Goal: Entertainment & Leisure: Consume media (video, audio)

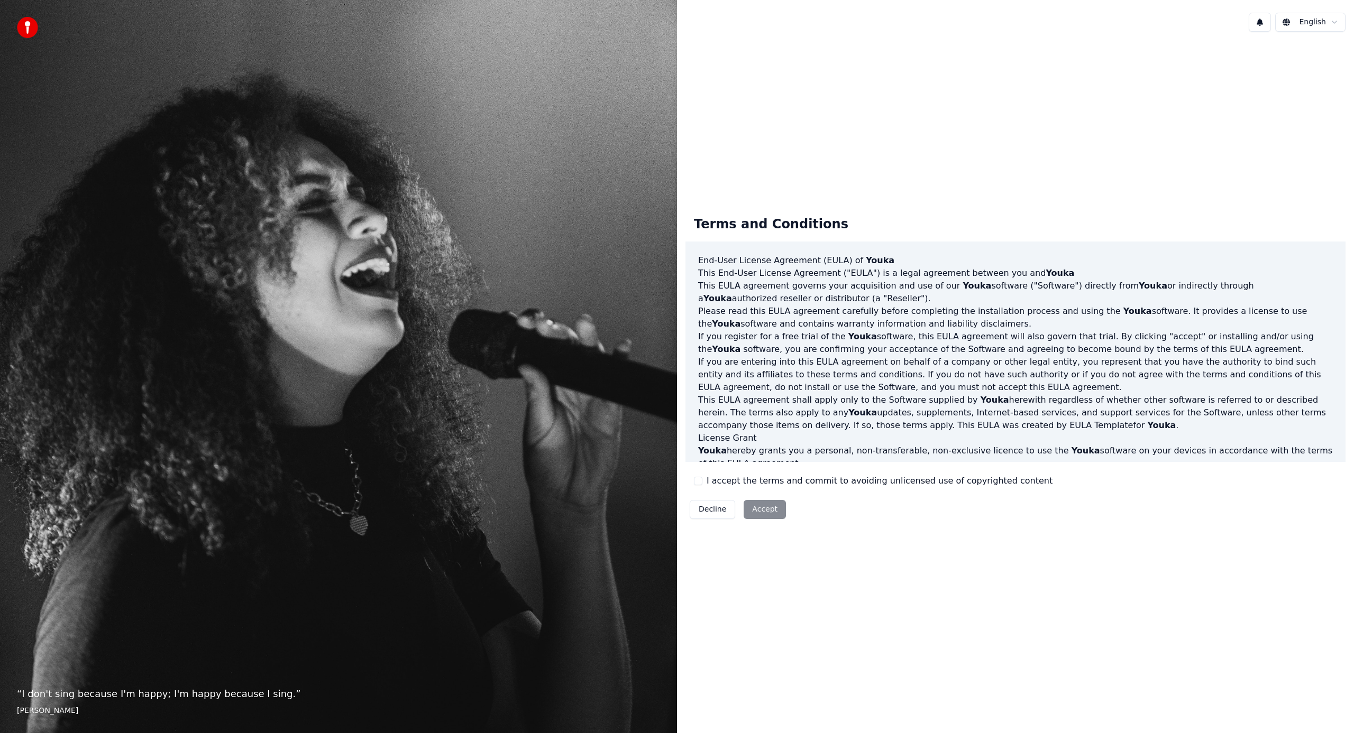
click at [698, 484] on button "I accept the terms and commit to avoiding unlicensed use of copyrighted content" at bounding box center [698, 481] width 8 height 8
click at [763, 506] on button "Accept" at bounding box center [765, 509] width 42 height 19
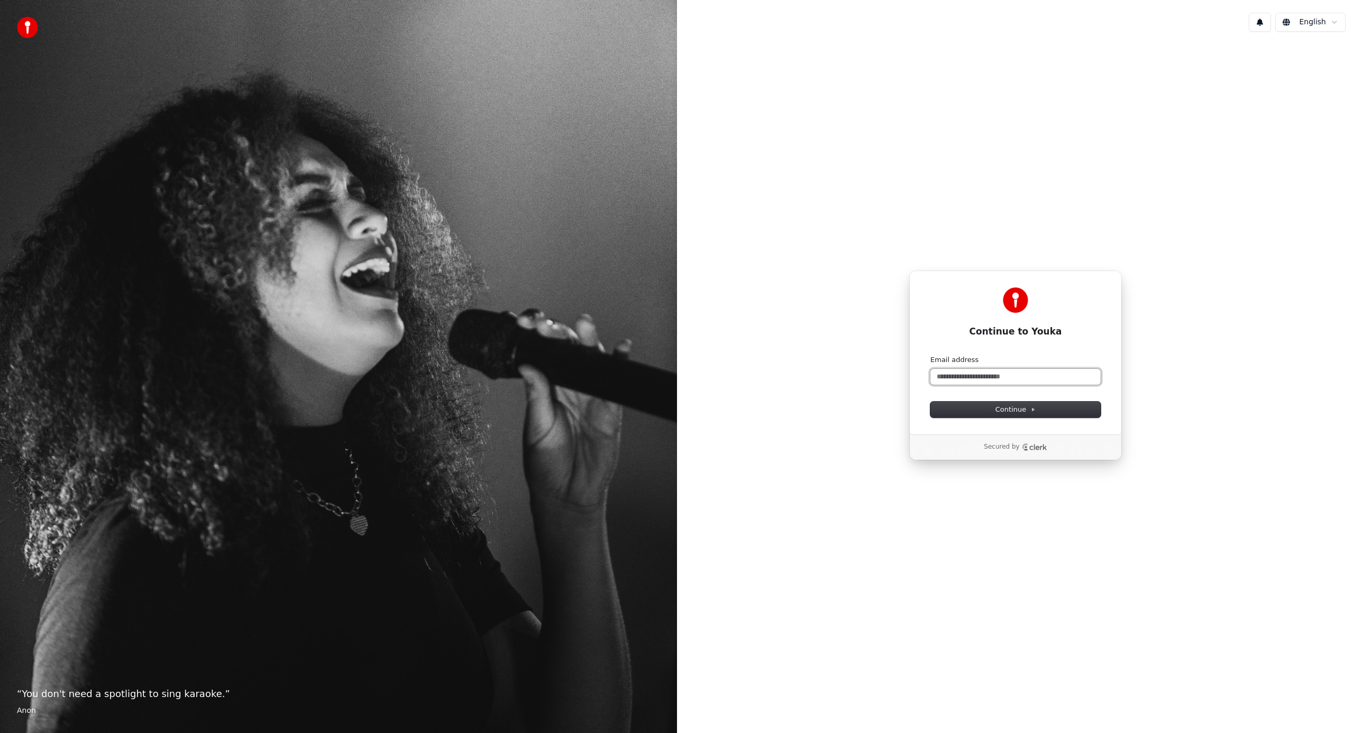
click at [993, 383] on input "Email address" at bounding box center [1015, 377] width 170 height 16
click at [994, 411] on button "Continue" at bounding box center [1015, 410] width 170 height 16
type input "**********"
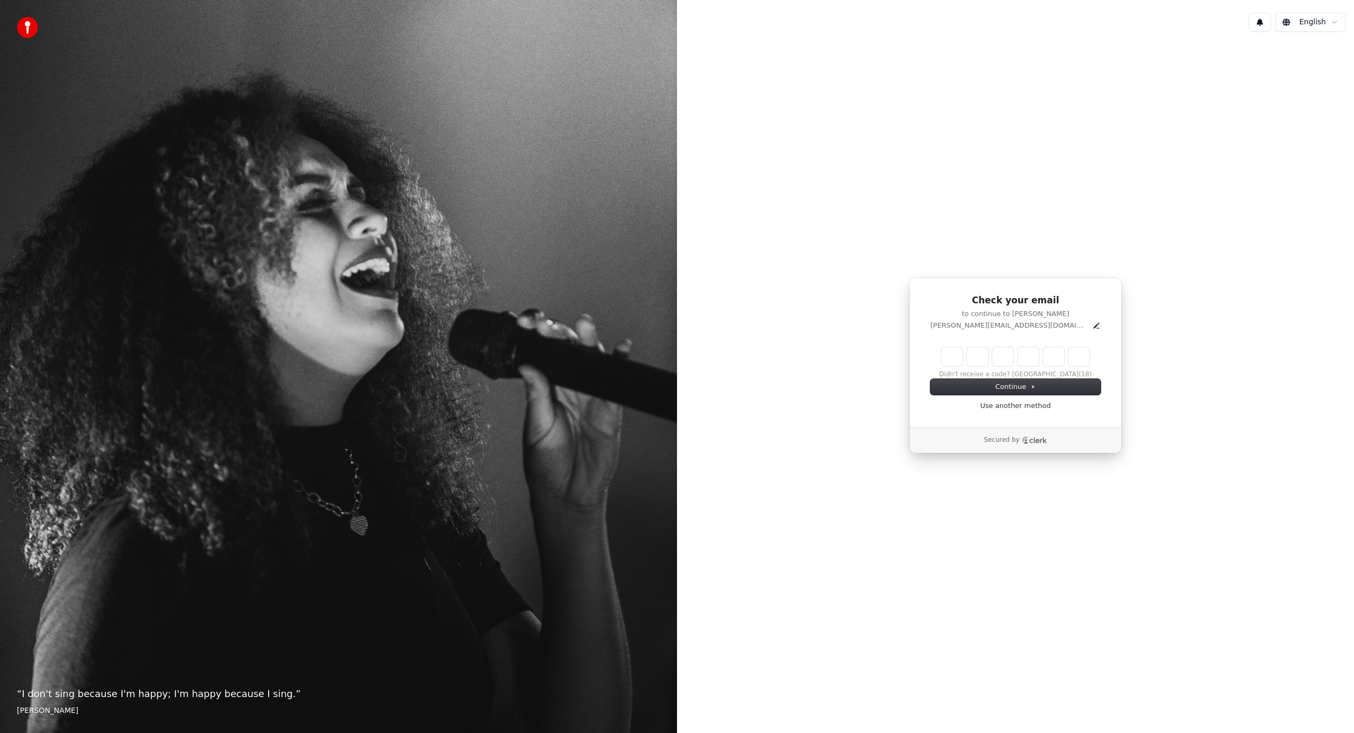
click at [955, 356] on input "Enter verification code" at bounding box center [1015, 356] width 148 height 19
type input "******"
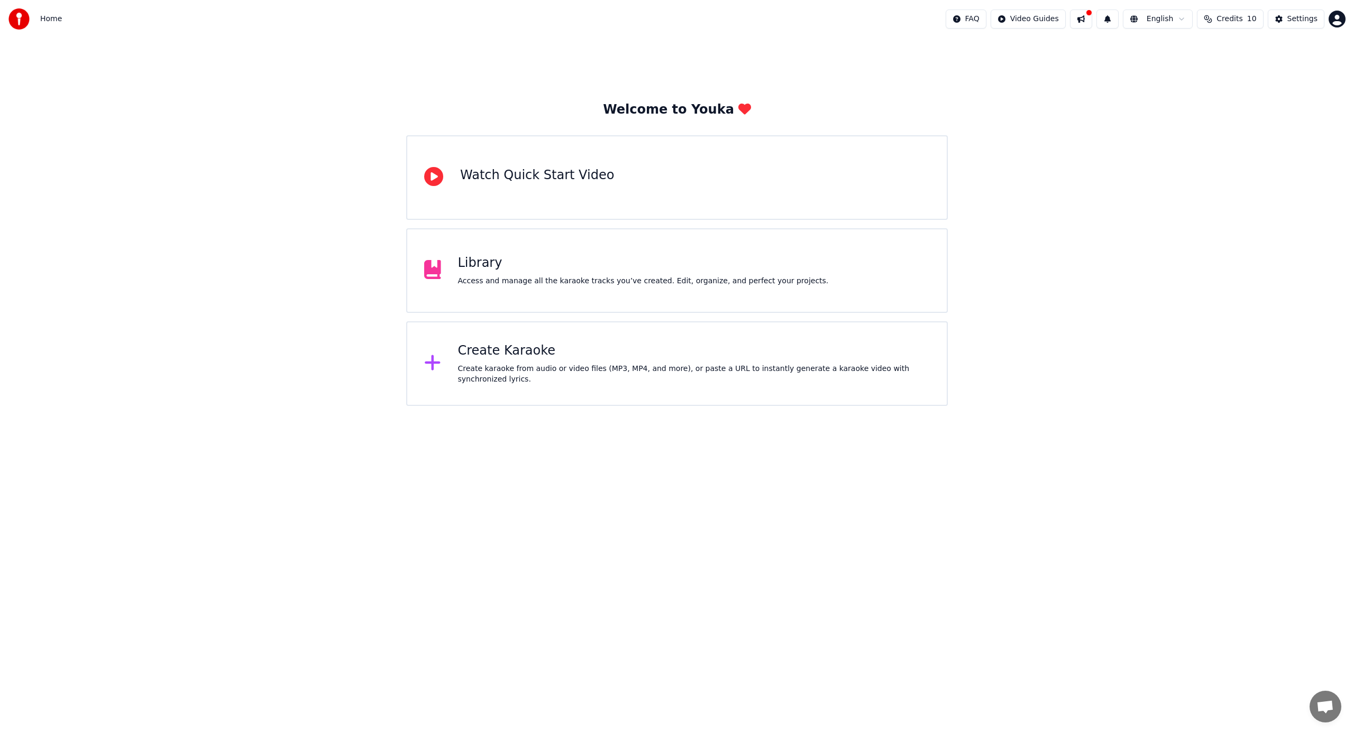
click at [482, 360] on div "Create Karaoke Create karaoke from audio or video files (MP3, MP4, and more), o…" at bounding box center [694, 364] width 472 height 42
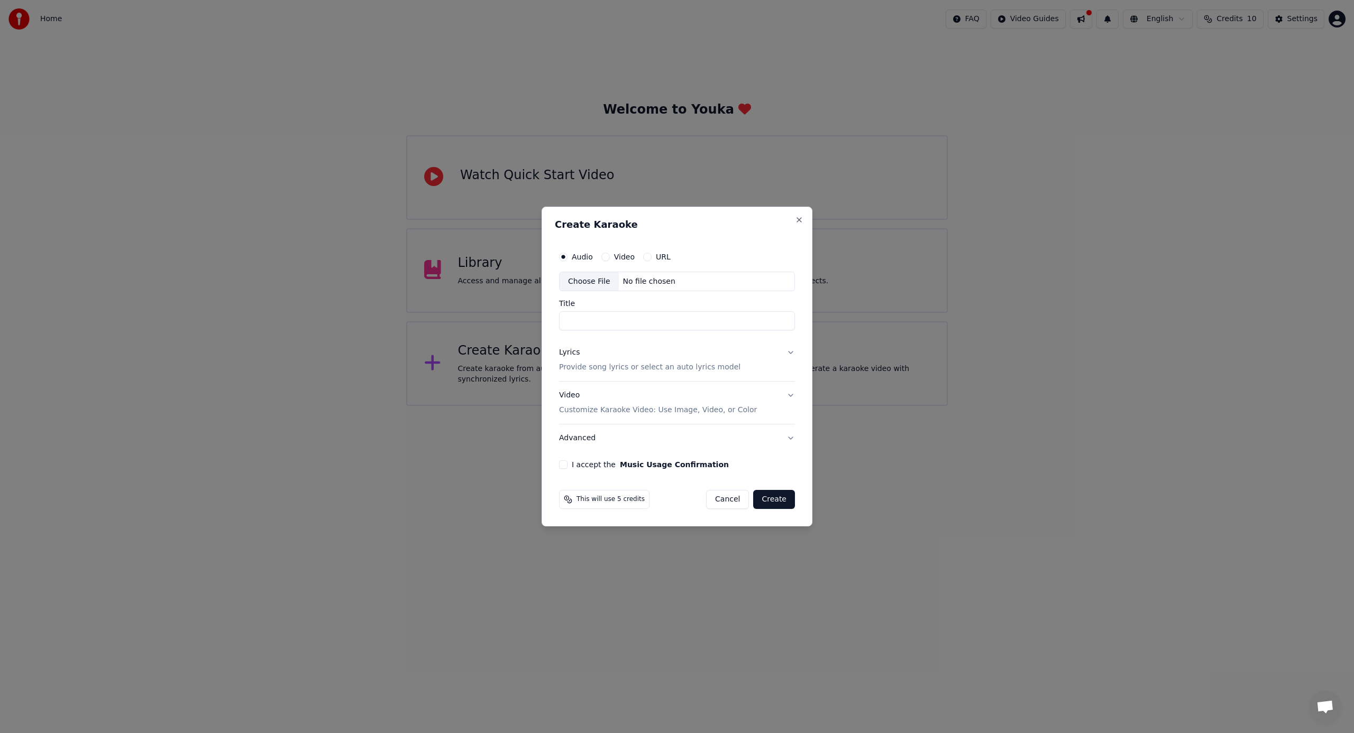
click at [597, 326] on input "Title" at bounding box center [677, 321] width 236 height 19
type input "**********"
click at [607, 255] on button "Video" at bounding box center [605, 257] width 8 height 8
click at [609, 283] on div "Choose File" at bounding box center [589, 281] width 59 height 19
type input "**********"
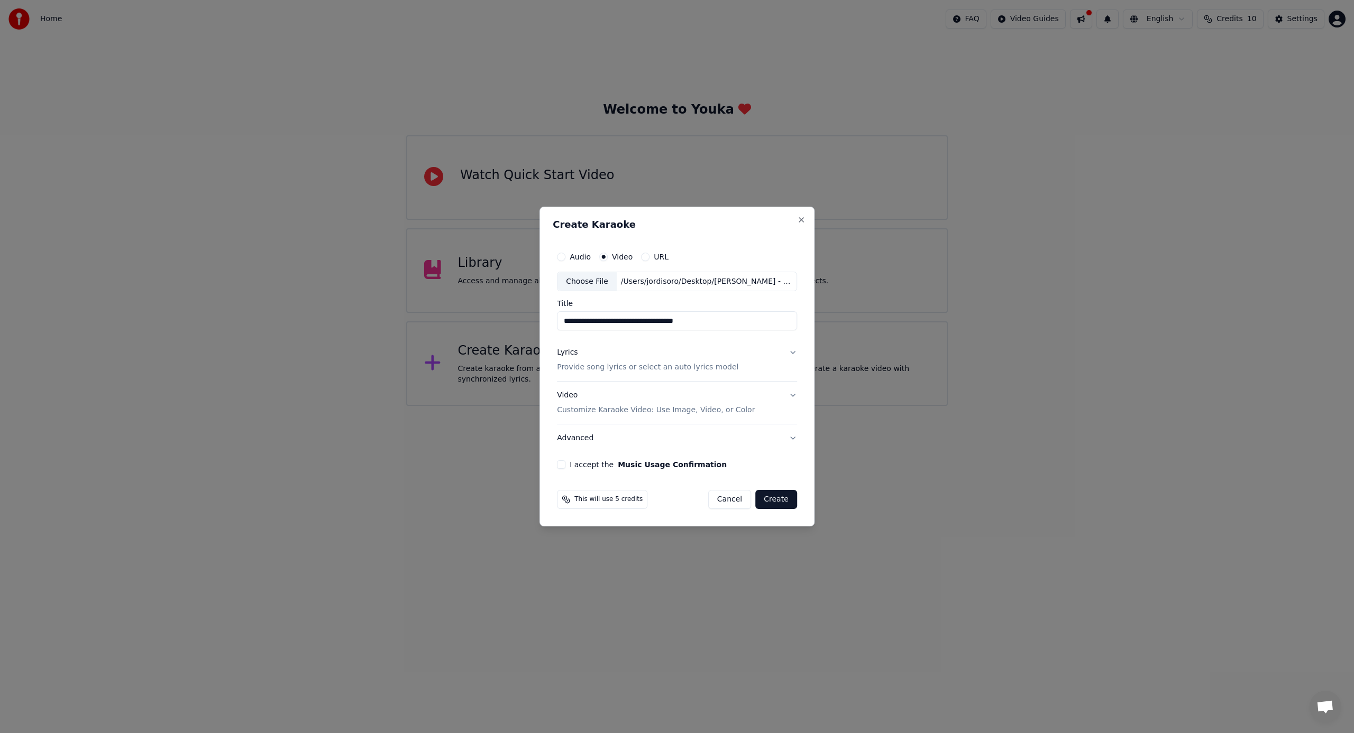
click at [597, 366] on p "Provide song lyrics or select an auto lyrics model" at bounding box center [647, 368] width 181 height 11
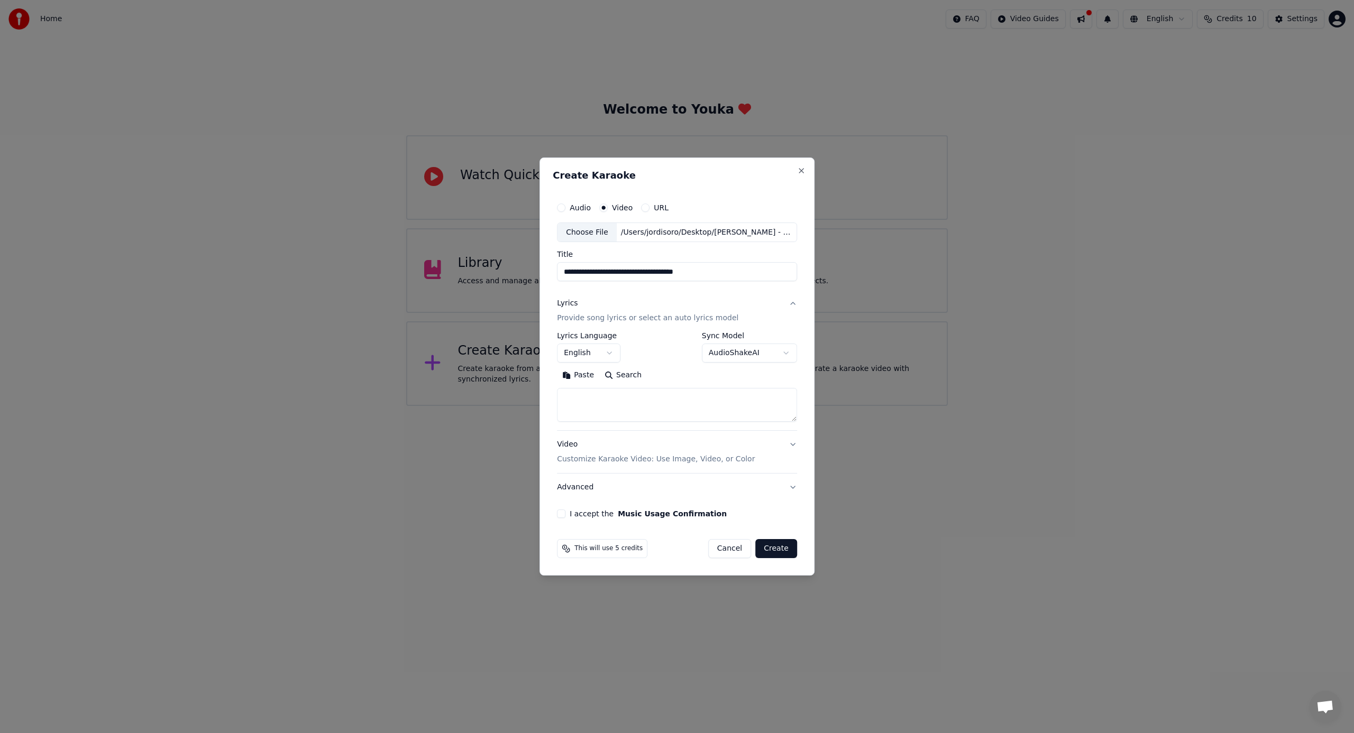
click at [603, 401] on textarea at bounding box center [677, 406] width 240 height 34
click at [604, 356] on body "**********" at bounding box center [677, 203] width 1354 height 406
select select "**"
click at [598, 402] on textarea at bounding box center [677, 406] width 240 height 34
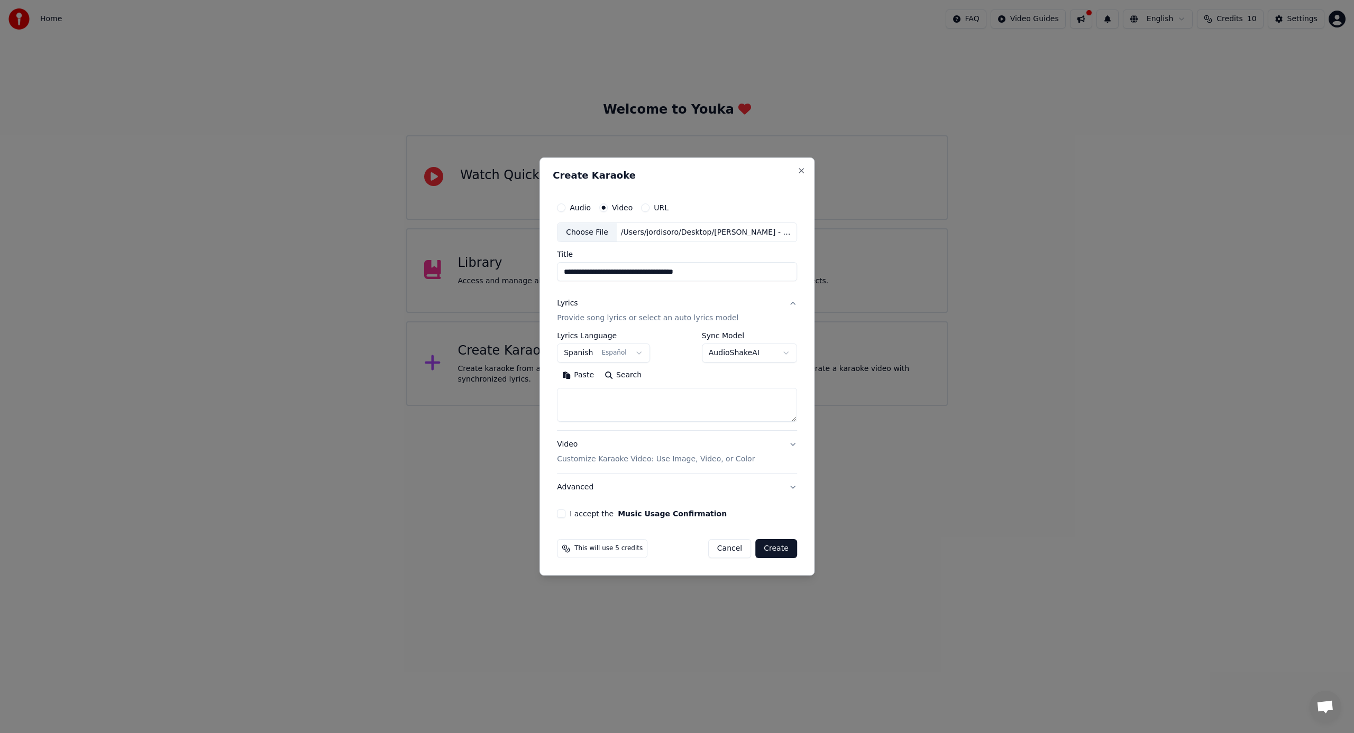
paste textarea "**********"
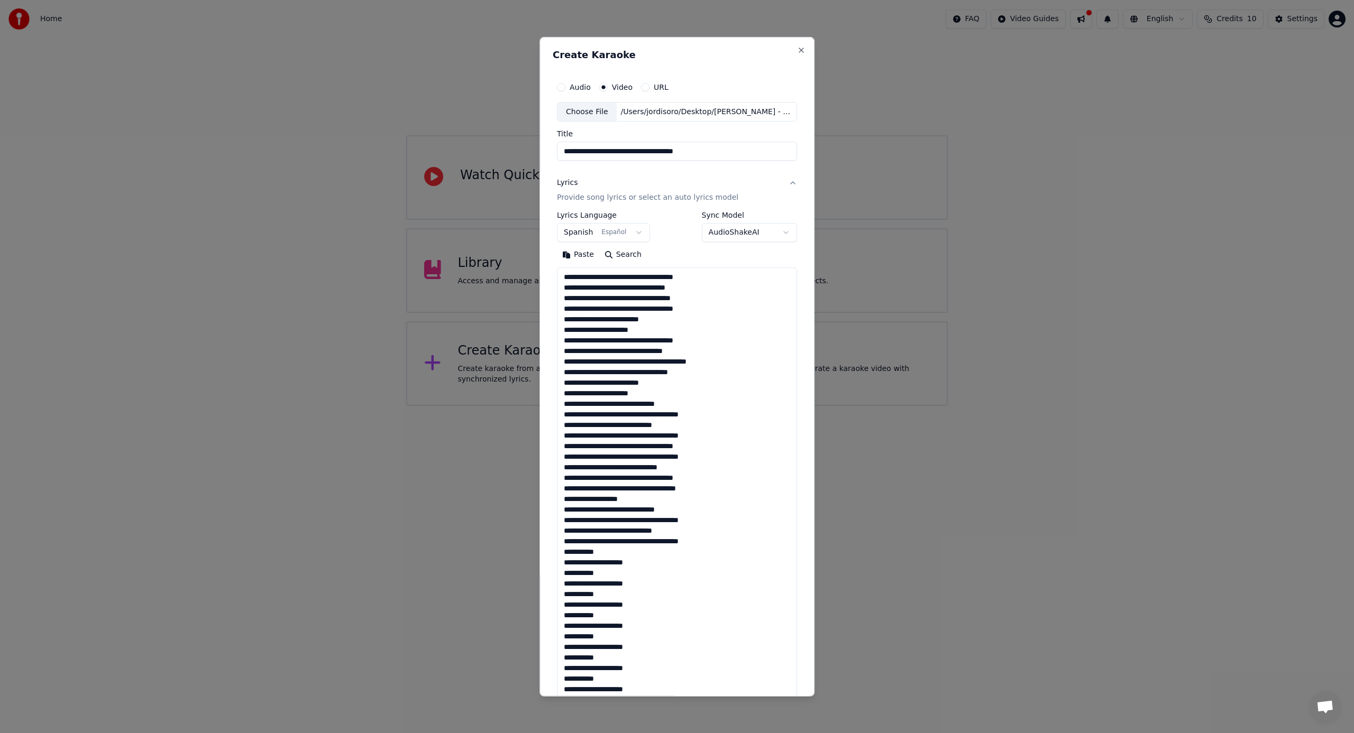
scroll to position [415, 0]
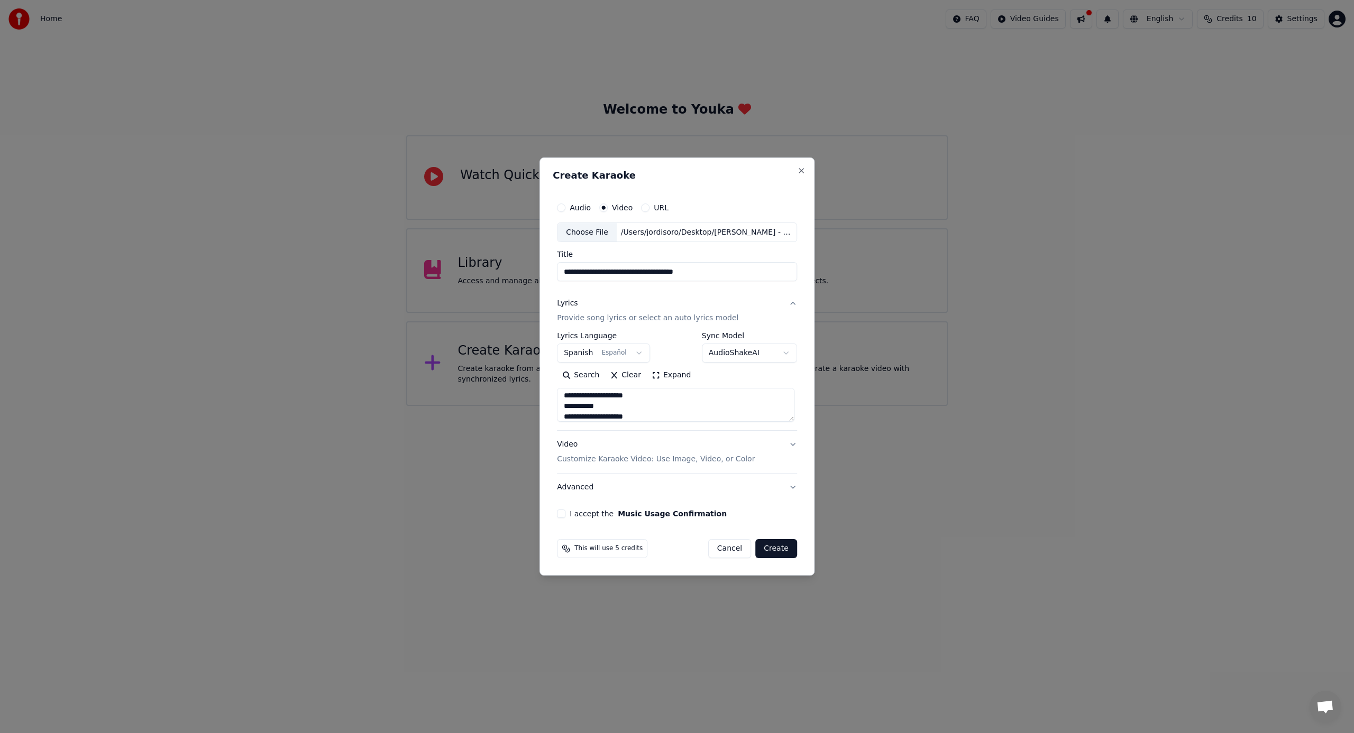
click at [617, 418] on textarea at bounding box center [675, 406] width 237 height 34
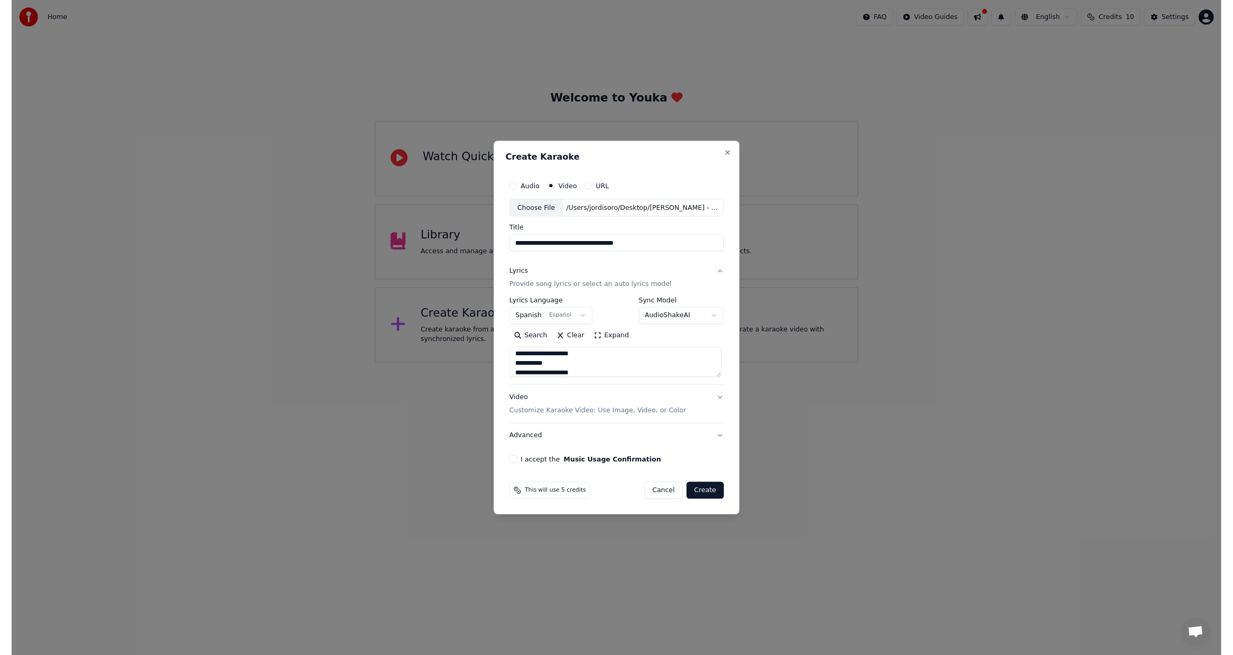
scroll to position [419, 0]
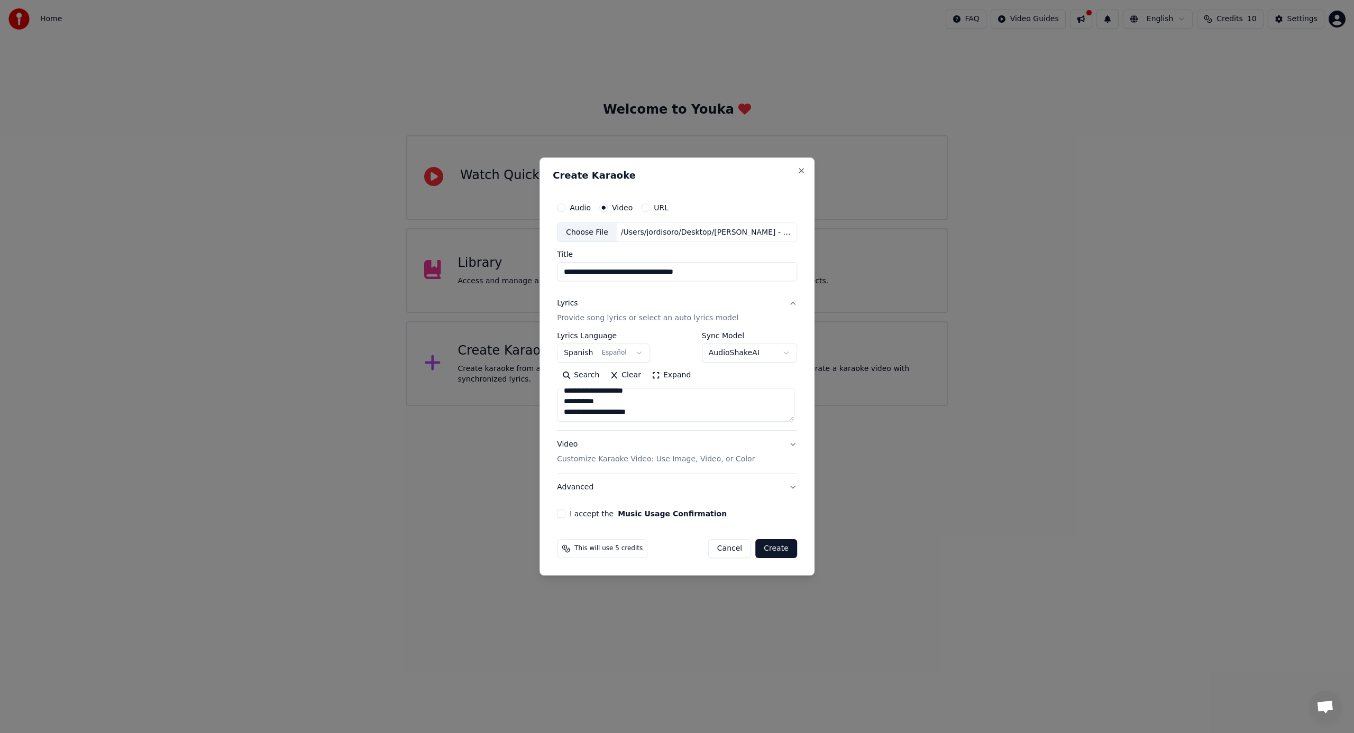
click at [626, 411] on textarea at bounding box center [675, 406] width 237 height 34
type textarea "**********"
click at [571, 453] on div "Video Customize Karaoke Video: Use Image, Video, or Color" at bounding box center [656, 452] width 198 height 25
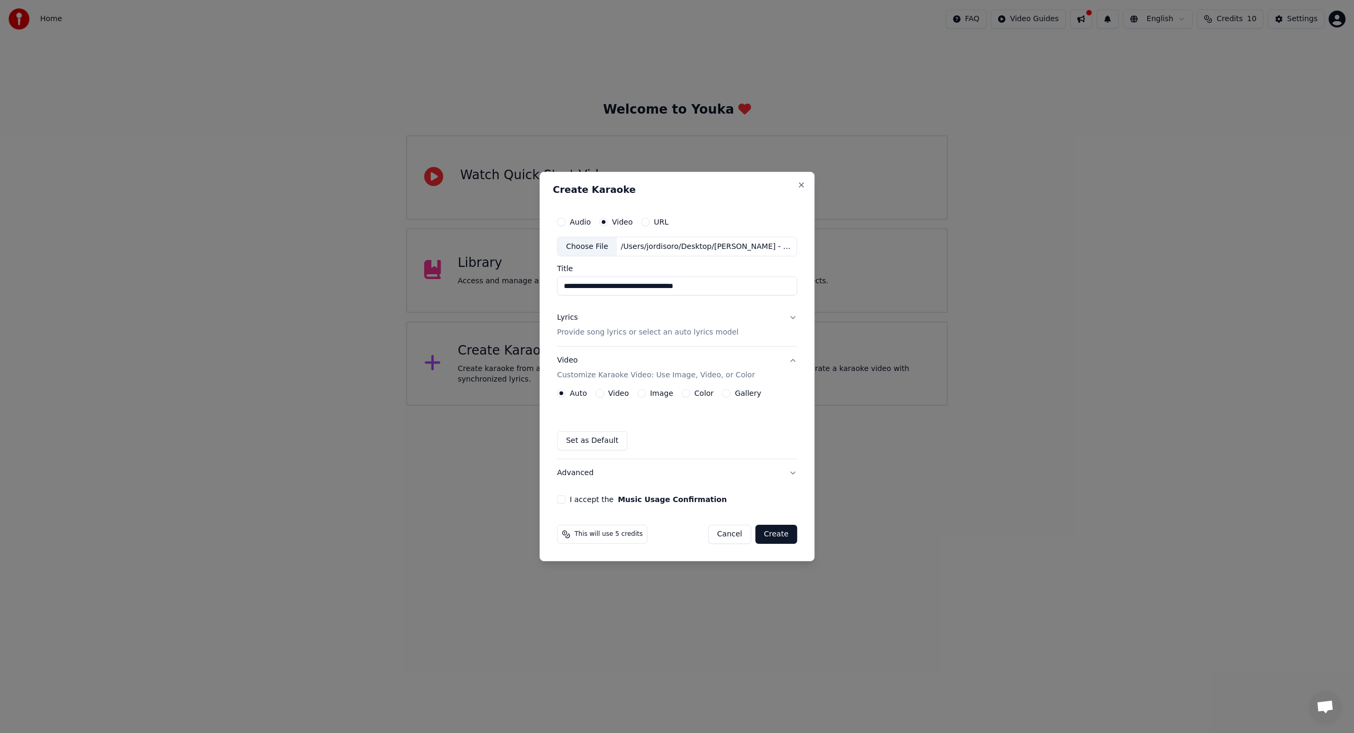
click at [645, 394] on button "Image" at bounding box center [641, 393] width 8 height 8
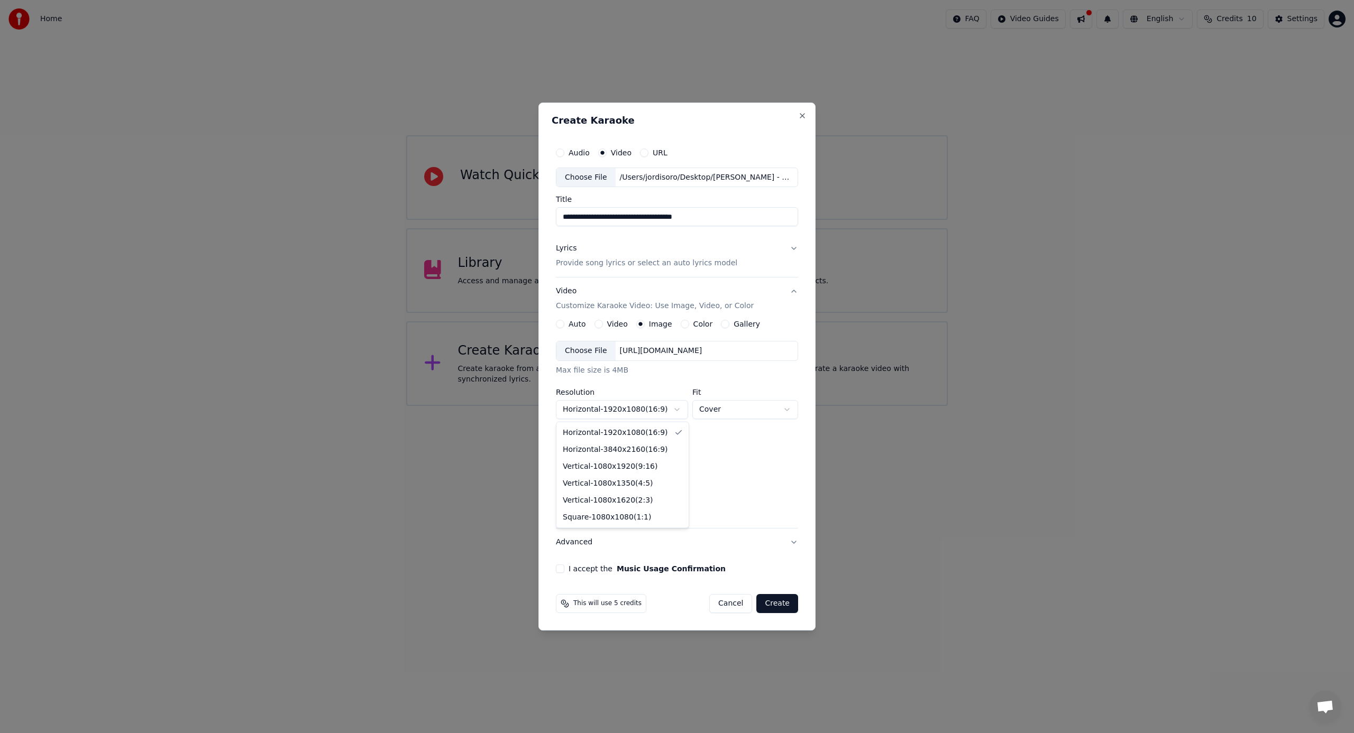
click at [608, 406] on body "**********" at bounding box center [677, 203] width 1354 height 406
drag, startPoint x: 742, startPoint y: 444, endPoint x: 736, endPoint y: 448, distance: 7.8
click at [742, 406] on body "**********" at bounding box center [677, 203] width 1354 height 406
drag, startPoint x: 605, startPoint y: 468, endPoint x: 615, endPoint y: 468, distance: 10.0
click at [605, 467] on img at bounding box center [598, 456] width 85 height 48
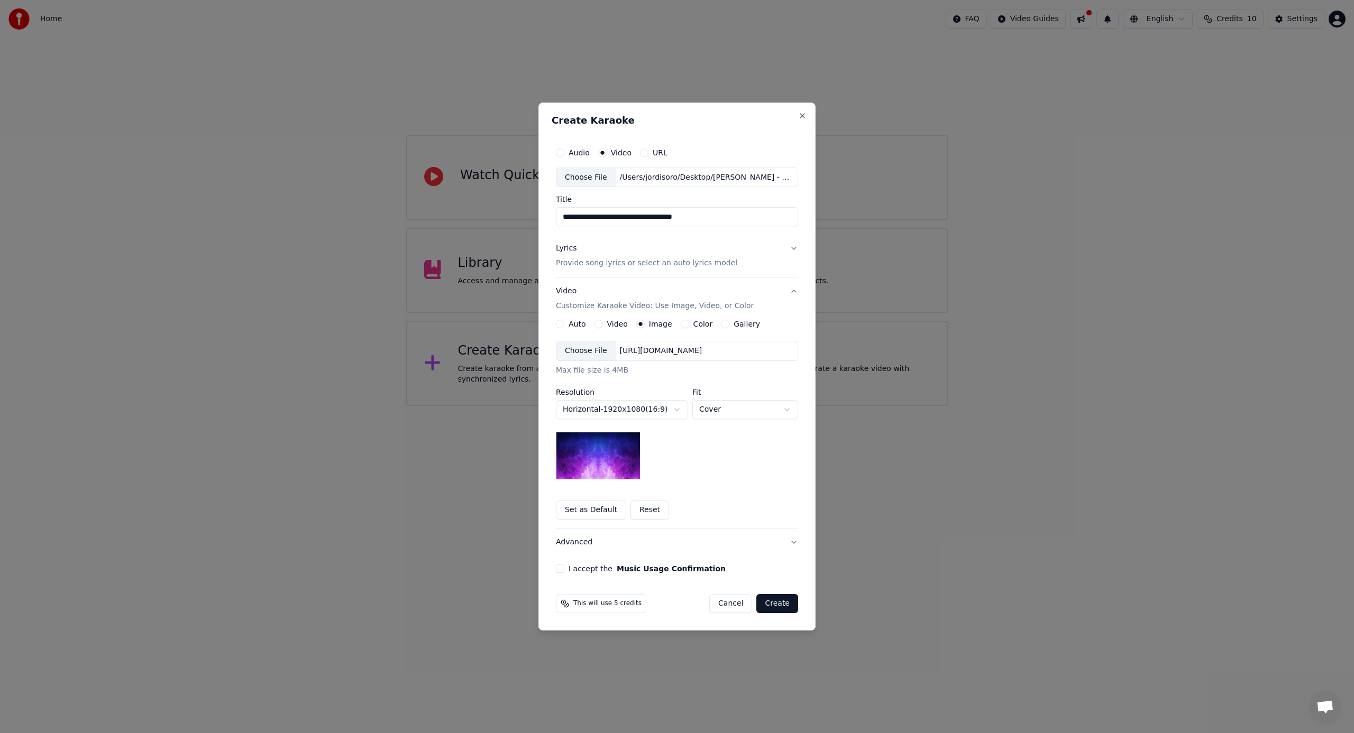
click at [582, 507] on button "Set as Default" at bounding box center [591, 510] width 70 height 19
click at [583, 353] on div "Choose File" at bounding box center [585, 351] width 59 height 19
click at [557, 568] on button "I accept the Music Usage Confirmation" at bounding box center [560, 569] width 8 height 8
drag, startPoint x: 783, startPoint y: 595, endPoint x: 783, endPoint y: 600, distance: 5.3
click at [783, 595] on button "Create" at bounding box center [777, 603] width 42 height 19
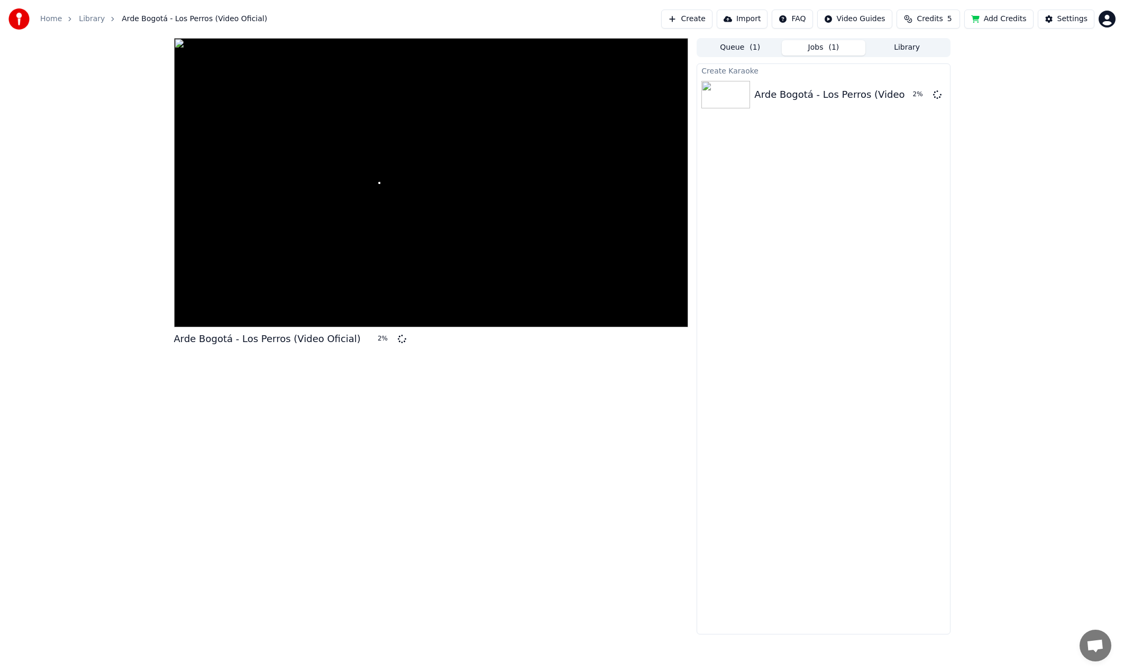
click at [1019, 23] on button "Add Credits" at bounding box center [998, 19] width 69 height 19
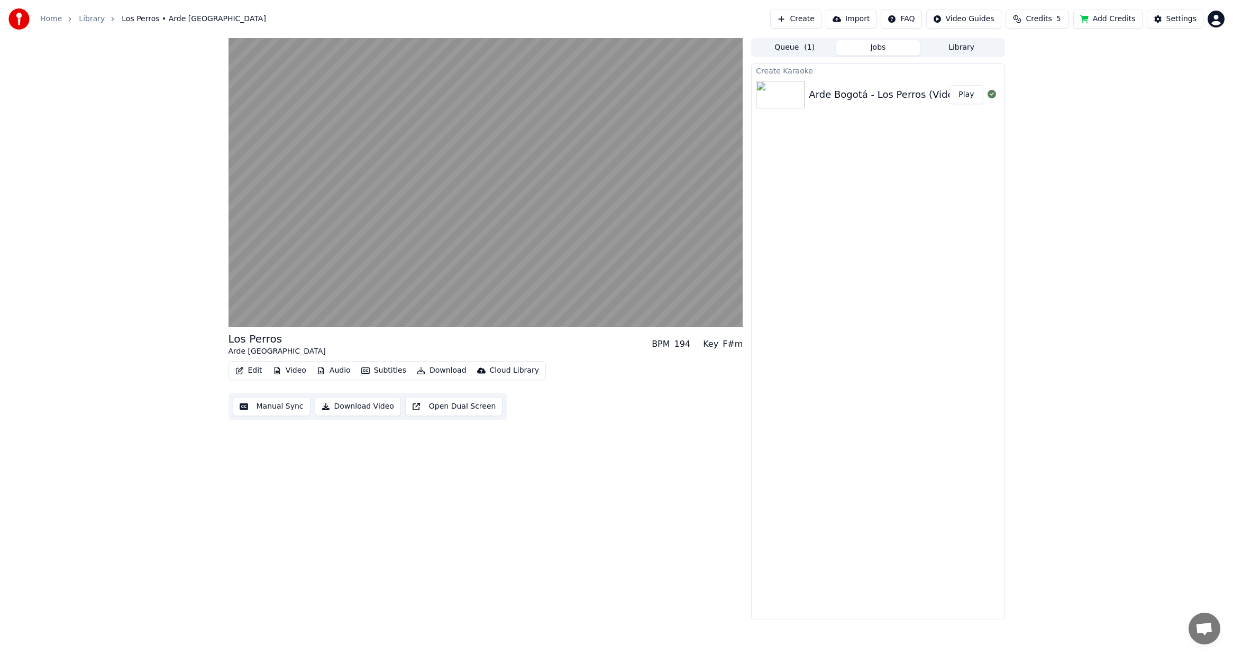
click at [245, 370] on button "Edit" at bounding box center [248, 370] width 35 height 15
click at [274, 448] on div "Style Editor" at bounding box center [274, 449] width 43 height 11
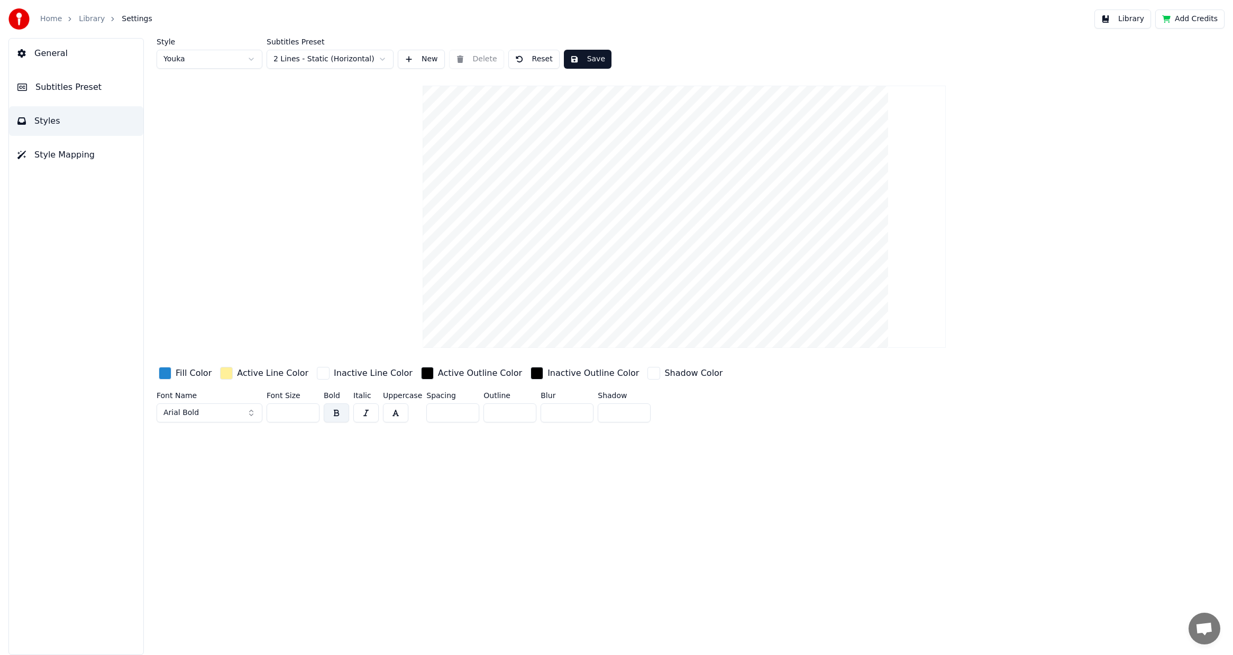
click at [171, 374] on div "button" at bounding box center [165, 373] width 13 height 13
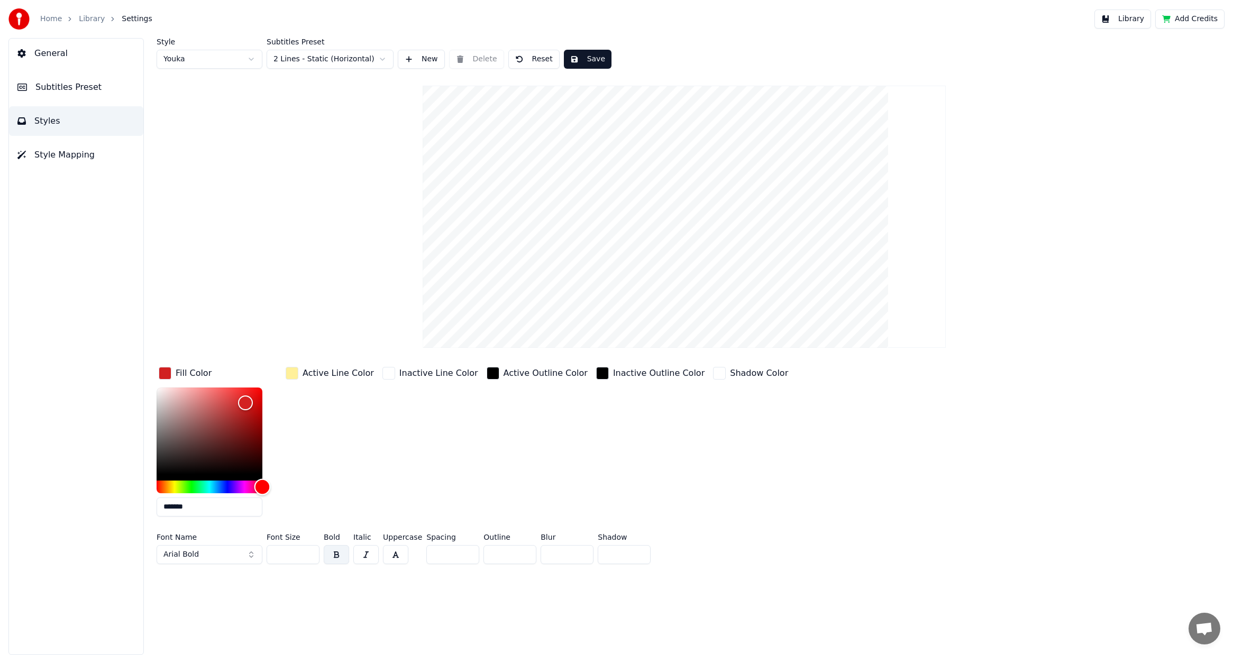
drag, startPoint x: 230, startPoint y: 488, endPoint x: 266, endPoint y: 451, distance: 52.0
click at [271, 487] on div "*******" at bounding box center [218, 454] width 123 height 133
drag, startPoint x: 253, startPoint y: 407, endPoint x: 282, endPoint y: 408, distance: 29.1
click at [282, 408] on div "Fill Color ******* Active Line Color Inactive Line Color Active Outline Color I…" at bounding box center [588, 445] width 863 height 160
click at [291, 373] on div "button" at bounding box center [292, 373] width 13 height 13
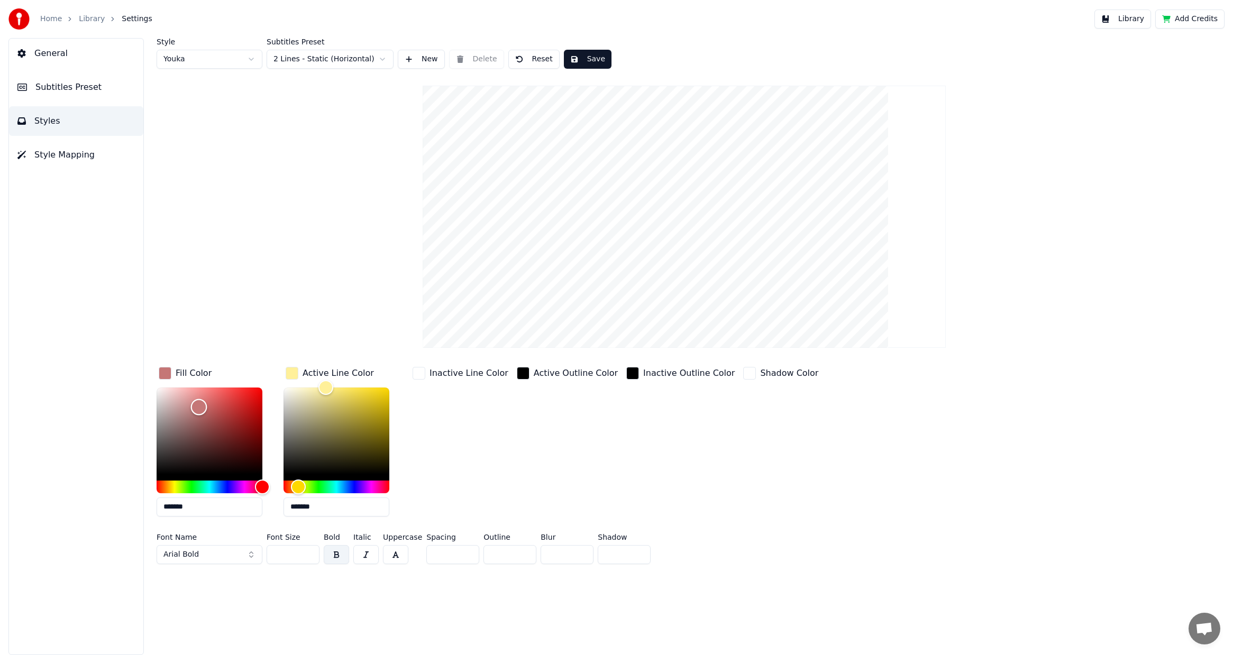
type input "*******"
drag, startPoint x: 197, startPoint y: 405, endPoint x: 122, endPoint y: 378, distance: 79.5
click at [111, 376] on div "General Subtitles Preset Styles Style Mapping Style Youka Subtitles Preset 2 Li…" at bounding box center [616, 346] width 1233 height 617
type input "*******"
click at [244, 372] on div "Fill Color ******* Active Line Color ******* Inactive Line Color Active Outline…" at bounding box center [588, 445] width 863 height 160
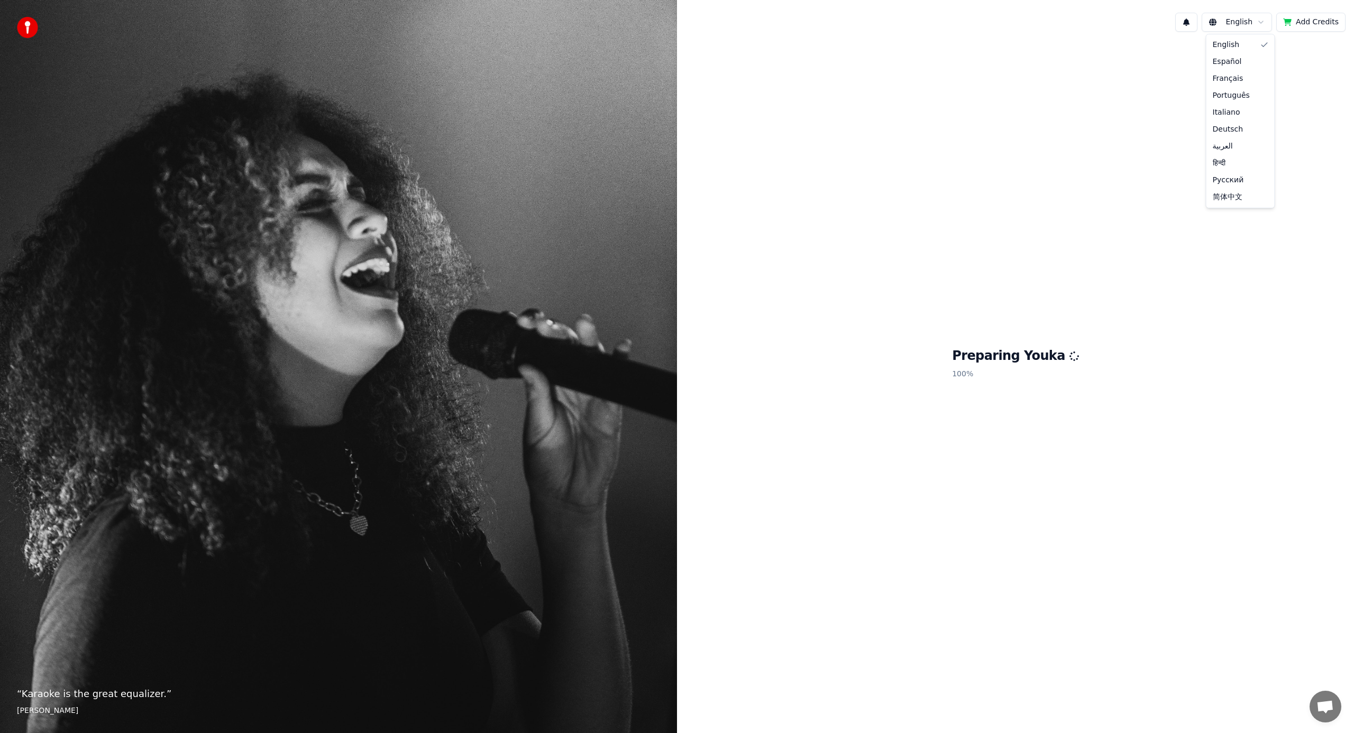
click at [1258, 21] on html "“ Karaoke is the great equalizer. ” [PERSON_NAME] English Add Credits Preparing…" at bounding box center [677, 366] width 1354 height 733
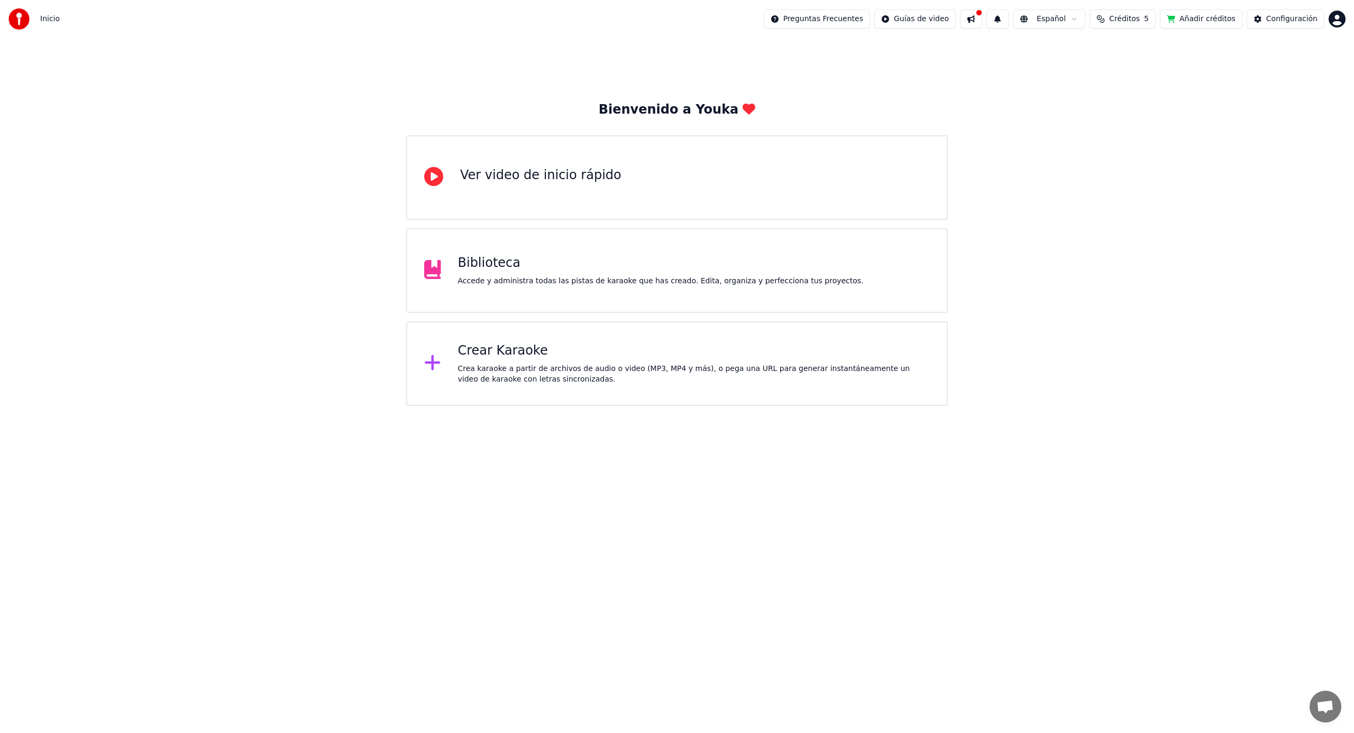
click at [500, 271] on div "Biblioteca" at bounding box center [661, 263] width 406 height 17
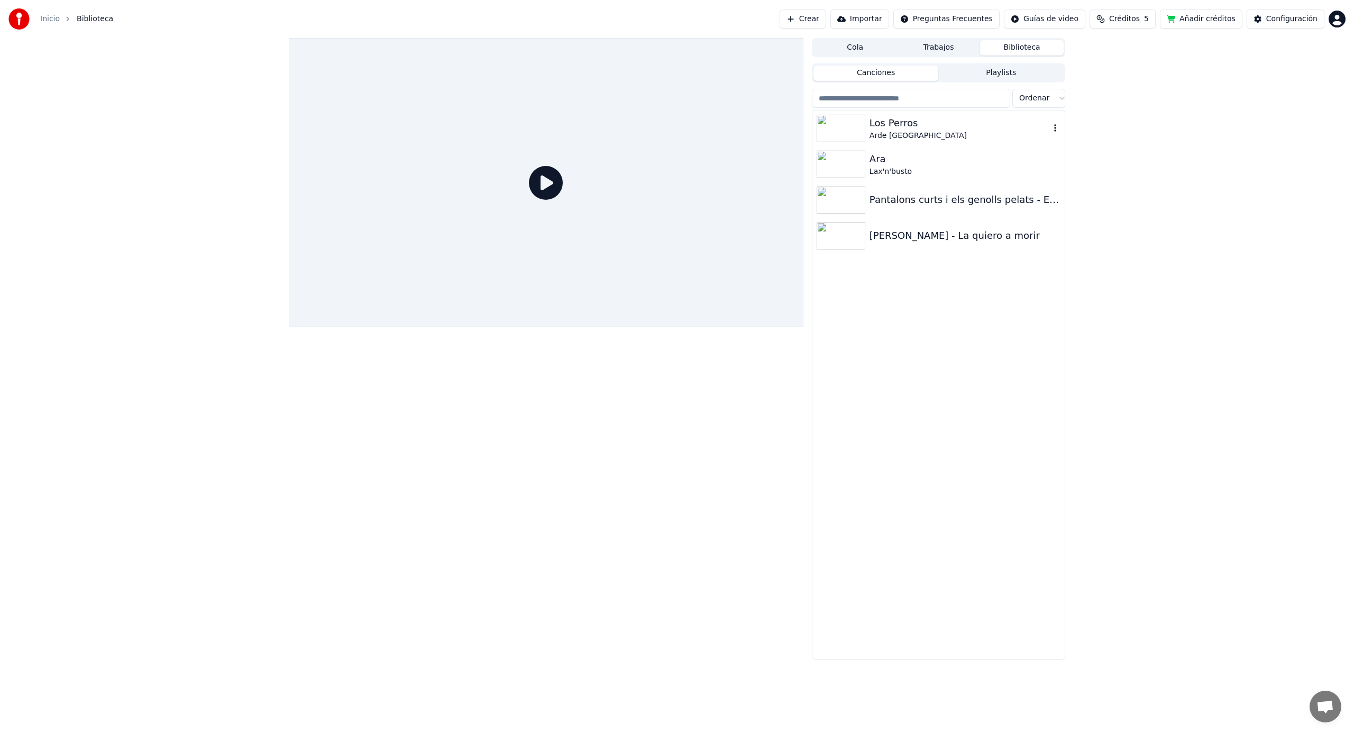
click at [907, 131] on div "Arde [GEOGRAPHIC_DATA]" at bounding box center [959, 136] width 180 height 11
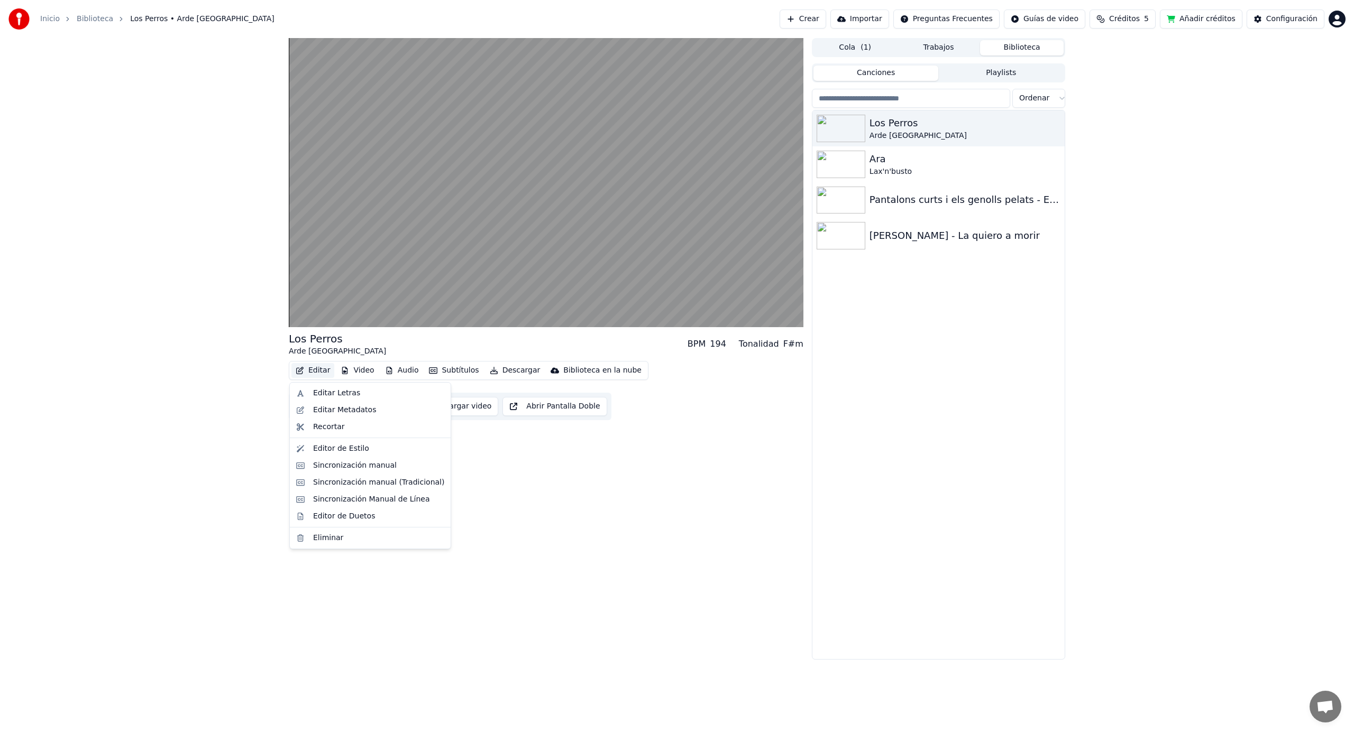
click at [318, 371] on button "Editar" at bounding box center [312, 370] width 43 height 15
click at [331, 396] on div "Editar Letras" at bounding box center [336, 393] width 47 height 11
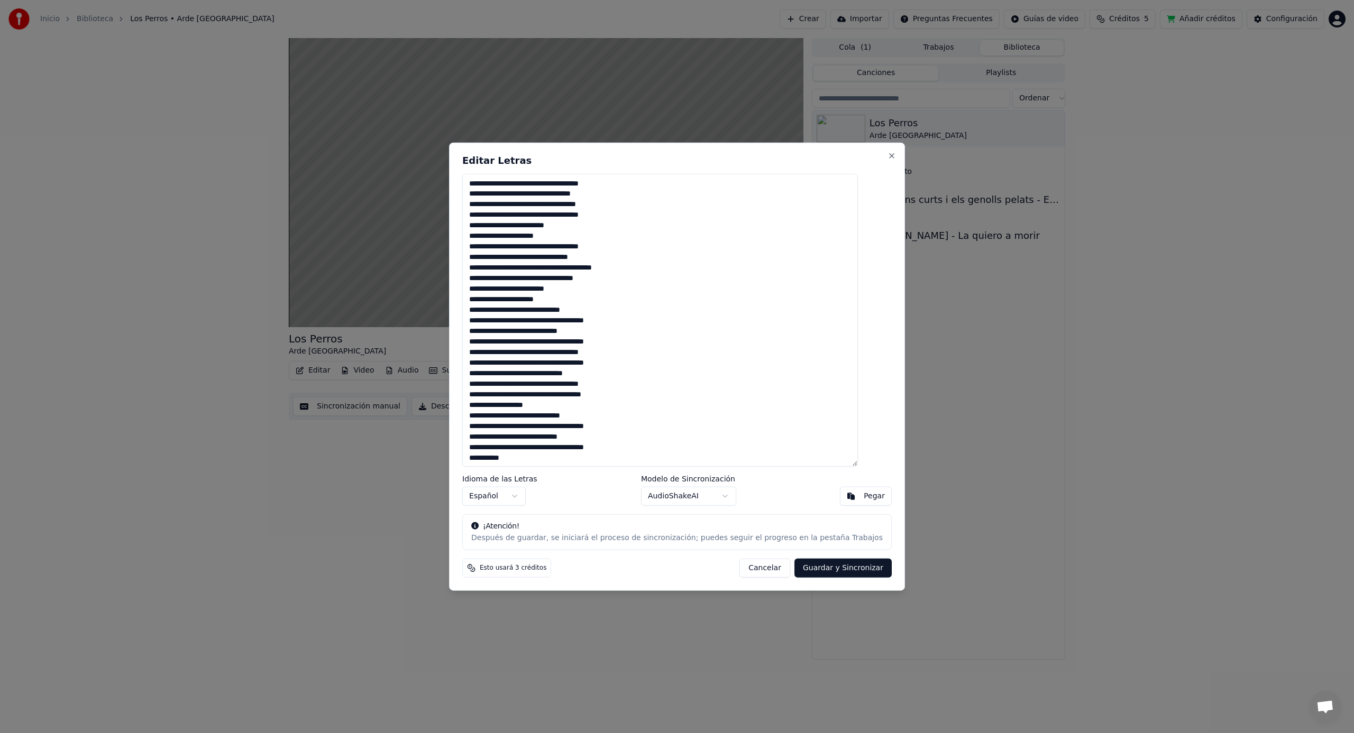
click at [753, 569] on button "Cancelar" at bounding box center [764, 568] width 51 height 19
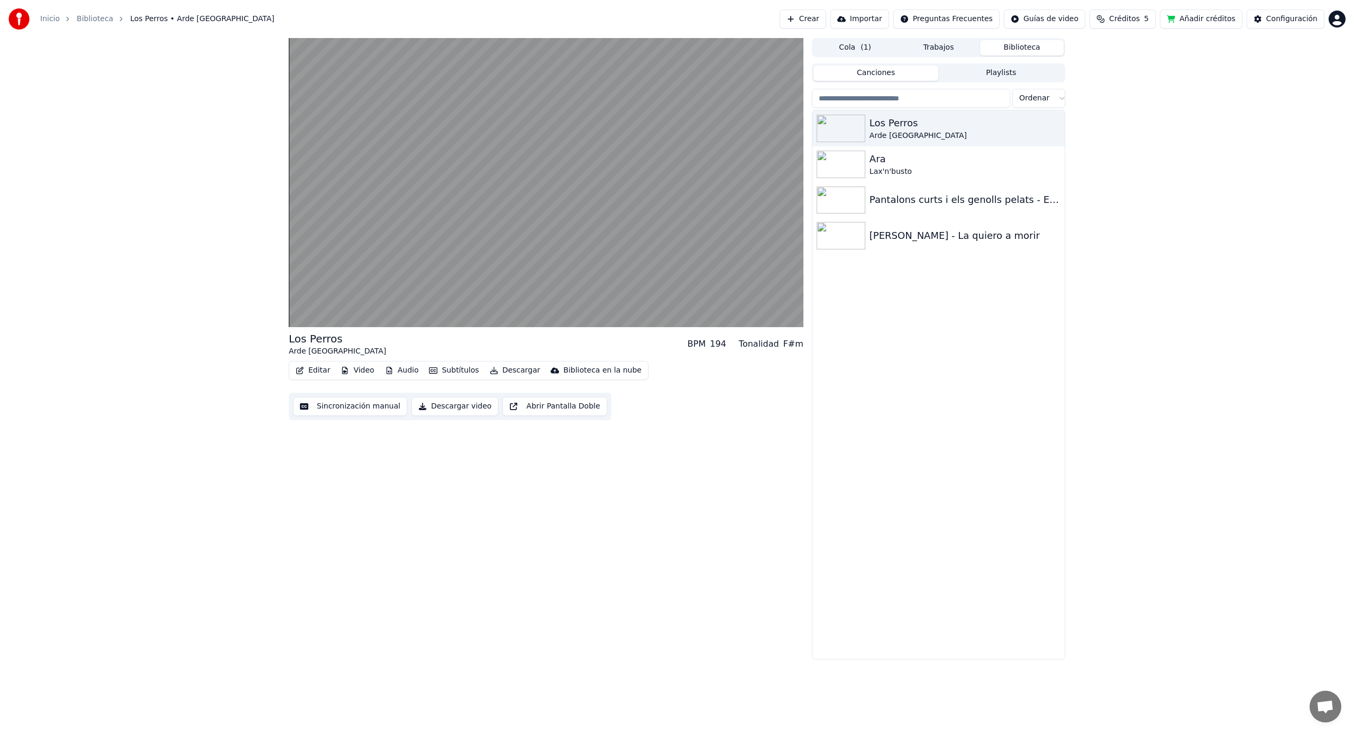
click at [314, 370] on button "Editar" at bounding box center [312, 370] width 43 height 15
click at [337, 414] on div "Editar Metadatos" at bounding box center [344, 410] width 63 height 11
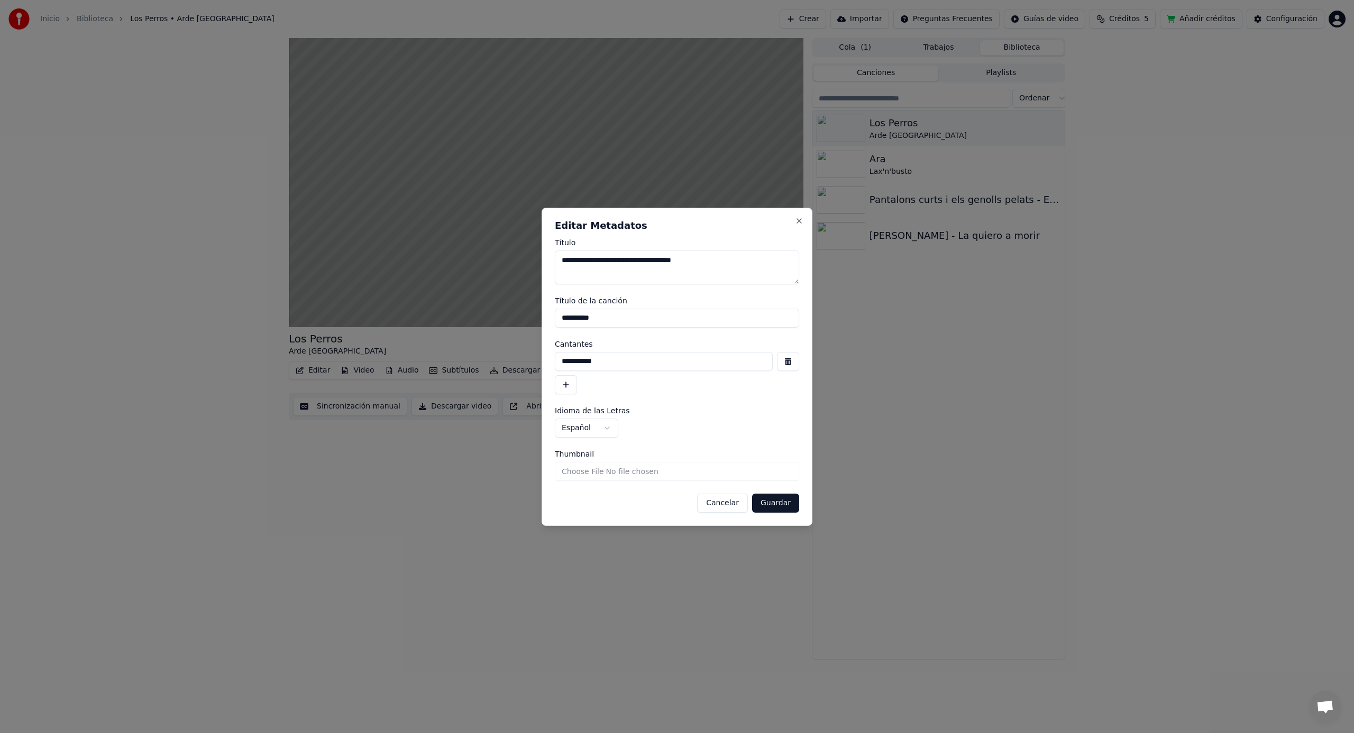
click at [647, 478] on input "Thumbnail" at bounding box center [677, 471] width 244 height 19
type input "**********"
click at [788, 506] on button "Guardar" at bounding box center [775, 503] width 47 height 19
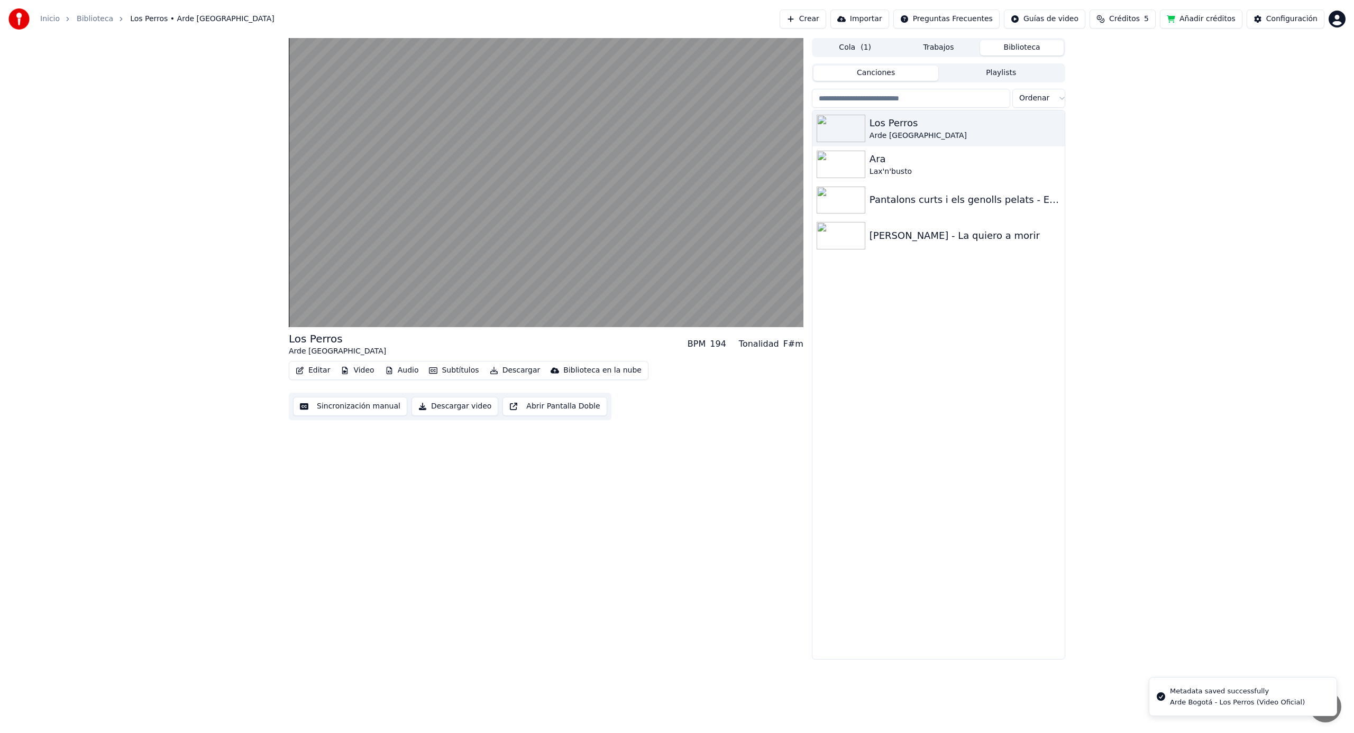
click at [364, 372] on button "Video" at bounding box center [357, 370] width 42 height 15
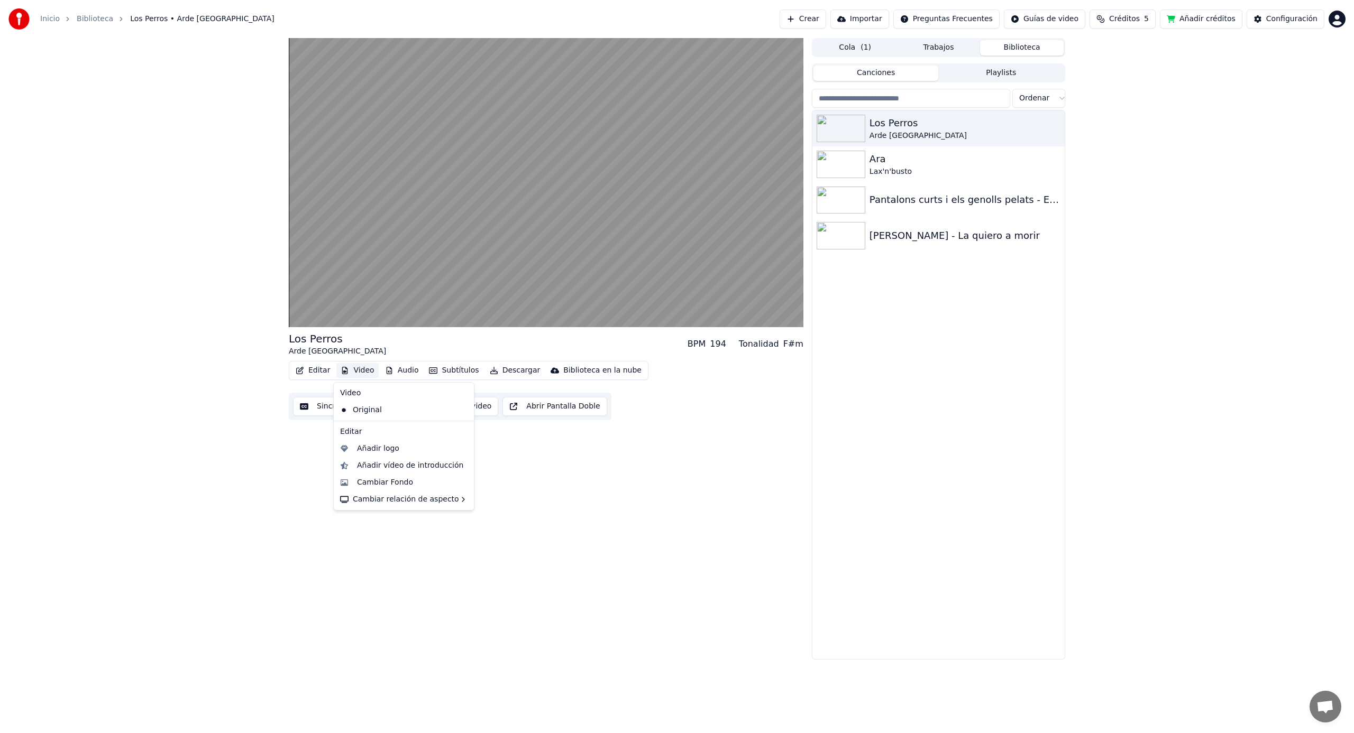
click at [460, 411] on icon at bounding box center [466, 410] width 12 height 8
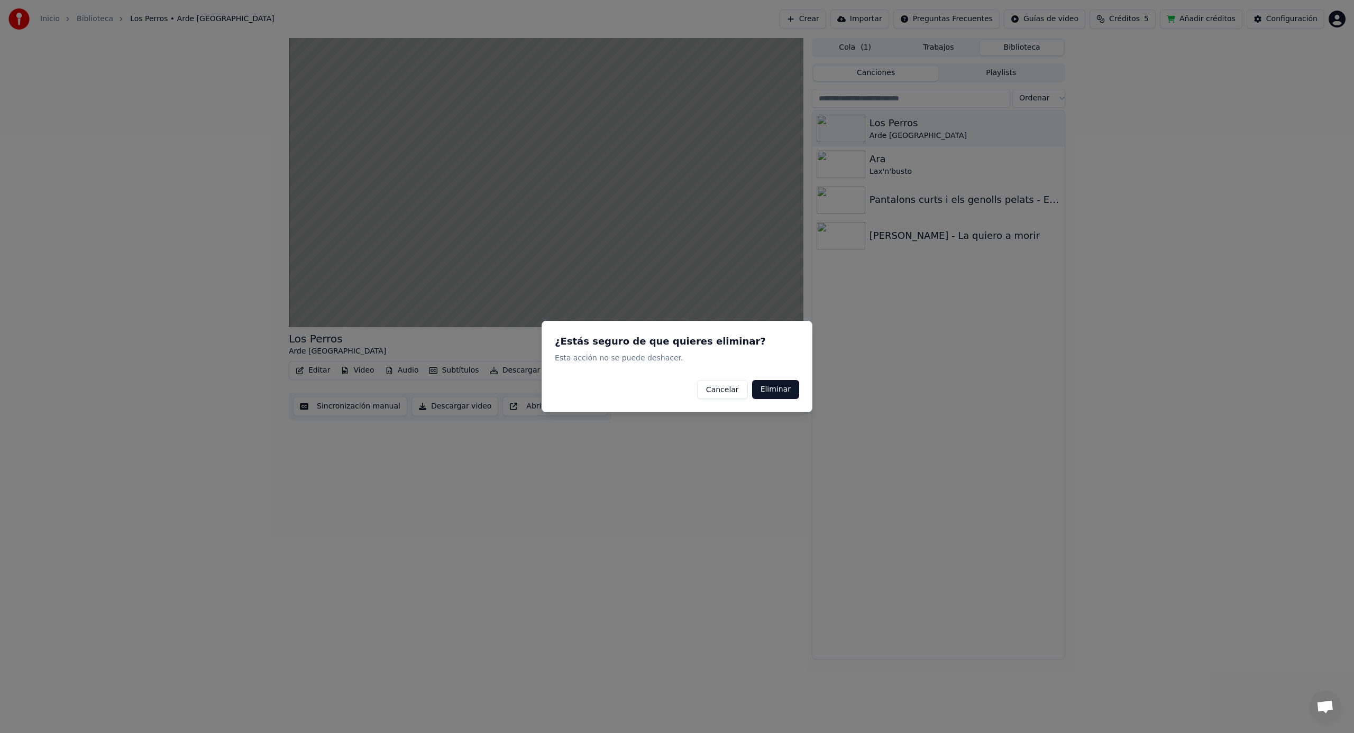
click at [780, 391] on button "Eliminar" at bounding box center [775, 389] width 47 height 19
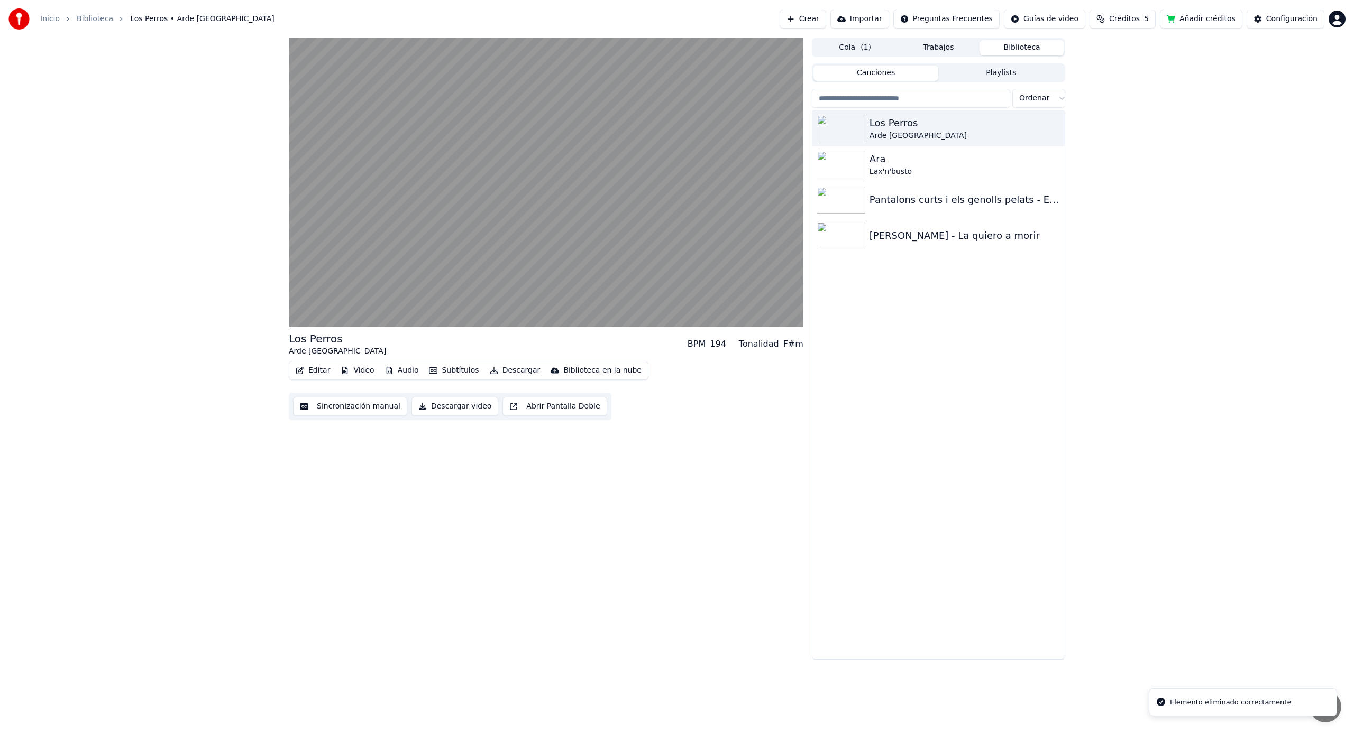
click at [362, 370] on button "Video" at bounding box center [357, 370] width 42 height 15
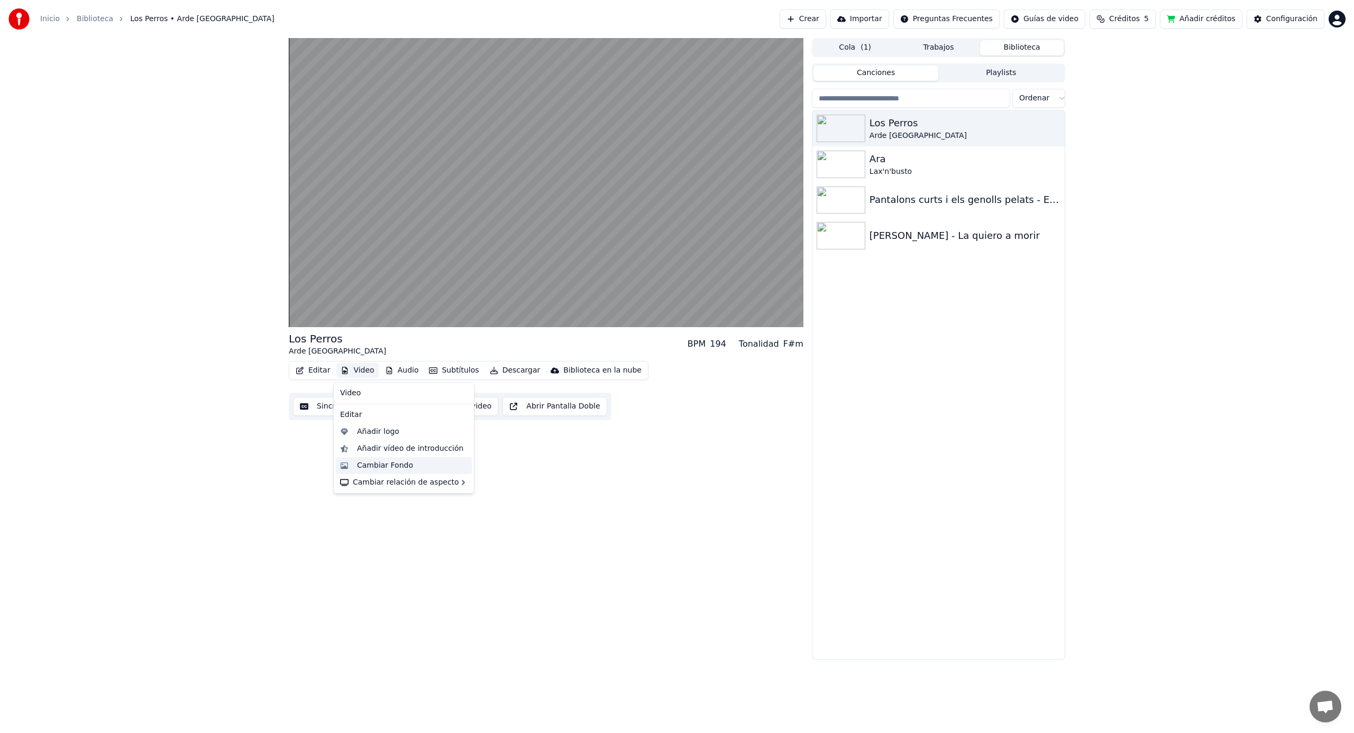
click at [395, 467] on div "Cambiar Fondo" at bounding box center [385, 466] width 56 height 11
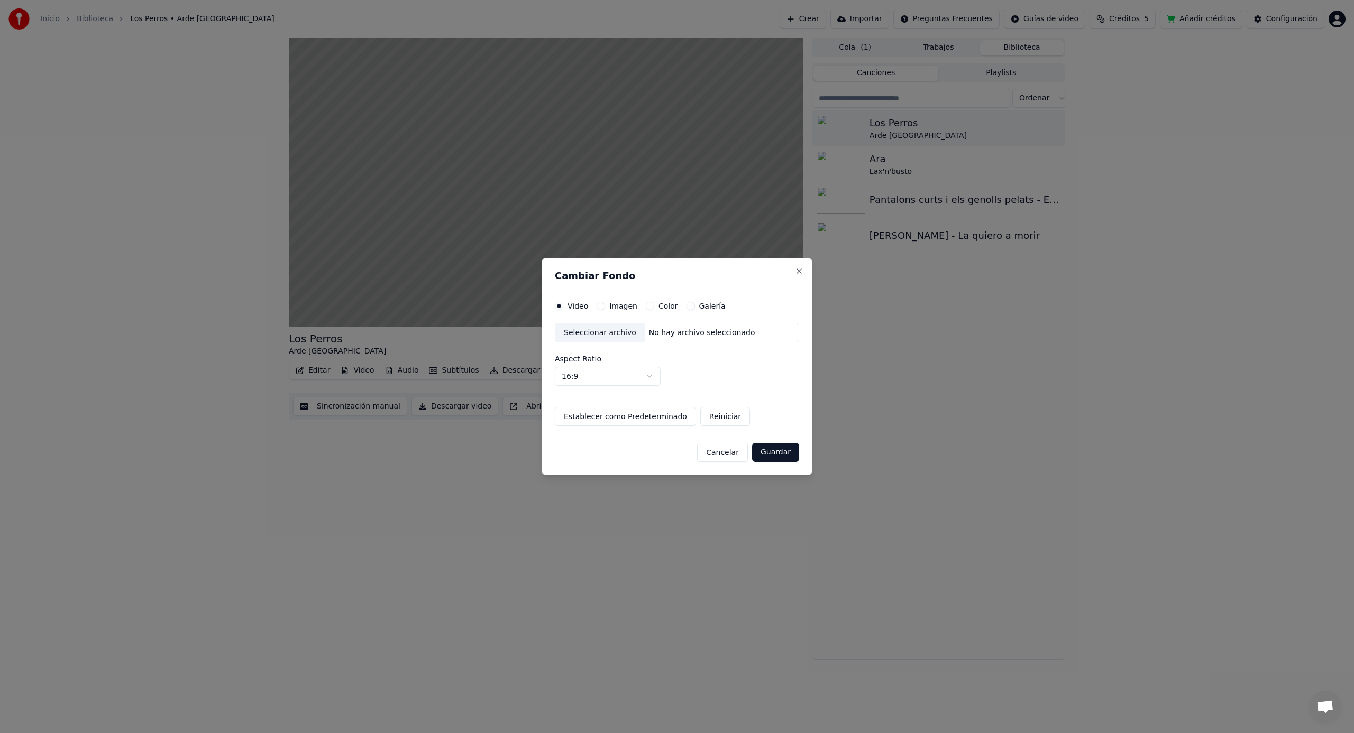
click at [692, 336] on div "No hay archivo seleccionado" at bounding box center [702, 333] width 115 height 11
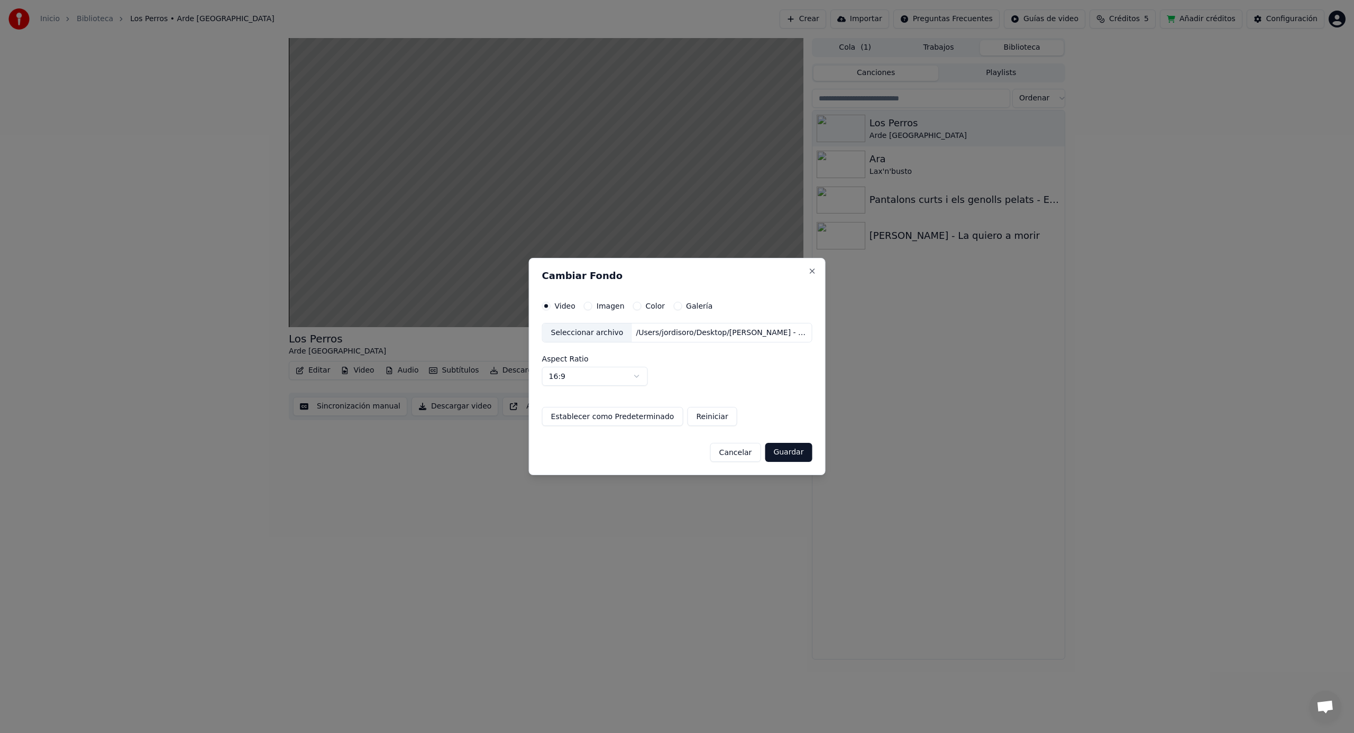
click at [789, 453] on button "Guardar" at bounding box center [788, 452] width 47 height 19
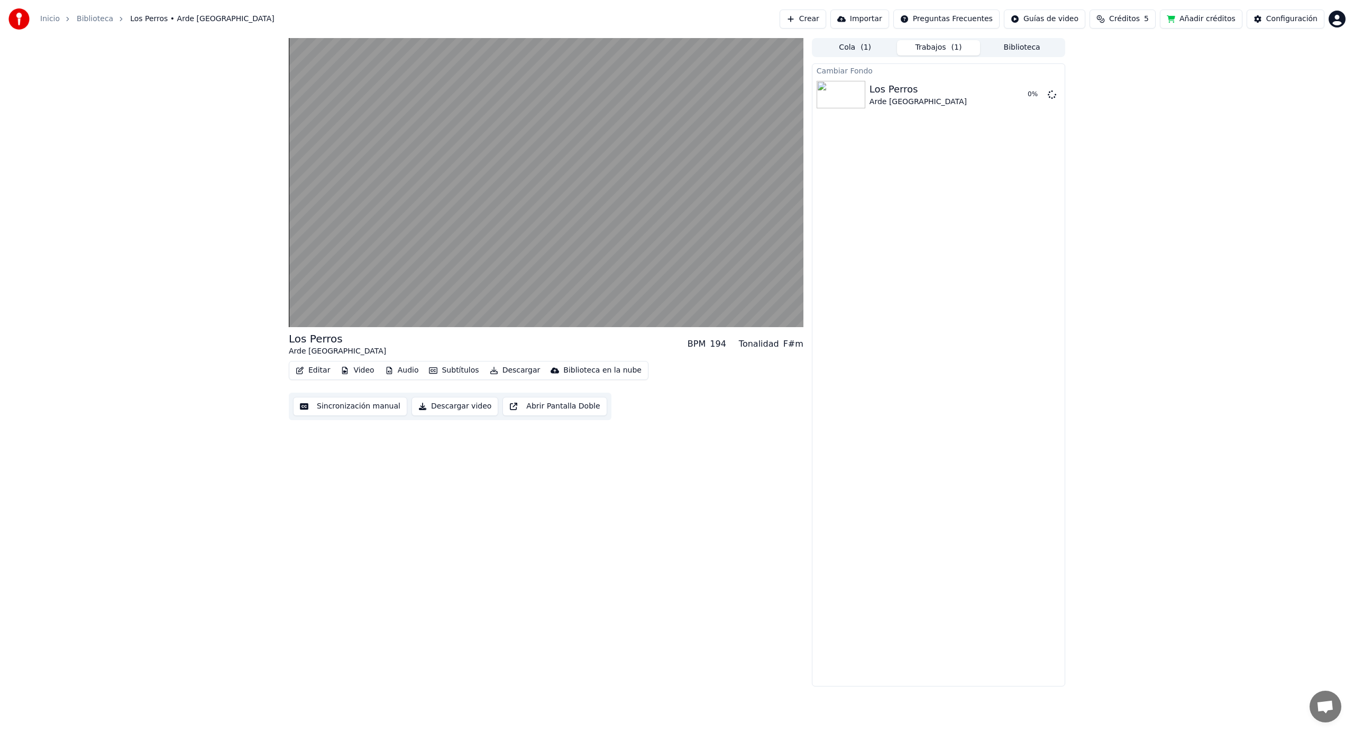
click at [317, 367] on button "Editar" at bounding box center [312, 370] width 43 height 15
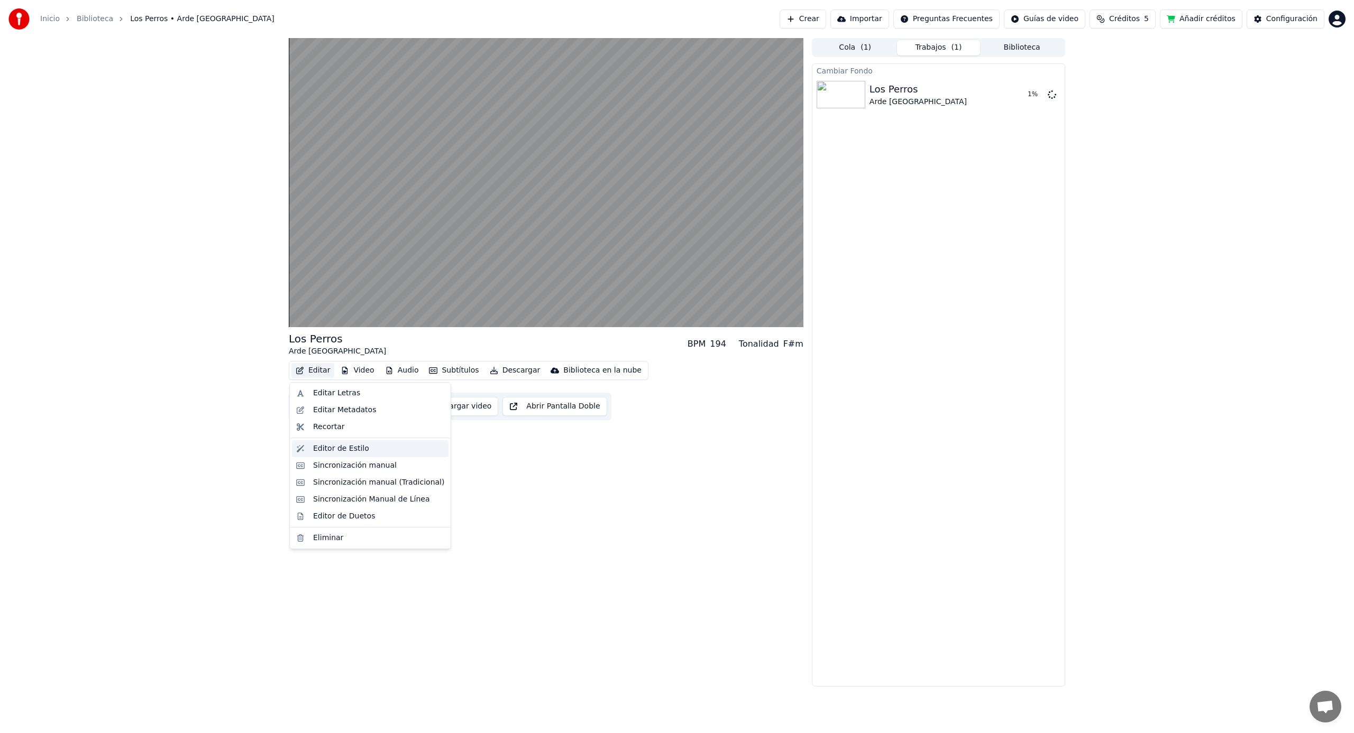
click at [343, 449] on div "Editor de Estilo" at bounding box center [341, 449] width 56 height 11
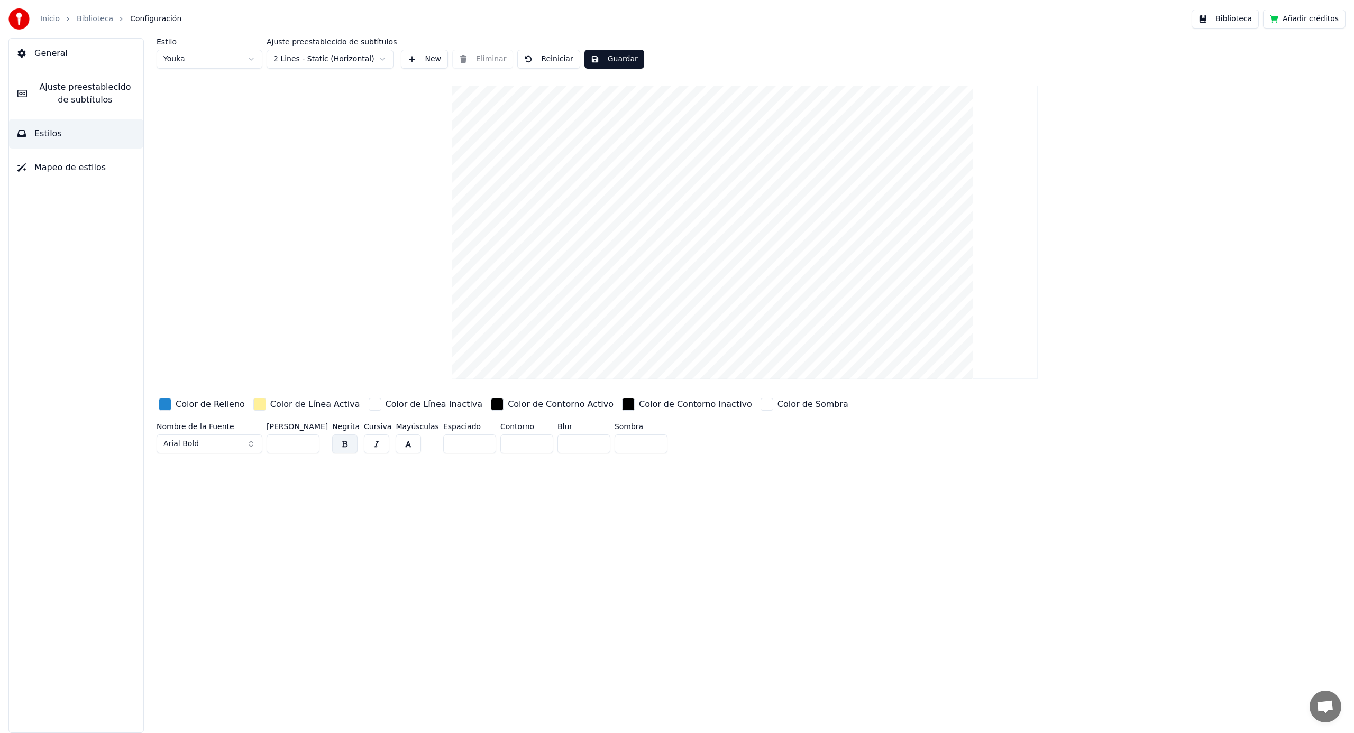
click at [164, 407] on div "button" at bounding box center [165, 404] width 13 height 13
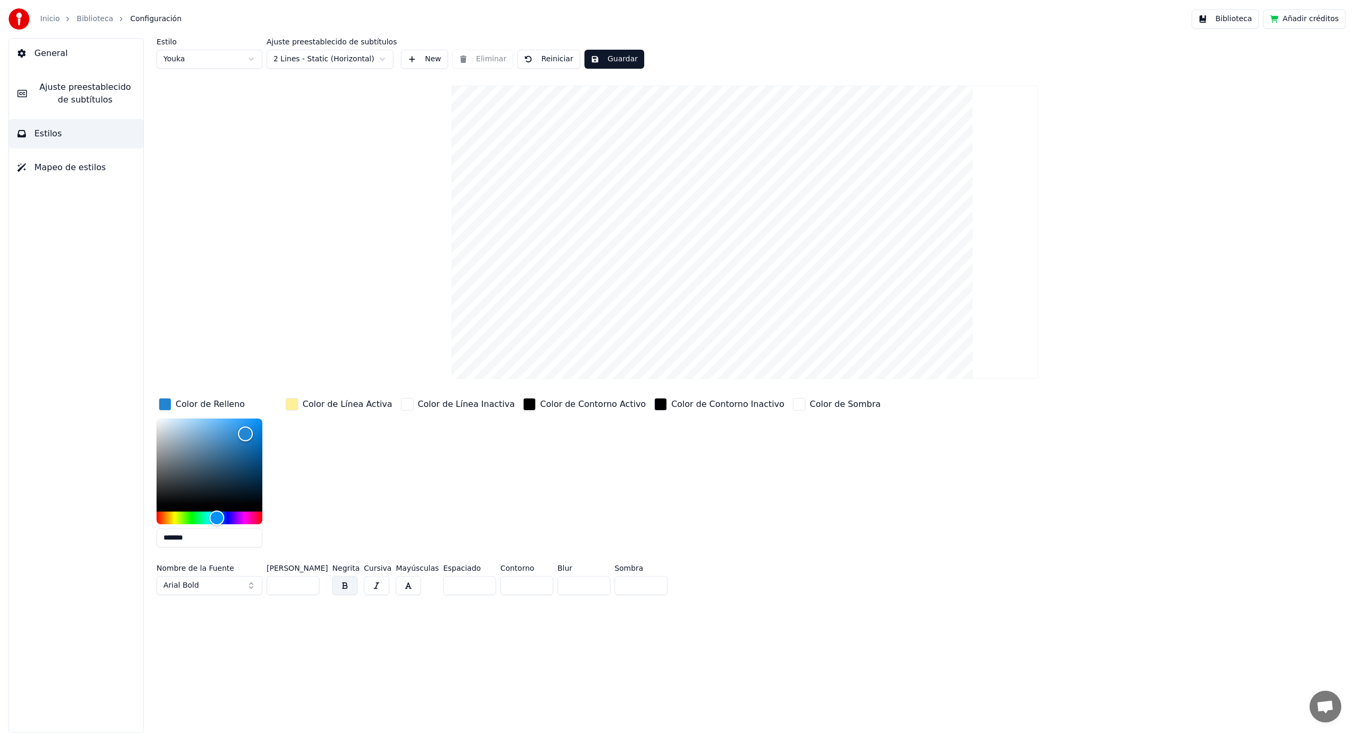
drag, startPoint x: 247, startPoint y: 510, endPoint x: 261, endPoint y: 520, distance: 17.5
click at [262, 520] on div at bounding box center [210, 472] width 106 height 106
drag, startPoint x: 262, startPoint y: 520, endPoint x: 259, endPoint y: 446, distance: 73.6
click at [280, 519] on div "Color de Relleno ******* Color de Línea Activa Color de Línea Inactiva Color de…" at bounding box center [631, 476] width 948 height 160
type input "*******"
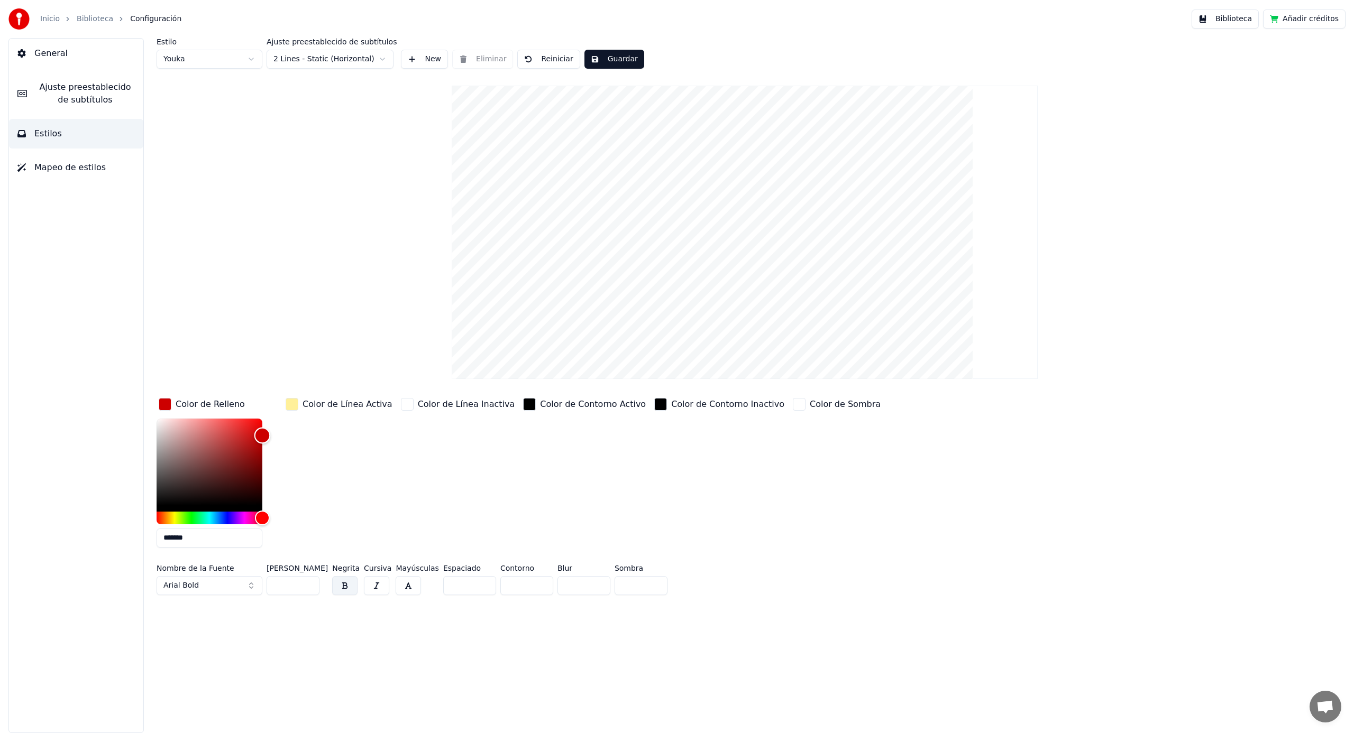
drag, startPoint x: 251, startPoint y: 435, endPoint x: 265, endPoint y: 436, distance: 14.8
click at [263, 435] on div "Color" at bounding box center [262, 436] width 16 height 16
drag, startPoint x: 360, startPoint y: 462, endPoint x: 349, endPoint y: 440, distance: 24.6
click at [360, 462] on div "Color de Línea Activa" at bounding box center [338, 476] width 111 height 160
click at [291, 405] on div "button" at bounding box center [292, 404] width 13 height 13
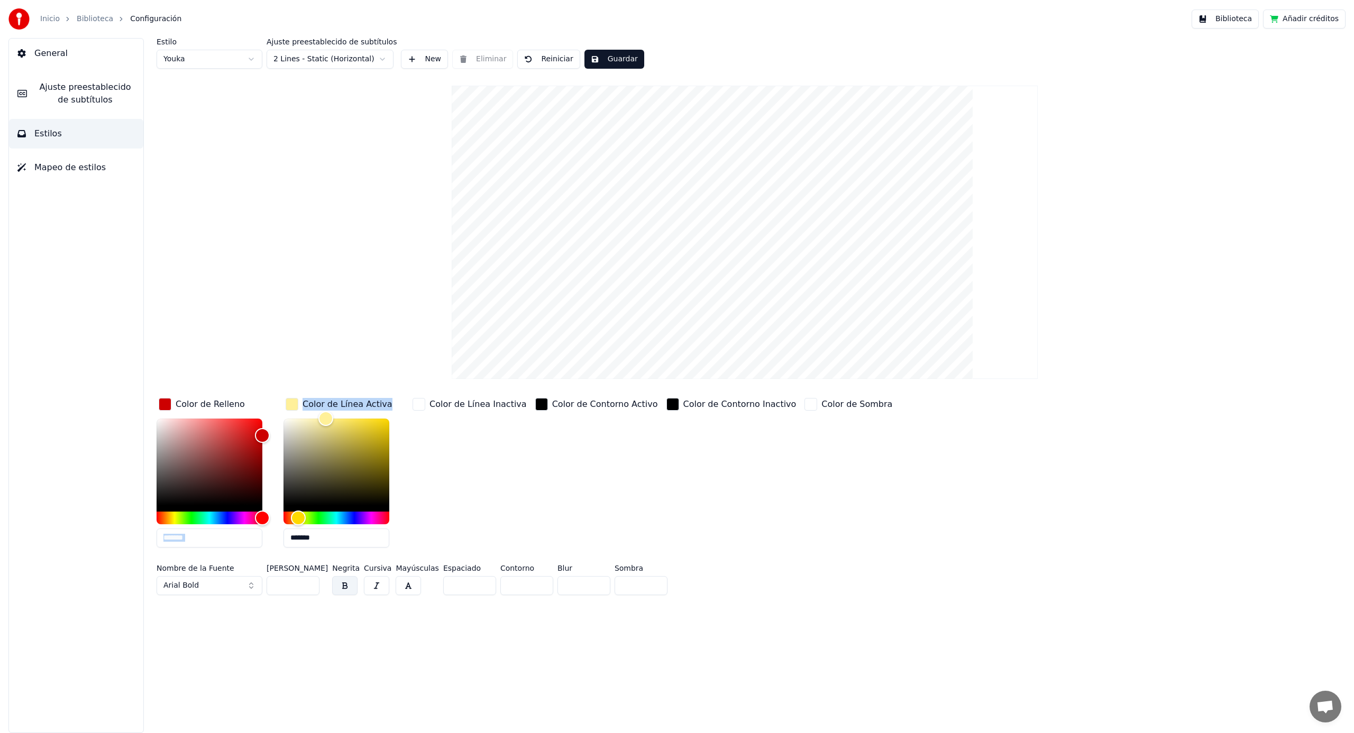
drag, startPoint x: 290, startPoint y: 416, endPoint x: 290, endPoint y: 423, distance: 7.4
click at [264, 400] on div "Color de Relleno ******* Color de Línea Activa ******* Color de Línea Inactiva …" at bounding box center [631, 476] width 948 height 160
type input "*******"
drag, startPoint x: 292, startPoint y: 426, endPoint x: 299, endPoint y: 410, distance: 16.8
click at [261, 408] on div "Color de Relleno ******* Color de Línea Activa ******* Color de Línea Inactiva …" at bounding box center [631, 476] width 948 height 160
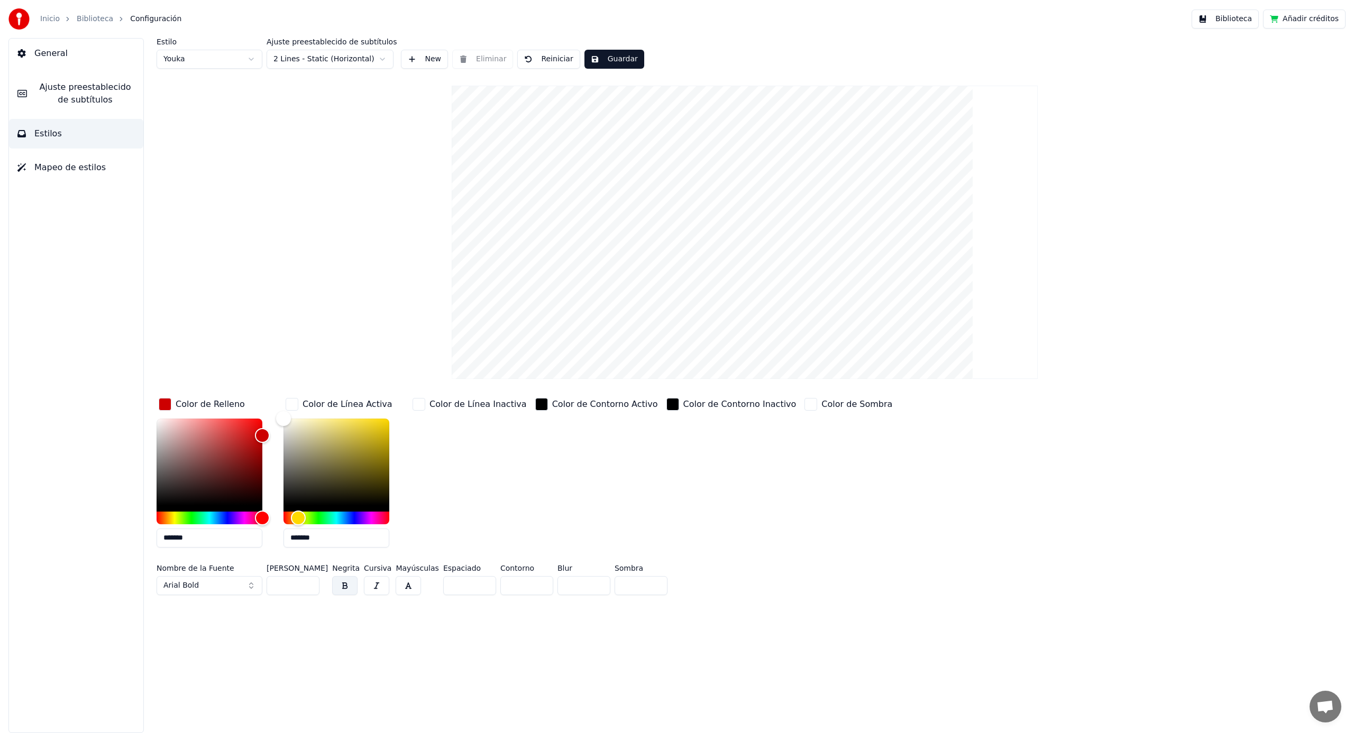
click at [591, 460] on div "Color de Contorno Activo" at bounding box center [596, 476] width 127 height 160
click at [615, 61] on button "Guardar" at bounding box center [614, 59] width 60 height 19
click at [73, 96] on span "Ajuste preestablecido de subtítulos" at bounding box center [84, 93] width 99 height 25
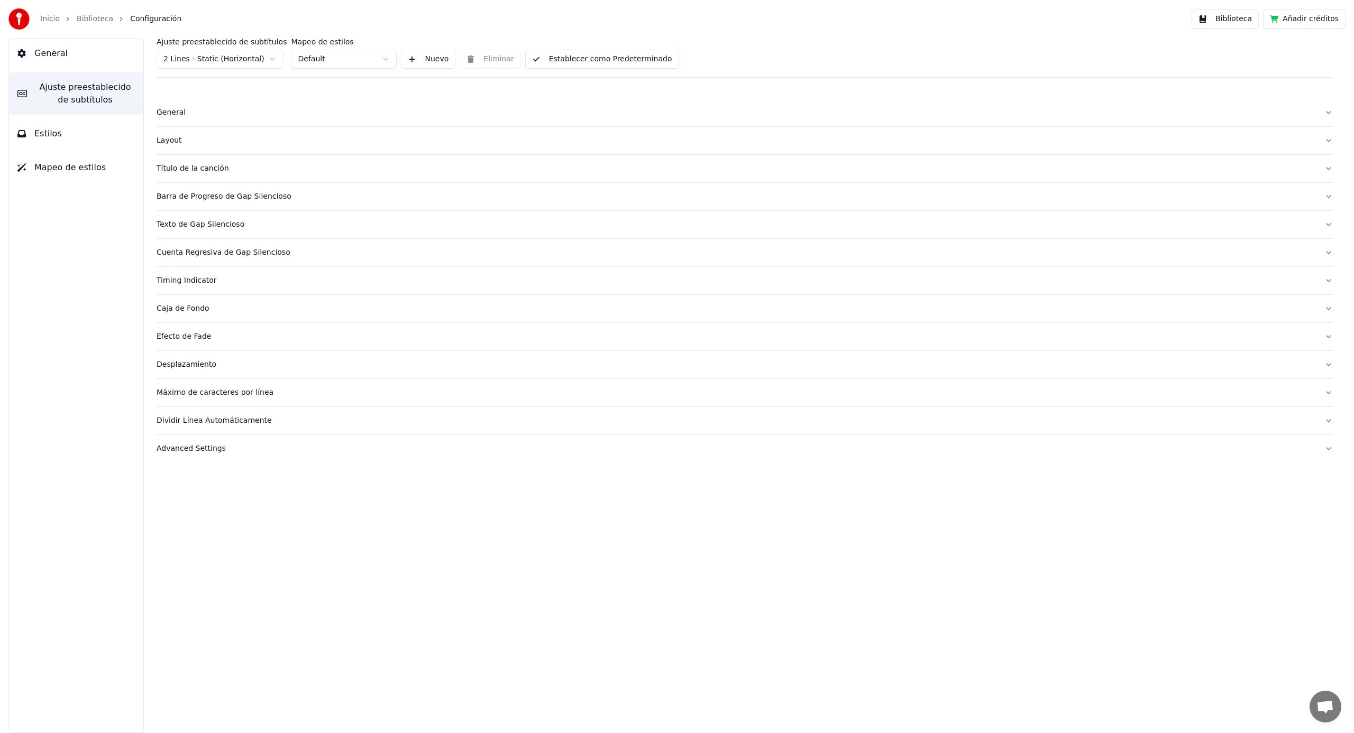
click at [201, 449] on div "Advanced Settings" at bounding box center [736, 449] width 1159 height 11
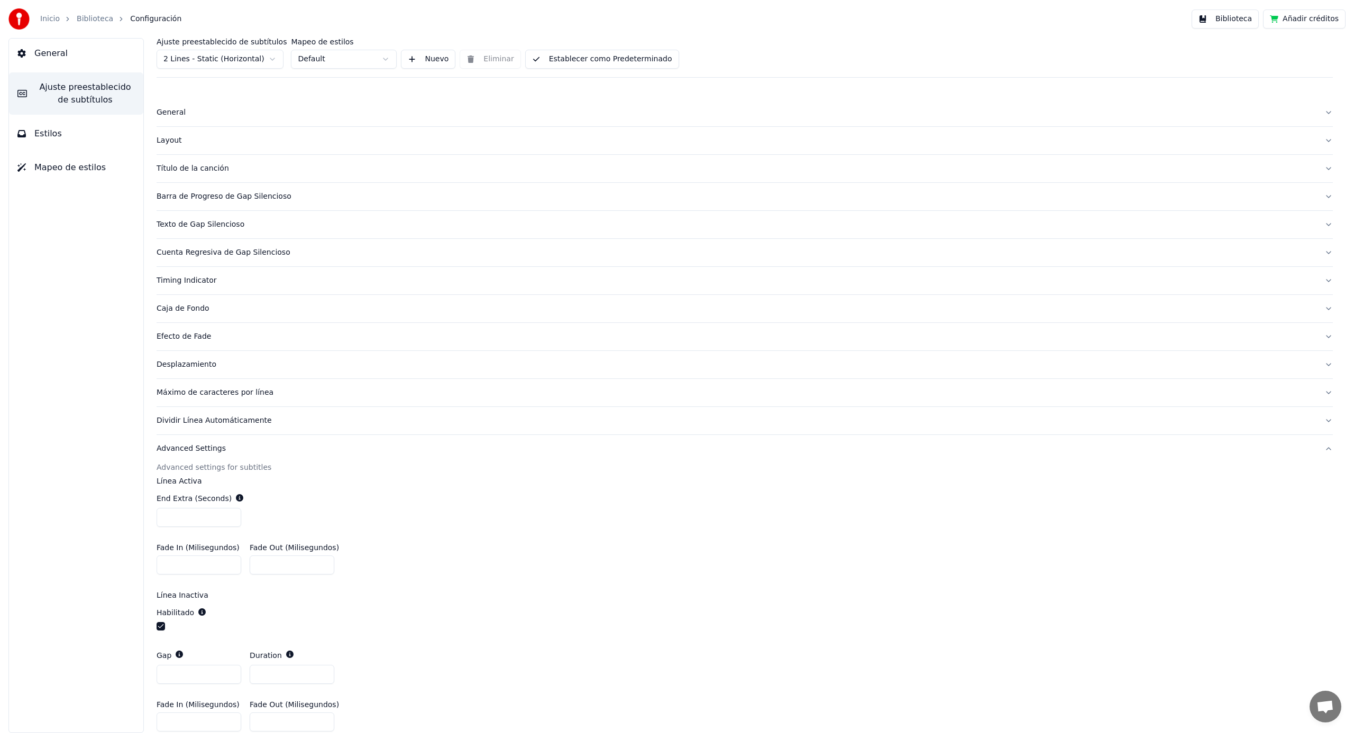
scroll to position [47, 0]
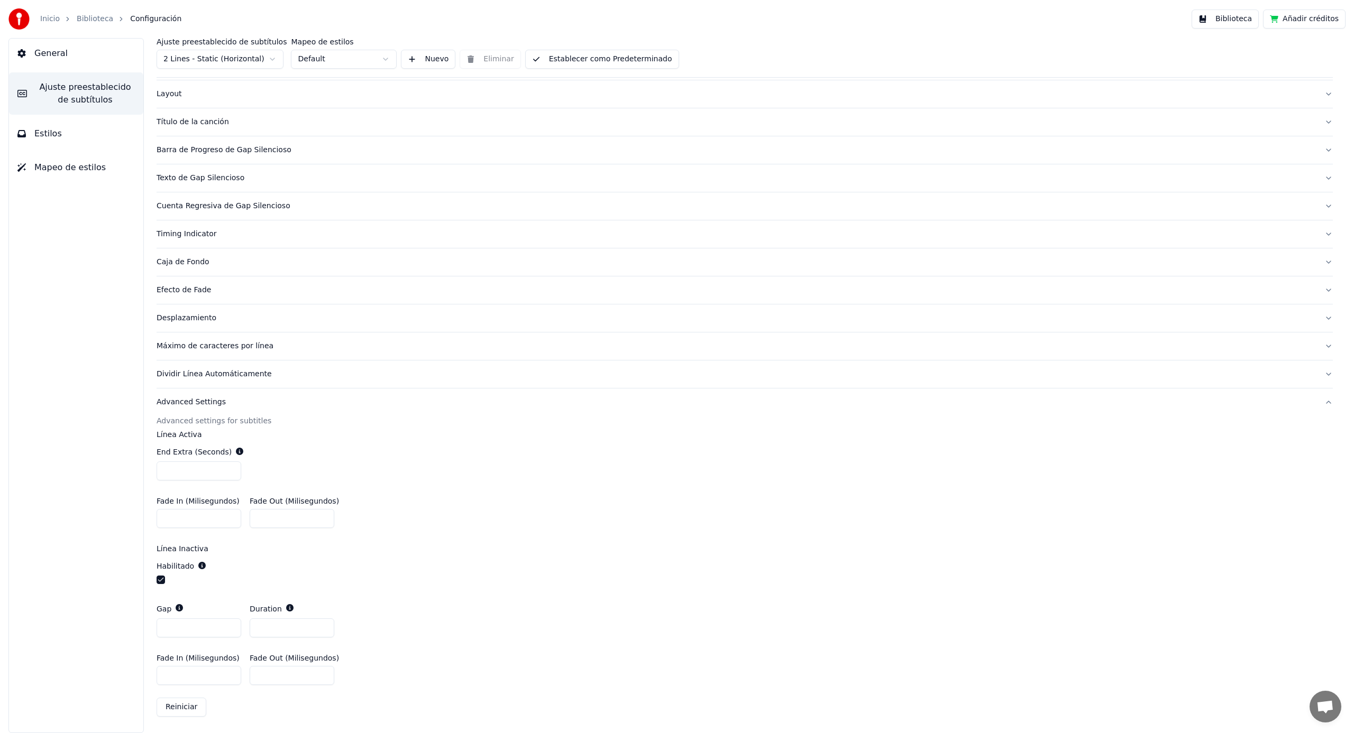
click at [176, 376] on div "Dividir Línea Automáticamente" at bounding box center [736, 374] width 1159 height 11
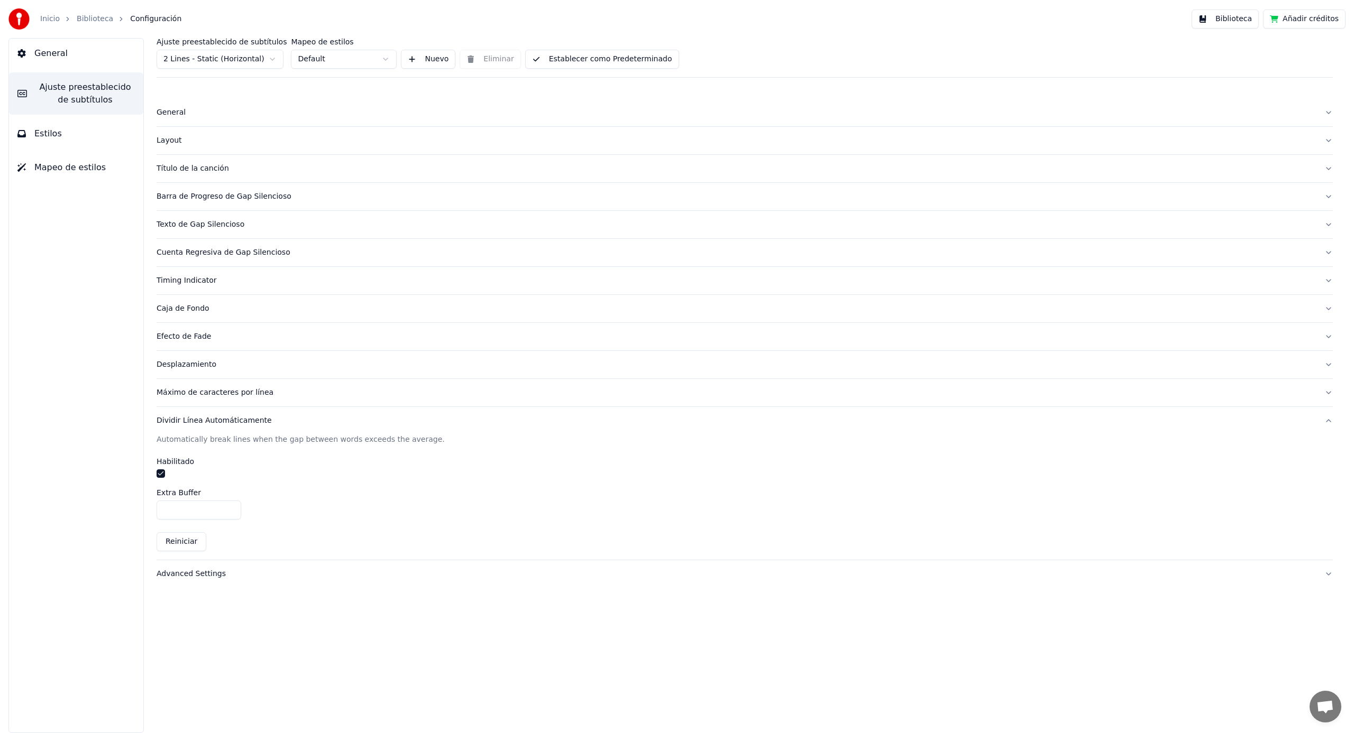
click at [160, 475] on button "button" at bounding box center [161, 474] width 8 height 8
click at [176, 393] on div "Máximo de caracteres por línea" at bounding box center [736, 393] width 1159 height 11
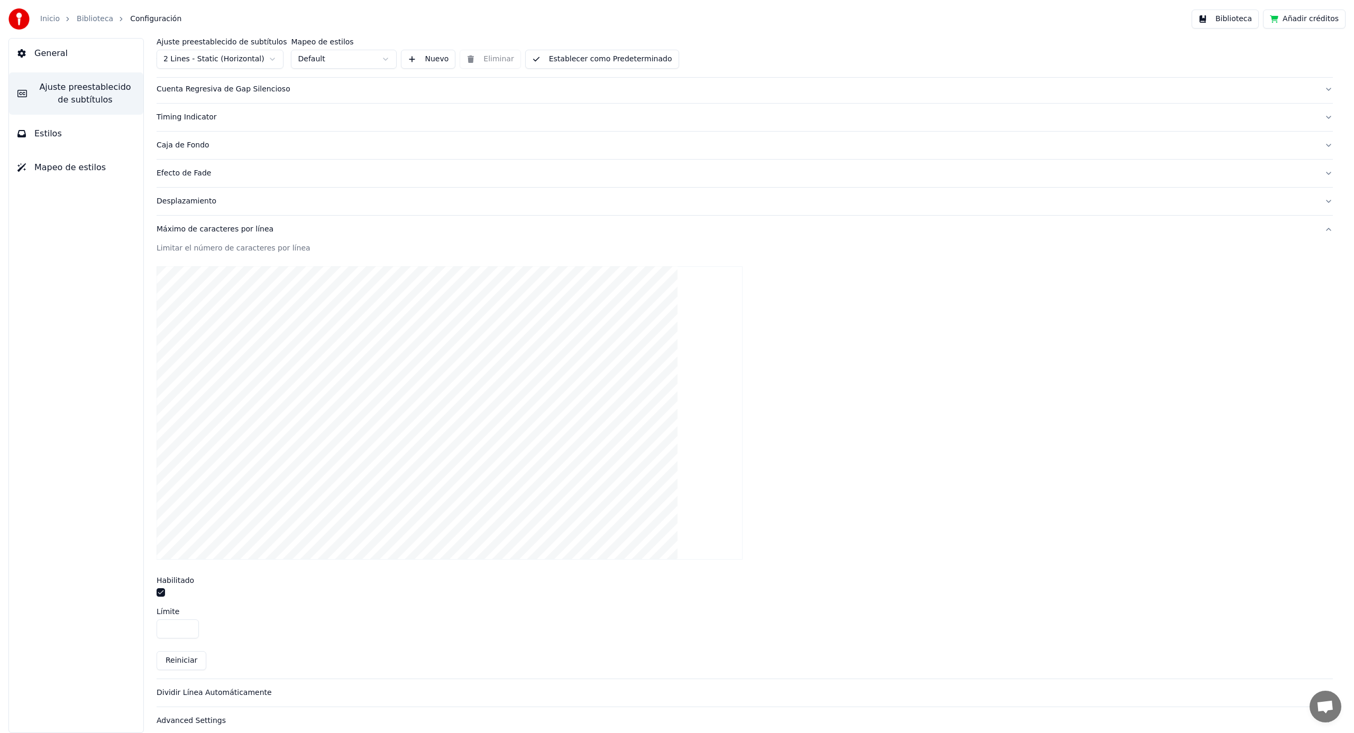
scroll to position [172, 0]
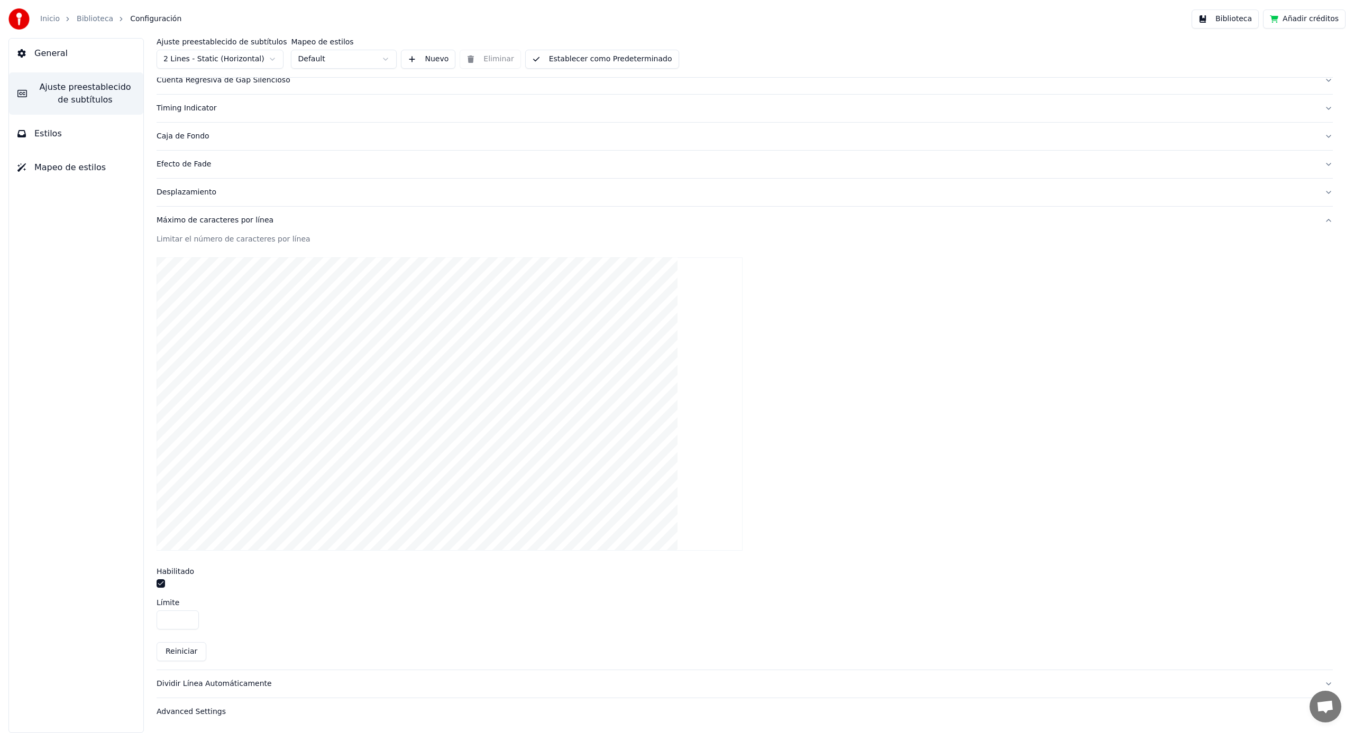
click at [176, 621] on input "**" at bounding box center [178, 620] width 42 height 19
click at [170, 620] on input "**" at bounding box center [178, 620] width 42 height 19
click at [186, 618] on input "**" at bounding box center [178, 620] width 42 height 19
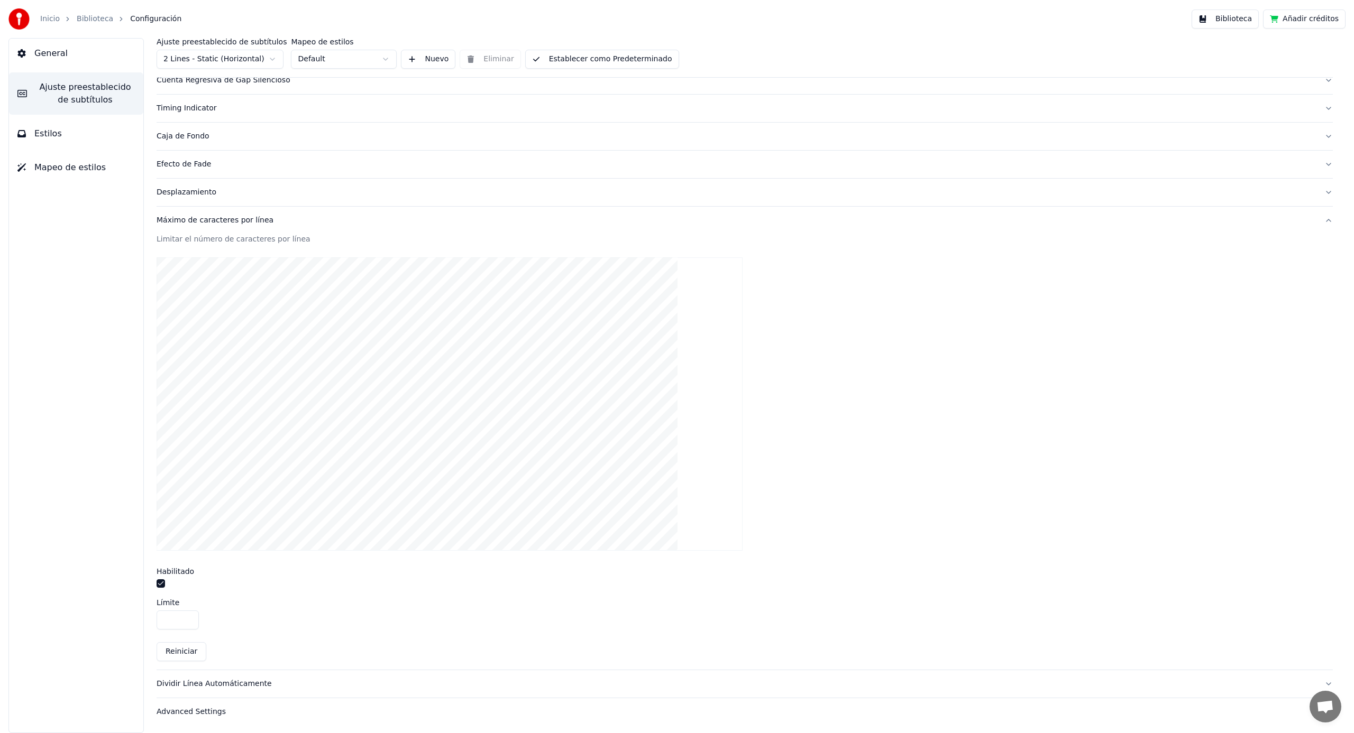
click at [187, 618] on input "**" at bounding box center [178, 620] width 42 height 19
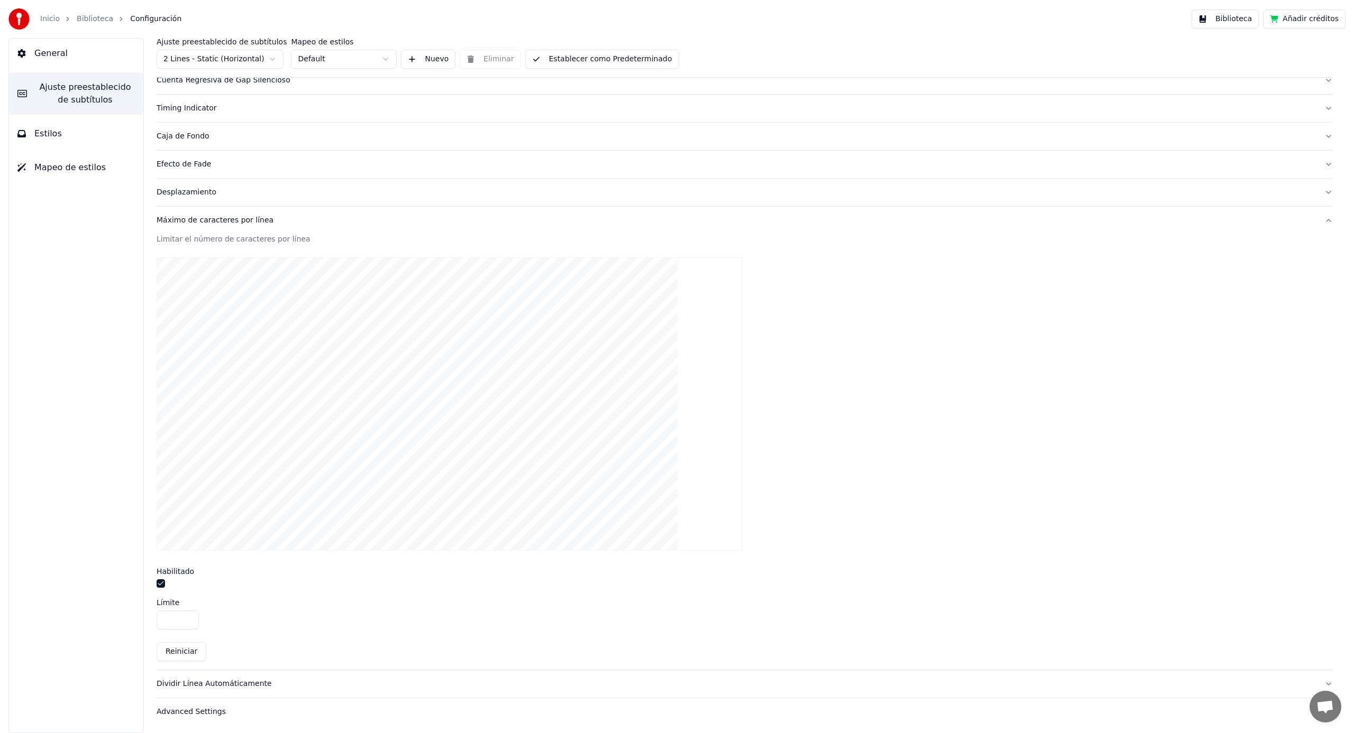
click at [187, 618] on input "**" at bounding box center [178, 620] width 42 height 19
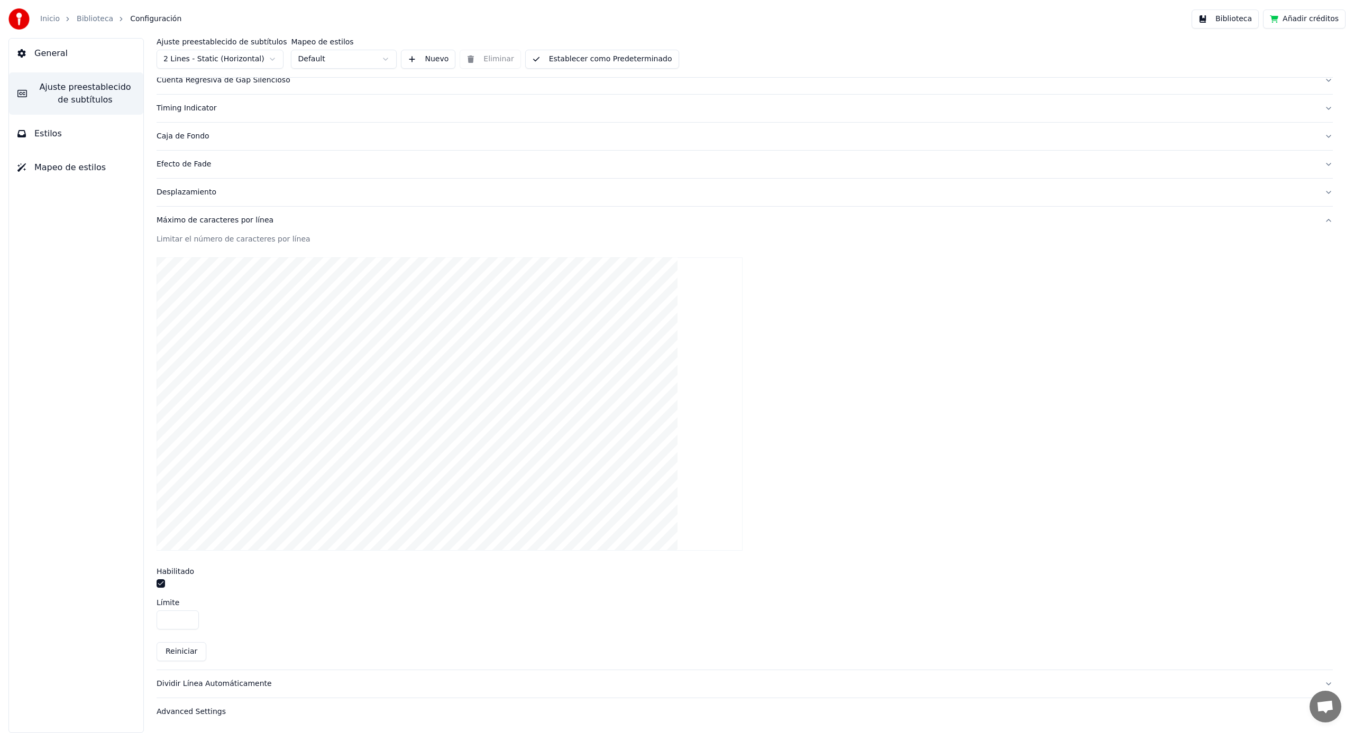
click at [187, 618] on input "**" at bounding box center [178, 620] width 42 height 19
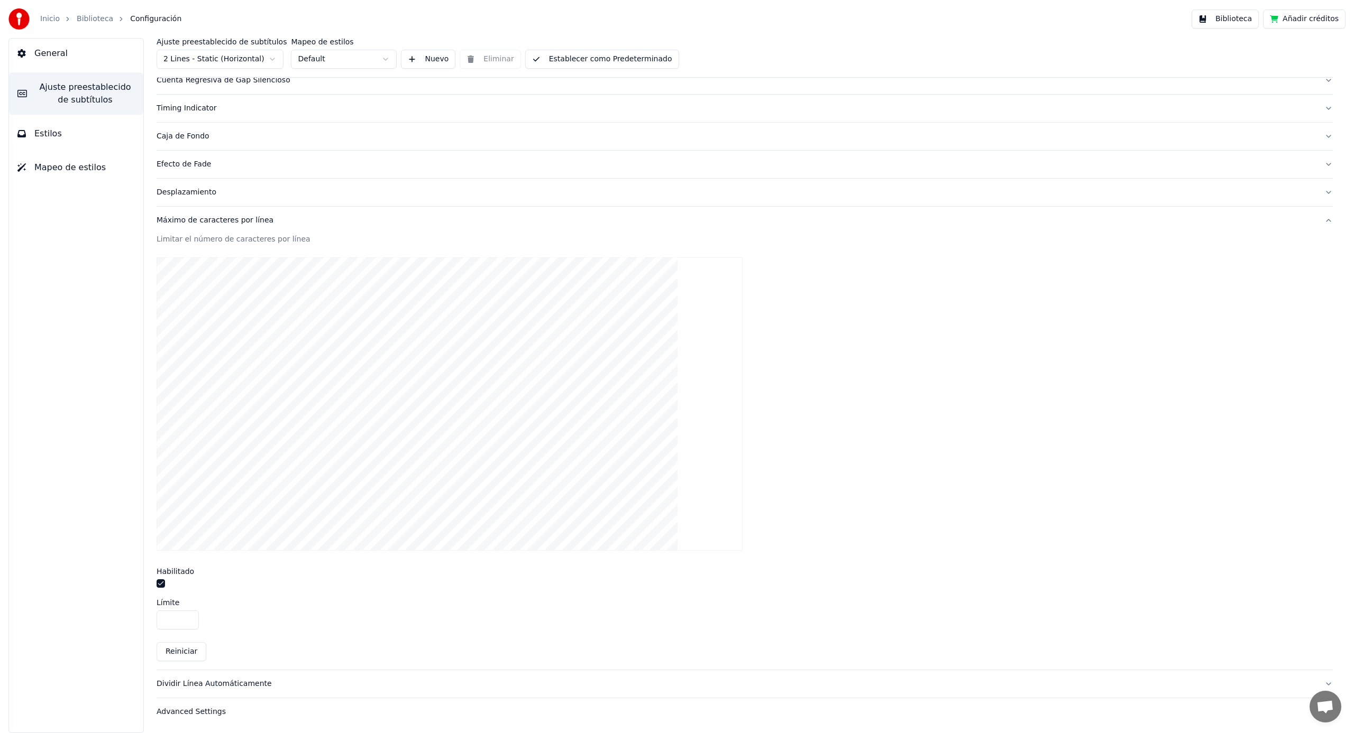
click at [187, 618] on input "**" at bounding box center [178, 620] width 42 height 19
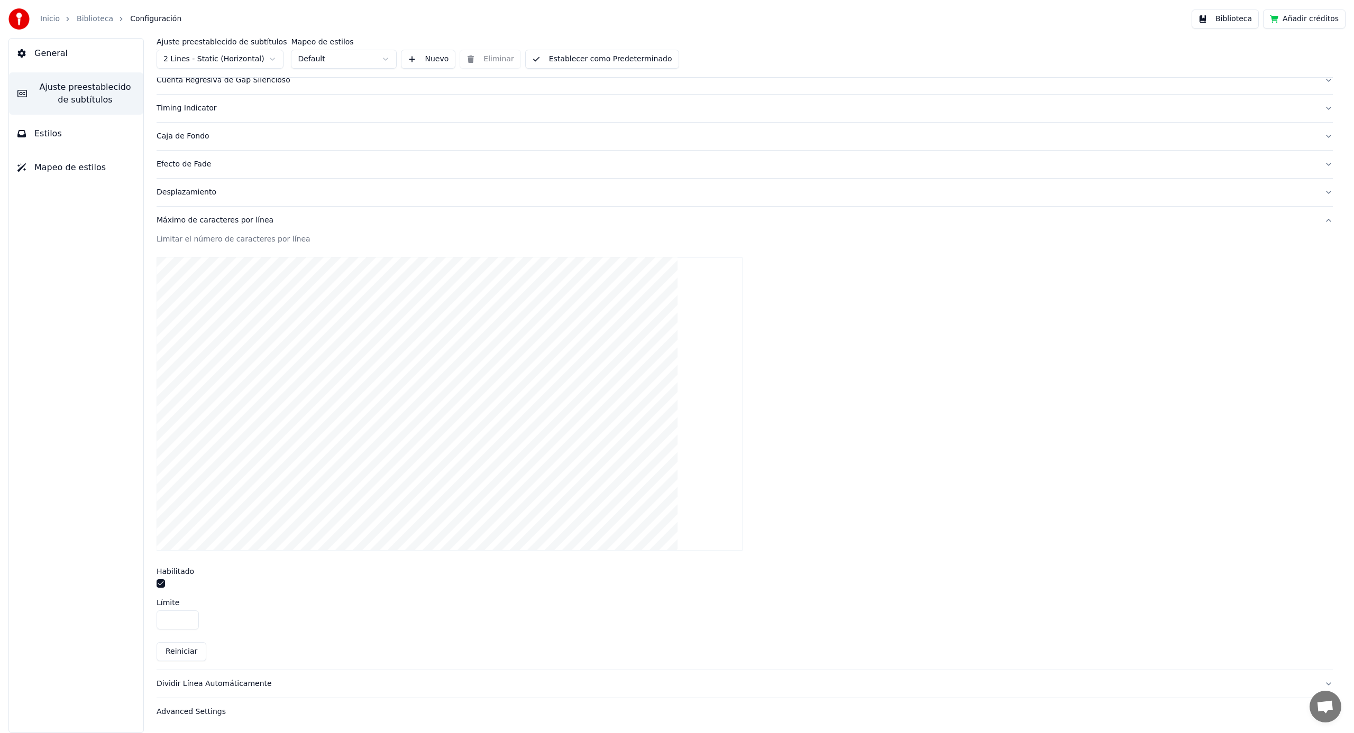
click at [187, 618] on input "**" at bounding box center [178, 620] width 42 height 19
click at [187, 617] on input "**" at bounding box center [178, 620] width 42 height 19
click at [187, 618] on input "**" at bounding box center [178, 620] width 42 height 19
click at [180, 649] on button "Reiniciar" at bounding box center [182, 652] width 50 height 19
click at [186, 620] on input "**" at bounding box center [178, 620] width 42 height 19
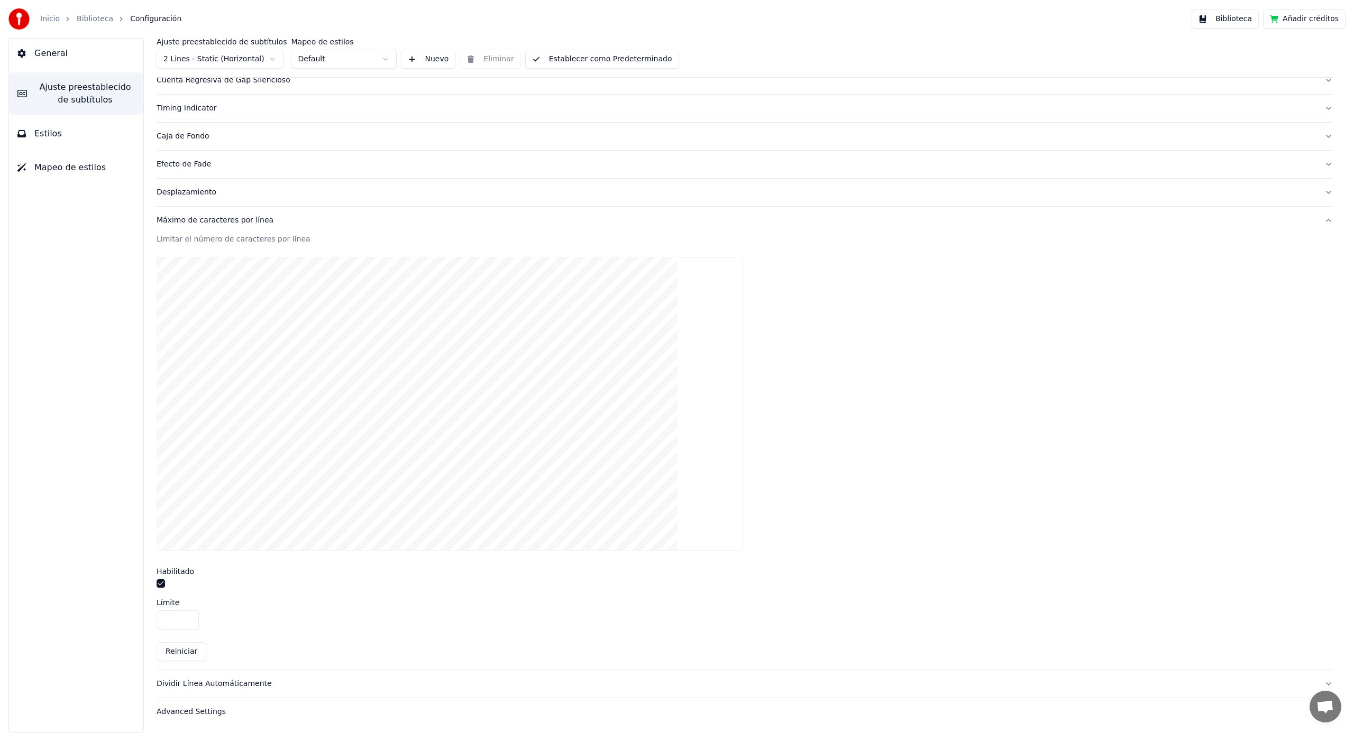
click at [186, 618] on input "**" at bounding box center [178, 620] width 42 height 19
click at [187, 618] on input "**" at bounding box center [178, 620] width 42 height 19
click at [186, 618] on input "**" at bounding box center [178, 620] width 42 height 19
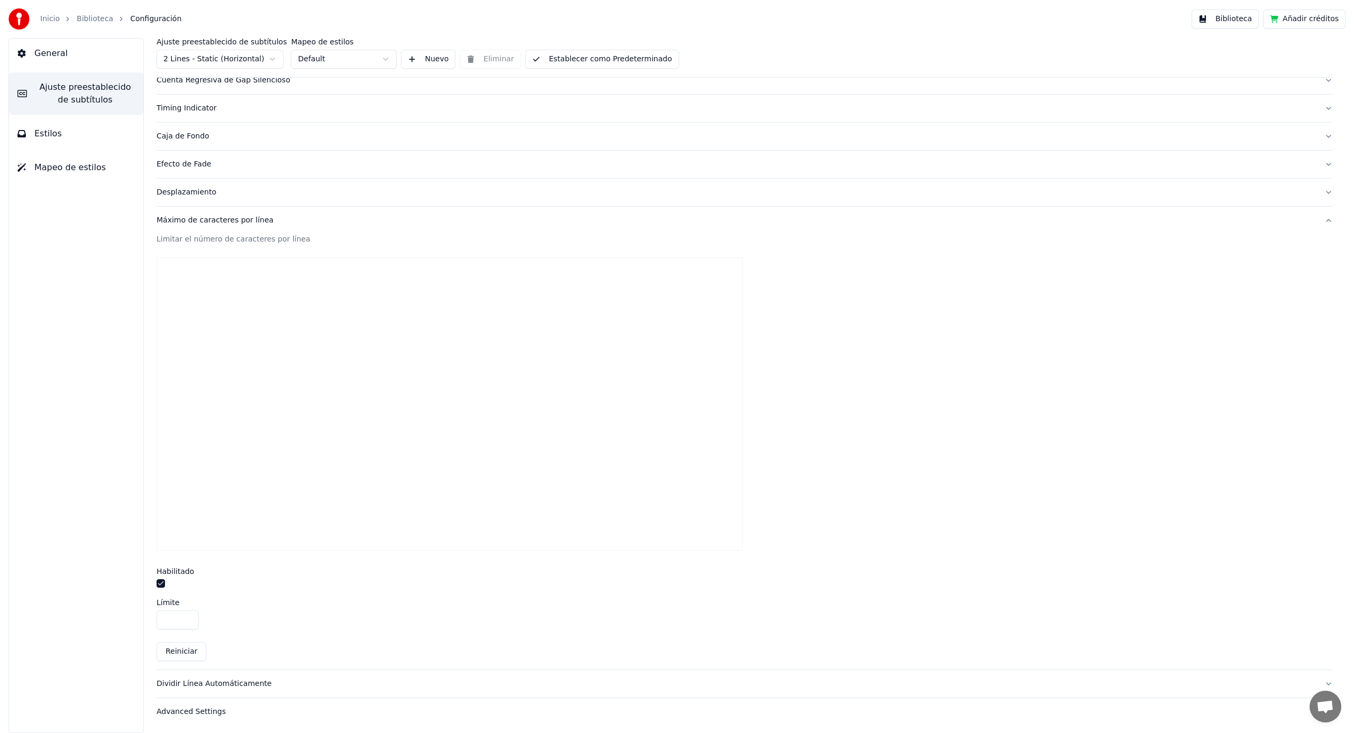
click at [186, 618] on input "**" at bounding box center [178, 620] width 42 height 19
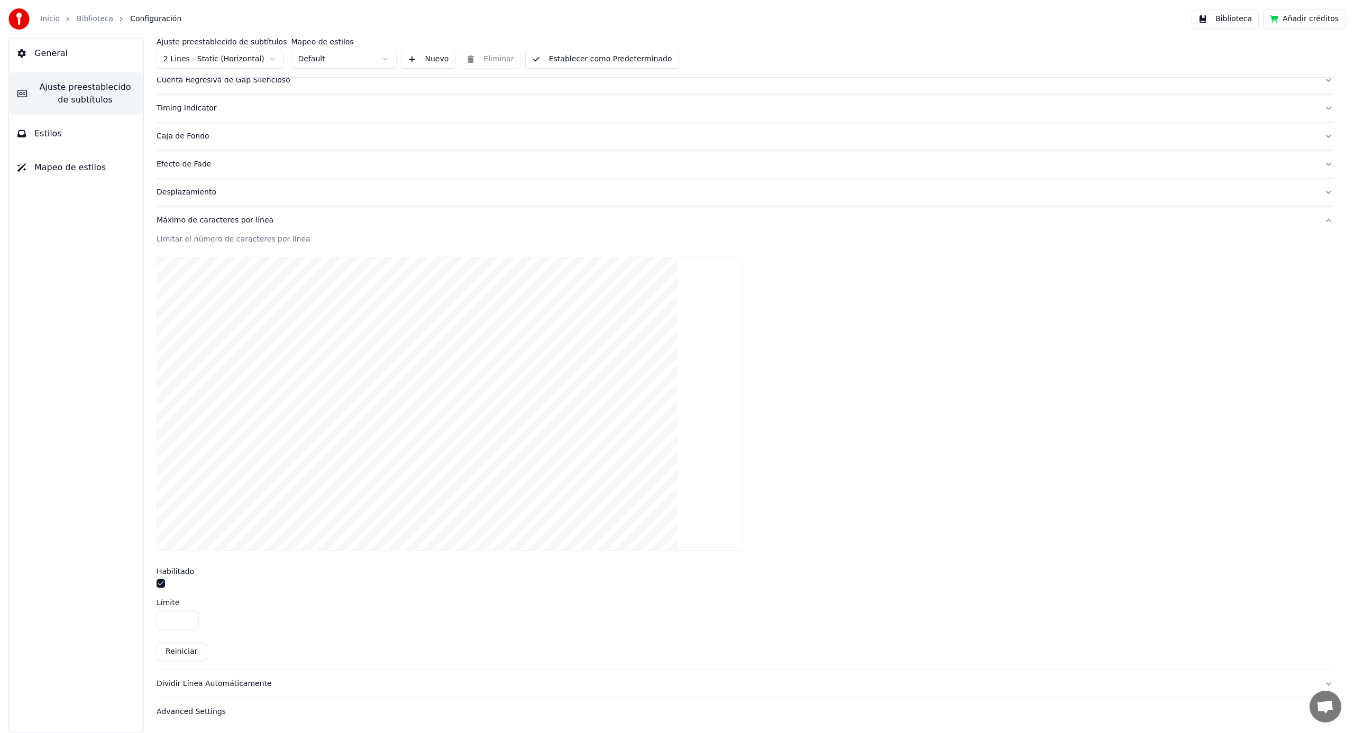
click at [186, 618] on input "**" at bounding box center [178, 620] width 42 height 19
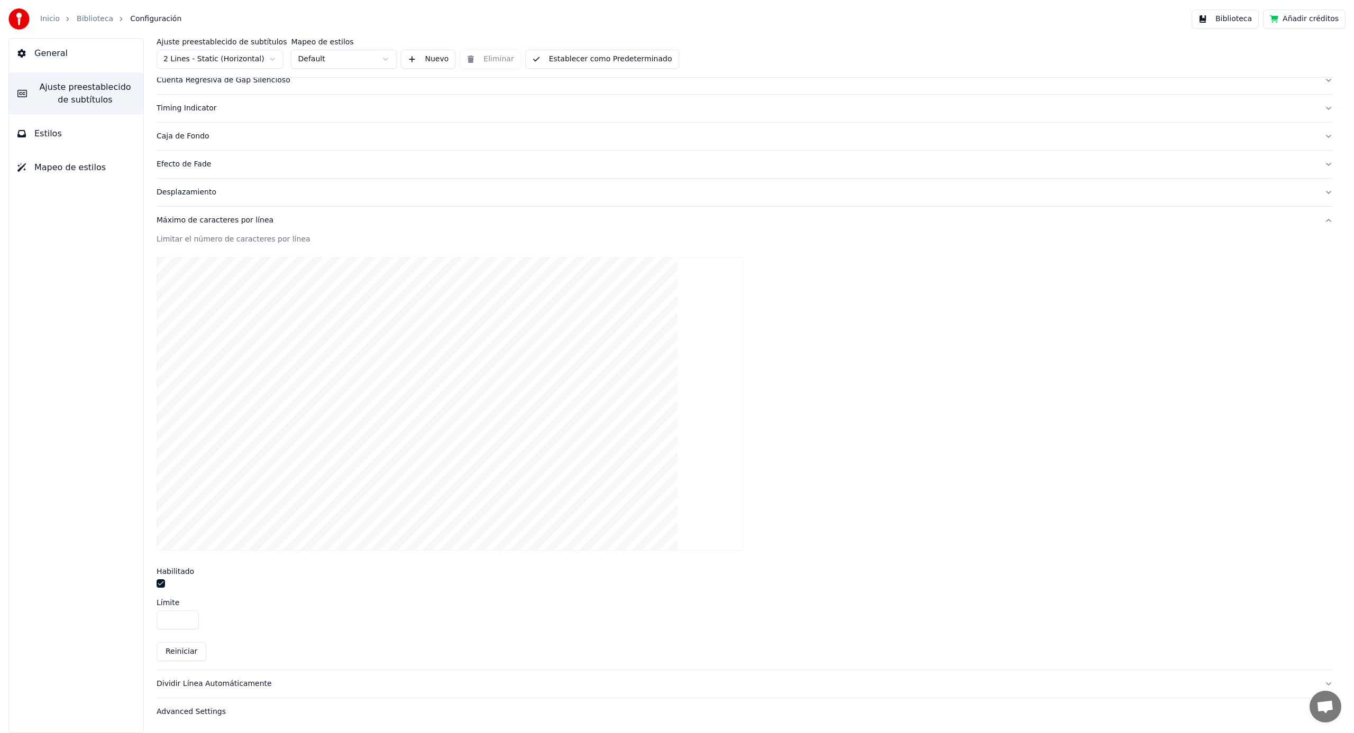
click at [186, 618] on input "**" at bounding box center [178, 620] width 42 height 19
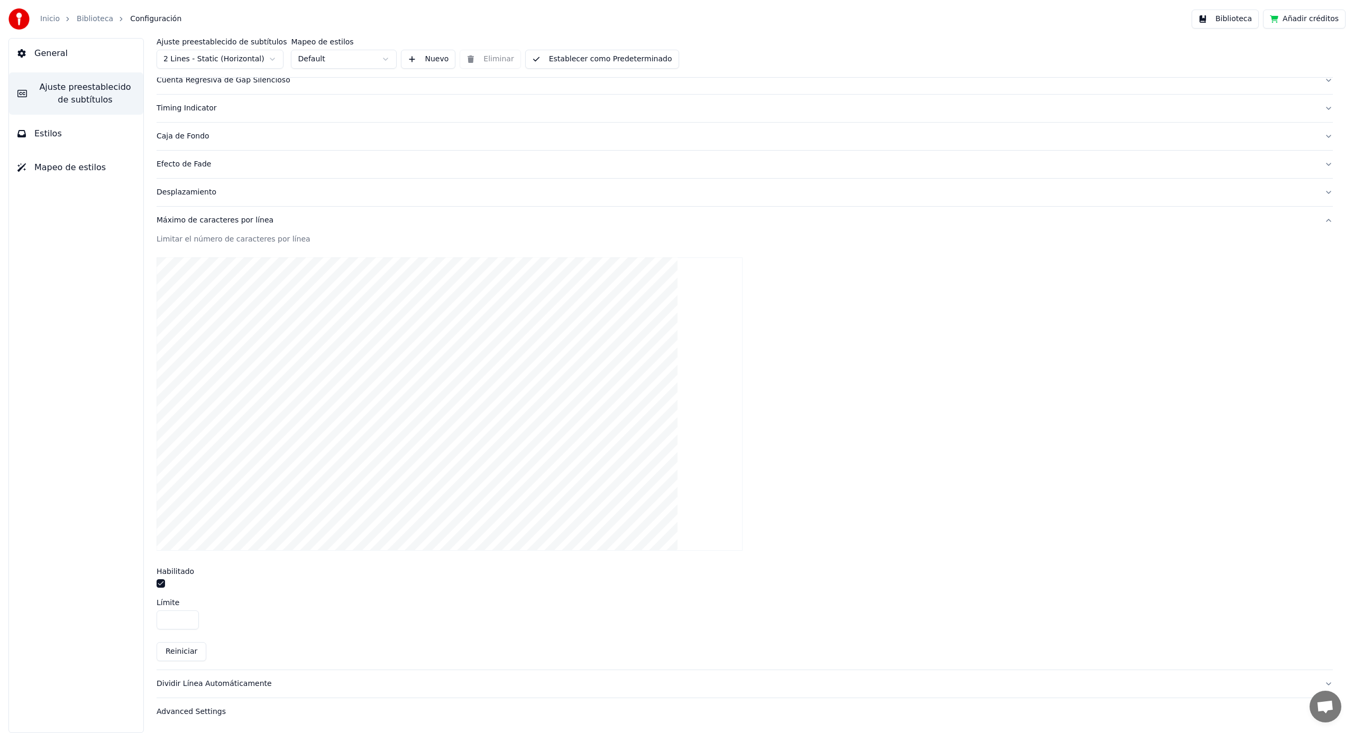
click at [186, 618] on input "**" at bounding box center [178, 620] width 42 height 19
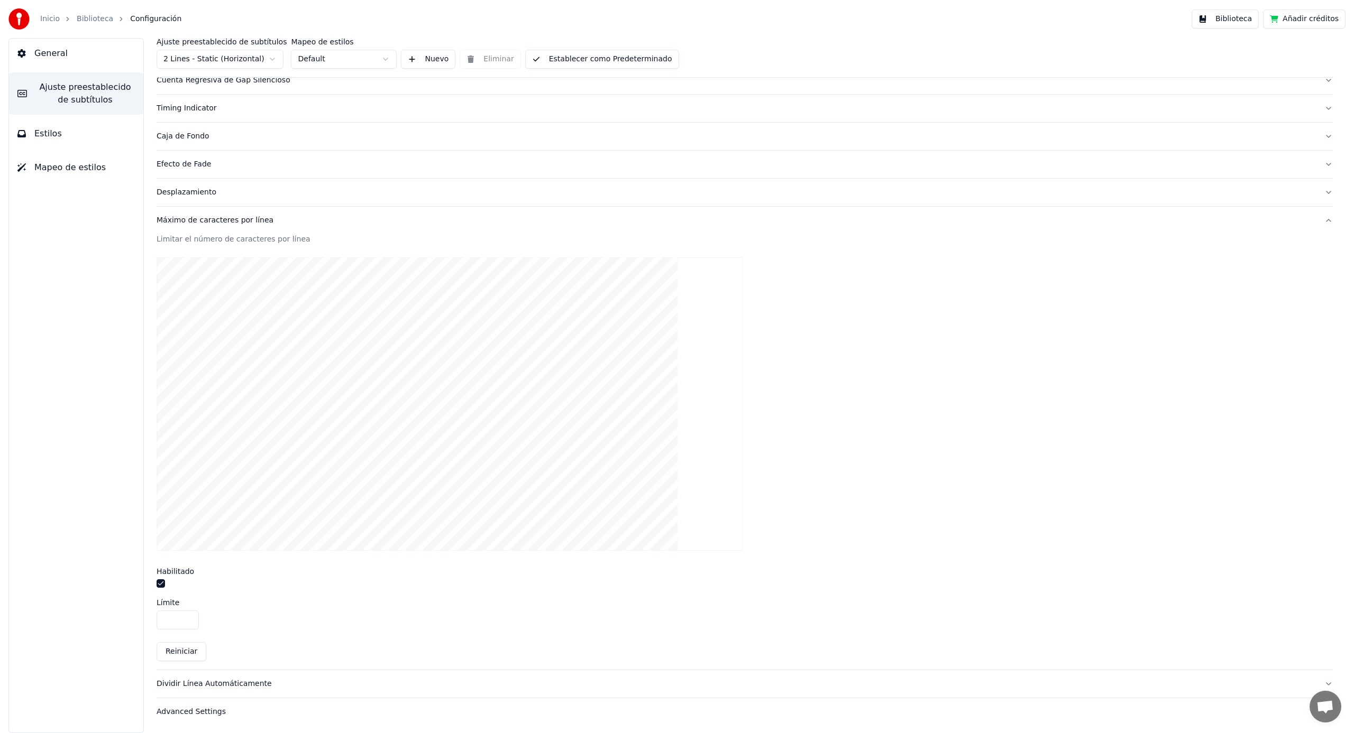
type input "**"
click at [186, 618] on input "**" at bounding box center [178, 620] width 42 height 19
click at [276, 612] on div "**" at bounding box center [745, 620] width 1176 height 19
click at [185, 187] on div "Desplazamiento" at bounding box center [736, 192] width 1159 height 11
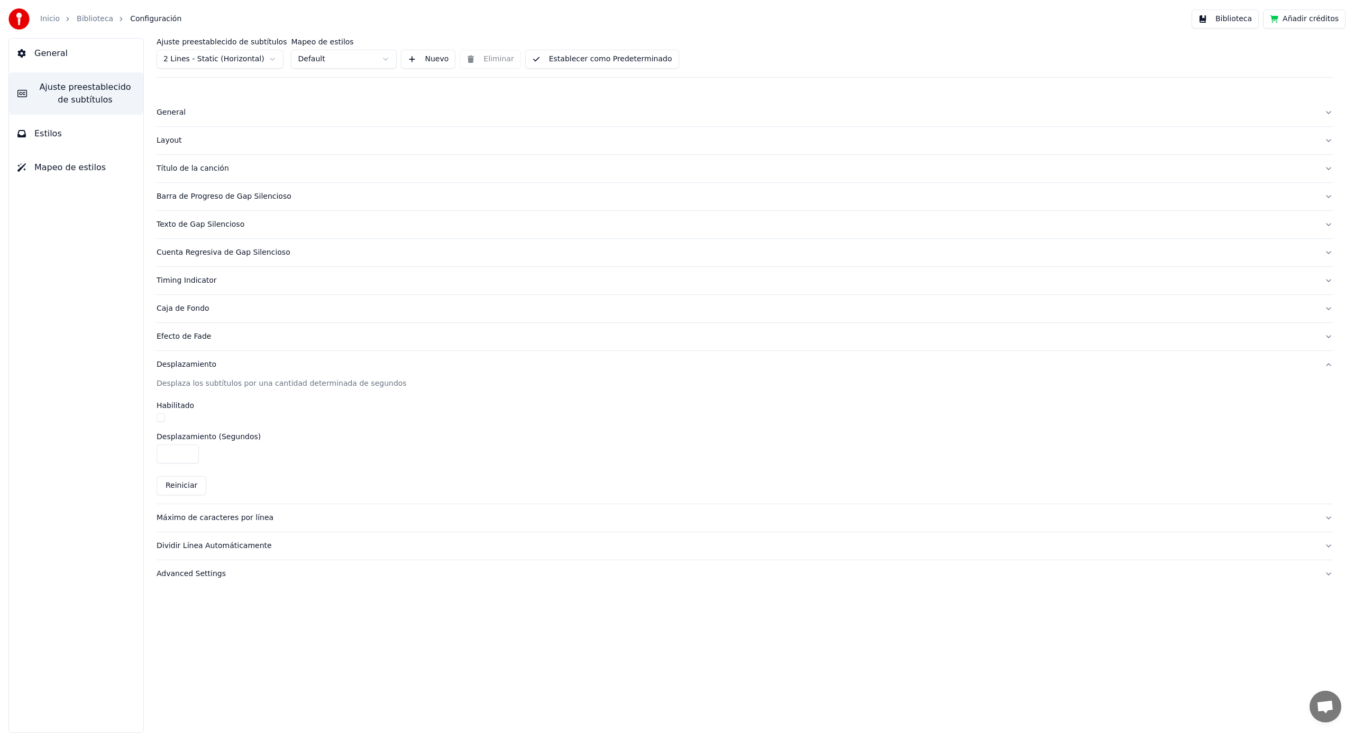
click at [192, 337] on div "Efecto de Fade" at bounding box center [736, 337] width 1159 height 11
click at [194, 311] on div "Caja de Fondo" at bounding box center [736, 309] width 1159 height 11
click at [195, 280] on div "Timing Indicator" at bounding box center [736, 281] width 1159 height 11
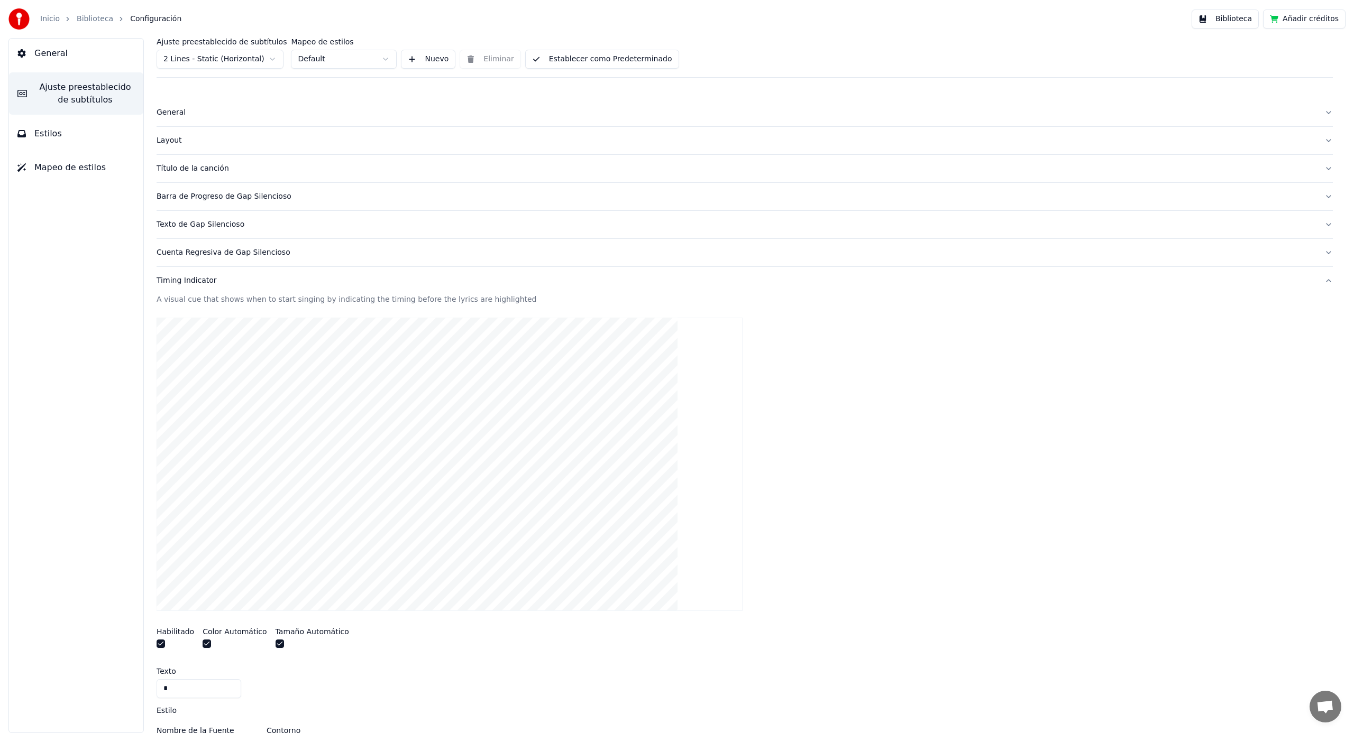
click at [220, 254] on div "Cuenta Regresiva de Gap Silencioso" at bounding box center [736, 252] width 1159 height 11
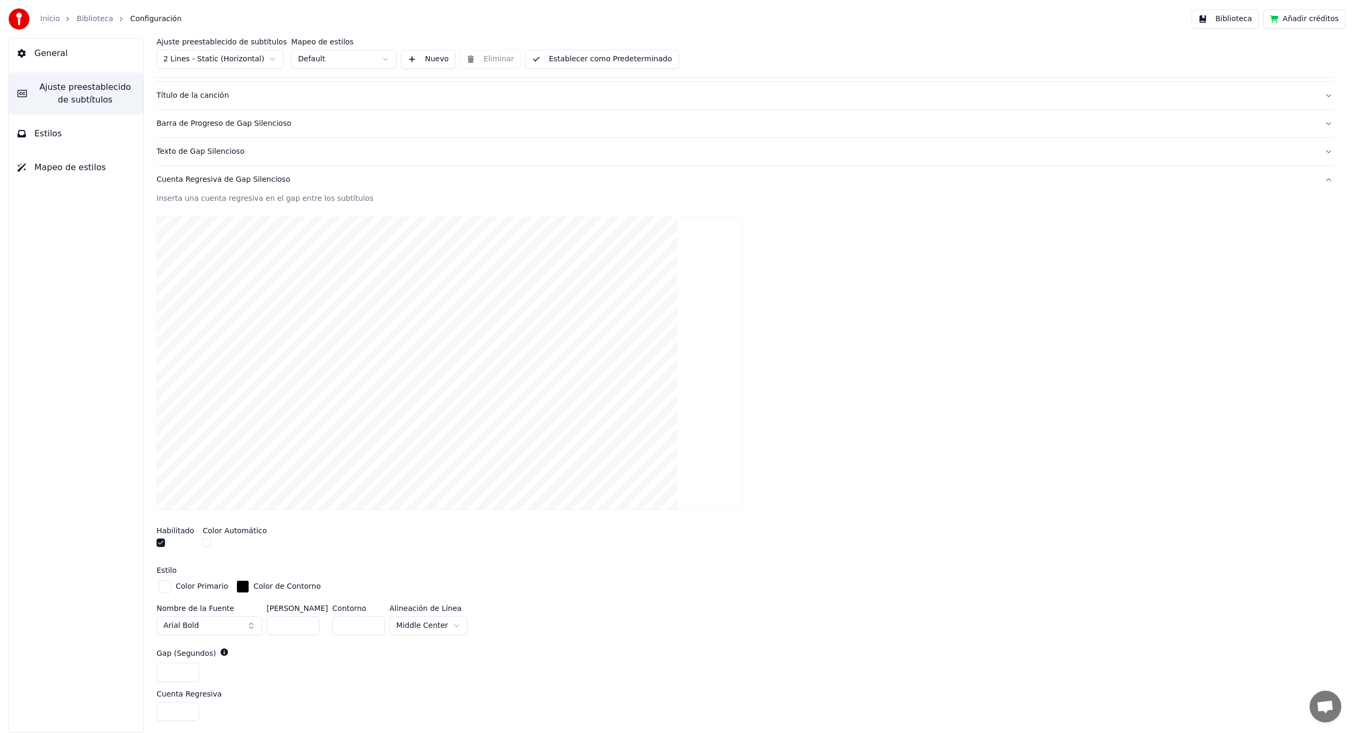
scroll to position [74, 0]
drag, startPoint x: 162, startPoint y: 543, endPoint x: 169, endPoint y: 545, distance: 6.9
click at [162, 543] on button "button" at bounding box center [161, 542] width 8 height 8
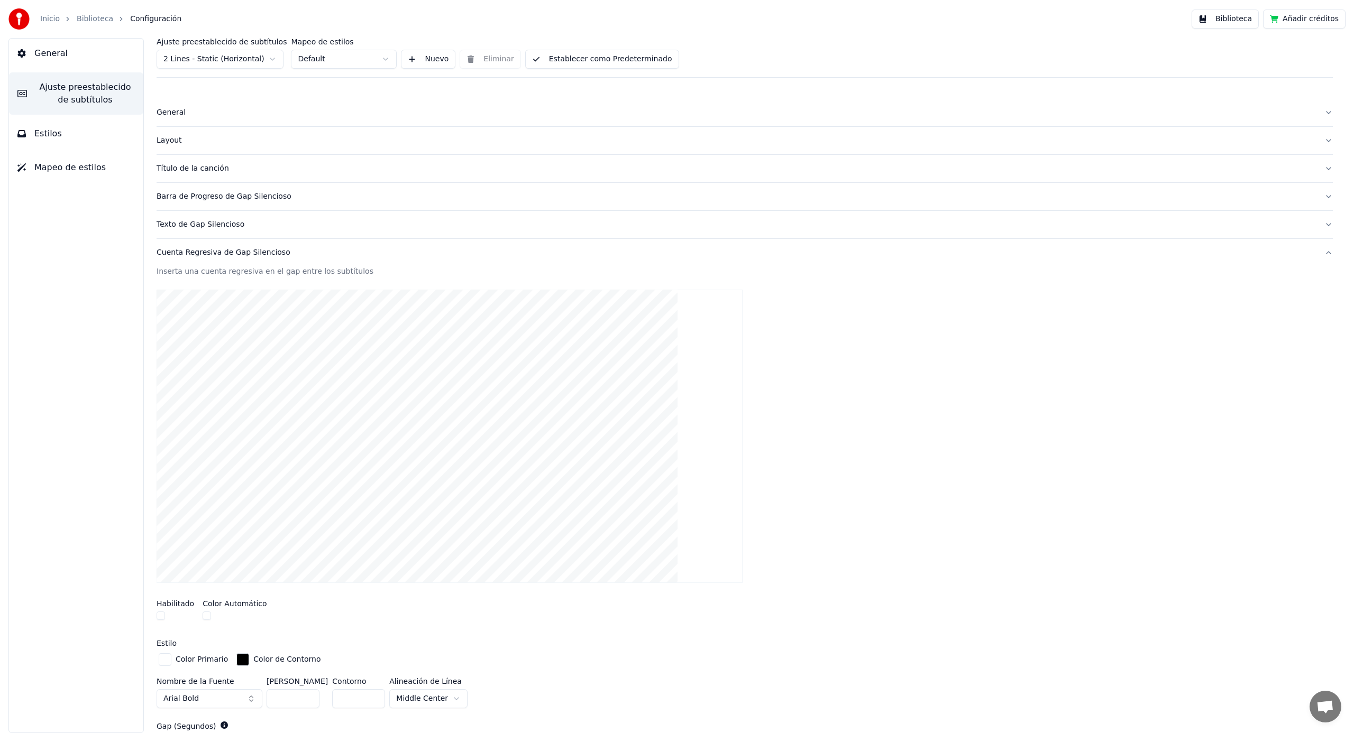
click at [203, 222] on div "Texto de Gap Silencioso" at bounding box center [736, 224] width 1159 height 11
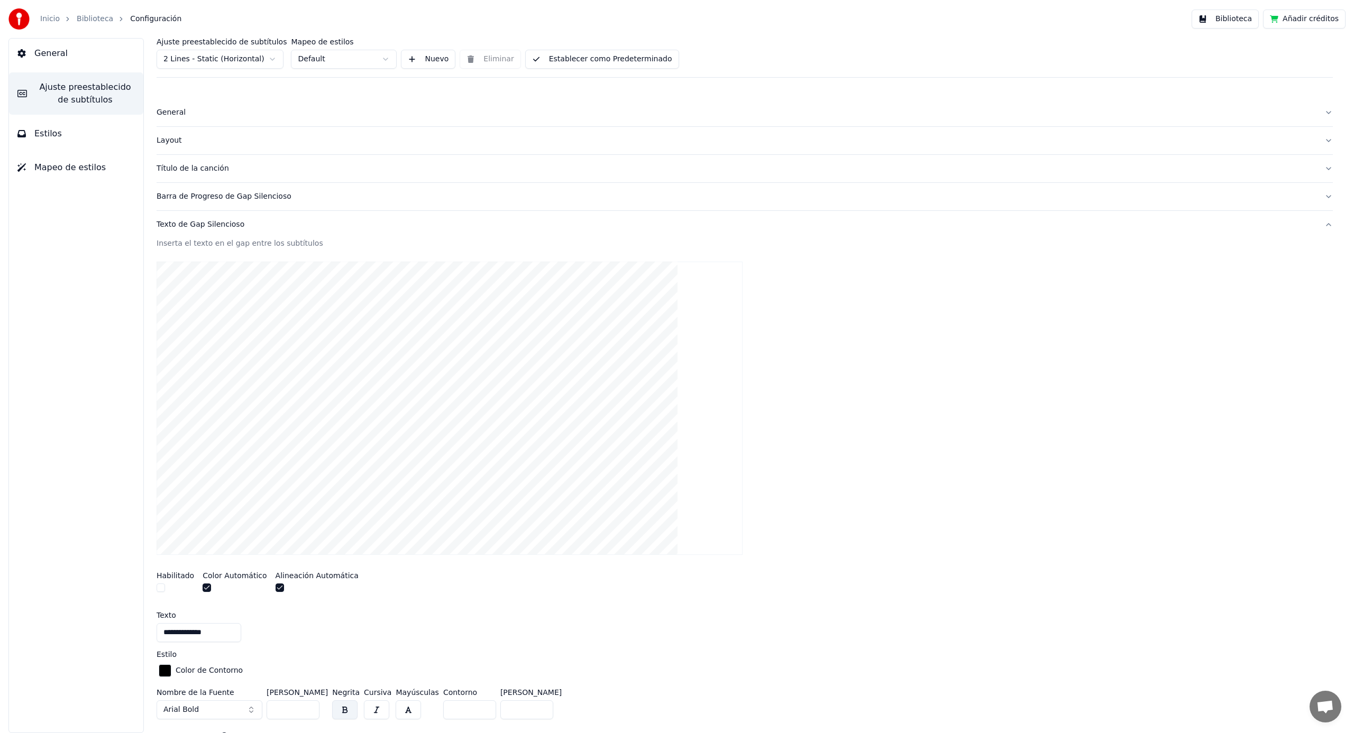
click at [191, 197] on div "Barra de Progreso de Gap Silencioso" at bounding box center [736, 196] width 1159 height 11
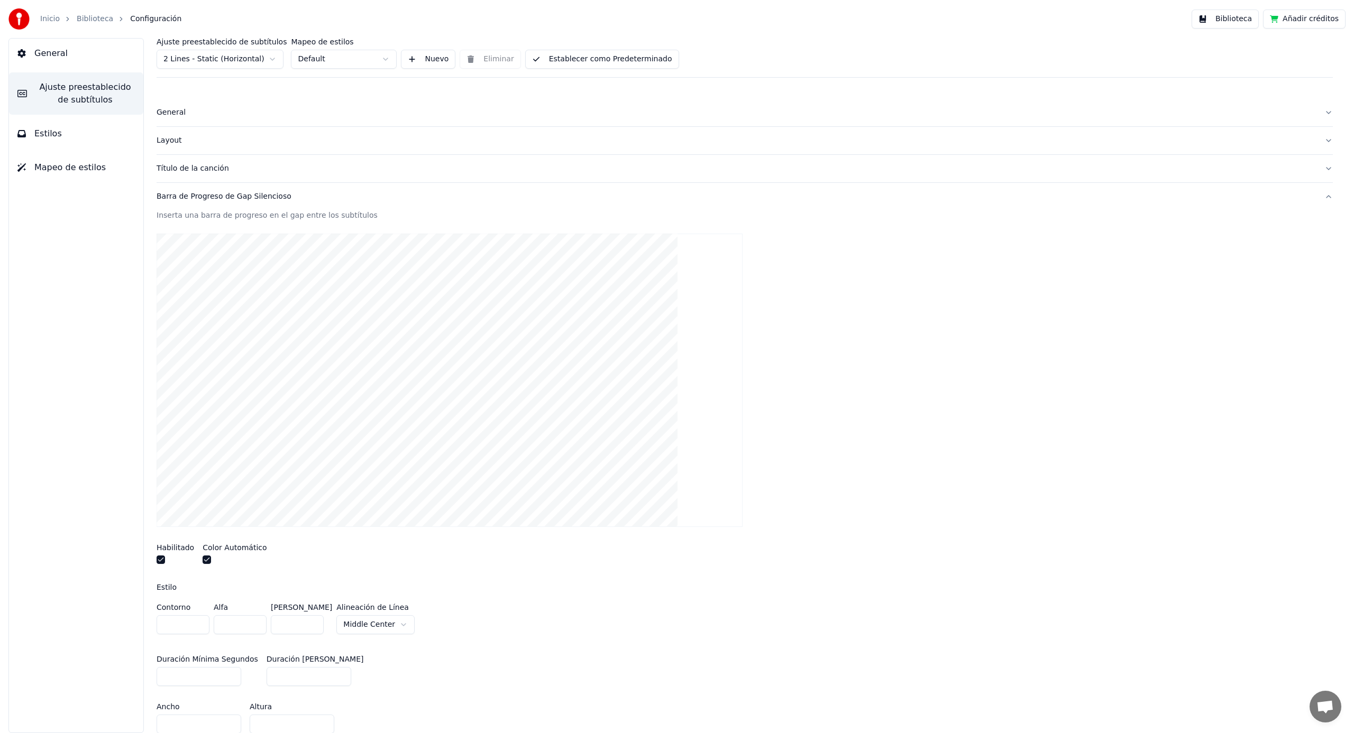
click at [186, 169] on div "Título de la canción" at bounding box center [736, 168] width 1159 height 11
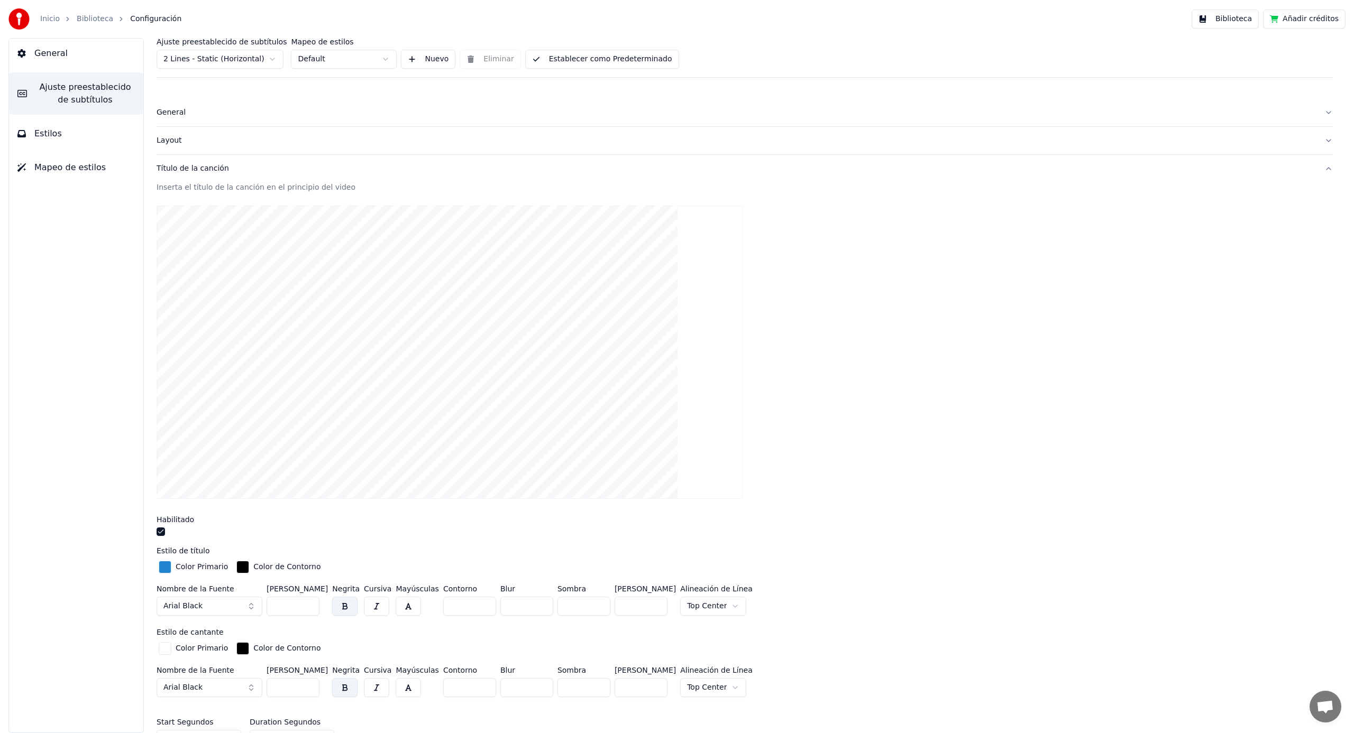
drag, startPoint x: 164, startPoint y: 568, endPoint x: 174, endPoint y: 570, distance: 10.2
click at [164, 568] on div "button" at bounding box center [165, 567] width 13 height 13
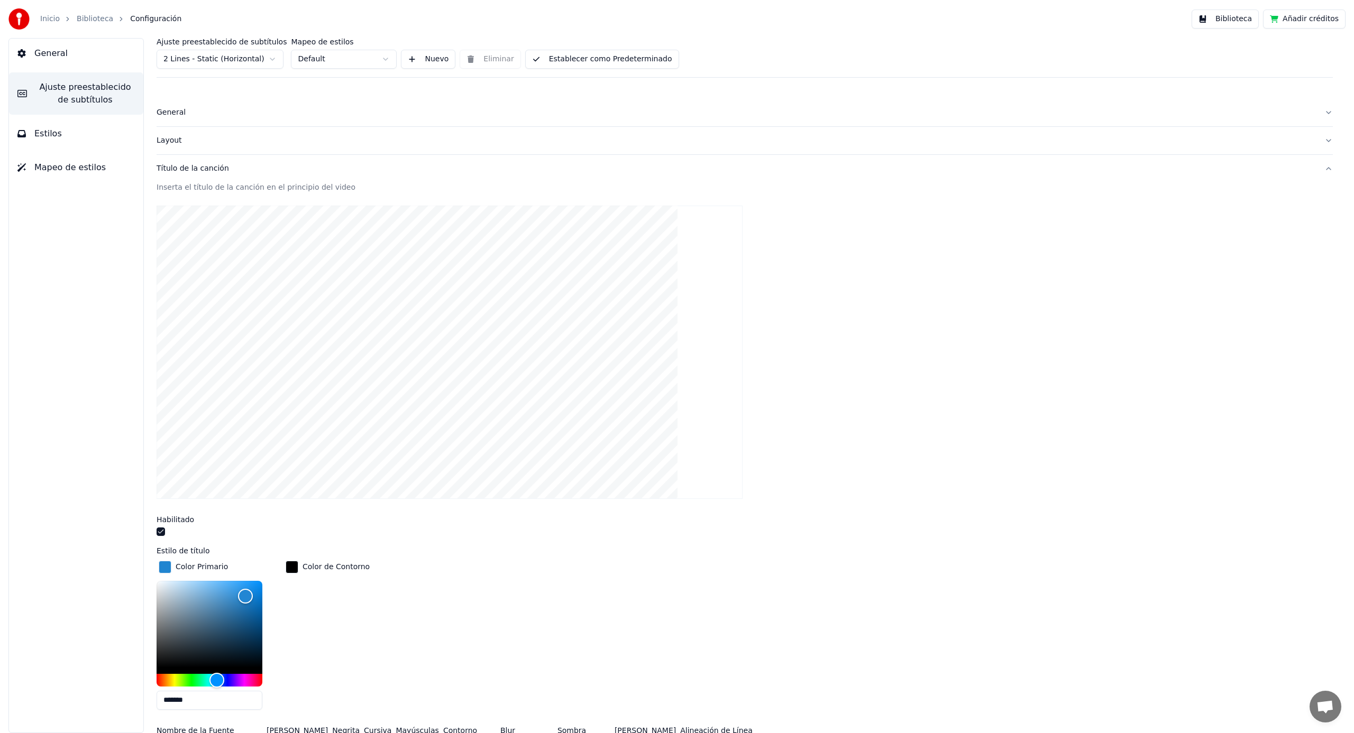
click at [164, 529] on button "button" at bounding box center [161, 532] width 8 height 8
click at [171, 142] on div "Layout" at bounding box center [736, 140] width 1159 height 11
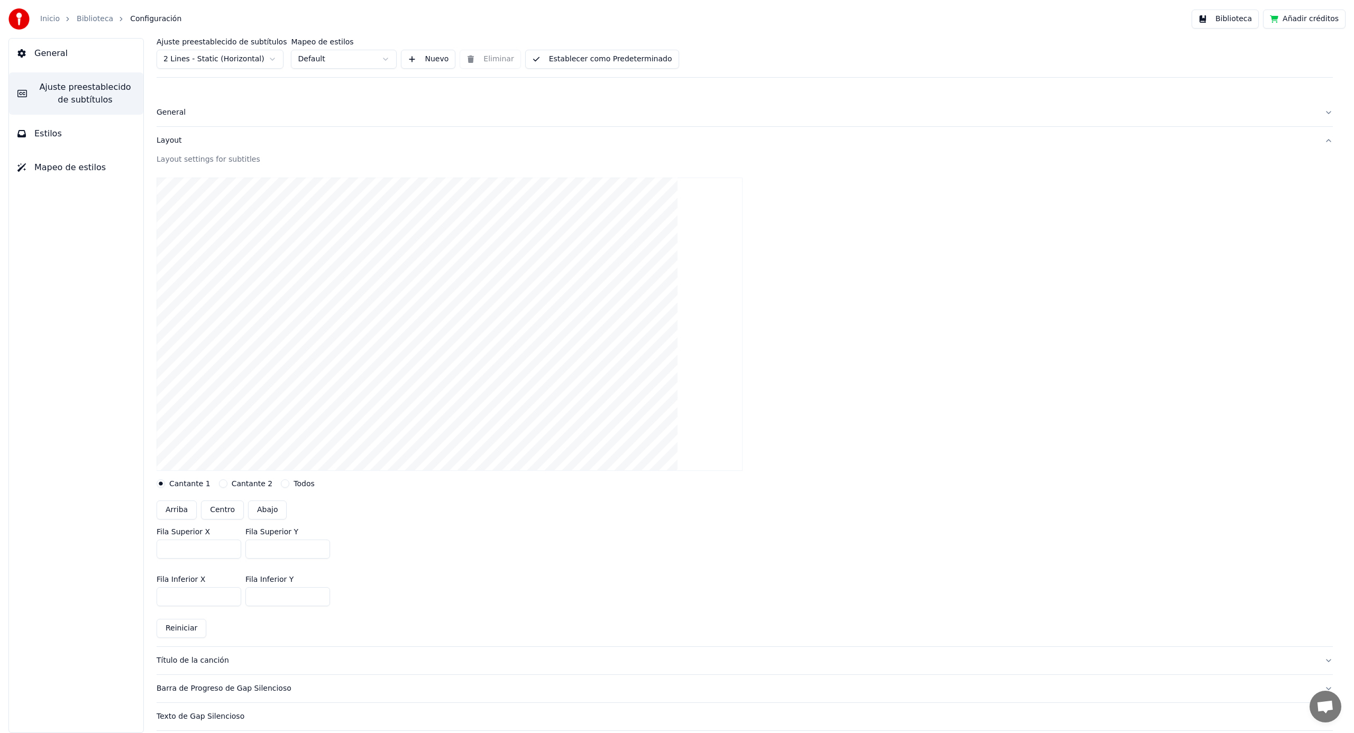
click at [172, 111] on div "General" at bounding box center [736, 112] width 1159 height 11
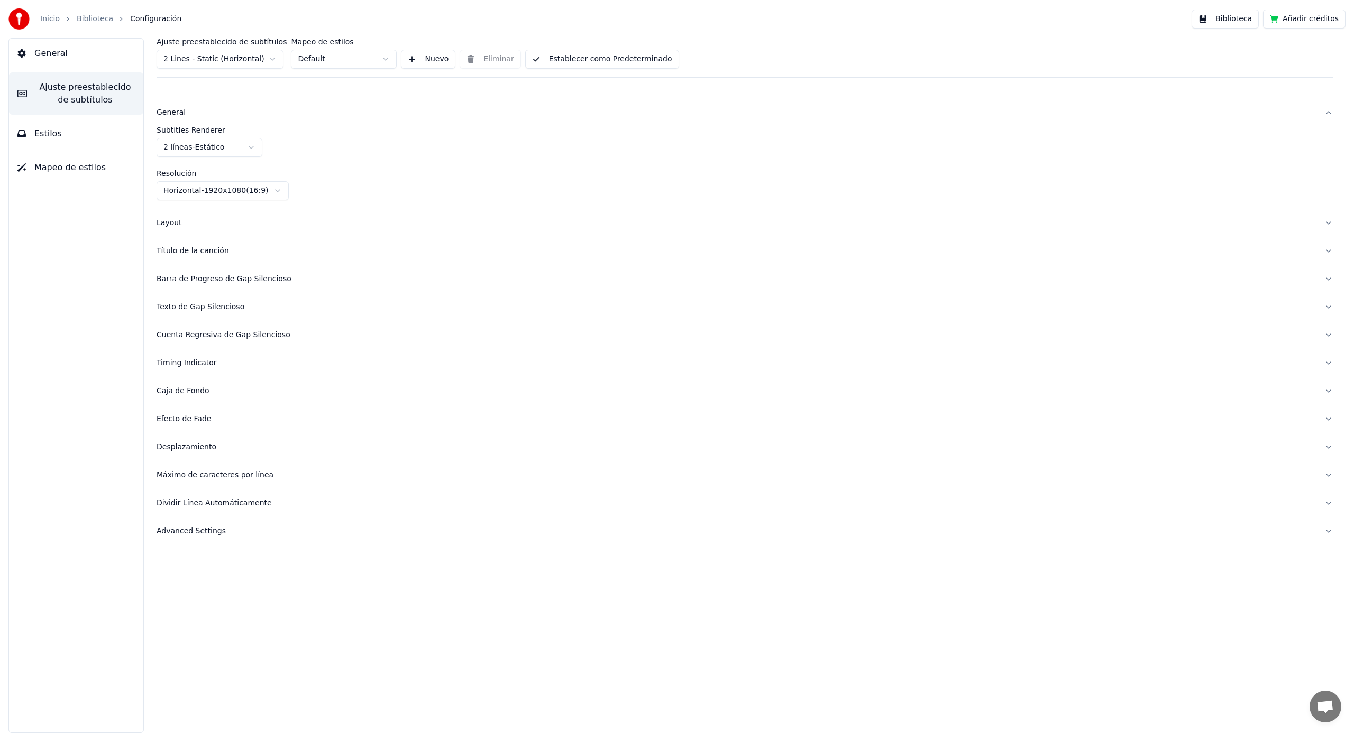
click at [567, 58] on button "Establecer como Predeterminado" at bounding box center [602, 59] width 154 height 19
click at [44, 54] on span "General" at bounding box center [50, 53] width 33 height 13
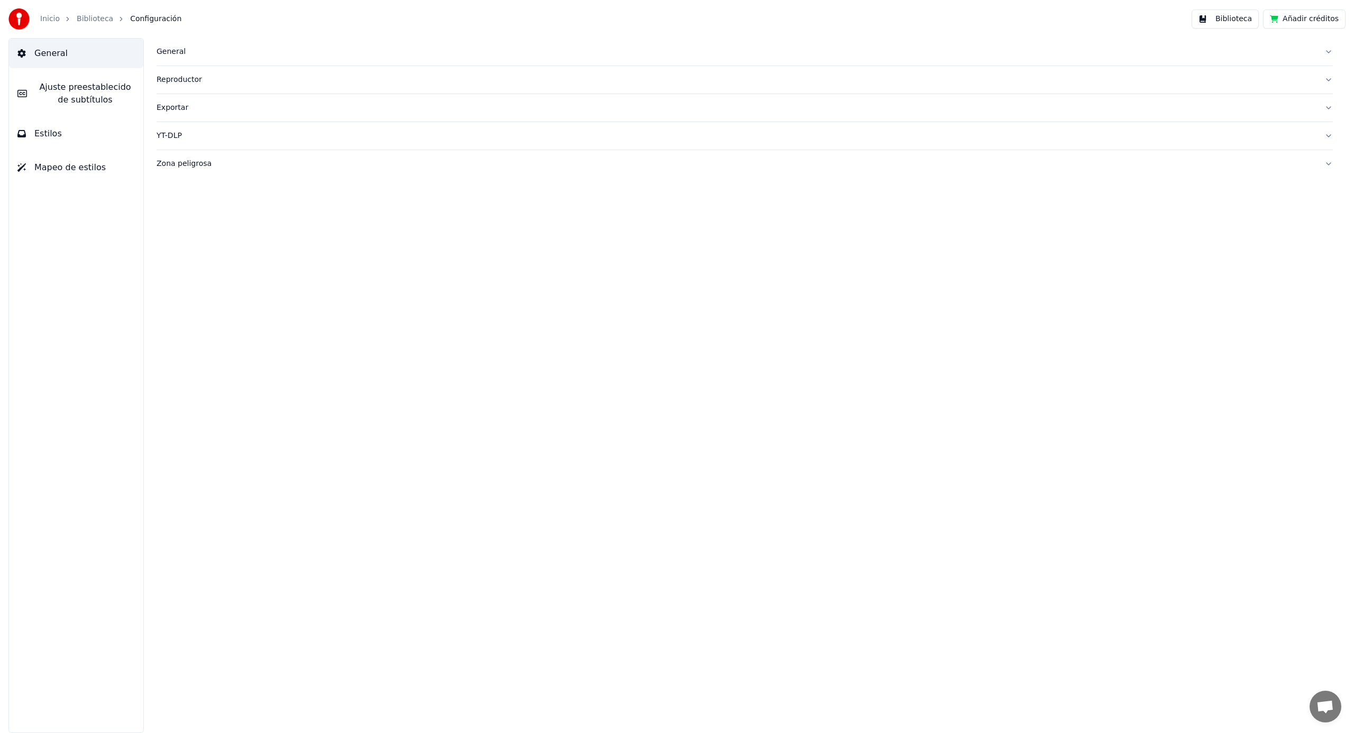
drag, startPoint x: 47, startPoint y: 56, endPoint x: 67, endPoint y: 44, distance: 23.7
click at [47, 56] on span "General" at bounding box center [50, 53] width 33 height 13
click at [89, 22] on link "Biblioteca" at bounding box center [95, 19] width 36 height 11
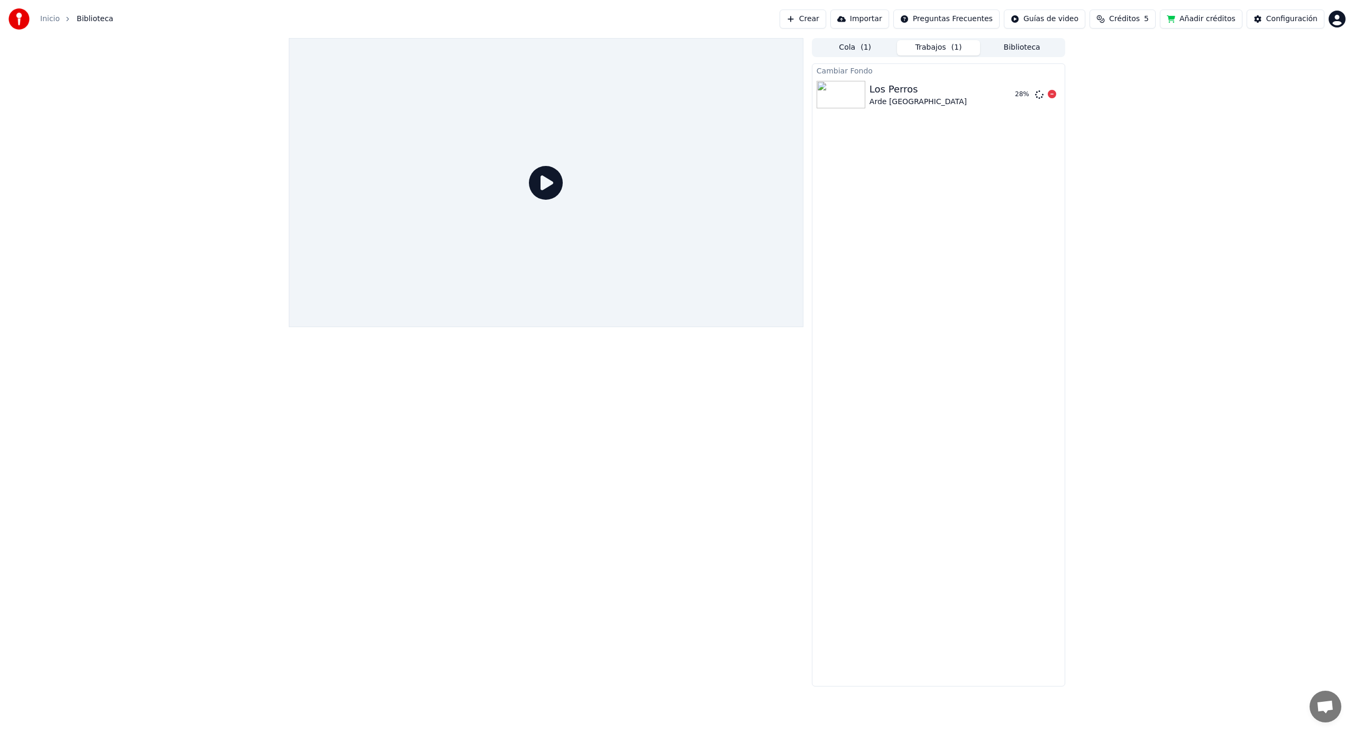
click at [890, 99] on div "Arde [GEOGRAPHIC_DATA]" at bounding box center [917, 102] width 97 height 11
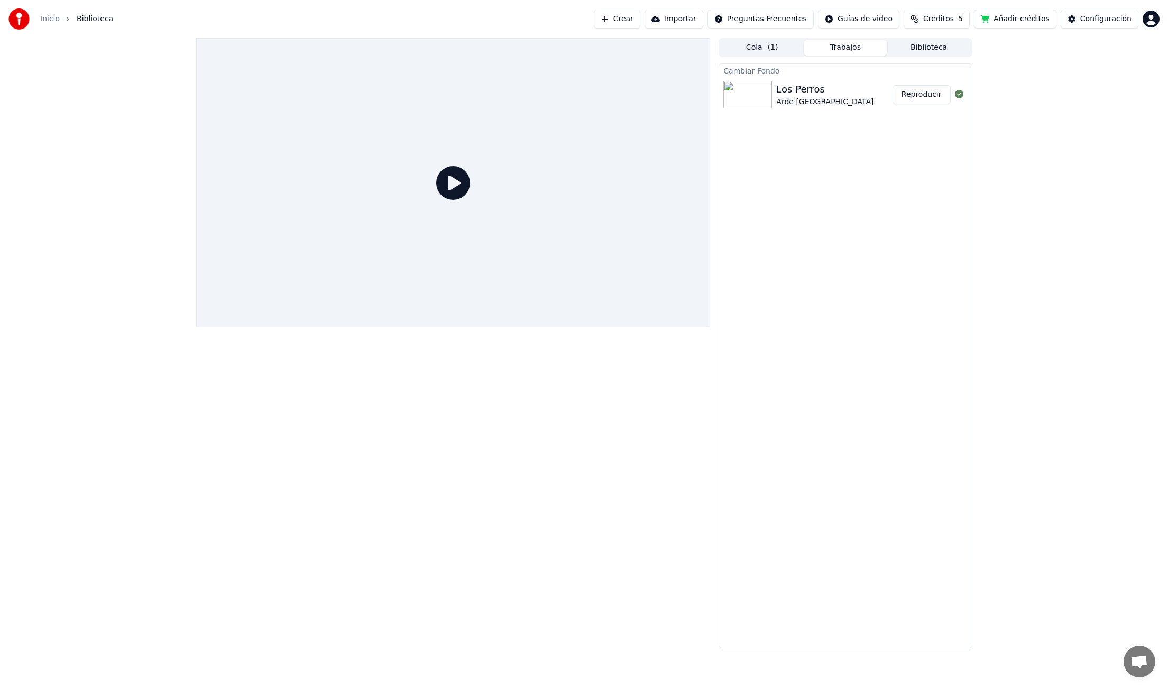
click at [929, 93] on button "Reproducir" at bounding box center [922, 94] width 58 height 19
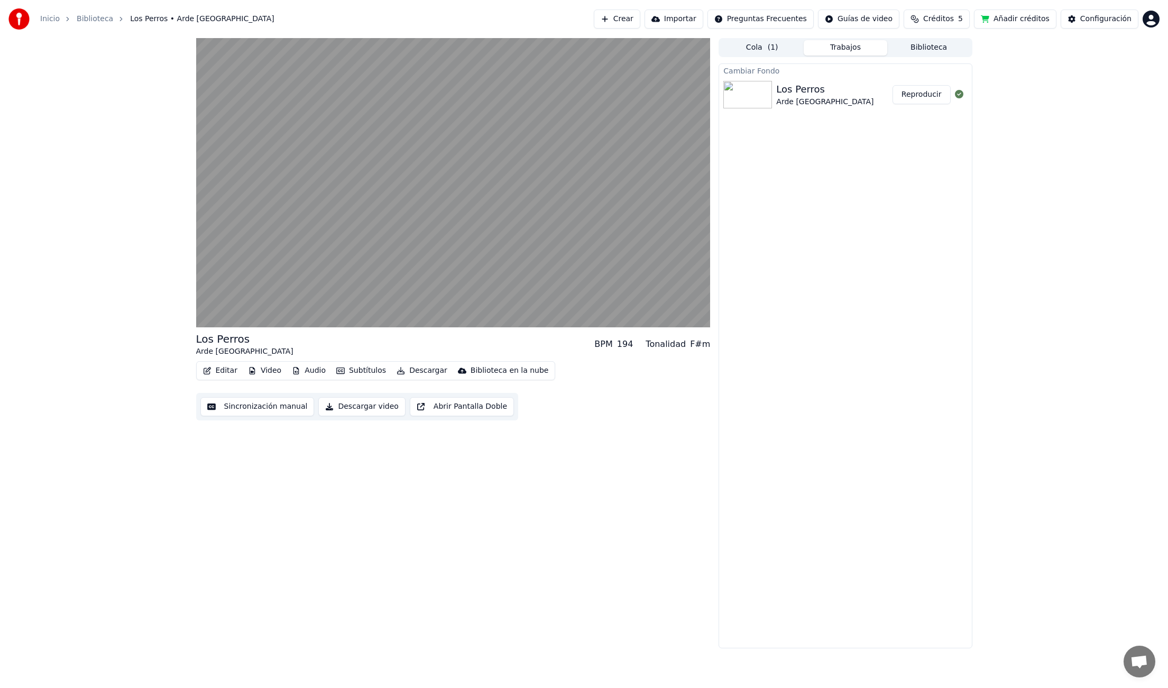
click at [212, 371] on button "Editar" at bounding box center [220, 370] width 43 height 15
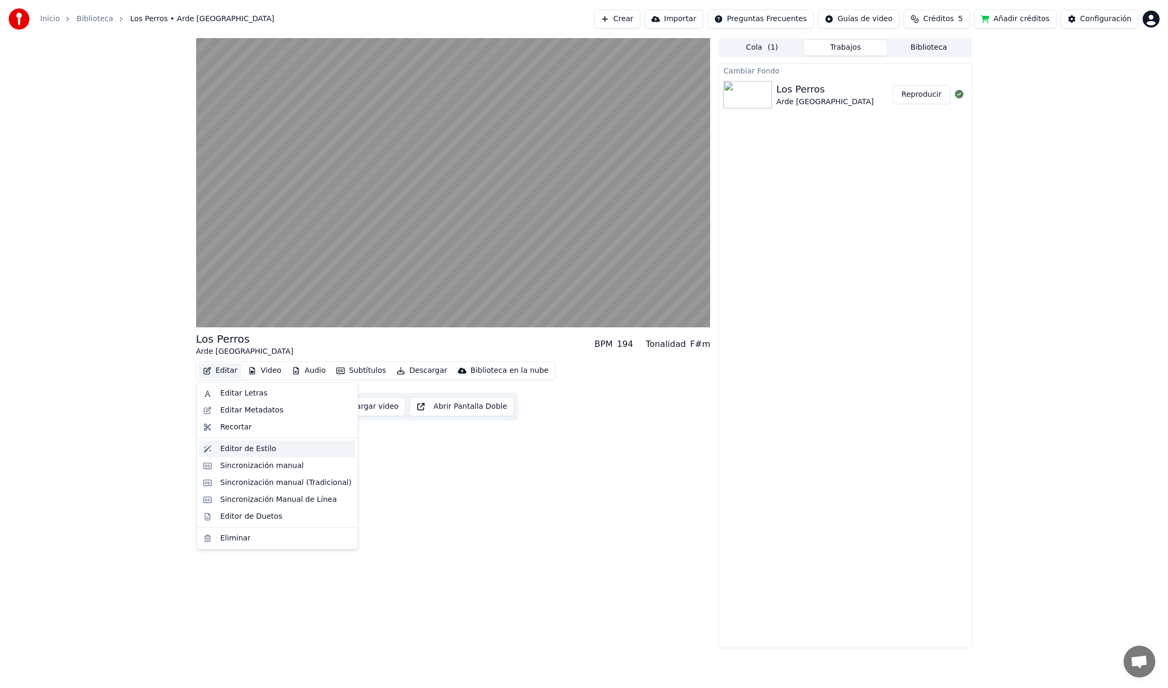
click at [253, 448] on div "Editor de Estilo" at bounding box center [249, 449] width 56 height 11
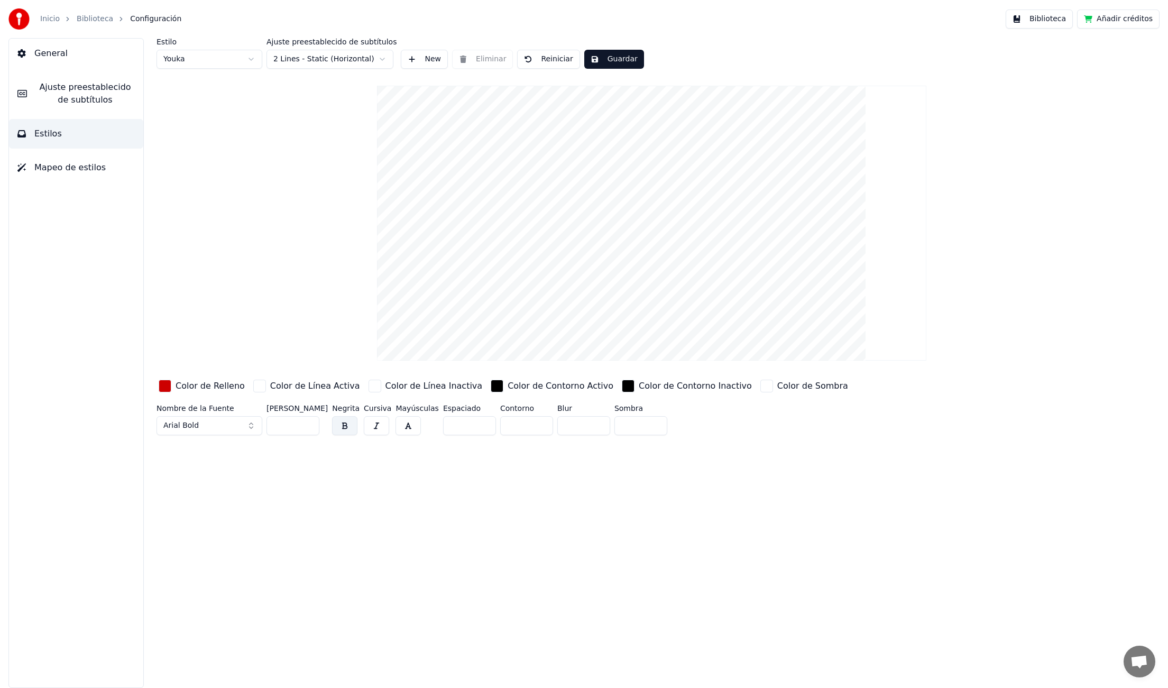
click at [280, 426] on input "**" at bounding box center [293, 425] width 53 height 19
click at [641, 519] on div "Estilo Youka Ajuste preestablecido de subtítulos 2 Lines - Static (Horizontal) …" at bounding box center [651, 363] width 1033 height 650
click at [276, 426] on input "**" at bounding box center [293, 425] width 53 height 19
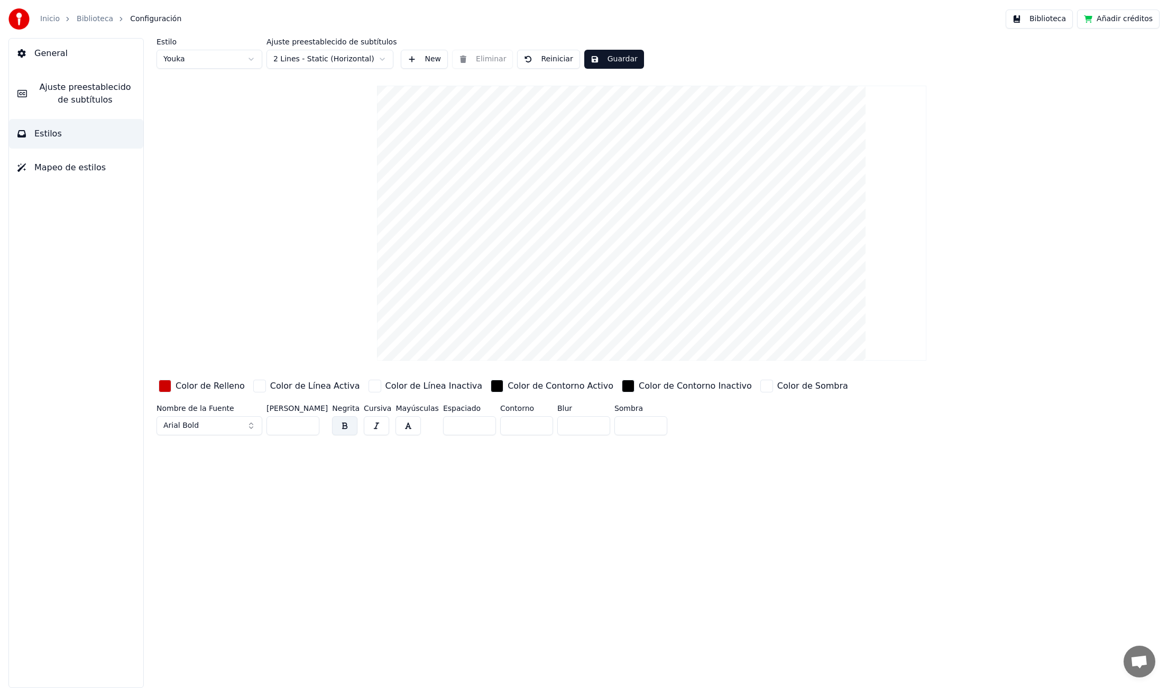
type input "**"
click at [321, 519] on div "Estilo Youka Ajuste preestablecido de subtítulos 2 Lines - Static (Horizontal) …" at bounding box center [651, 363] width 1033 height 650
click at [74, 87] on span "Ajuste preestablecido de subtítulos" at bounding box center [84, 93] width 99 height 25
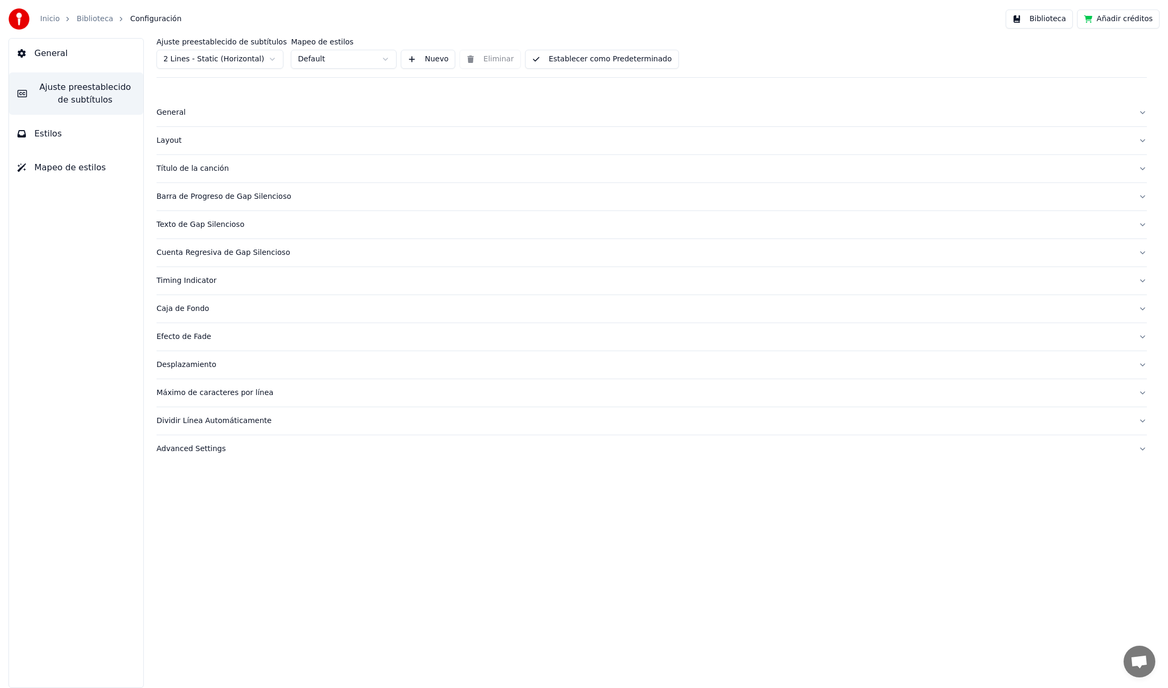
click at [191, 439] on button "Advanced Settings" at bounding box center [652, 448] width 991 height 27
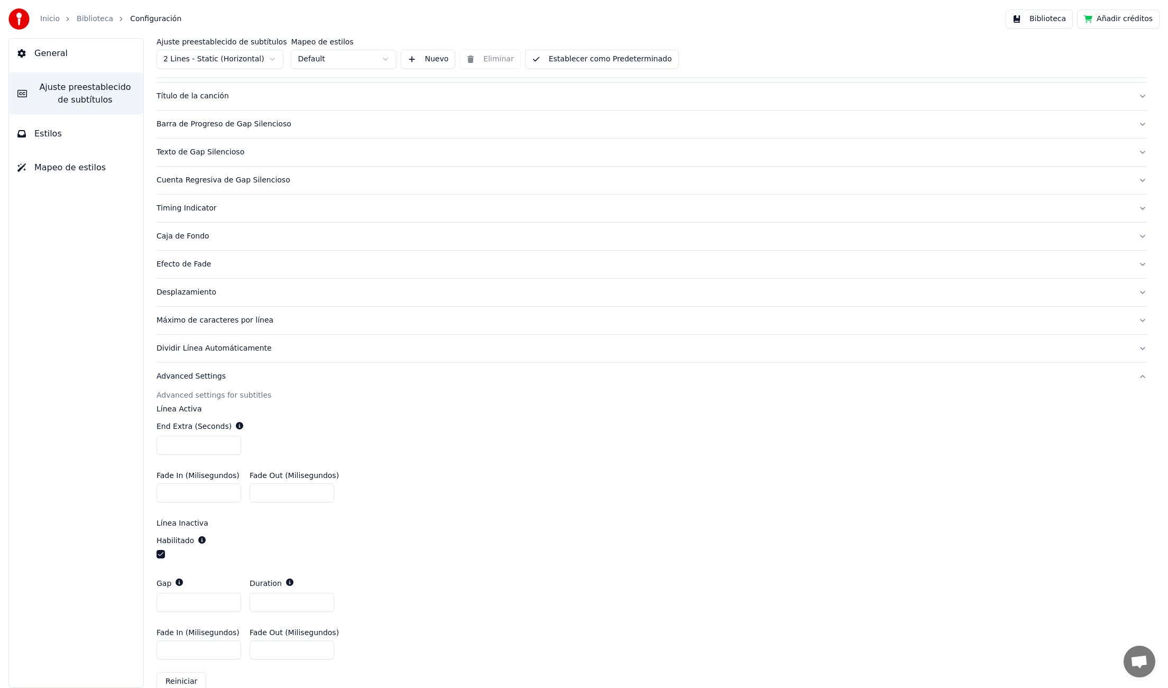
scroll to position [92, 0]
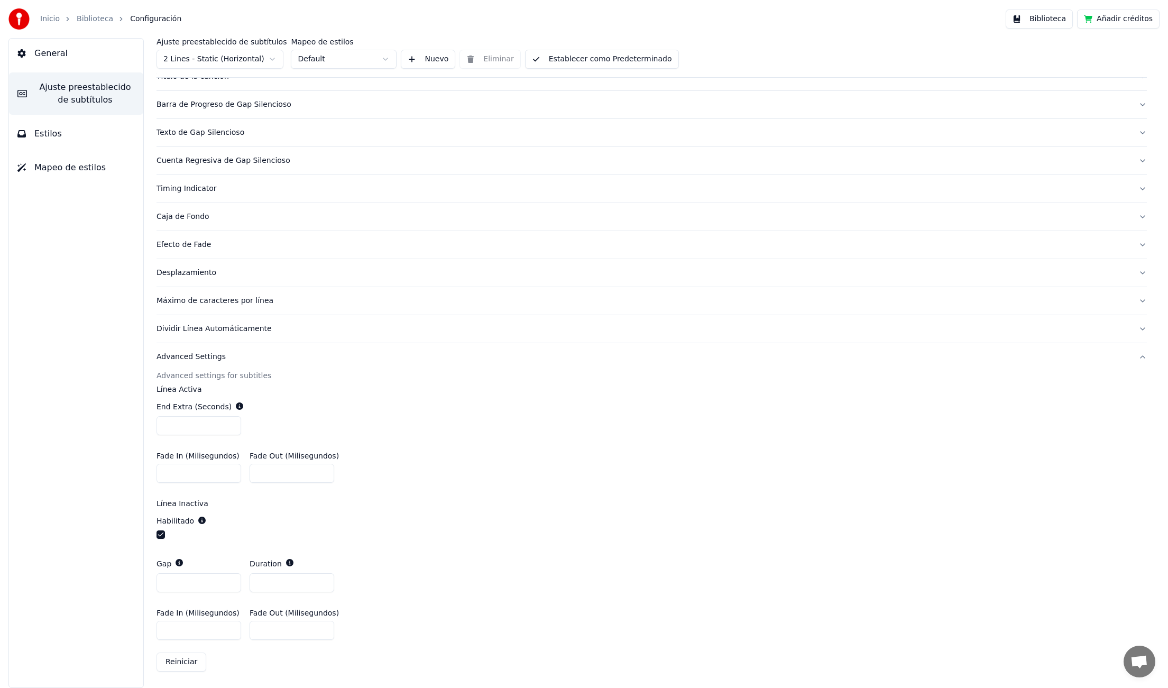
click at [194, 331] on div "Dividir Línea Automáticamente" at bounding box center [644, 329] width 974 height 11
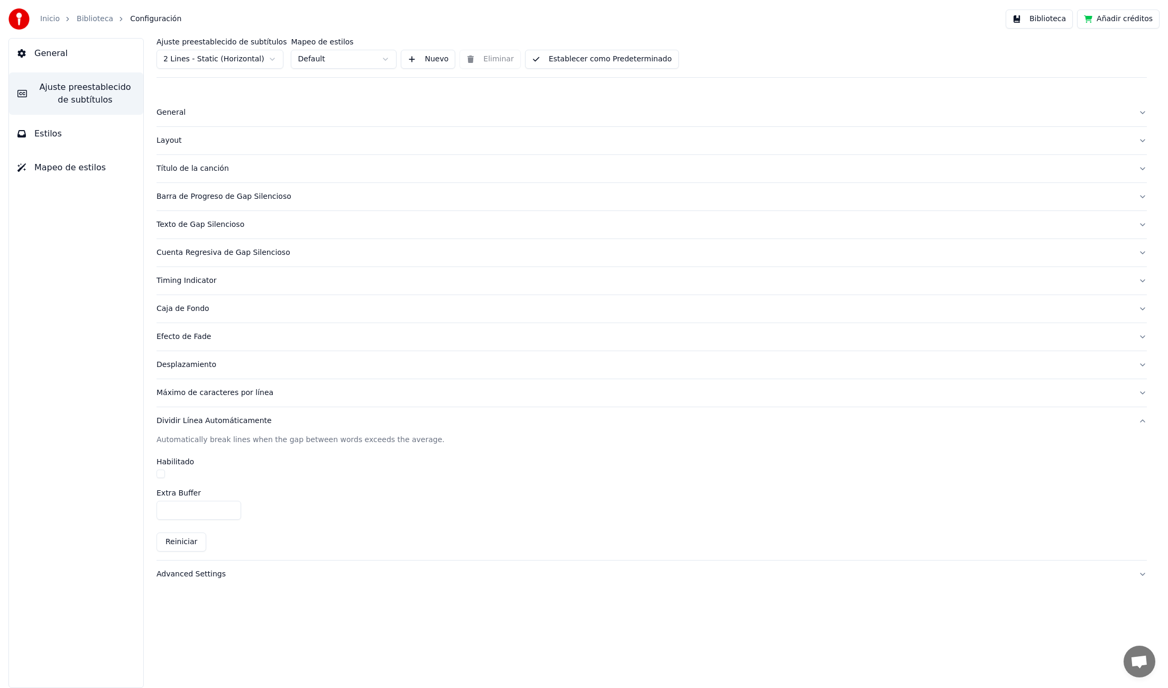
click at [65, 131] on button "Estilos" at bounding box center [76, 134] width 134 height 30
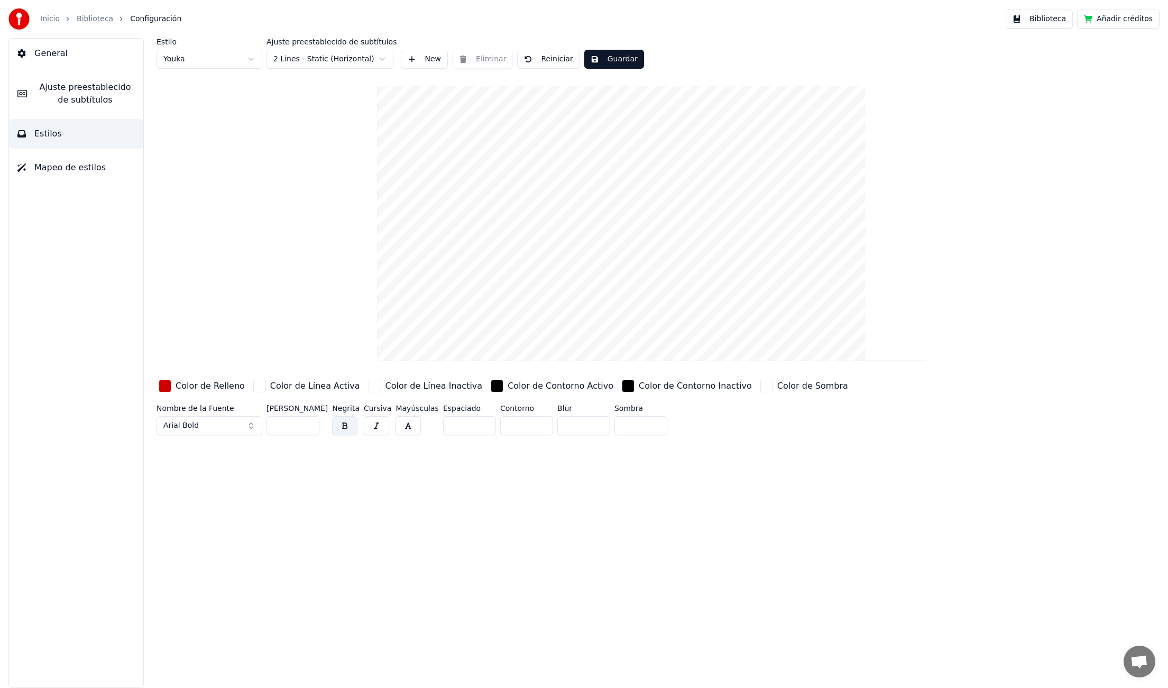
click at [65, 167] on span "Mapeo de estilos" at bounding box center [69, 167] width 71 height 13
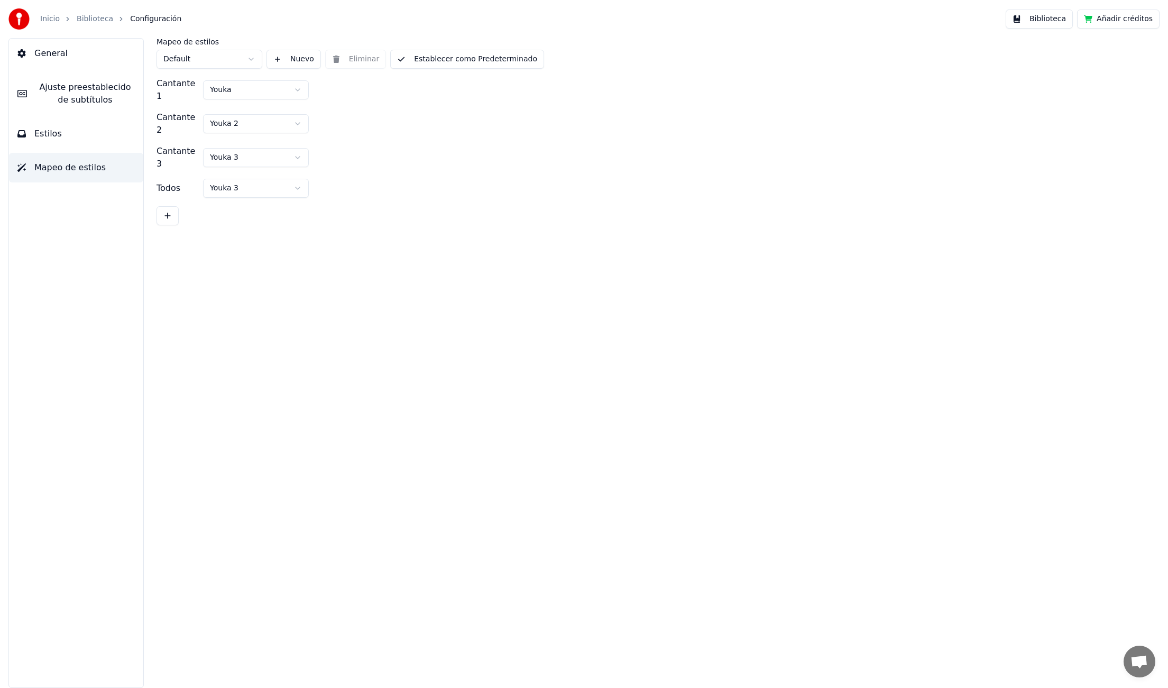
click at [43, 134] on span "Estilos" at bounding box center [47, 133] width 27 height 13
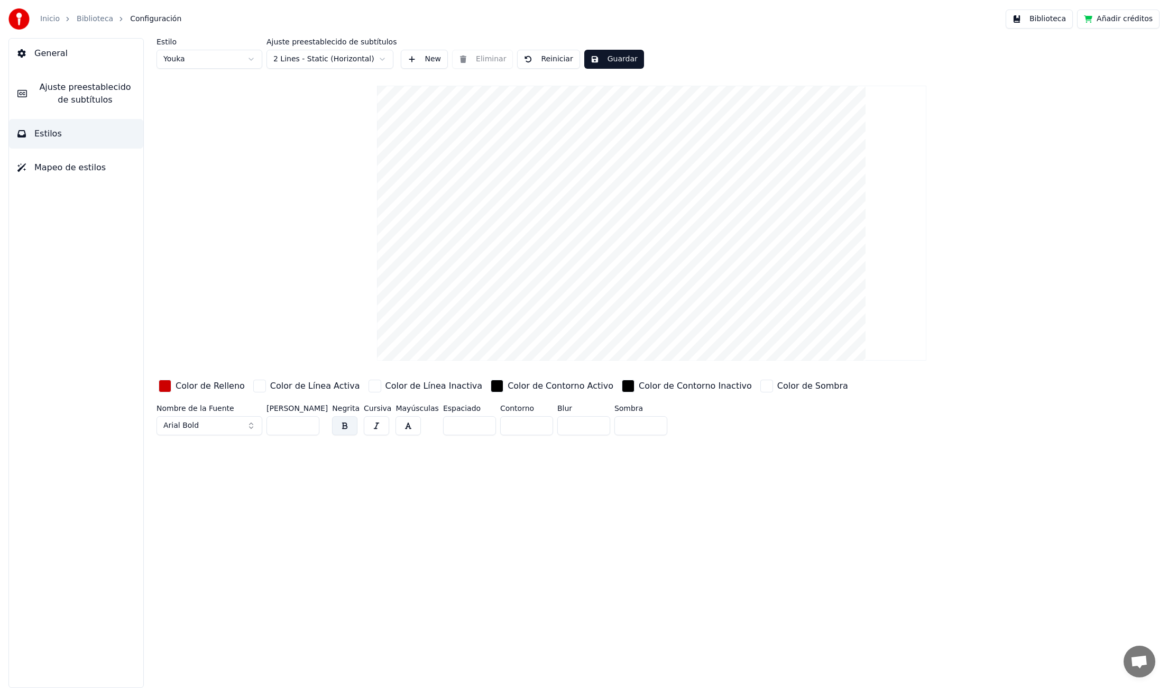
click at [620, 63] on button "Guardar" at bounding box center [614, 59] width 60 height 19
click at [59, 50] on span "General" at bounding box center [50, 53] width 33 height 13
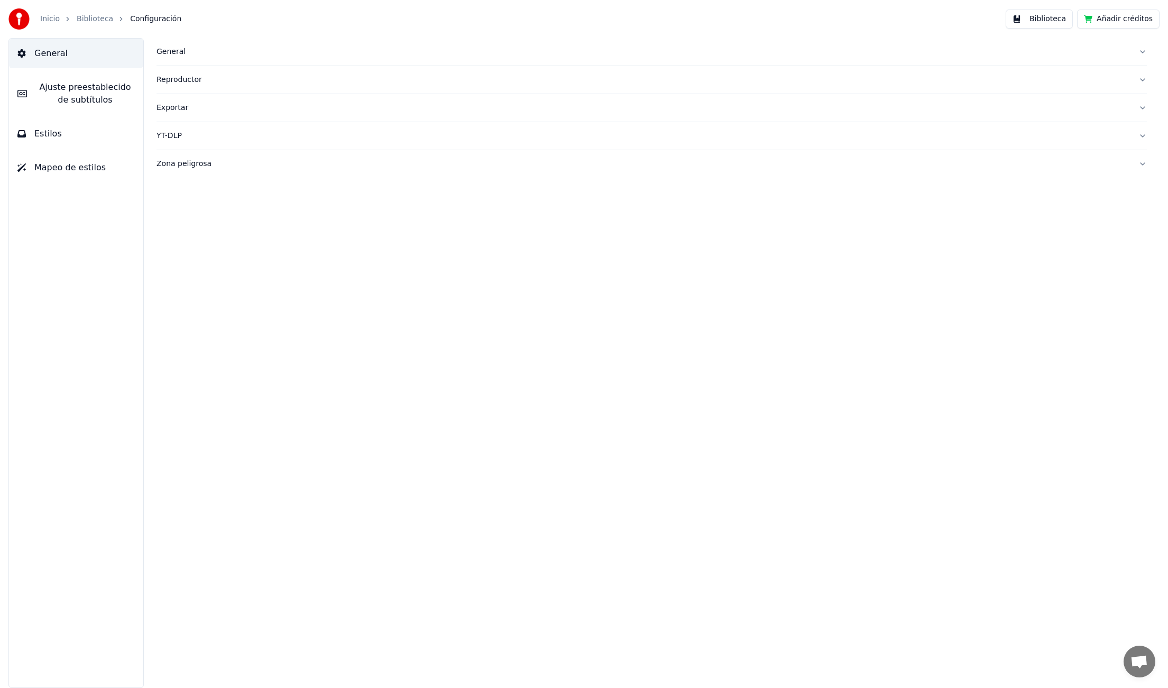
click at [95, 20] on link "Biblioteca" at bounding box center [95, 19] width 36 height 11
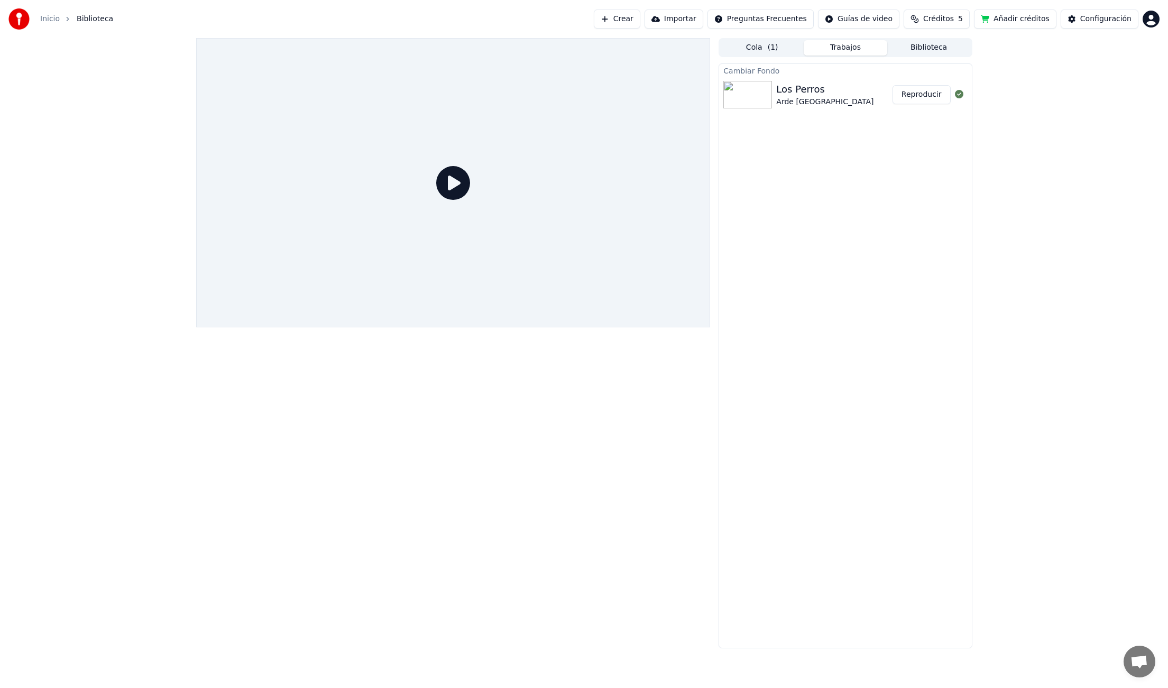
click at [933, 96] on button "Reproducir" at bounding box center [922, 94] width 58 height 19
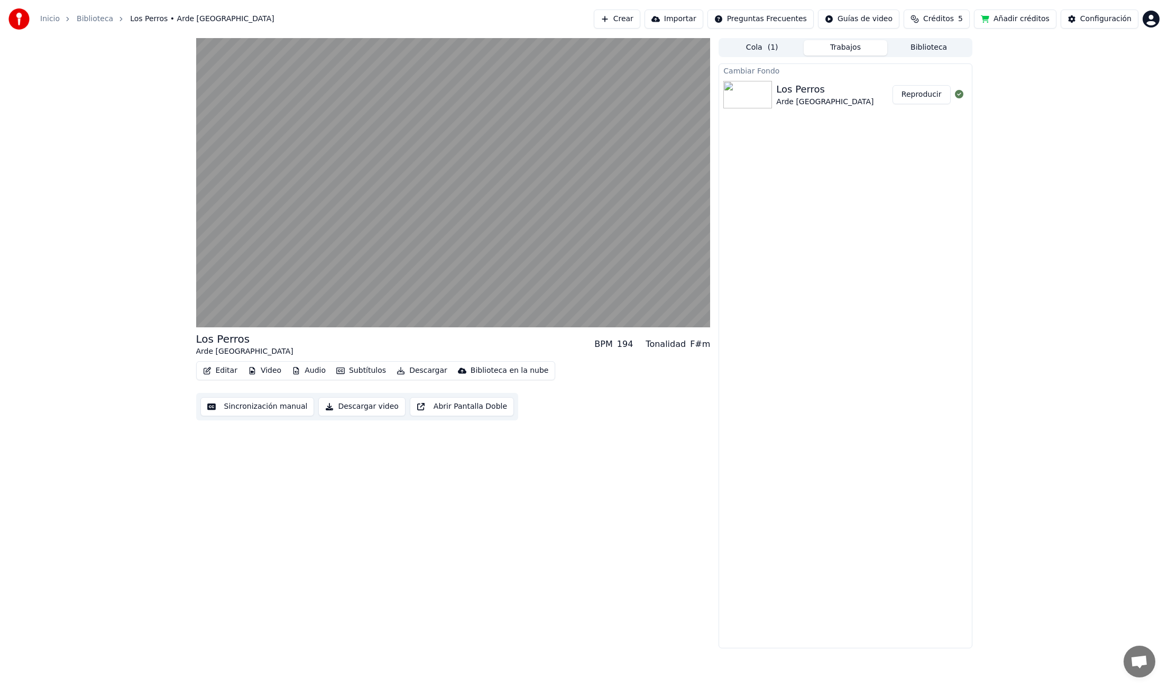
drag, startPoint x: 466, startPoint y: 406, endPoint x: 539, endPoint y: 534, distance: 147.1
click at [539, 536] on div "Los Perros Arde Bogotá BPM 194 Tonalidad F#m Editar Video Audio Subtítulos Desc…" at bounding box center [453, 343] width 515 height 610
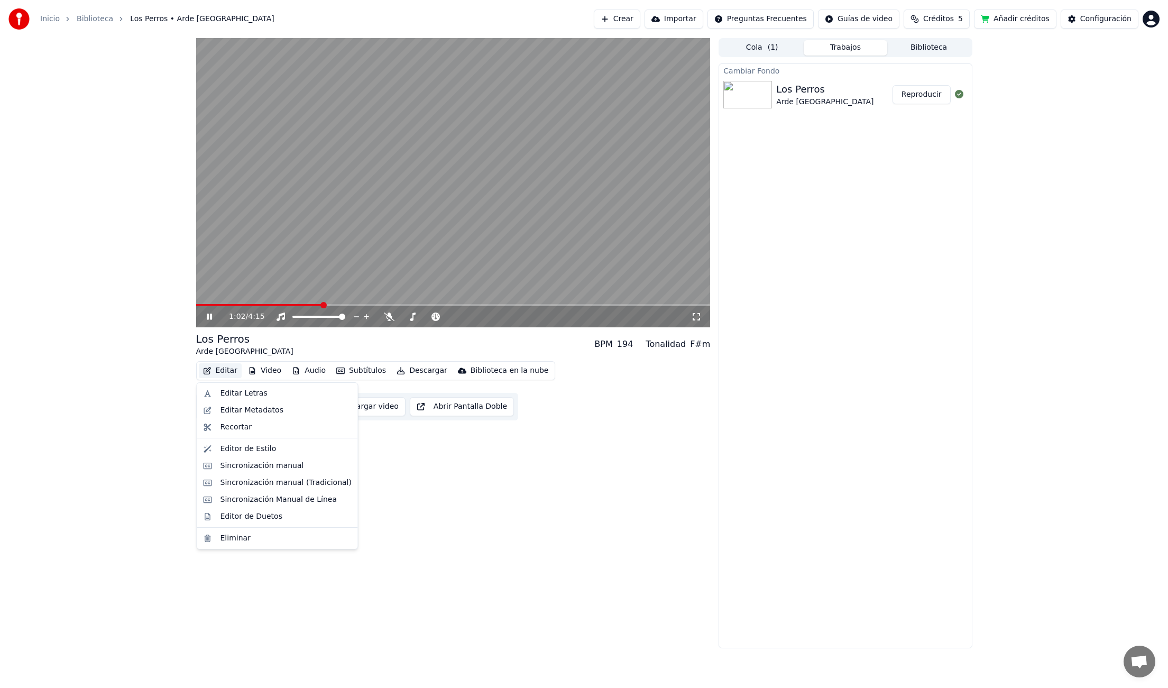
click at [222, 369] on button "Editar" at bounding box center [220, 370] width 43 height 15
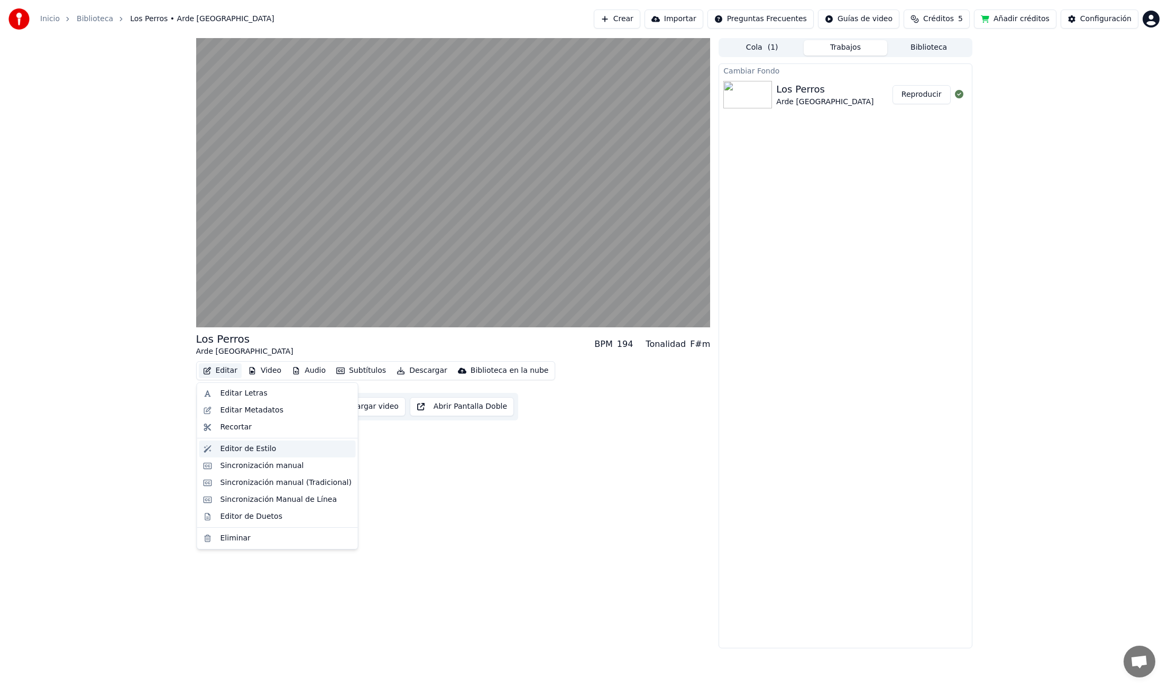
click at [245, 452] on div "Editor de Estilo" at bounding box center [249, 449] width 56 height 11
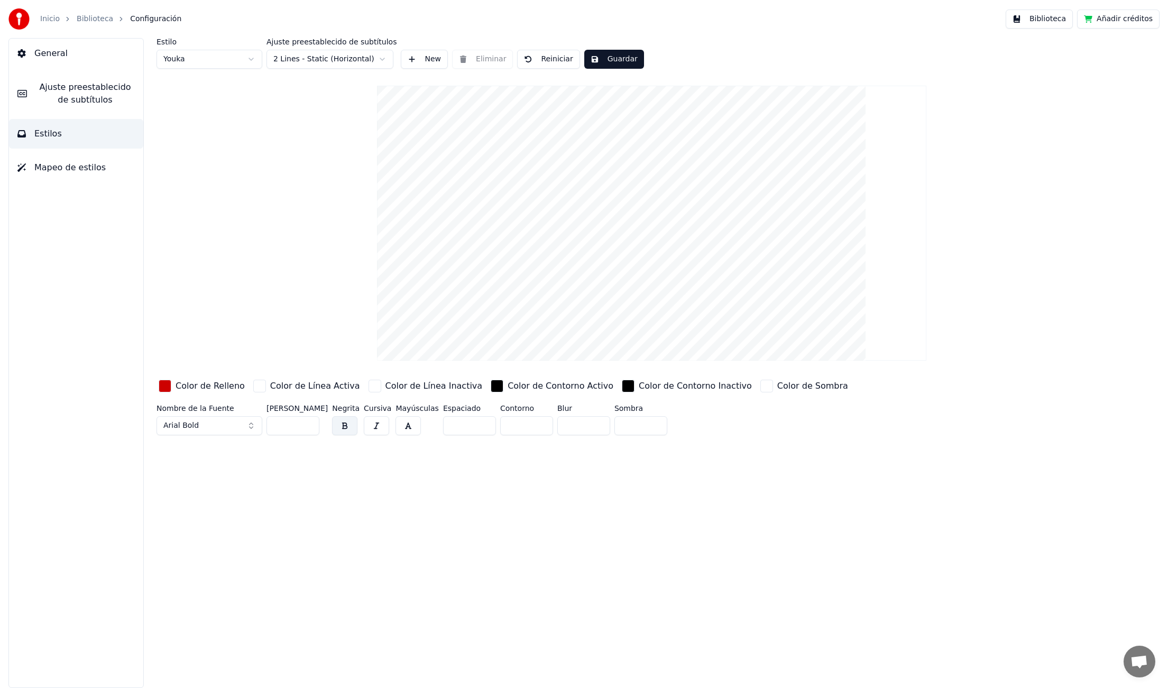
click at [89, 135] on button "Estilos" at bounding box center [76, 134] width 134 height 30
click at [92, 96] on span "Ajuste preestablecido de subtítulos" at bounding box center [84, 93] width 99 height 25
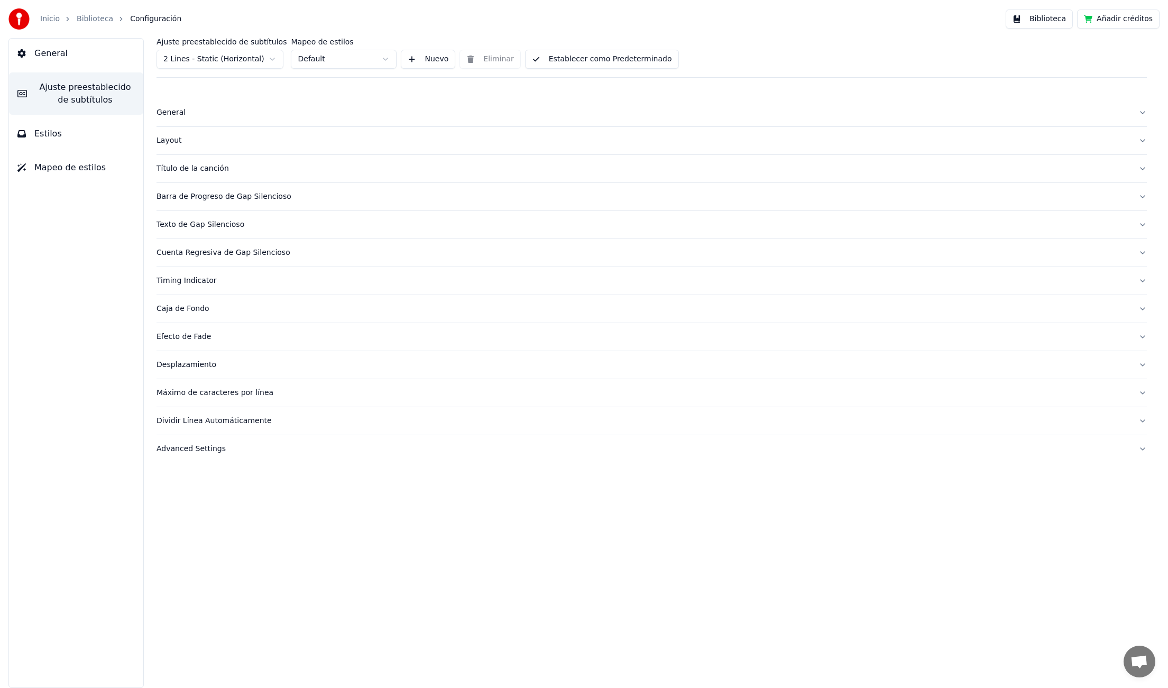
click at [210, 422] on div "Dividir Línea Automáticamente" at bounding box center [644, 421] width 974 height 11
click at [162, 473] on button "button" at bounding box center [161, 474] width 8 height 8
click at [187, 544] on button "Reiniciar" at bounding box center [182, 542] width 50 height 19
click at [198, 396] on div "Máximo de caracteres por línea" at bounding box center [644, 393] width 974 height 11
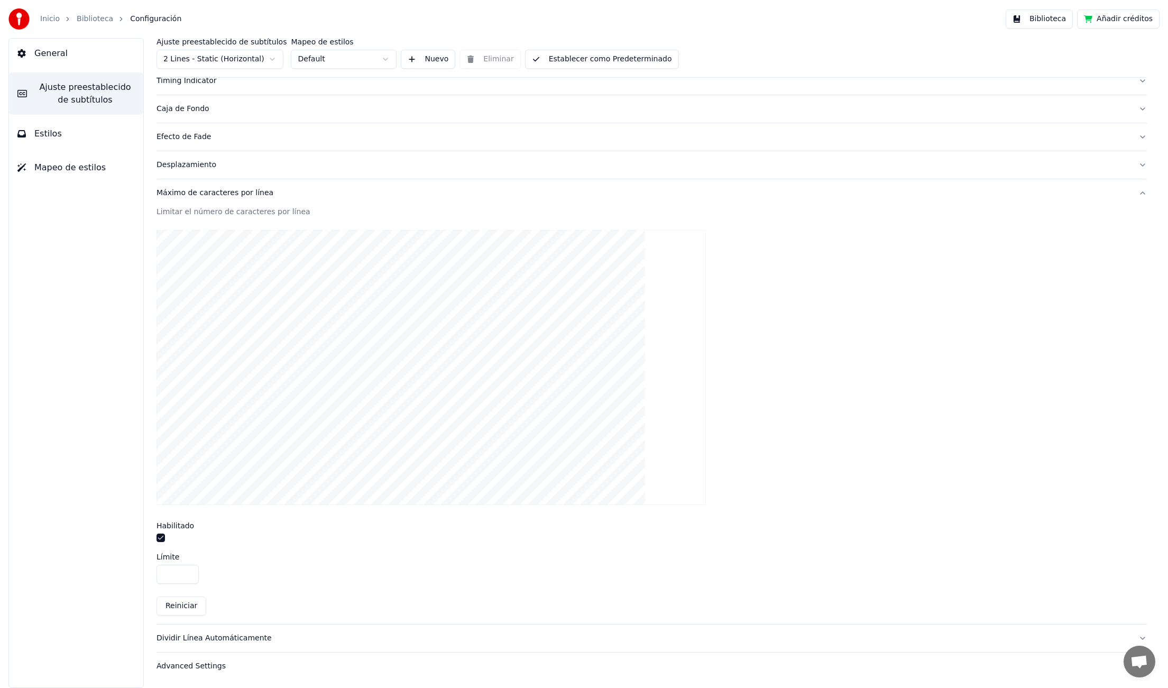
click at [176, 574] on input "**" at bounding box center [178, 574] width 42 height 19
click at [188, 575] on input "**" at bounding box center [178, 574] width 42 height 19
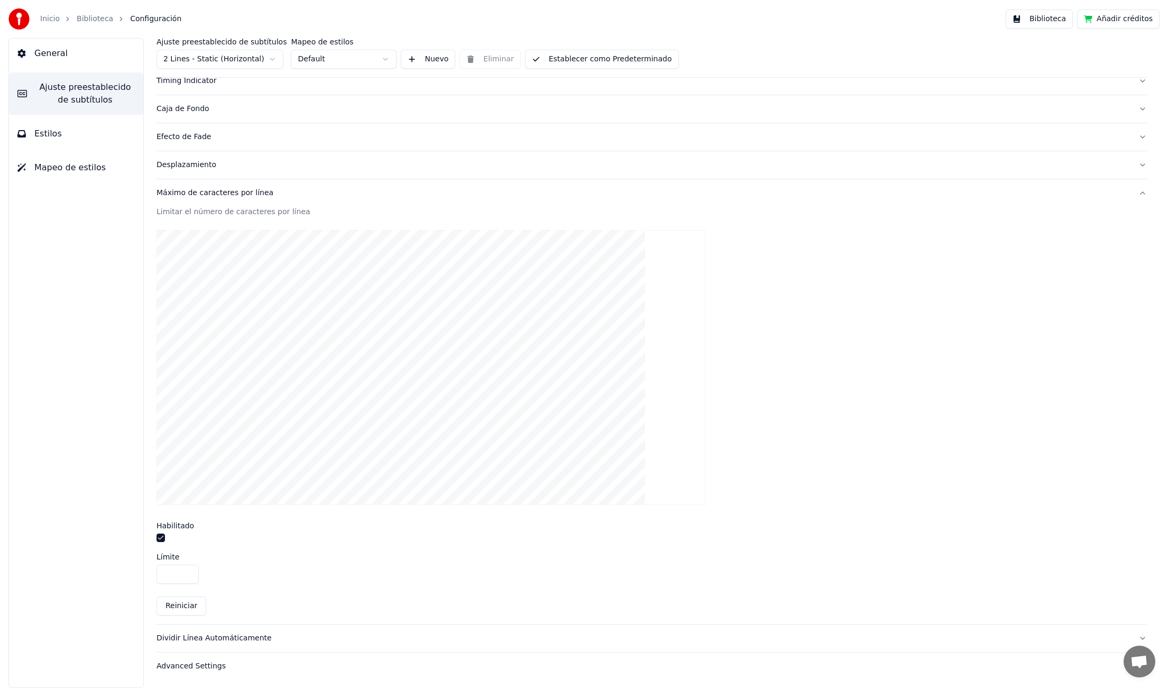
type input "**"
click at [188, 575] on input "**" at bounding box center [178, 574] width 42 height 19
click at [591, 57] on button "Establecer como Predeterminado" at bounding box center [602, 59] width 154 height 19
click at [94, 17] on link "Biblioteca" at bounding box center [95, 19] width 36 height 11
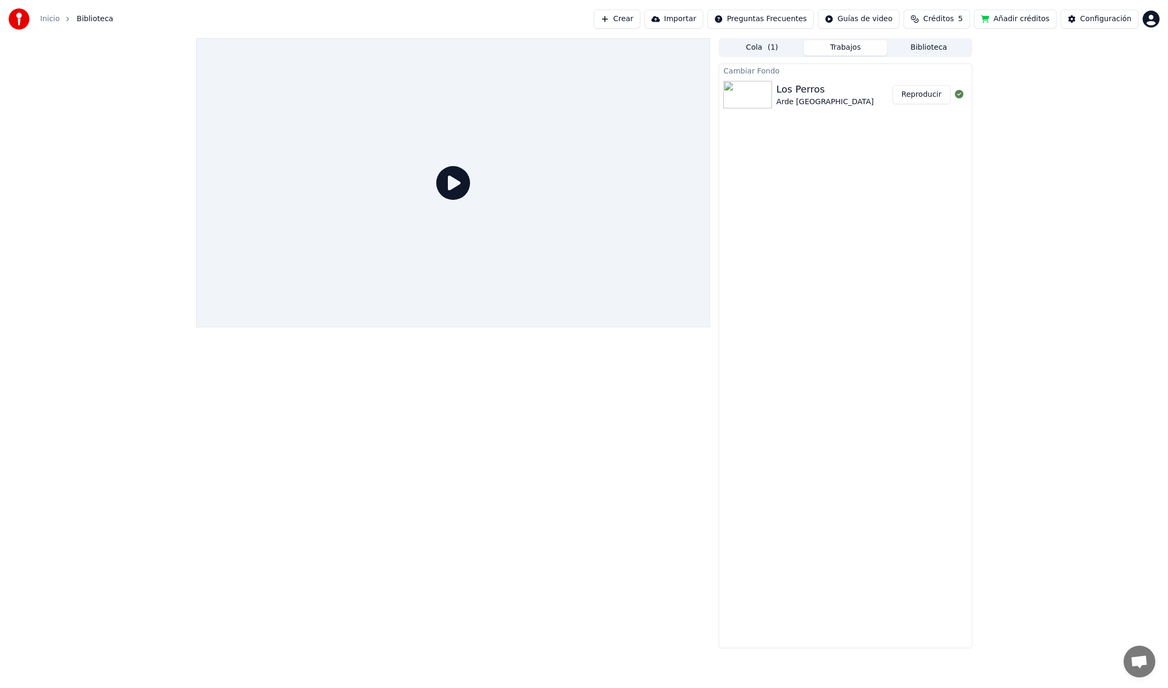
click at [929, 96] on button "Reproducir" at bounding box center [922, 94] width 58 height 19
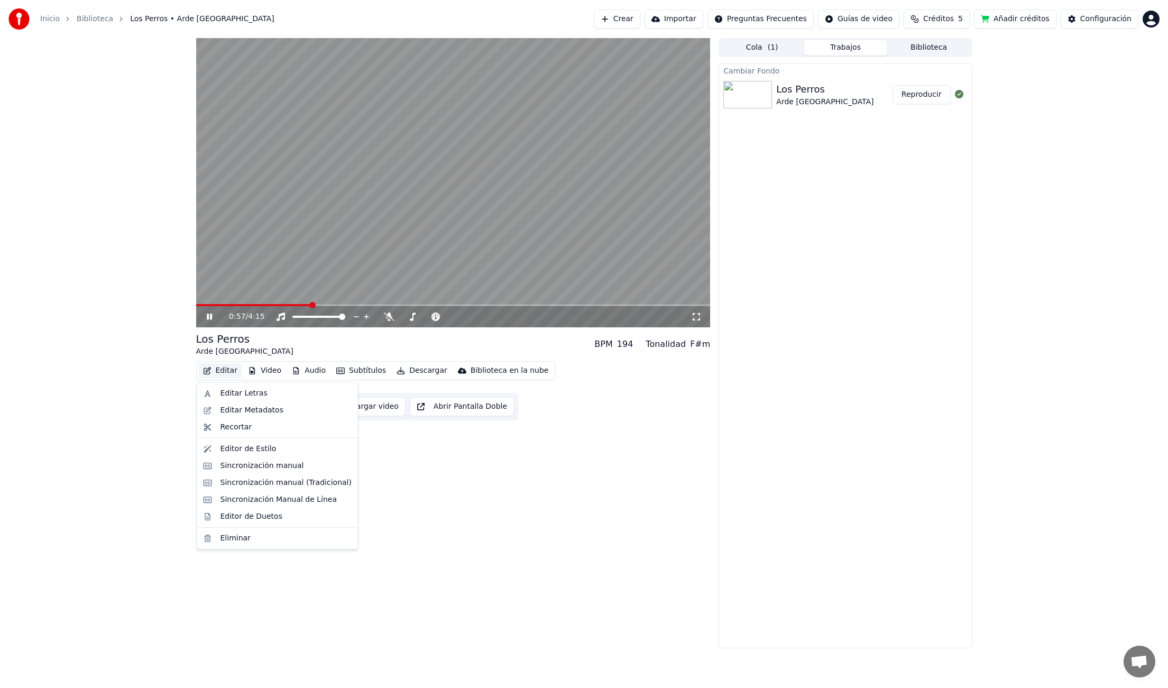
click at [224, 372] on button "Editar" at bounding box center [220, 370] width 43 height 15
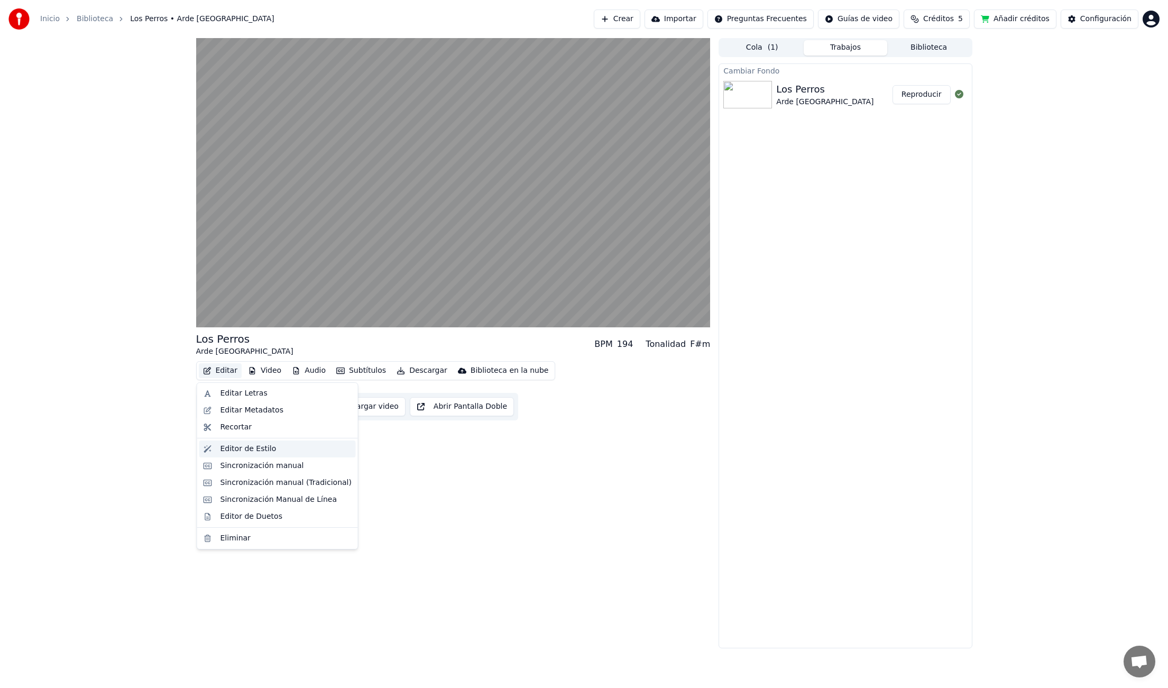
click at [254, 450] on div "Editor de Estilo" at bounding box center [249, 449] width 56 height 11
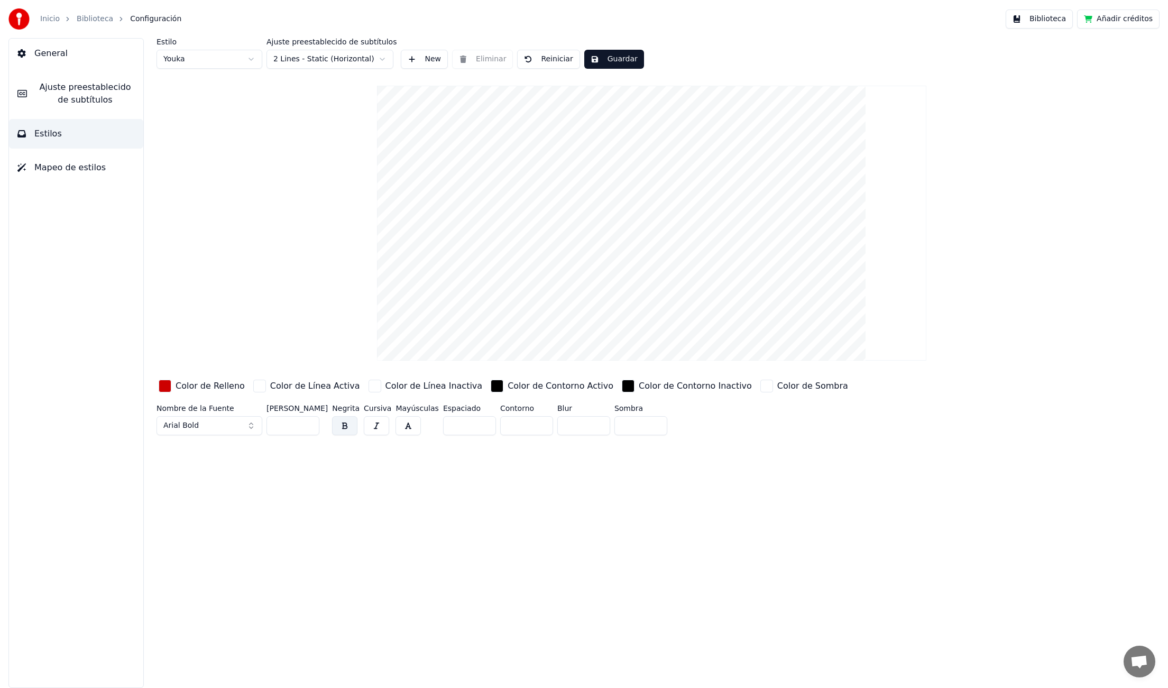
click at [96, 98] on span "Ajuste preestablecido de subtítulos" at bounding box center [84, 93] width 99 height 25
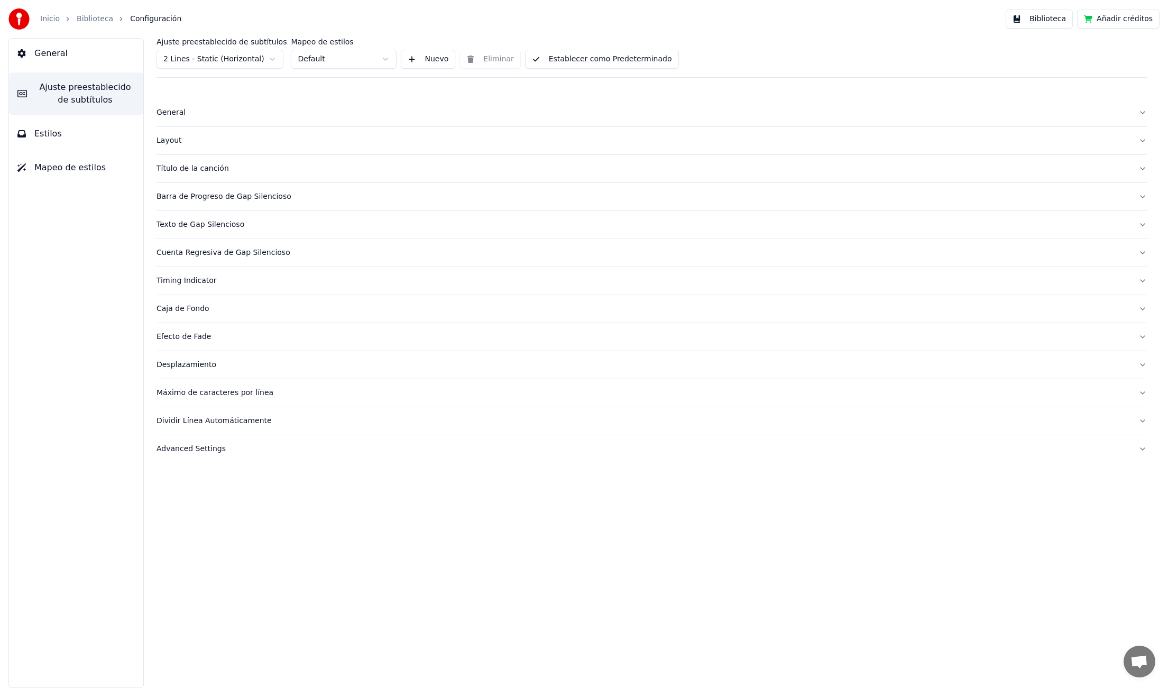
click at [182, 419] on div "Dividir Línea Automáticamente" at bounding box center [644, 421] width 974 height 11
click at [189, 394] on div "Máximo de caracteres por línea" at bounding box center [644, 393] width 974 height 11
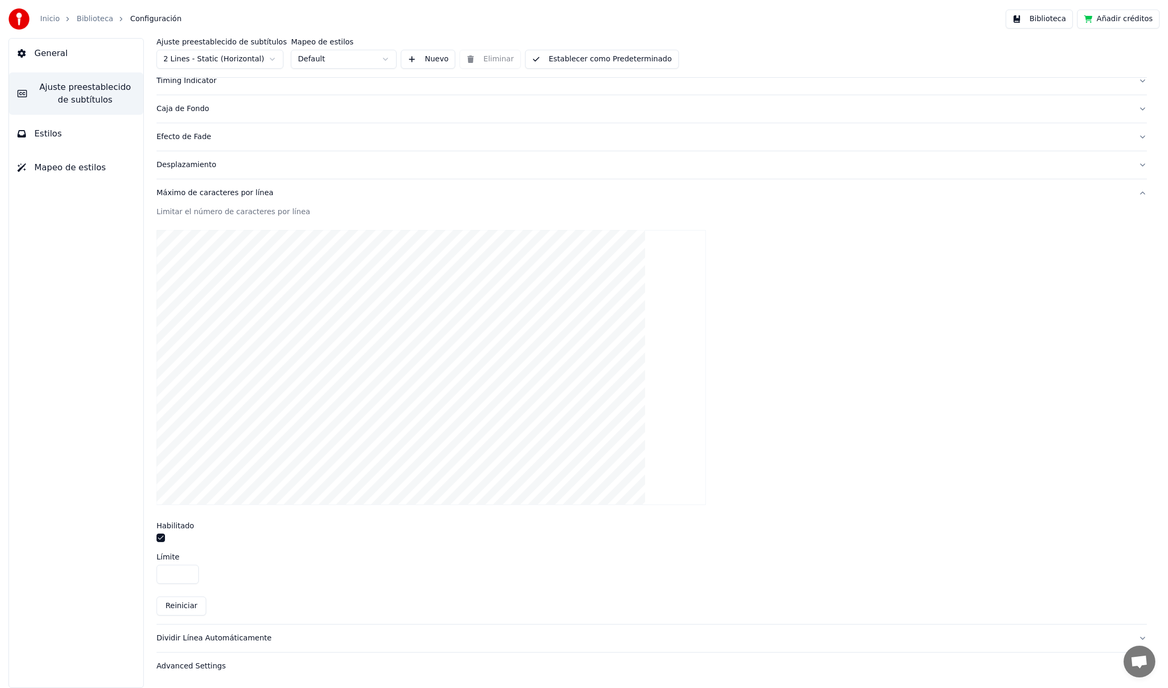
click at [188, 575] on input "**" at bounding box center [178, 574] width 42 height 19
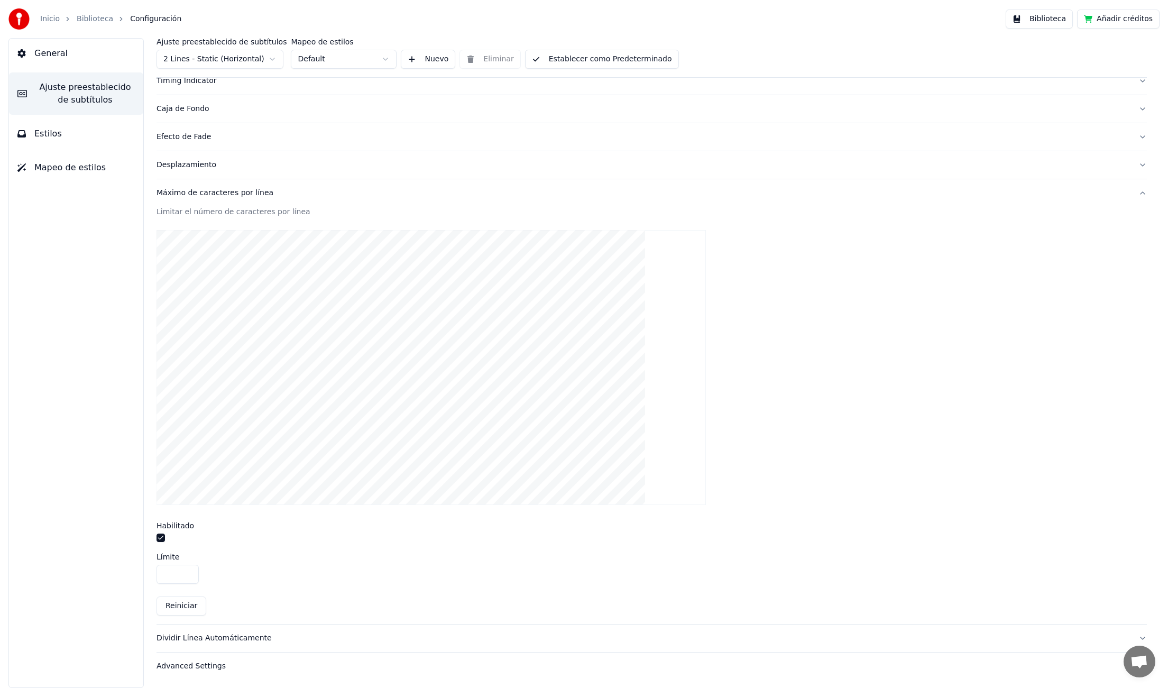
click at [188, 575] on input "**" at bounding box center [178, 574] width 42 height 19
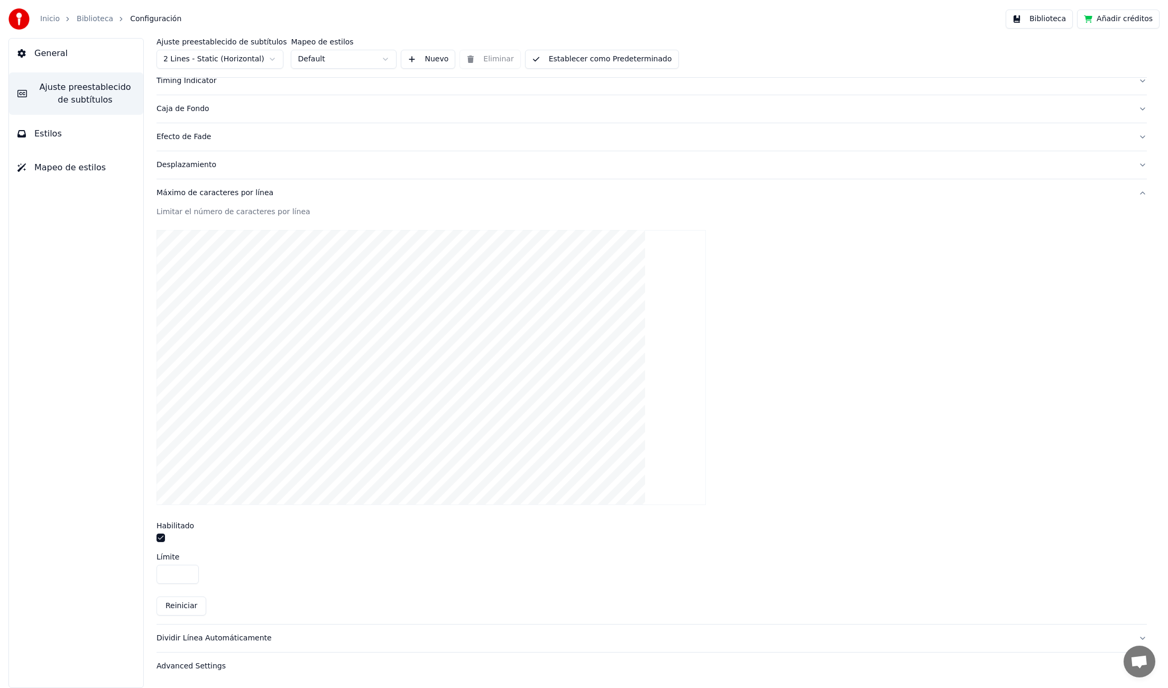
click at [187, 601] on button "Reiniciar" at bounding box center [182, 606] width 50 height 19
click at [187, 570] on input "**" at bounding box center [178, 574] width 42 height 19
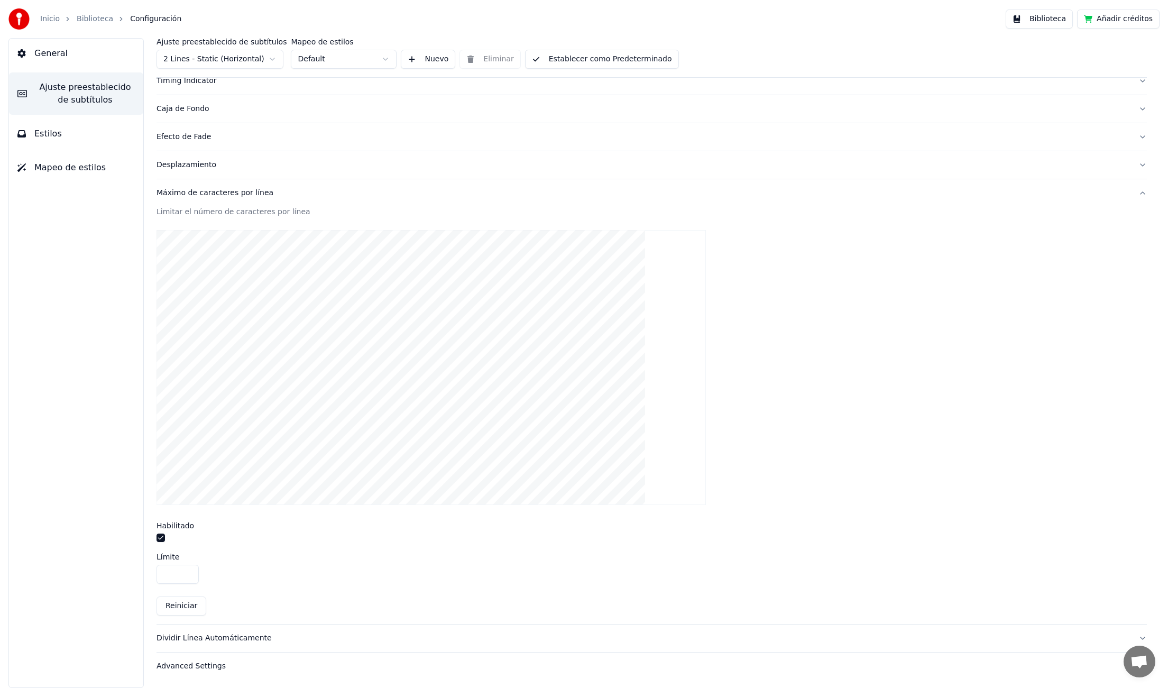
click at [187, 570] on input "**" at bounding box center [178, 574] width 42 height 19
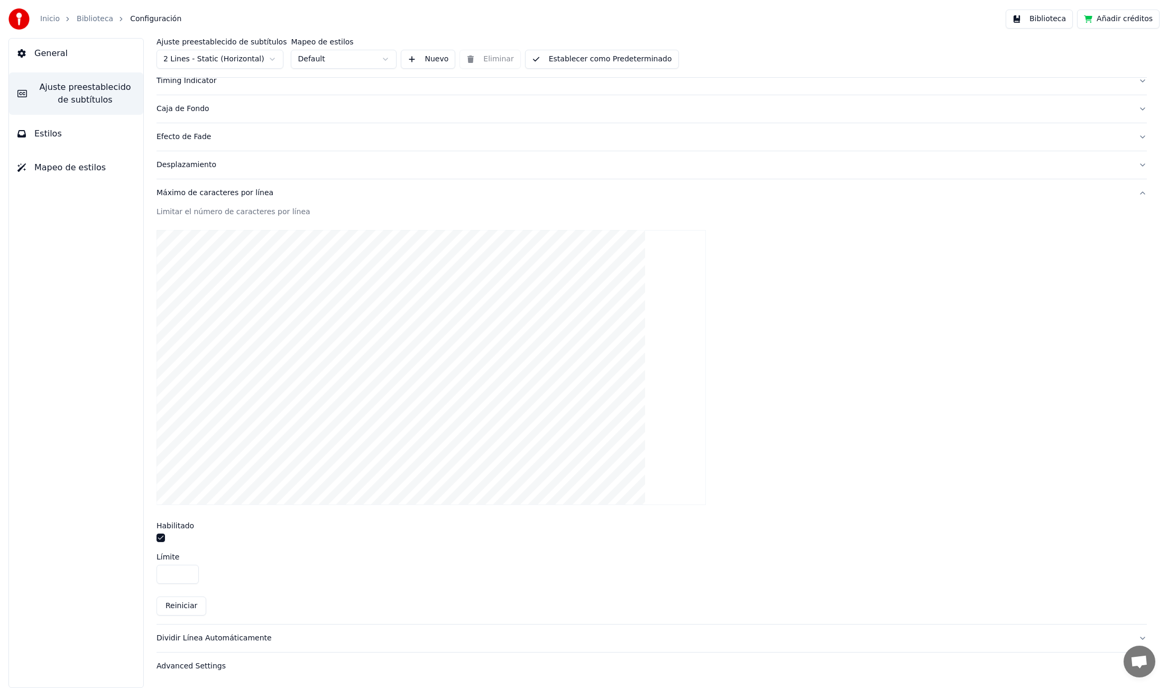
type input "**"
click at [187, 570] on input "**" at bounding box center [178, 574] width 42 height 19
drag, startPoint x: 255, startPoint y: 582, endPoint x: 261, endPoint y: 578, distance: 6.9
click at [255, 582] on div "**" at bounding box center [652, 574] width 991 height 19
click at [612, 62] on button "Establecer como Predeterminado" at bounding box center [602, 59] width 154 height 19
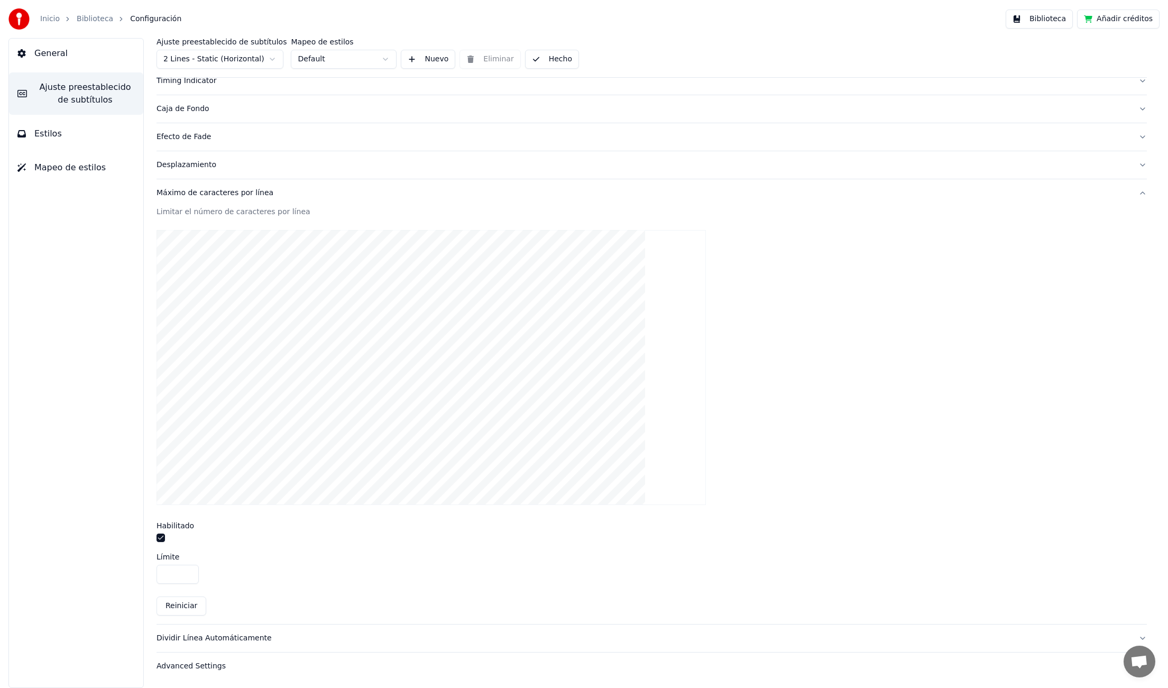
click at [542, 53] on button "Hecho" at bounding box center [552, 59] width 54 height 19
click at [48, 50] on span "General" at bounding box center [50, 53] width 33 height 13
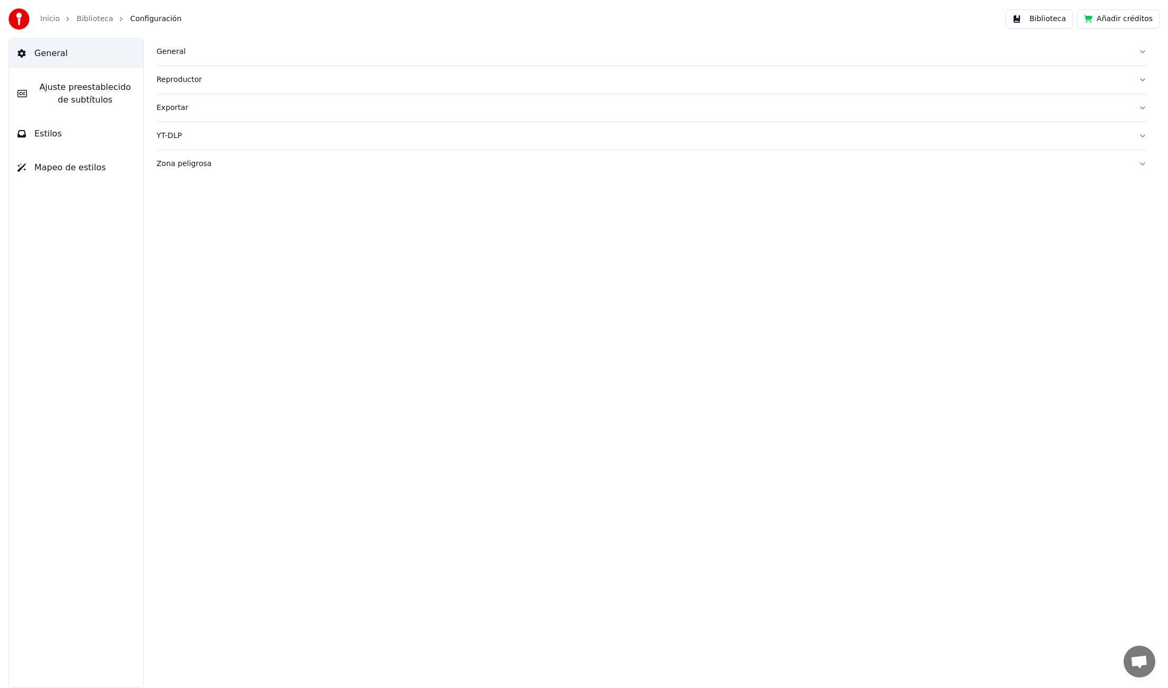
scroll to position [0, 0]
click at [88, 20] on link "Biblioteca" at bounding box center [95, 19] width 36 height 11
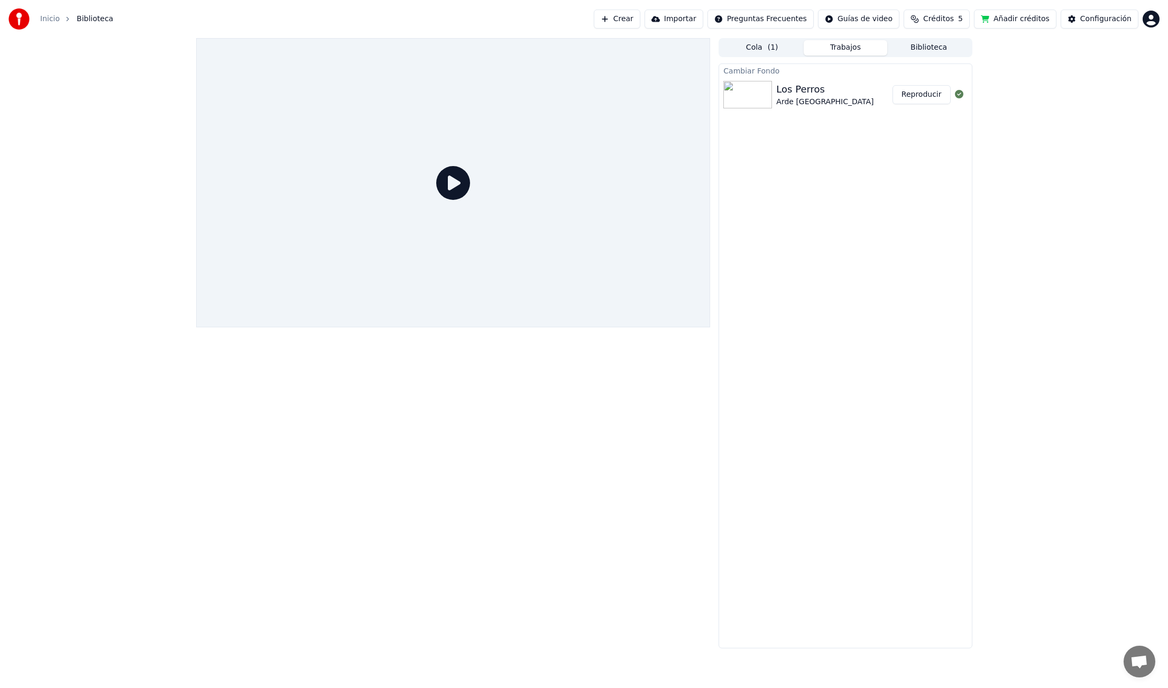
click at [945, 92] on button "Reproducir" at bounding box center [922, 94] width 58 height 19
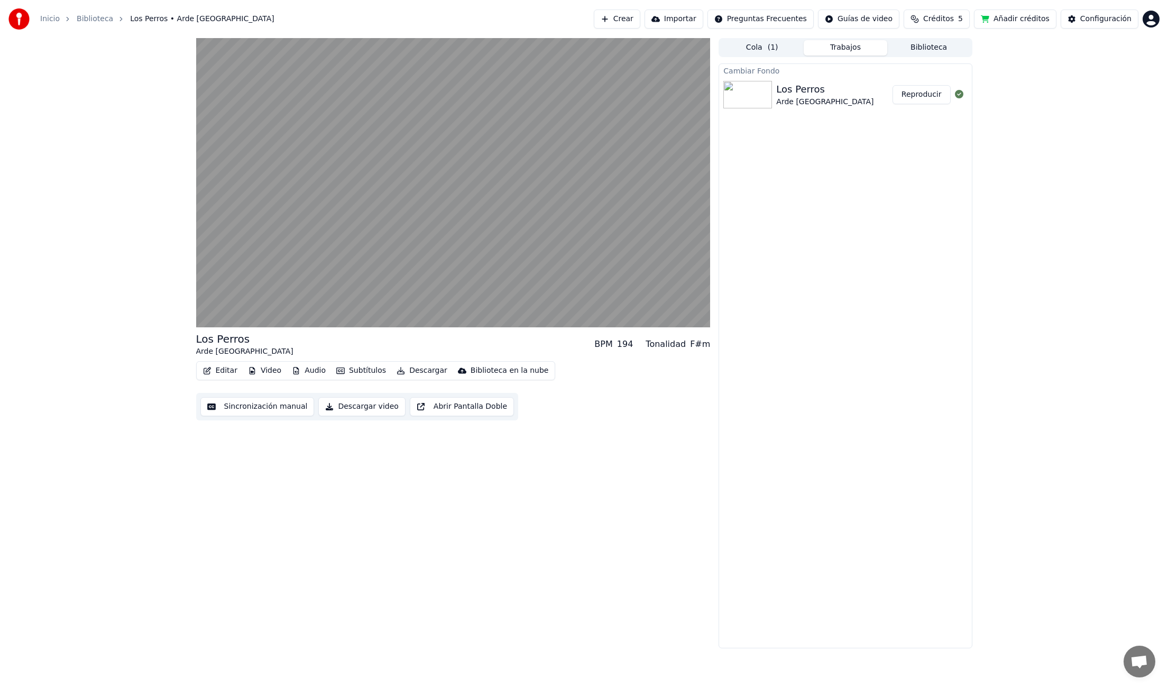
click at [222, 373] on button "Editar" at bounding box center [220, 370] width 43 height 15
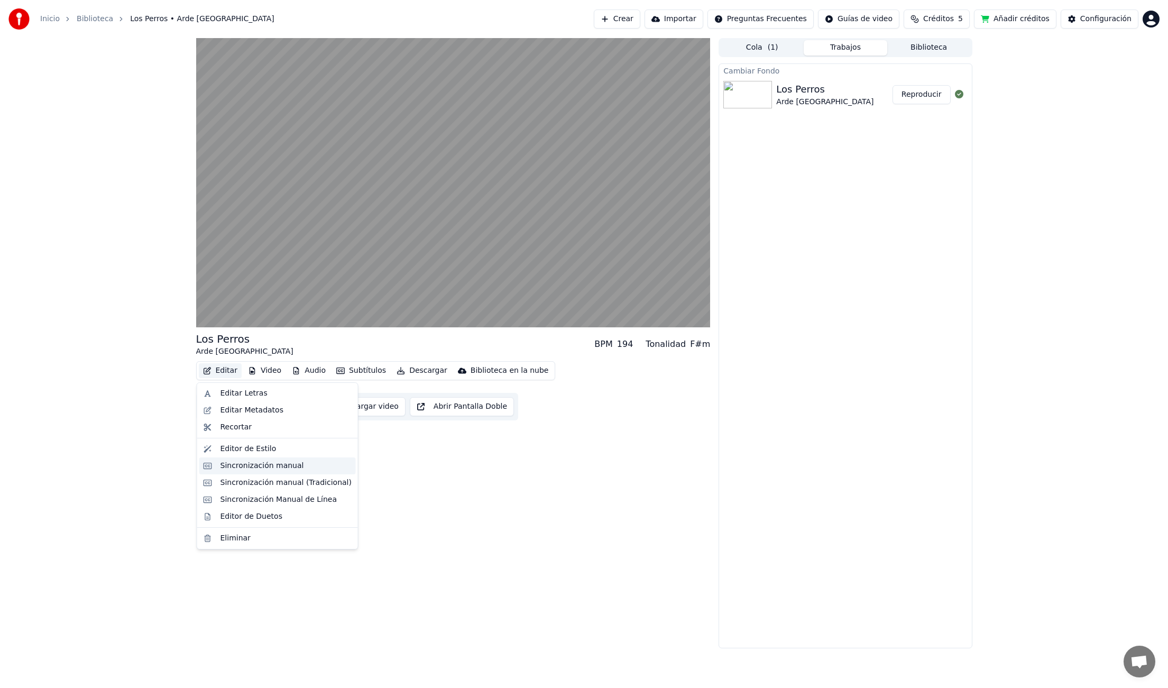
click at [265, 466] on div "Sincronización manual" at bounding box center [263, 466] width 84 height 11
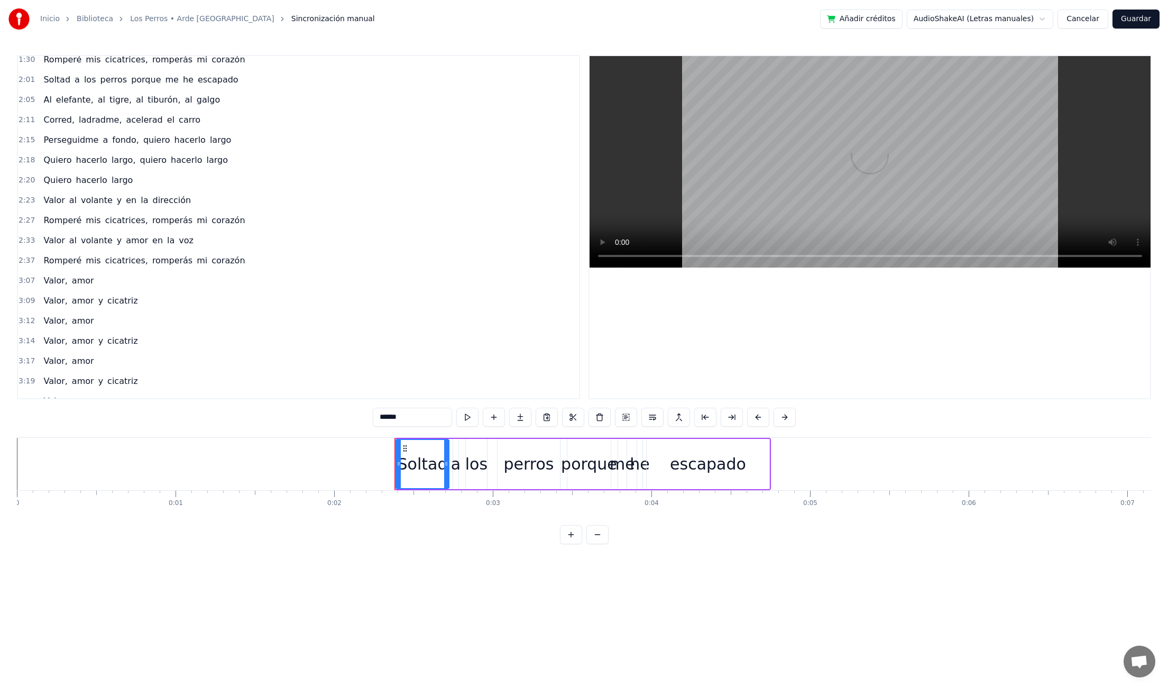
scroll to position [306, 0]
click at [104, 267] on span "cicatrices," at bounding box center [126, 262] width 45 height 12
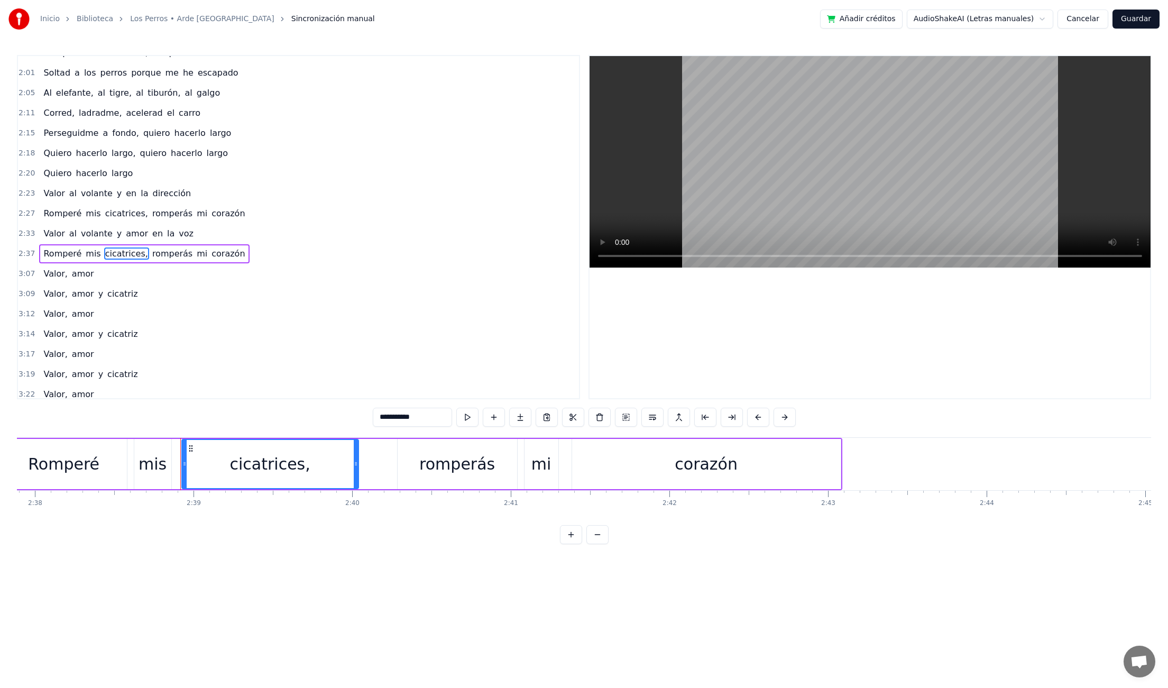
scroll to position [0, 25159]
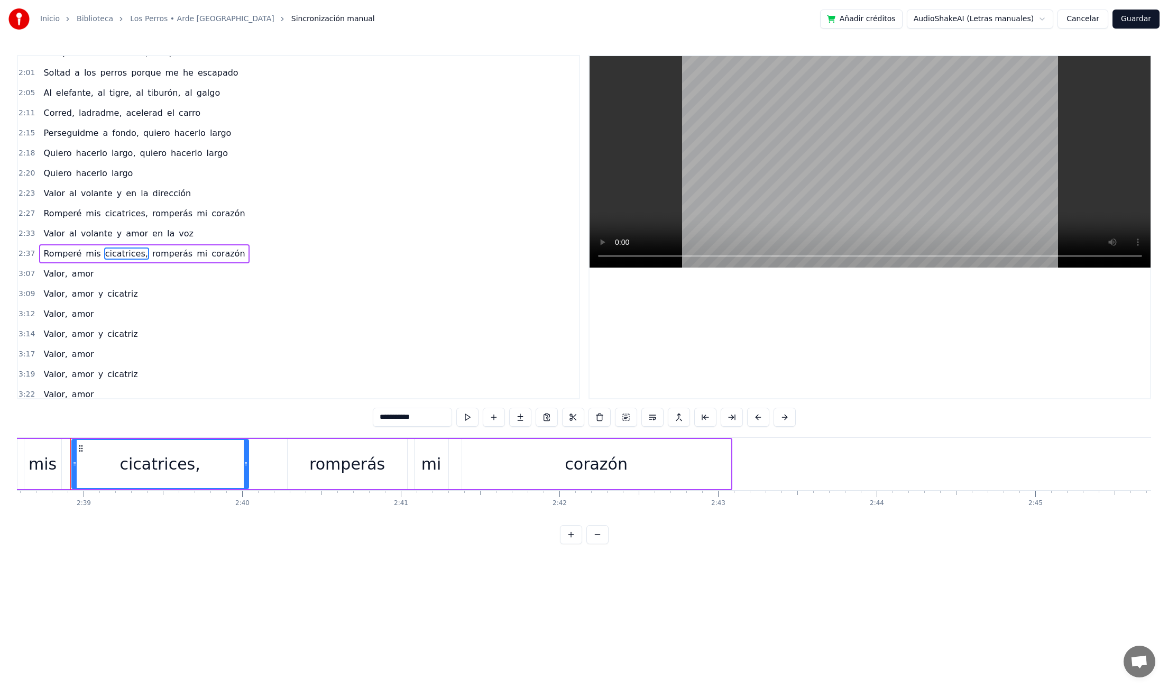
click at [71, 270] on span "amor" at bounding box center [83, 274] width 24 height 12
type input "****"
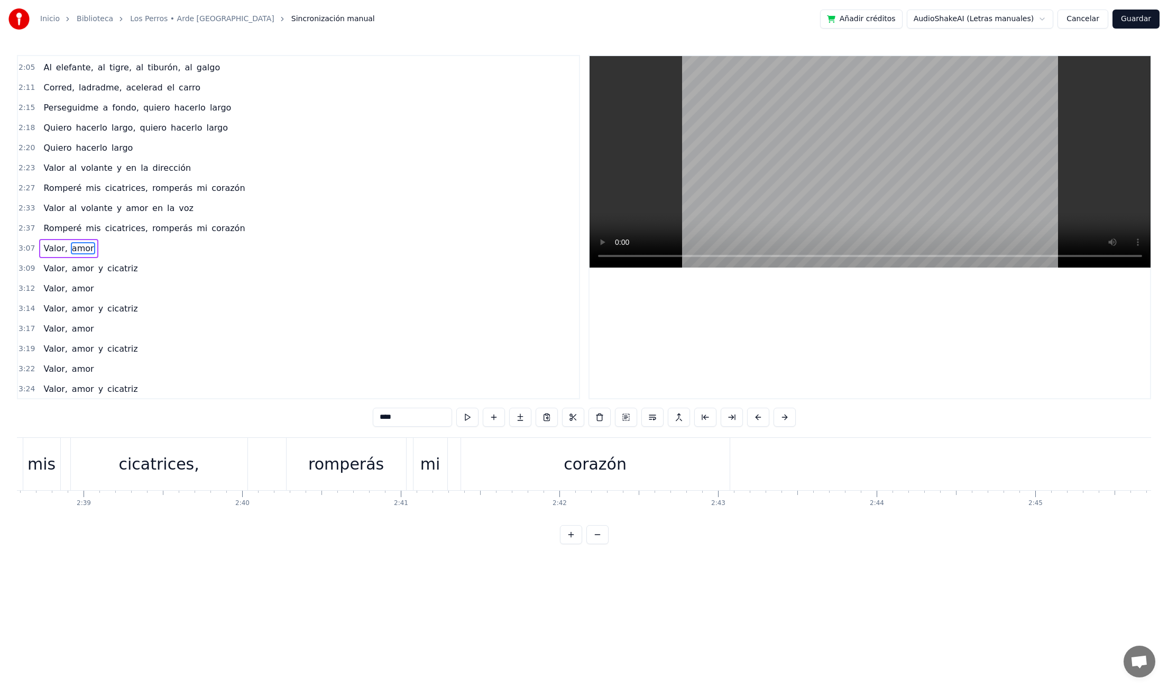
scroll to position [346, 0]
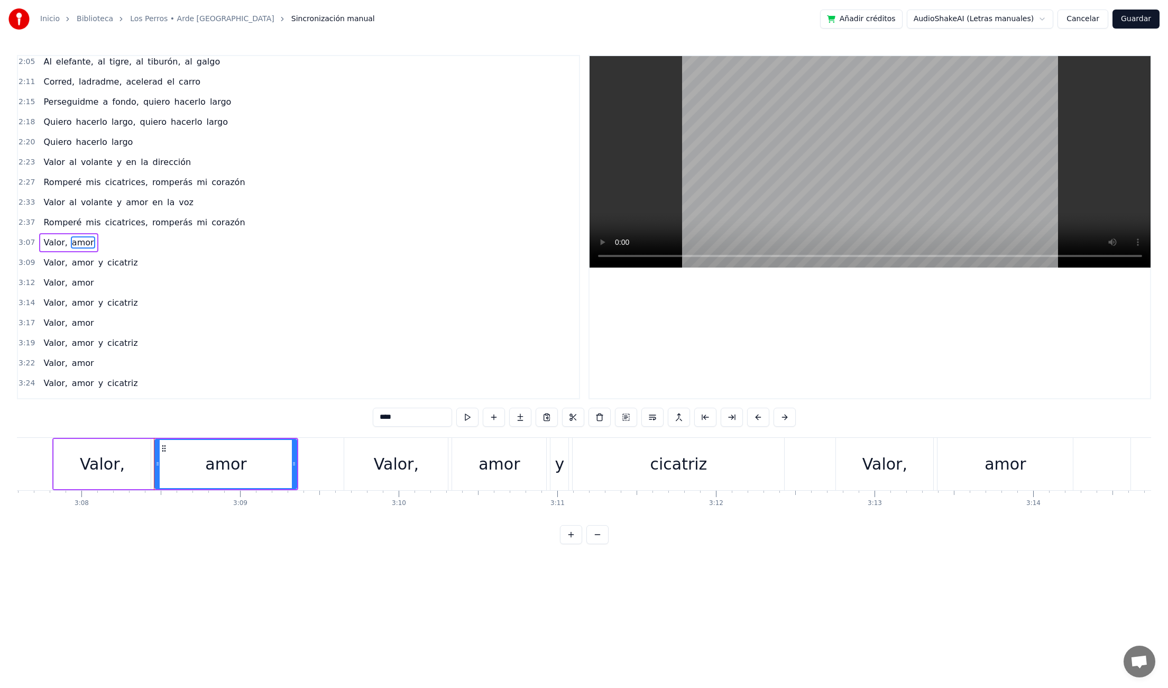
click at [54, 252] on div "3:07 Valor, amor" at bounding box center [298, 243] width 561 height 20
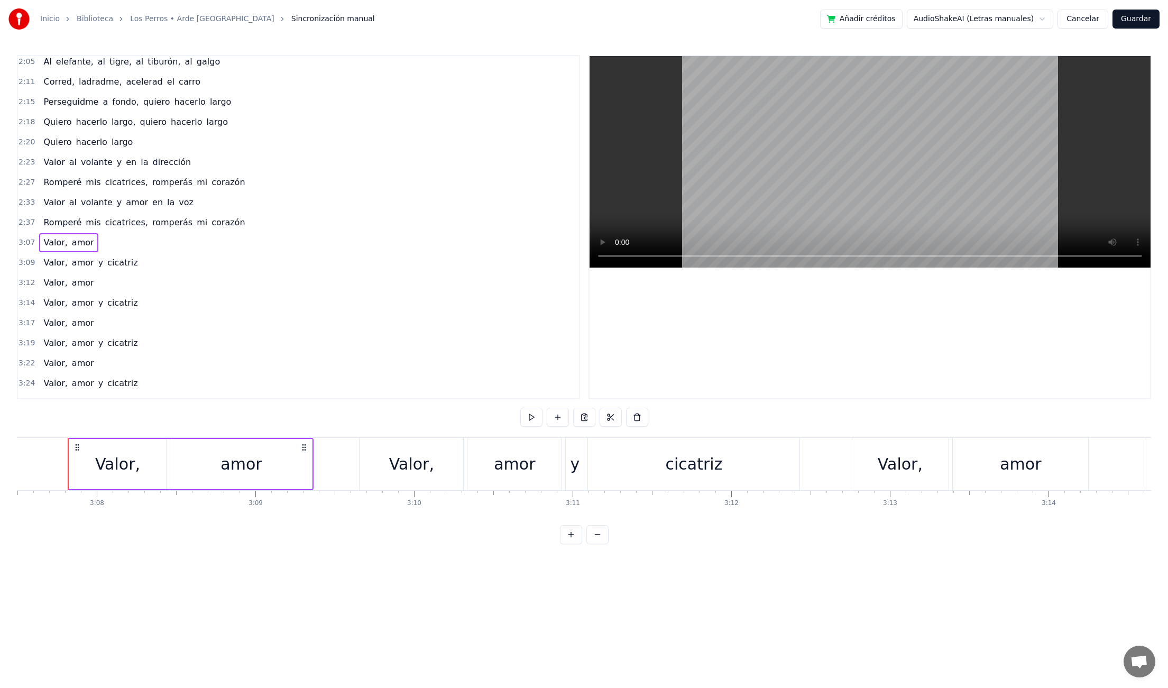
scroll to position [0, 29744]
click at [49, 242] on span "Valor," at bounding box center [55, 242] width 26 height 12
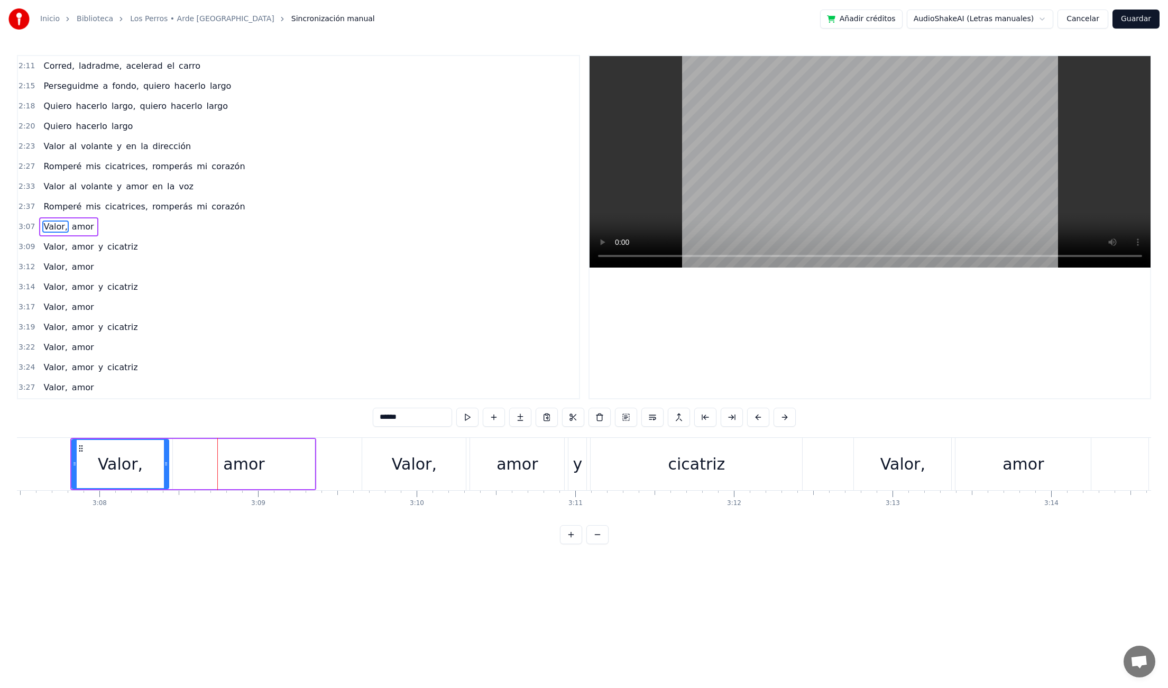
click at [53, 414] on div "0:02 Soltad a los perros porque me he escapado 0:07 Untad mi colonia en la nari…" at bounding box center [584, 299] width 1134 height 489
click at [46, 471] on div at bounding box center [47, 464] width 4 height 48
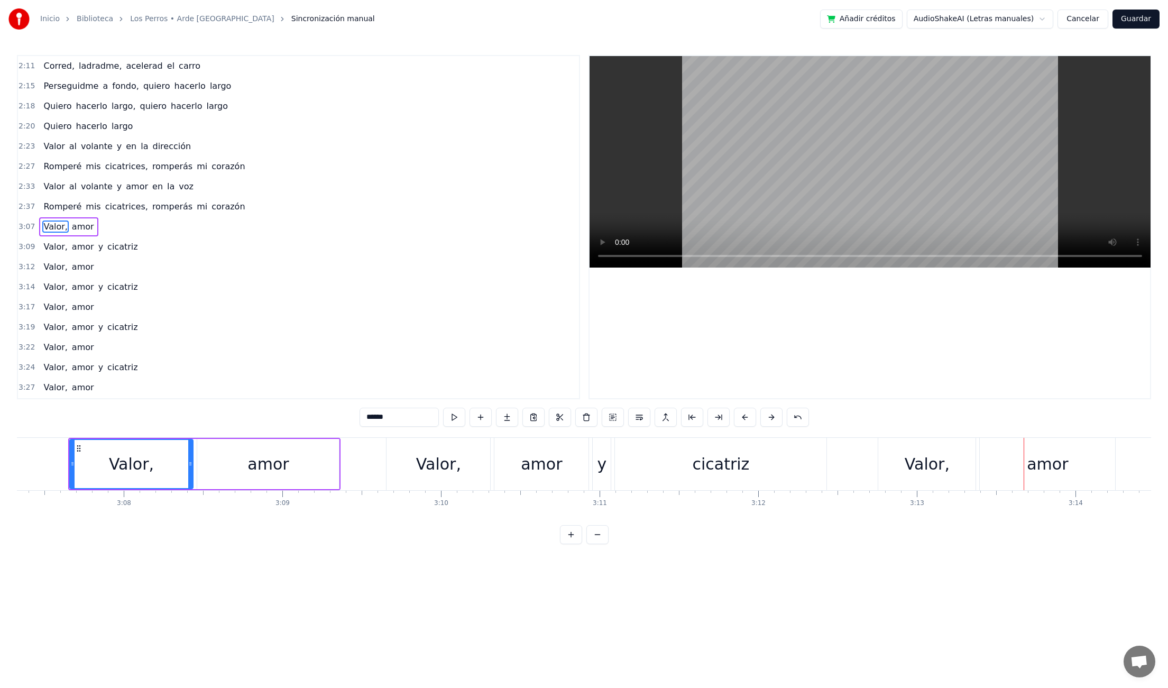
click at [911, 462] on div "Valor," at bounding box center [927, 464] width 45 height 24
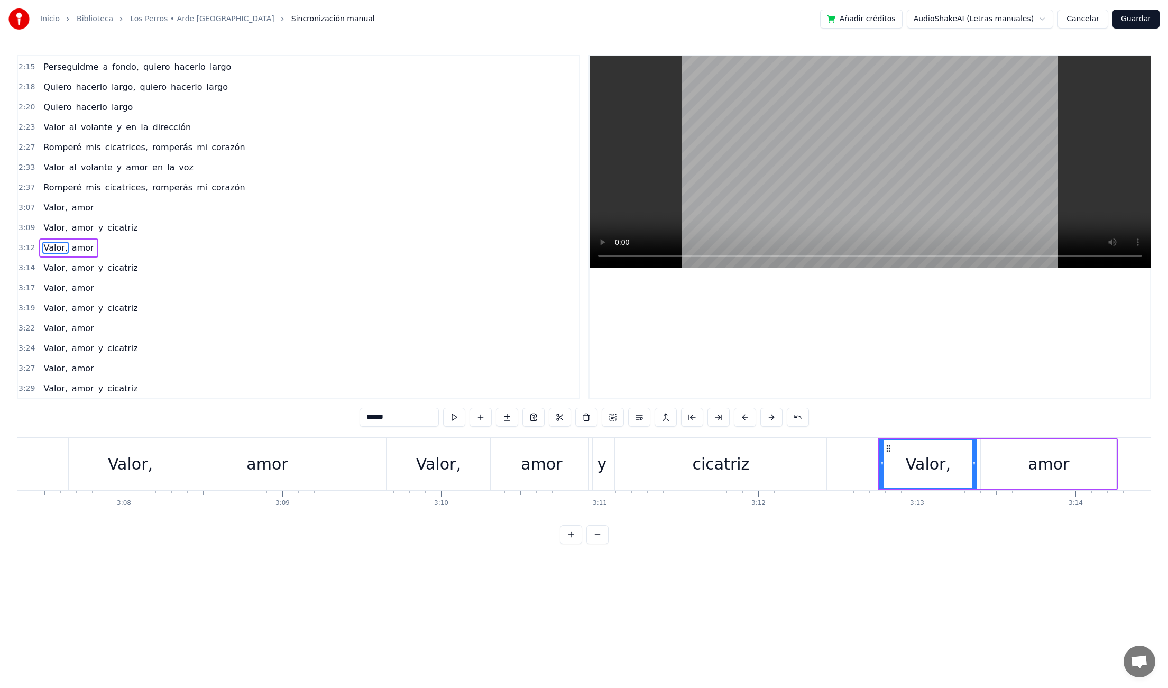
scroll to position [402, 0]
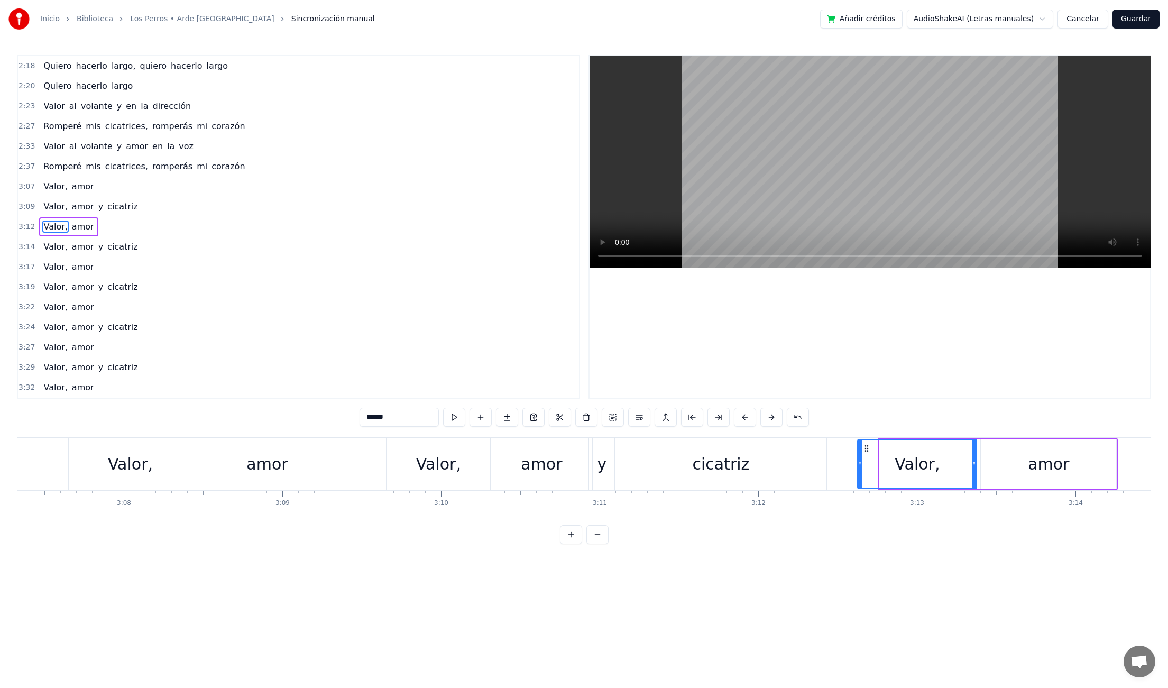
drag, startPoint x: 881, startPoint y: 465, endPoint x: 859, endPoint y: 465, distance: 21.2
click at [859, 465] on icon at bounding box center [860, 464] width 4 height 8
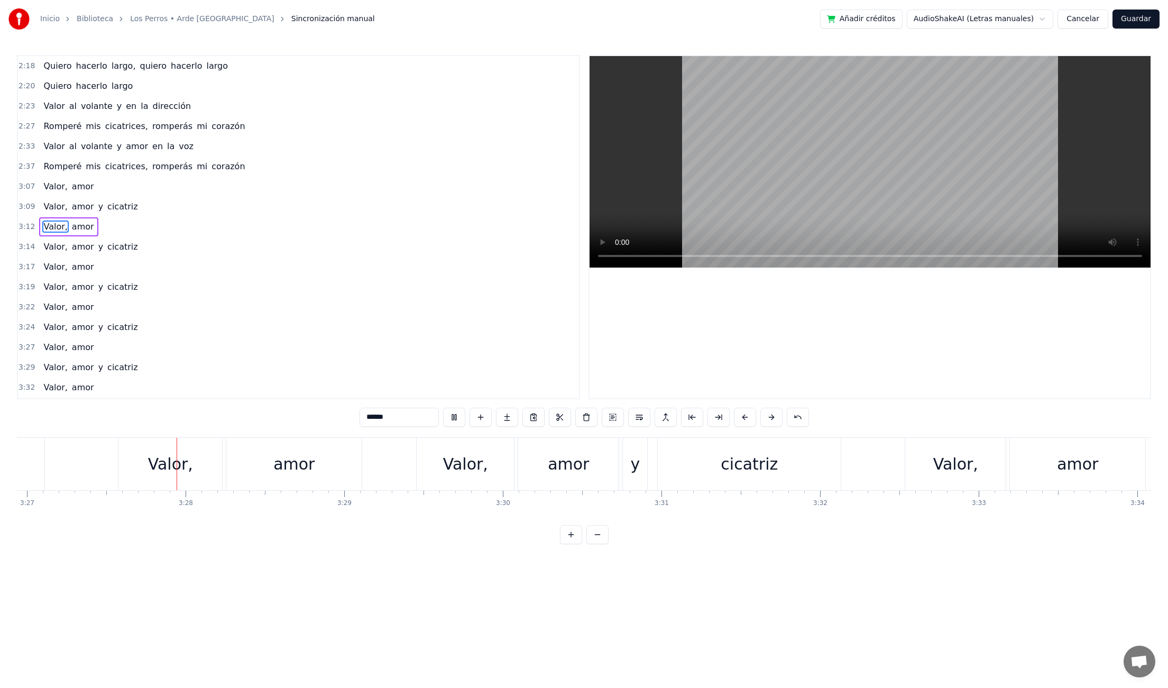
scroll to position [0, 32850]
click at [896, 476] on div "Valor," at bounding box center [936, 464] width 100 height 52
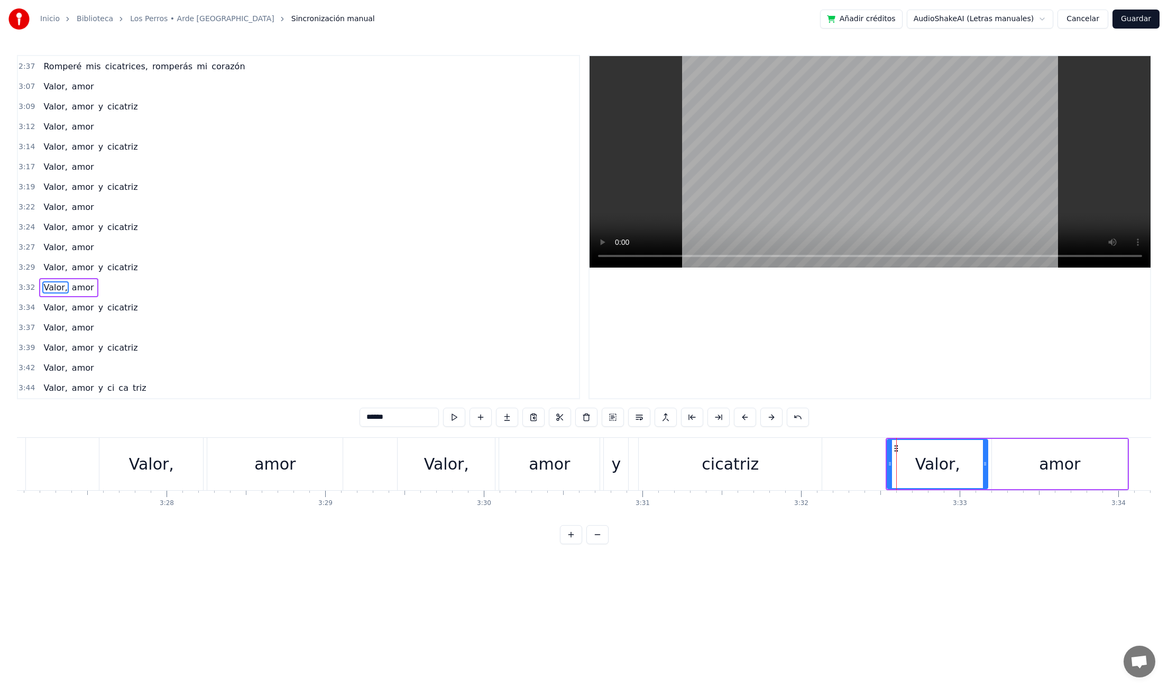
scroll to position [502, 0]
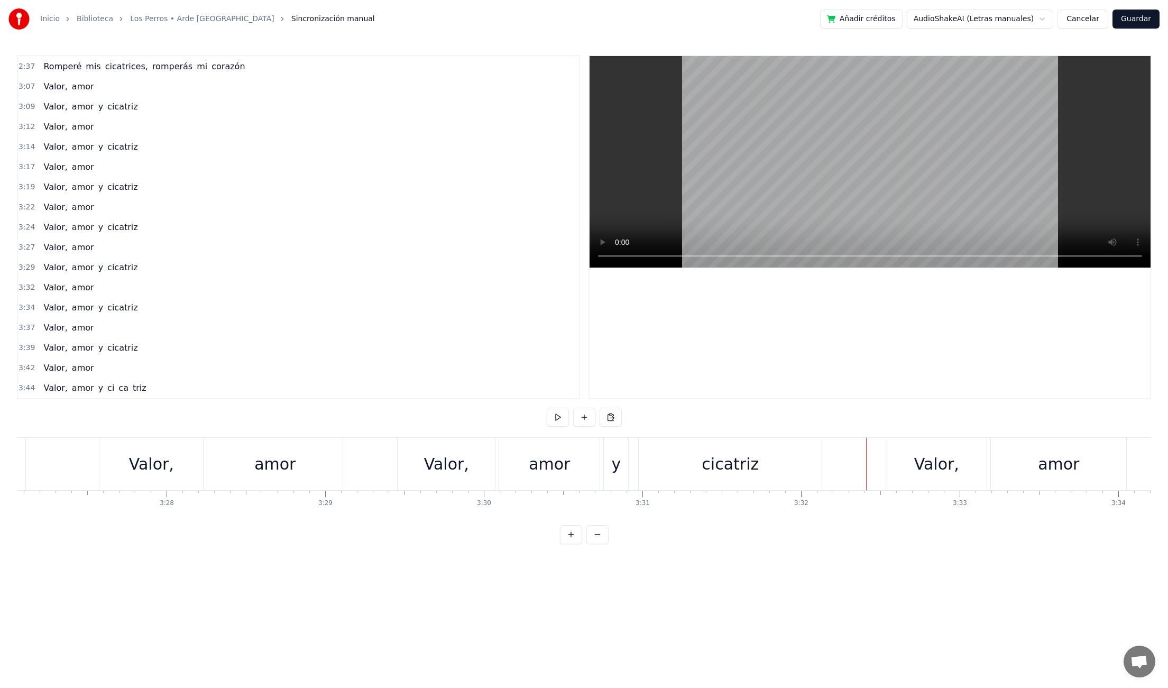
click at [886, 463] on div "Valor," at bounding box center [937, 464] width 102 height 52
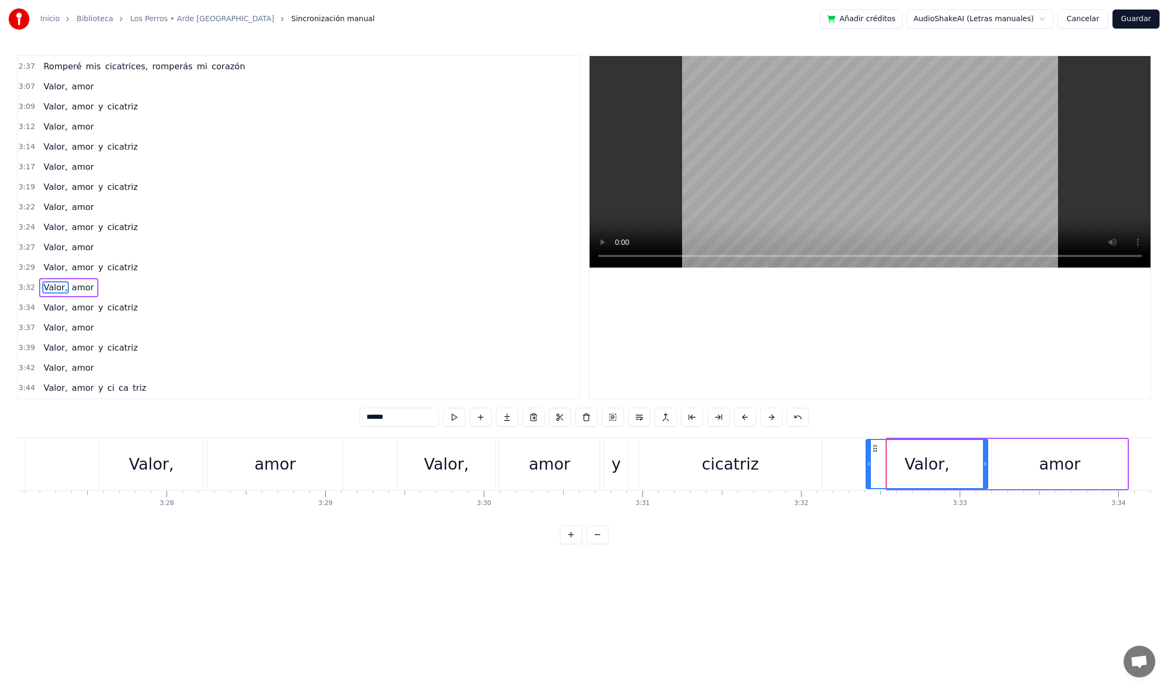
drag, startPoint x: 891, startPoint y: 463, endPoint x: 819, endPoint y: 464, distance: 71.9
click at [869, 463] on icon at bounding box center [869, 464] width 4 height 8
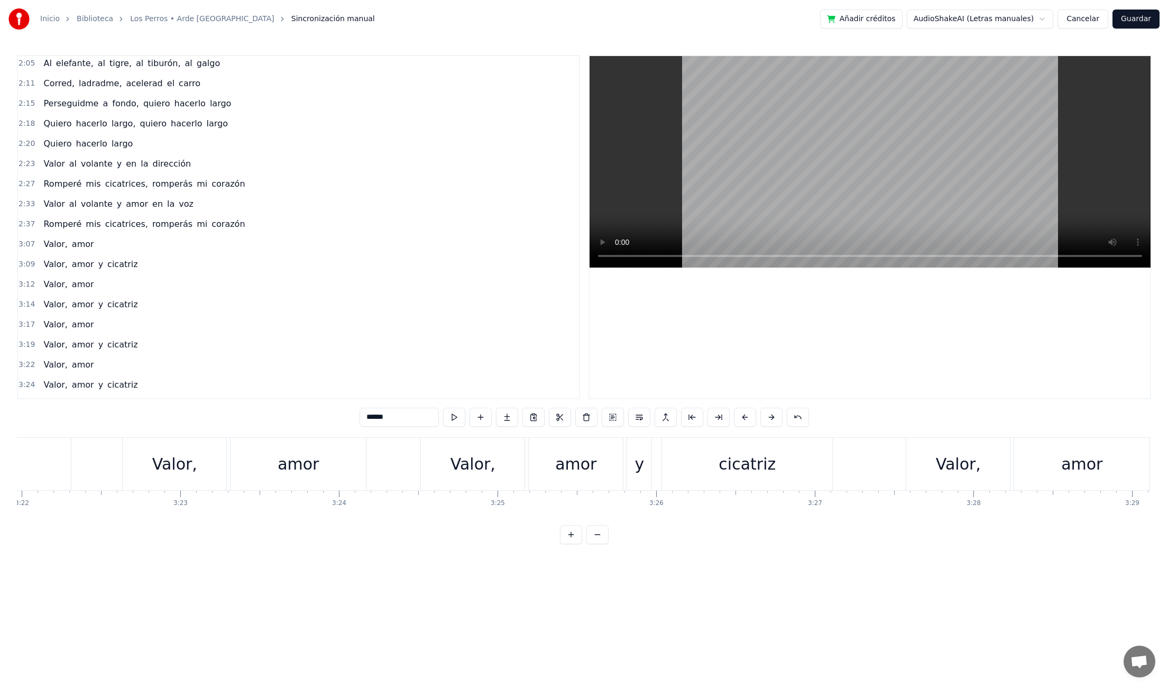
scroll to position [342, 0]
click at [52, 252] on span "Valor," at bounding box center [55, 247] width 26 height 12
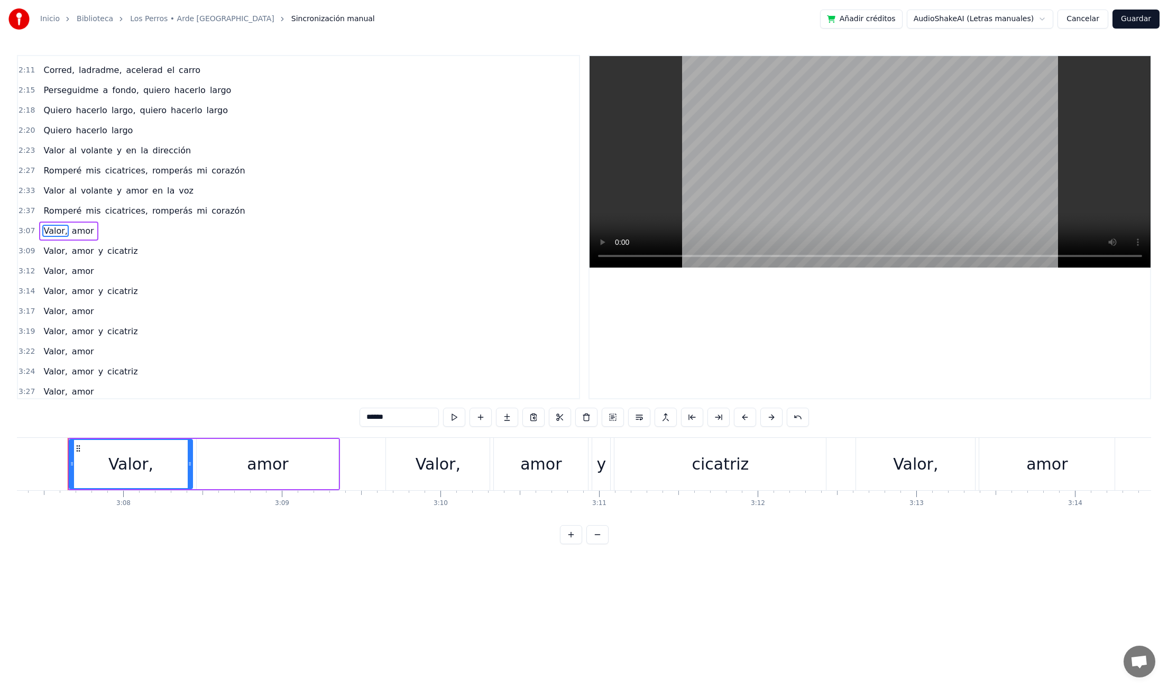
scroll to position [0, 29717]
click at [394, 461] on div "Valor," at bounding box center [441, 464] width 104 height 52
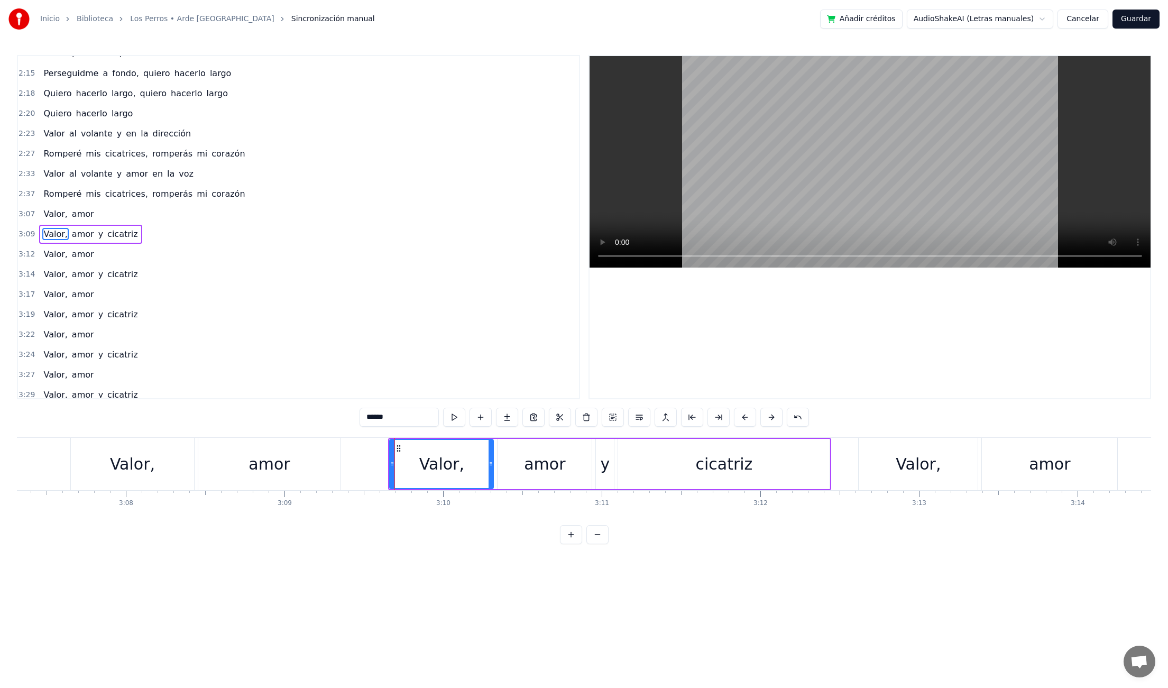
scroll to position [382, 0]
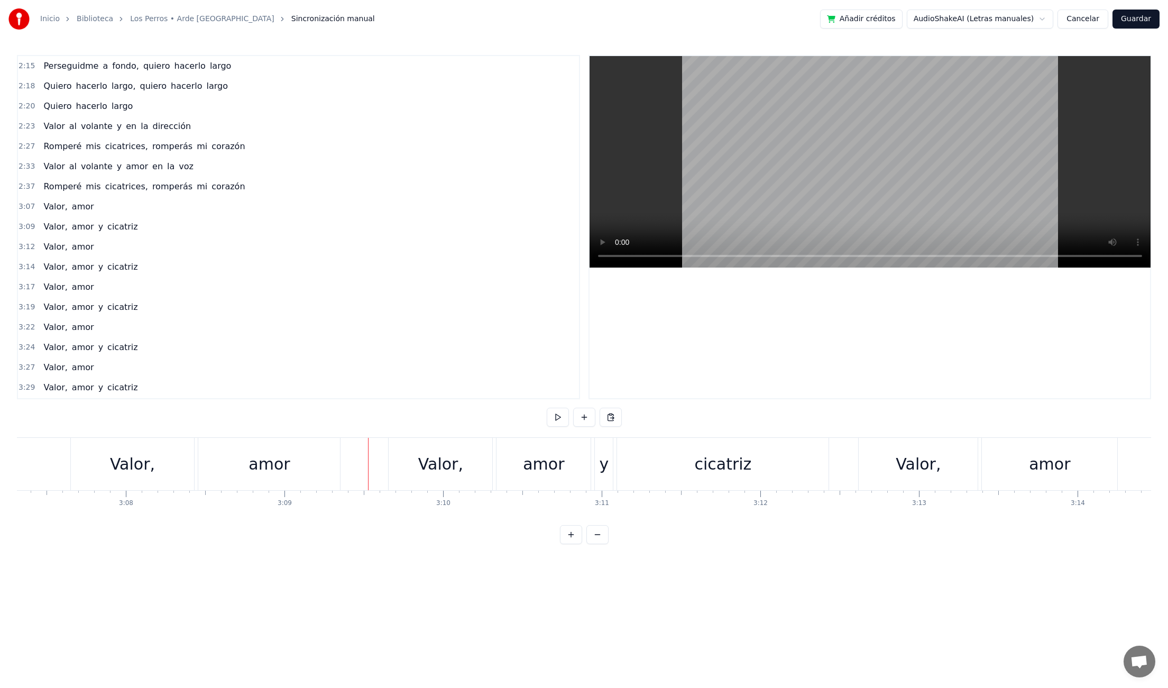
click at [392, 463] on div "Valor," at bounding box center [441, 464] width 104 height 52
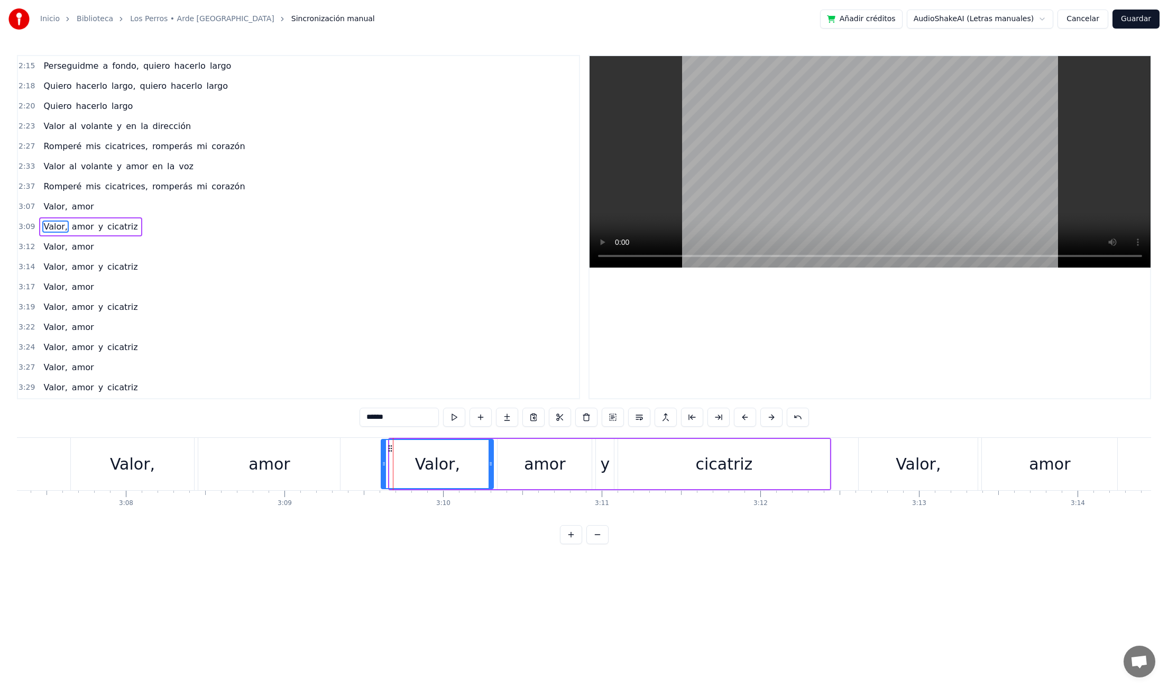
click at [382, 464] on icon at bounding box center [384, 464] width 4 height 8
click at [880, 467] on div "Valor," at bounding box center [918, 464] width 119 height 52
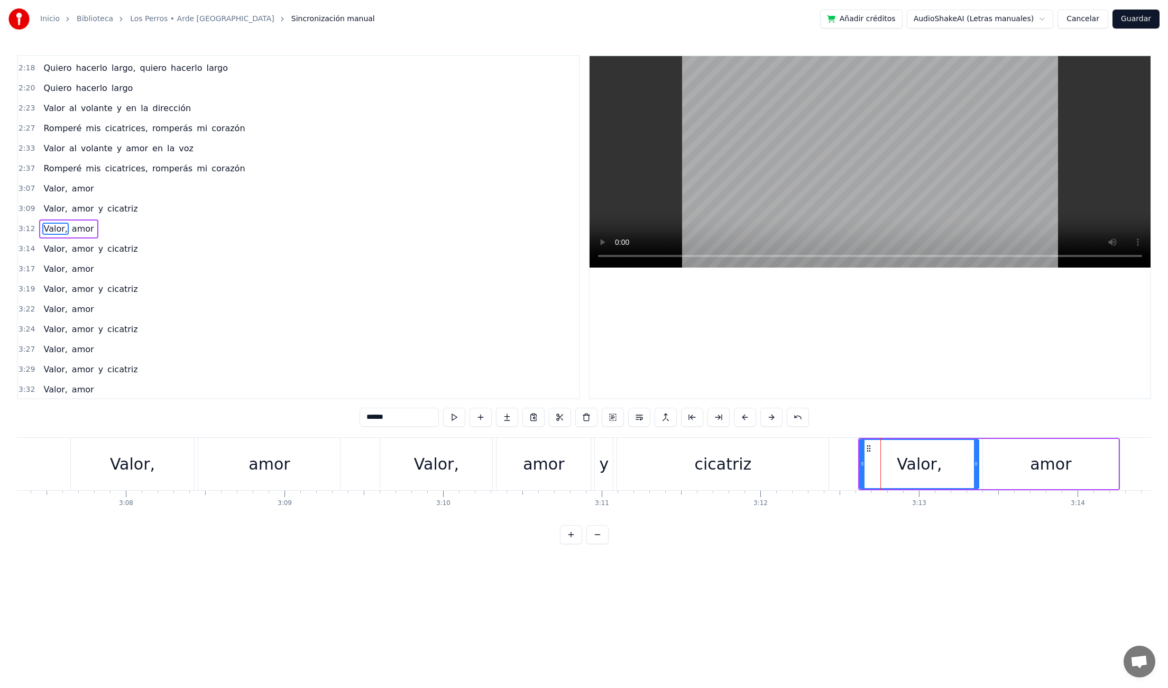
scroll to position [402, 0]
click at [864, 465] on icon at bounding box center [865, 464] width 4 height 8
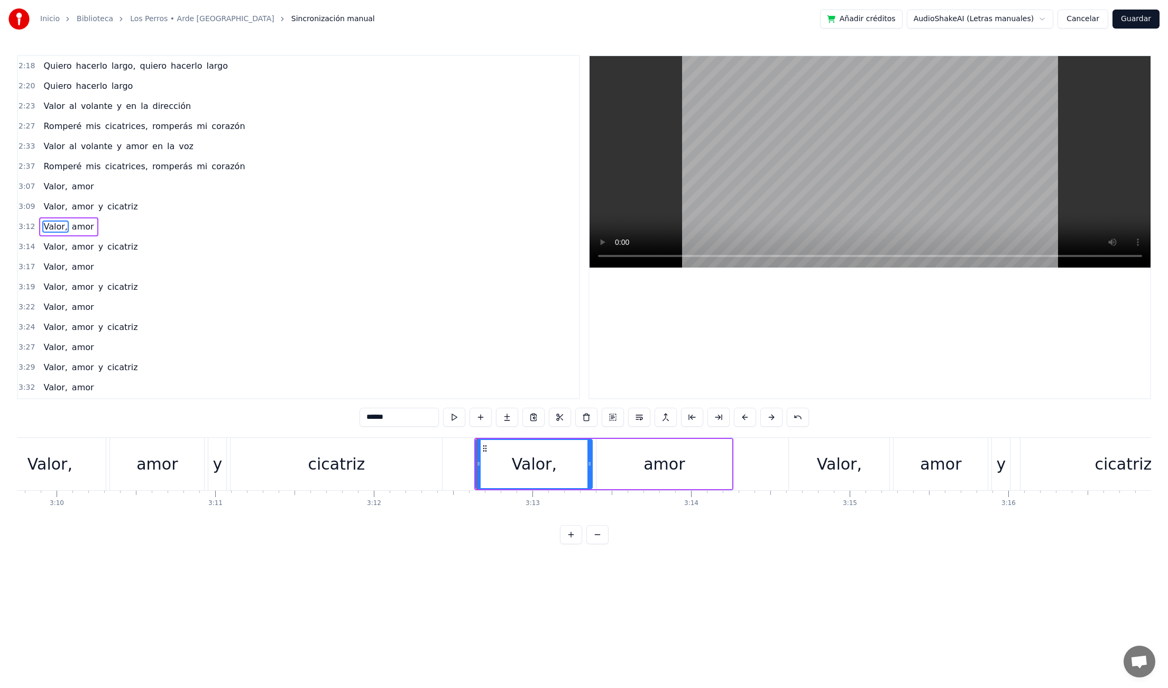
scroll to position [0, 30123]
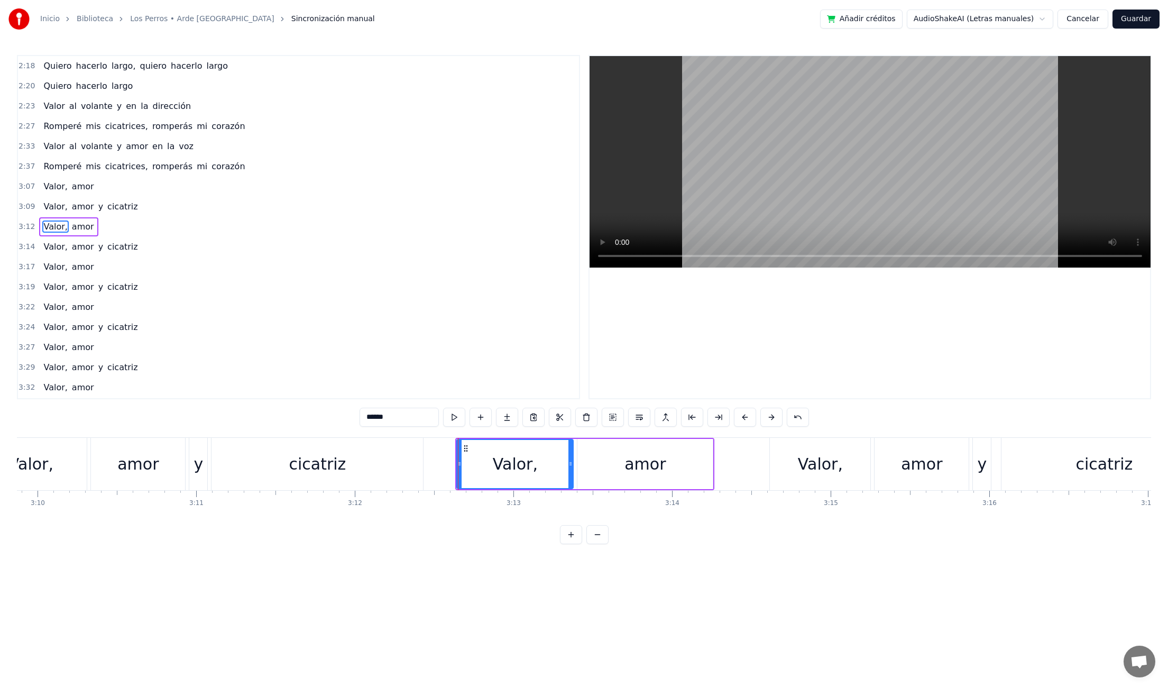
click at [815, 465] on div "Valor," at bounding box center [820, 464] width 45 height 24
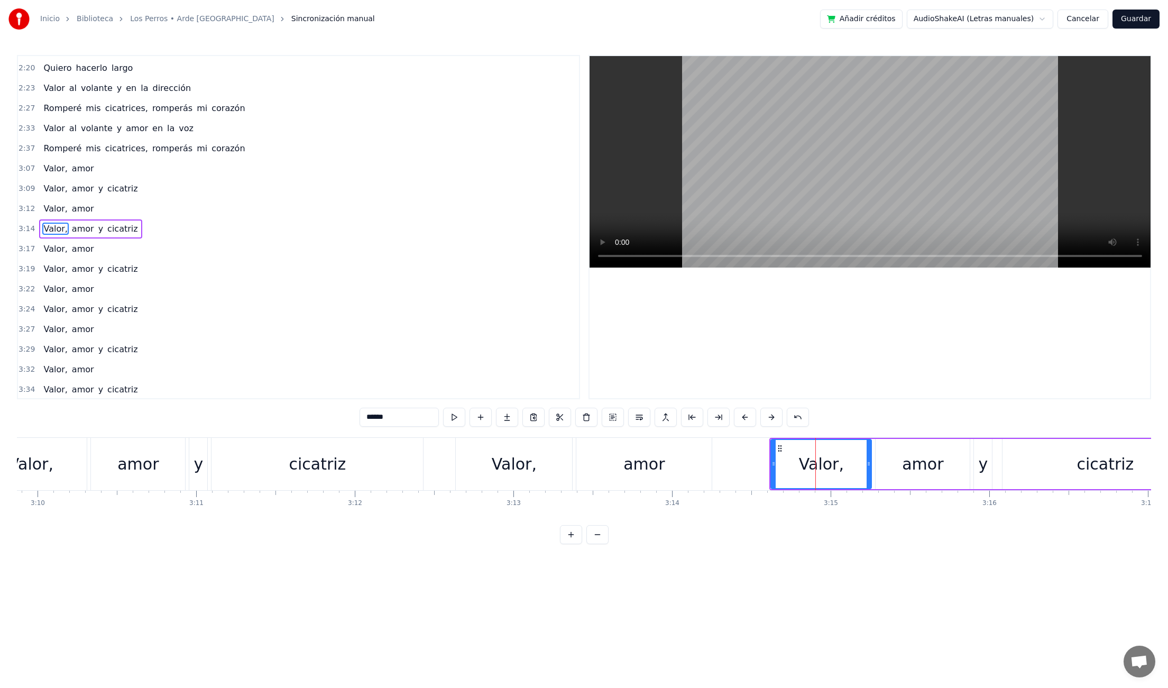
scroll to position [422, 0]
drag, startPoint x: 771, startPoint y: 463, endPoint x: 787, endPoint y: 480, distance: 22.8
click at [757, 464] on icon at bounding box center [759, 464] width 4 height 8
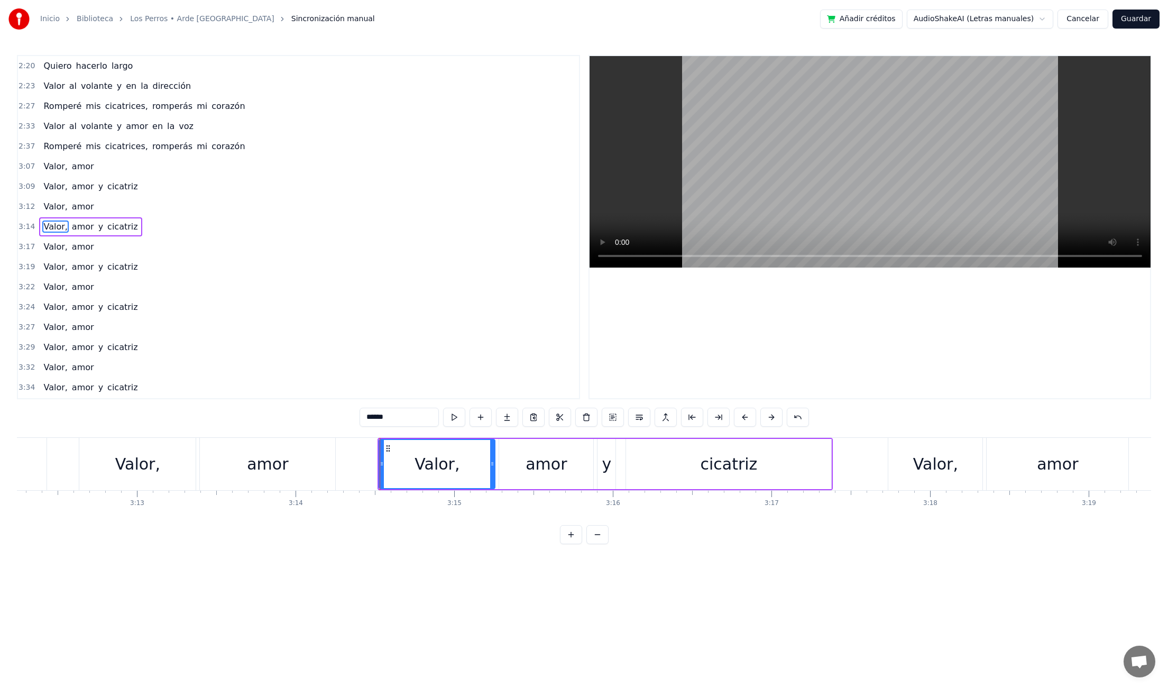
scroll to position [0, 30646]
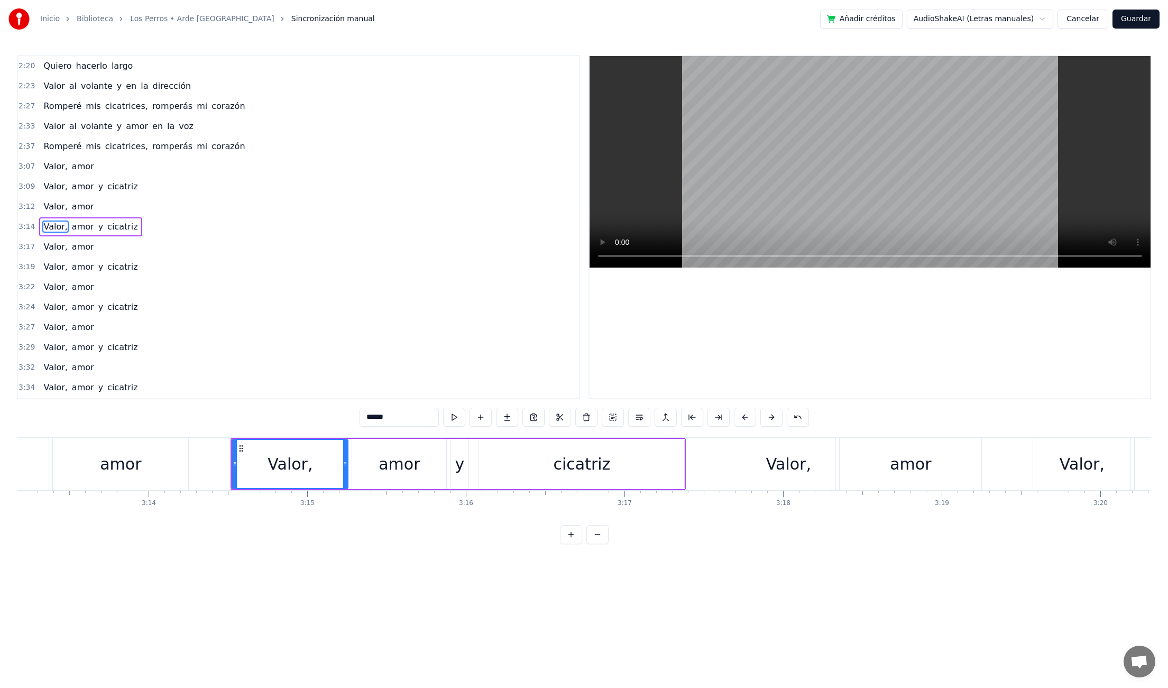
click at [814, 471] on div "Valor," at bounding box center [788, 464] width 94 height 52
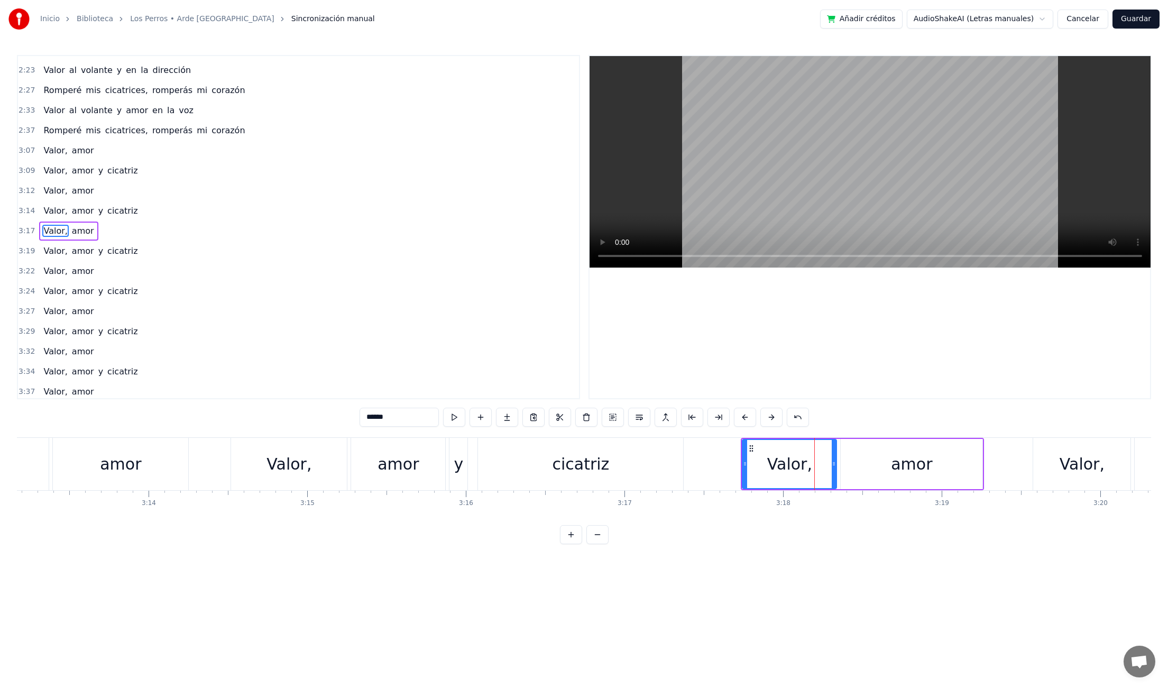
scroll to position [442, 0]
drag, startPoint x: 745, startPoint y: 463, endPoint x: 725, endPoint y: 463, distance: 20.1
click at [722, 464] on circle at bounding box center [722, 464] width 1 height 1
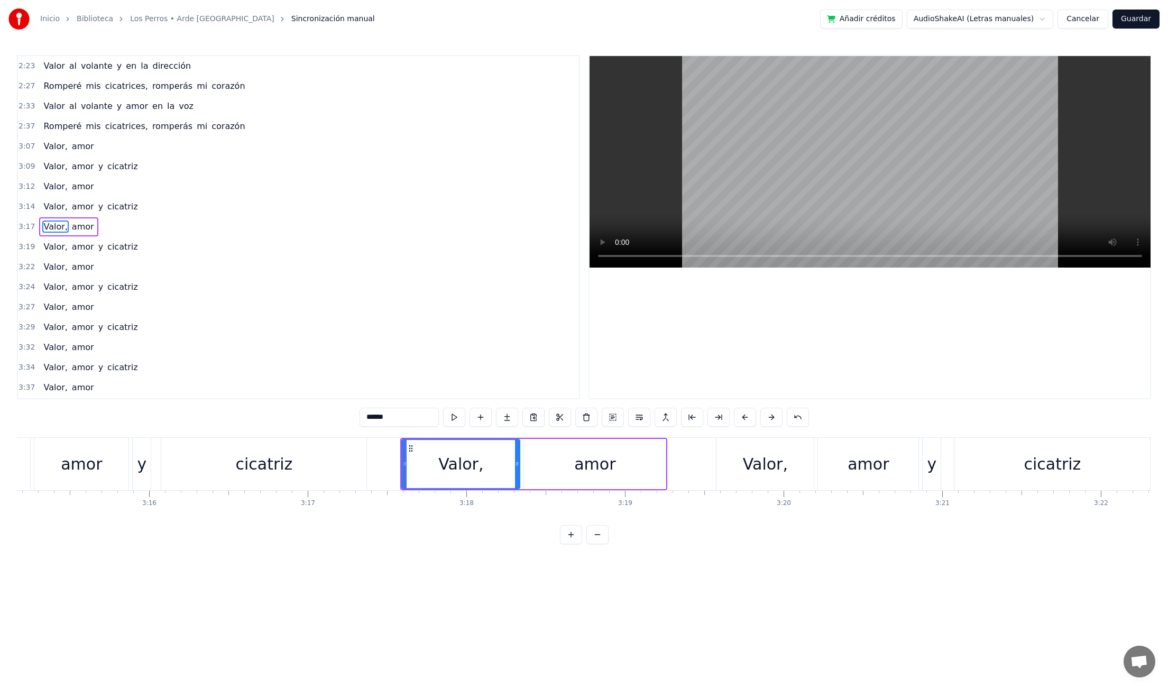
scroll to position [0, 31044]
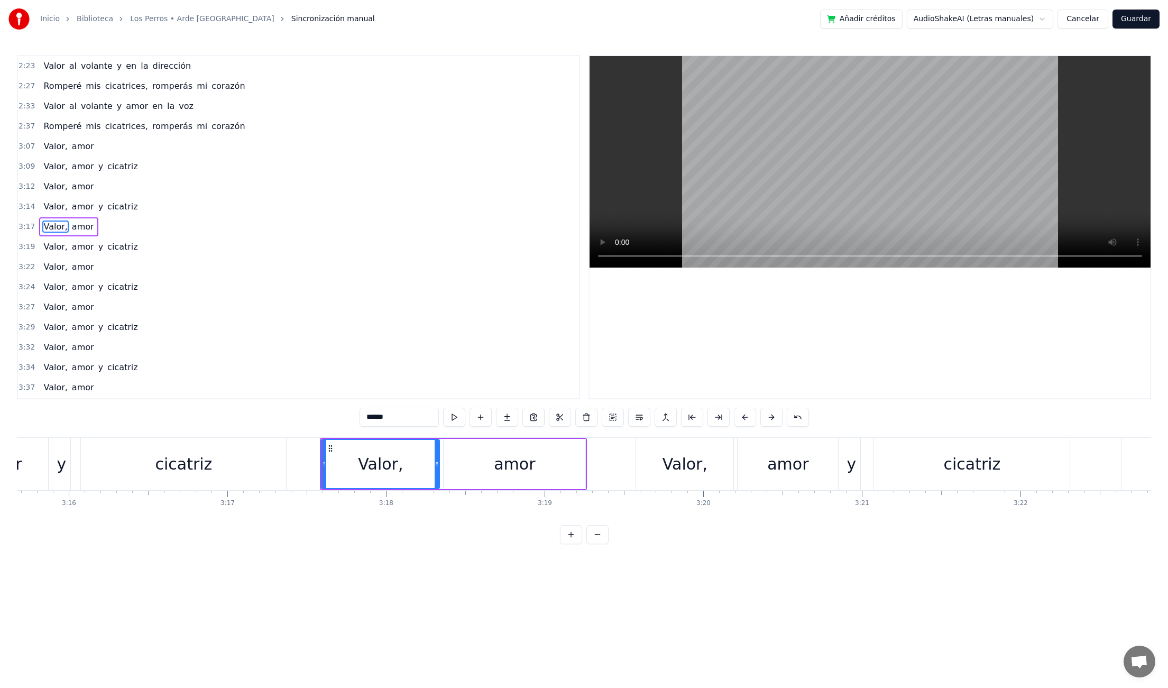
click at [709, 470] on div "Valor," at bounding box center [684, 464] width 97 height 52
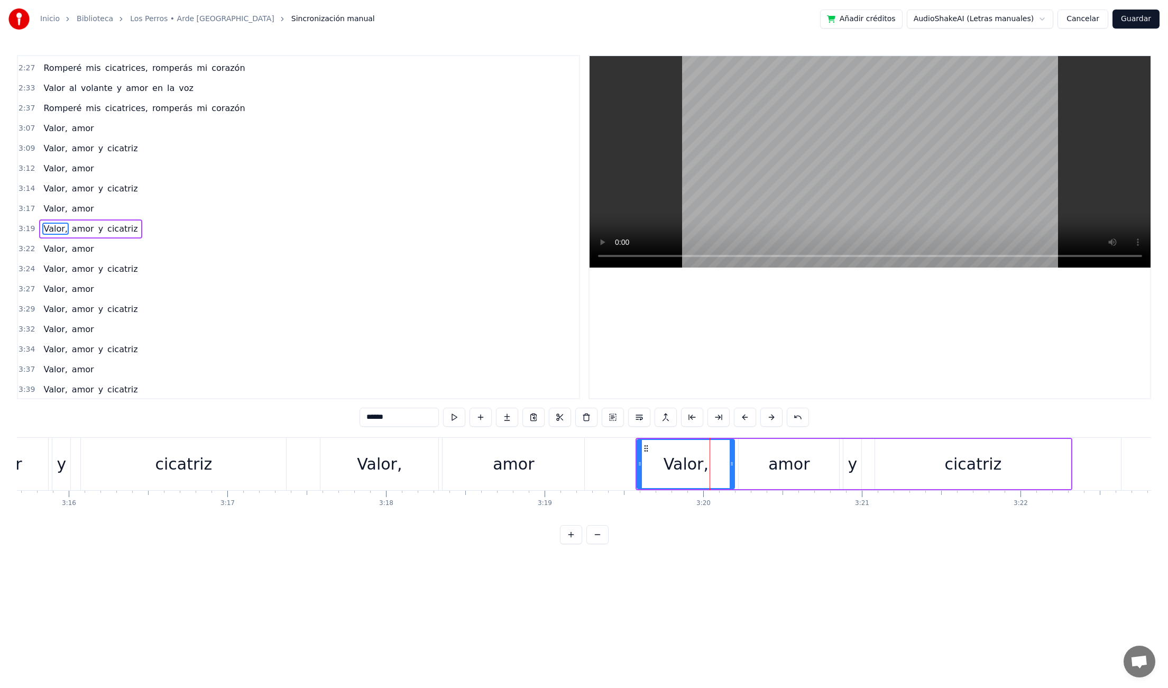
scroll to position [462, 0]
drag, startPoint x: 639, startPoint y: 464, endPoint x: 622, endPoint y: 464, distance: 16.9
click at [620, 464] on icon at bounding box center [619, 464] width 4 height 8
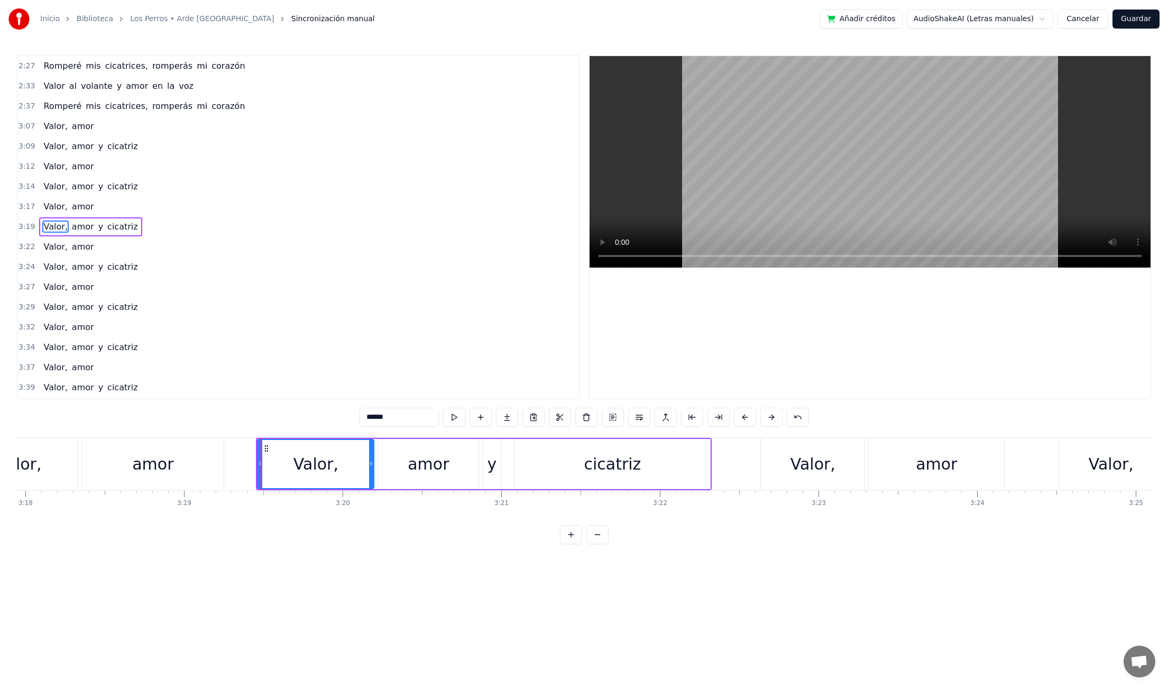
scroll to position [0, 31534]
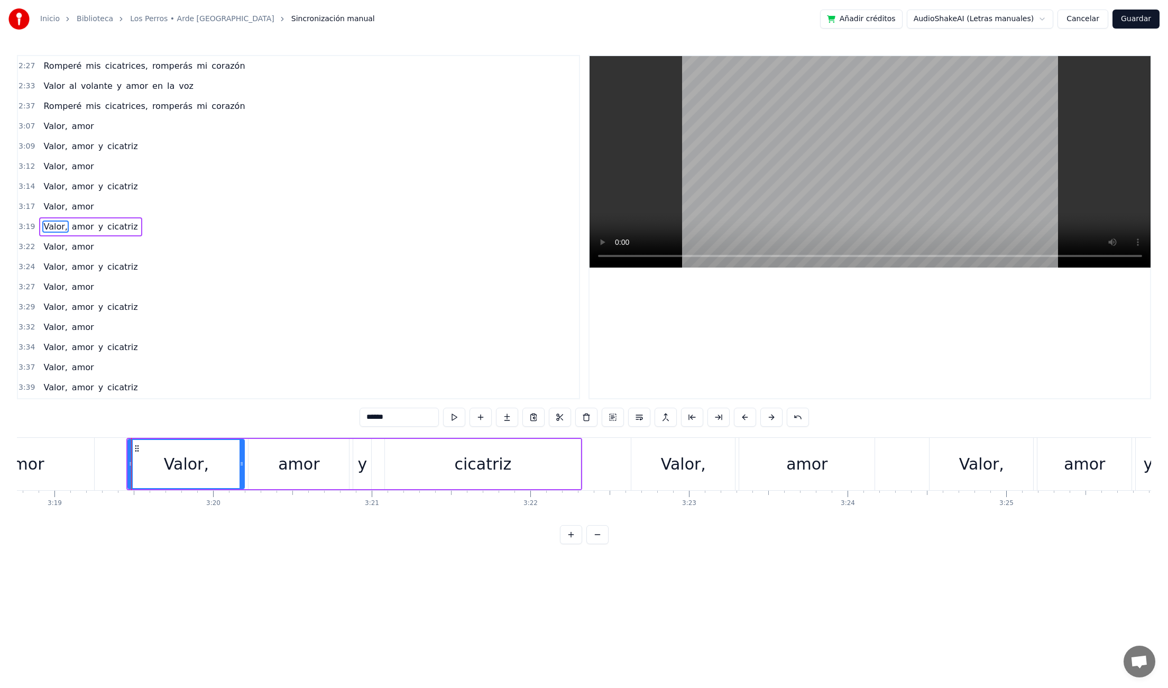
click at [705, 470] on div "Valor," at bounding box center [683, 464] width 104 height 52
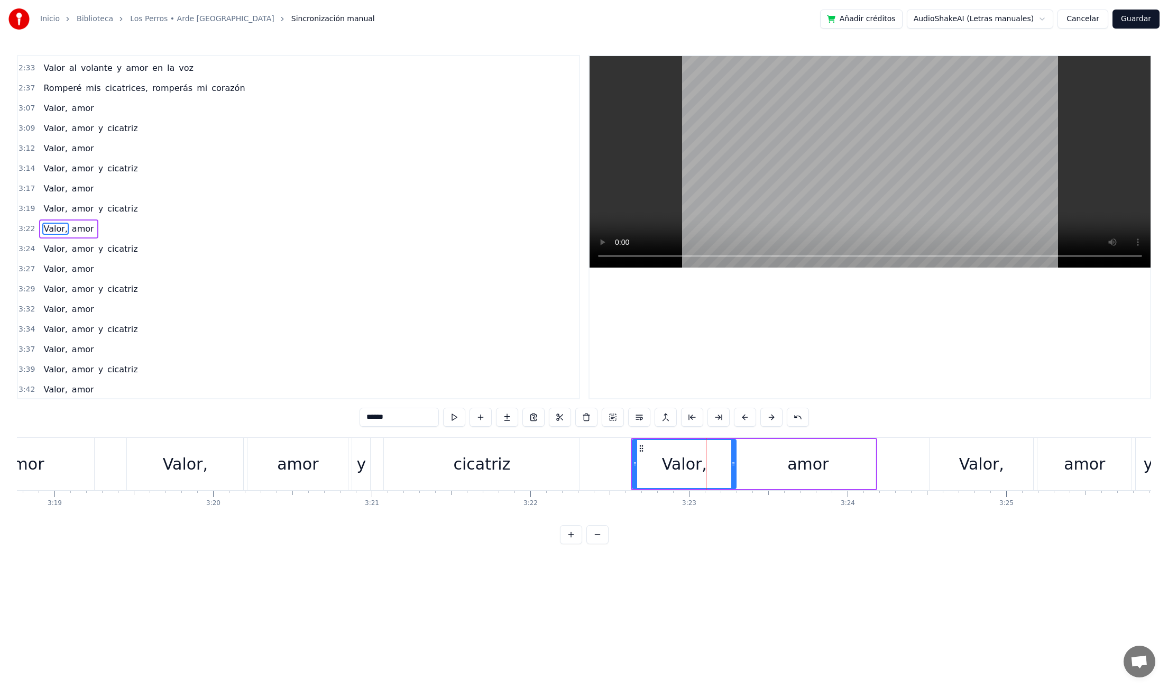
scroll to position [482, 0]
drag, startPoint x: 633, startPoint y: 464, endPoint x: 610, endPoint y: 465, distance: 22.8
click at [610, 465] on icon at bounding box center [612, 464] width 4 height 8
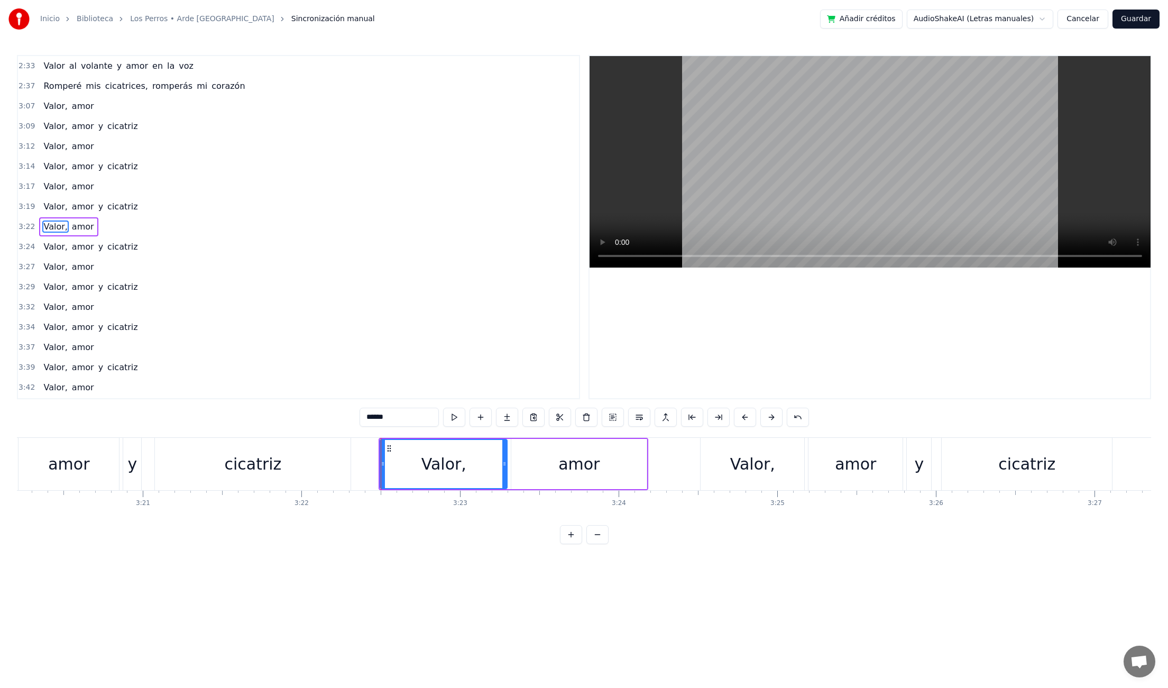
scroll to position [0, 31799]
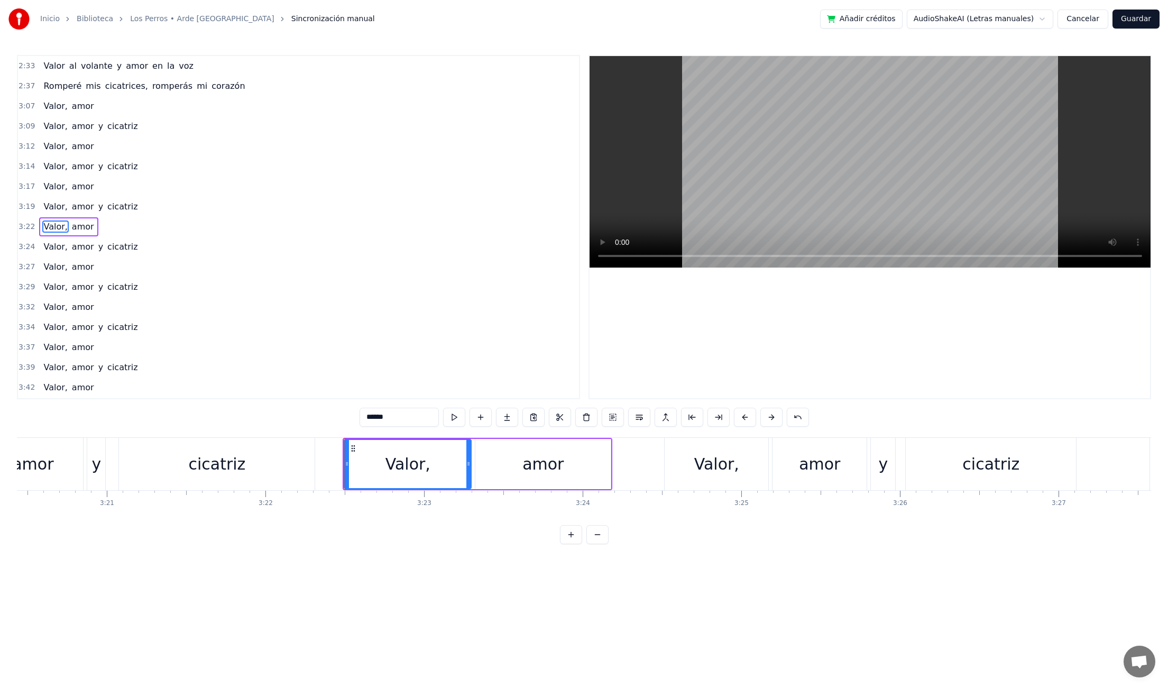
click at [688, 467] on div "Valor," at bounding box center [717, 464] width 104 height 52
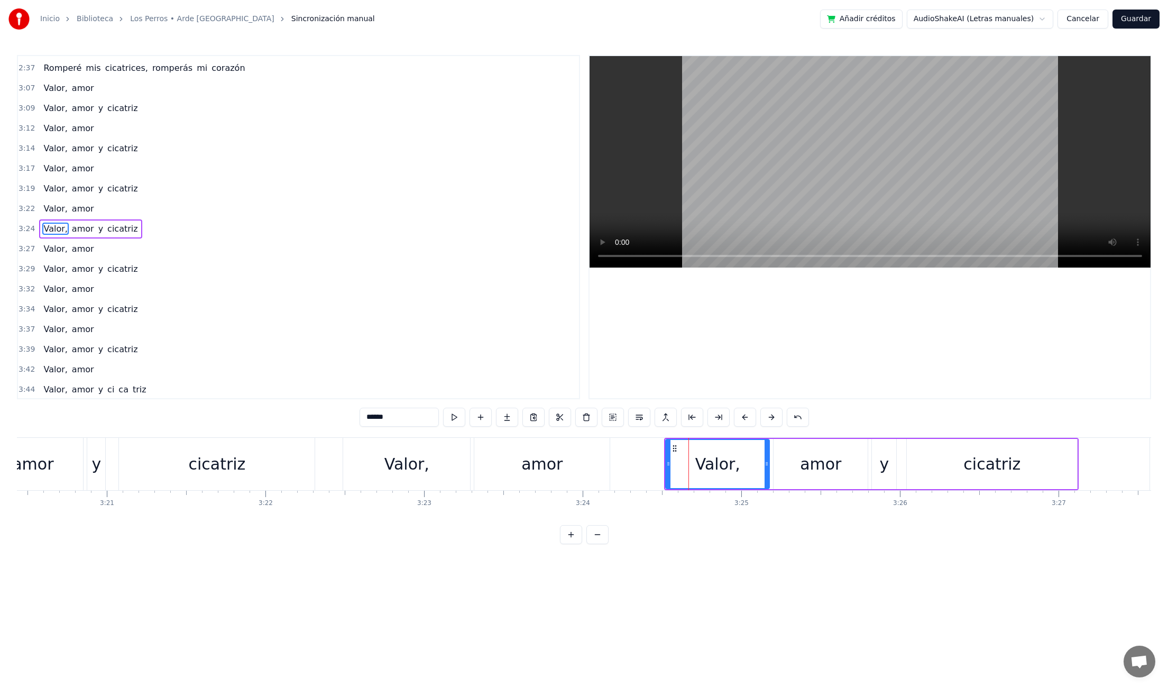
scroll to position [502, 0]
drag, startPoint x: 667, startPoint y: 463, endPoint x: 646, endPoint y: 464, distance: 21.7
click at [646, 464] on icon at bounding box center [647, 464] width 4 height 8
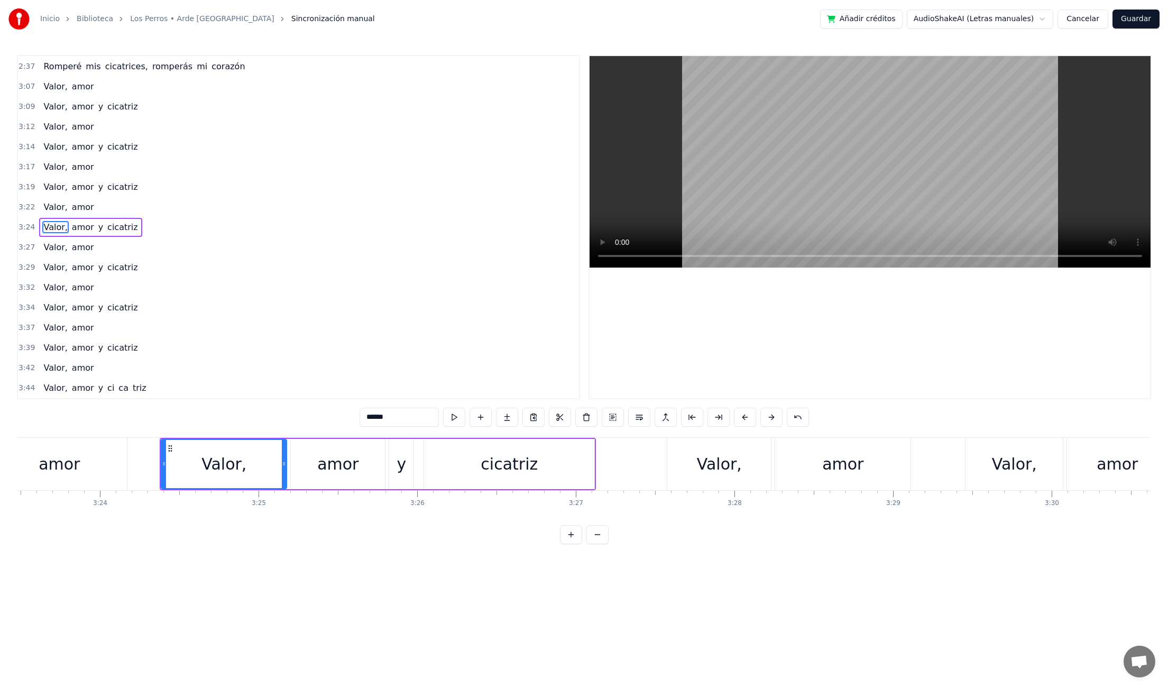
scroll to position [0, 32359]
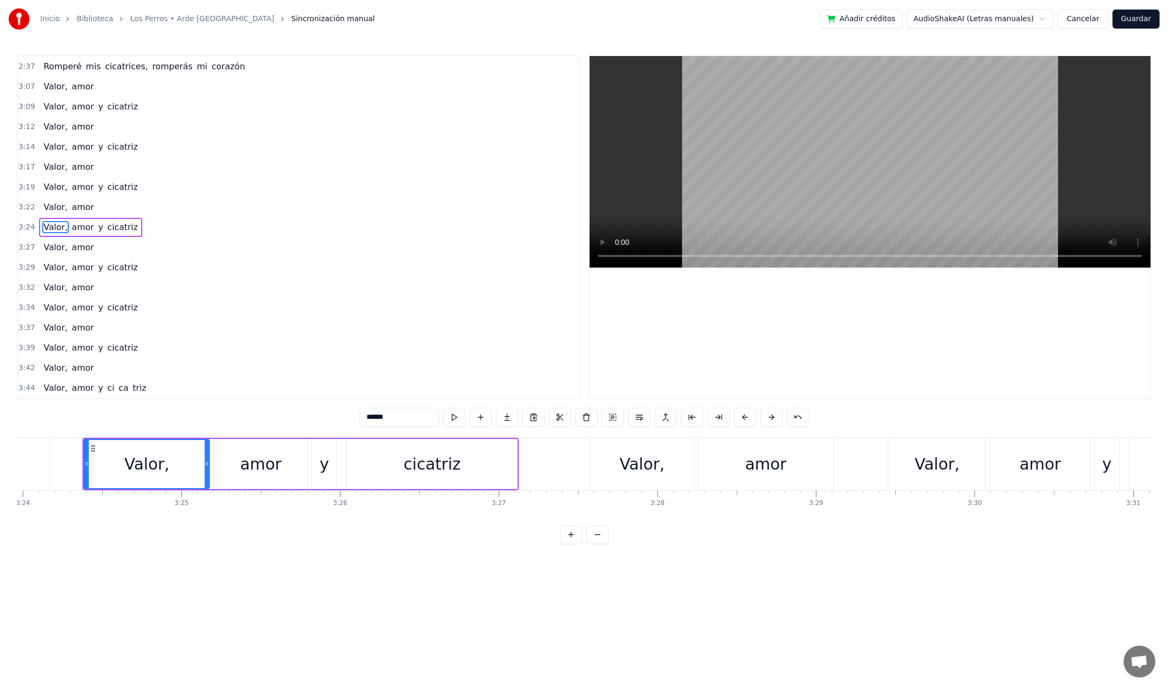
click at [656, 466] on div "Valor," at bounding box center [642, 464] width 45 height 24
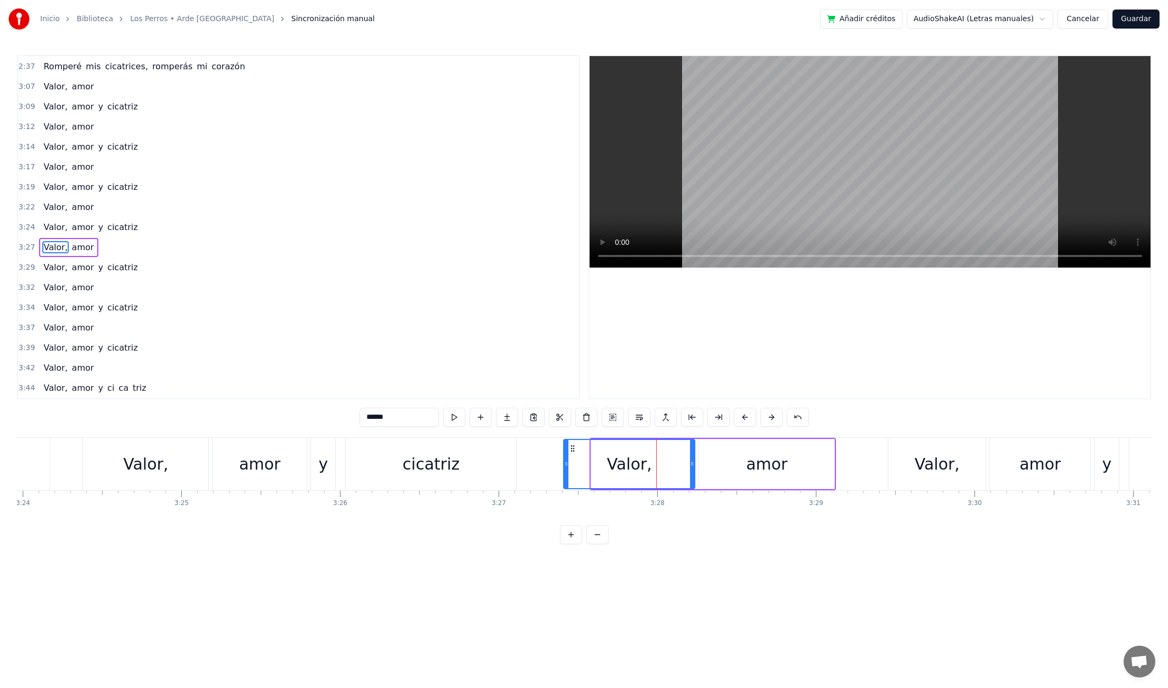
drag, startPoint x: 594, startPoint y: 464, endPoint x: 579, endPoint y: 462, distance: 15.4
click at [566, 464] on icon at bounding box center [566, 464] width 4 height 8
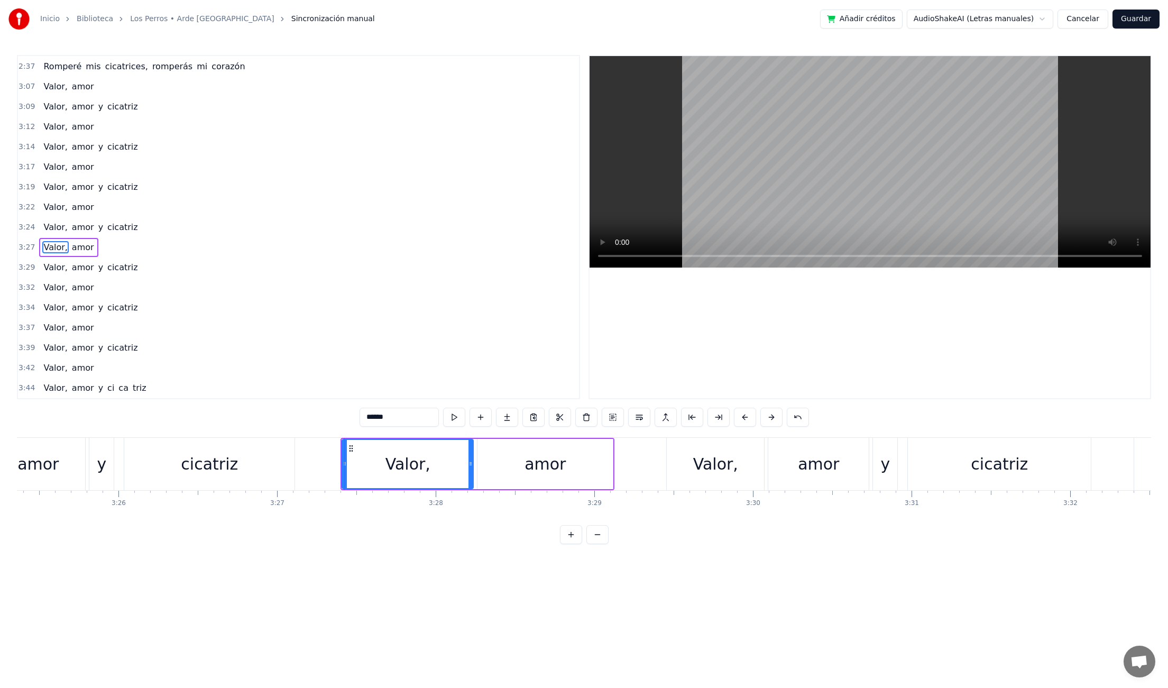
scroll to position [0, 32678]
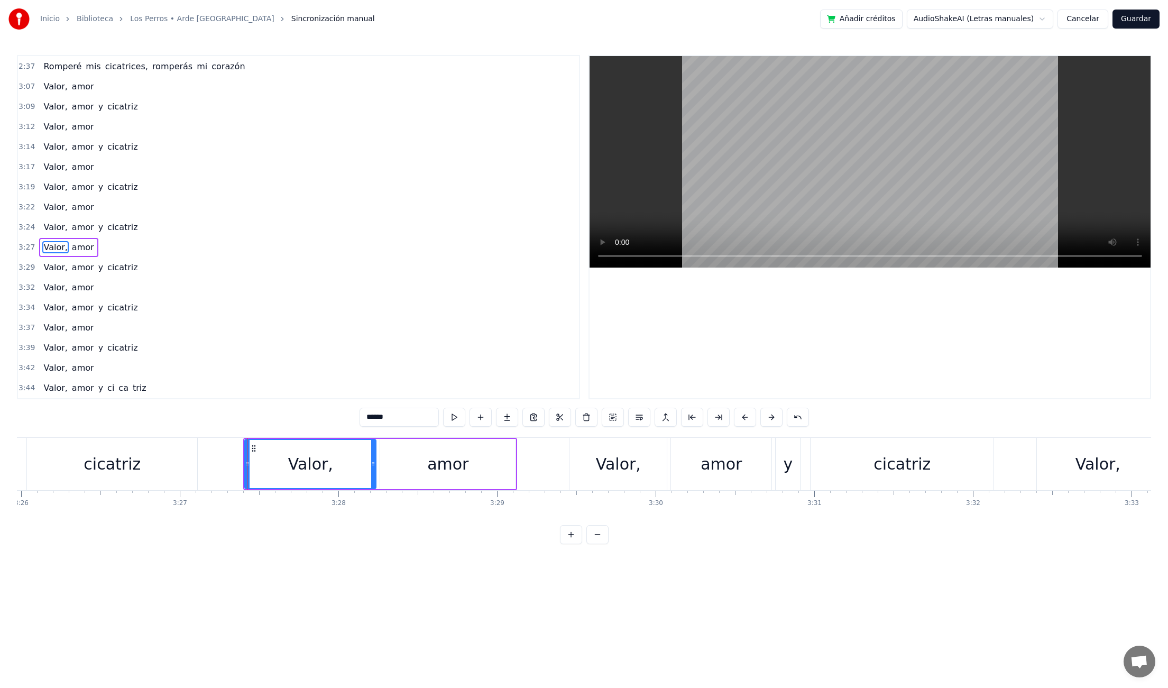
click at [577, 465] on div "Valor," at bounding box center [618, 464] width 97 height 52
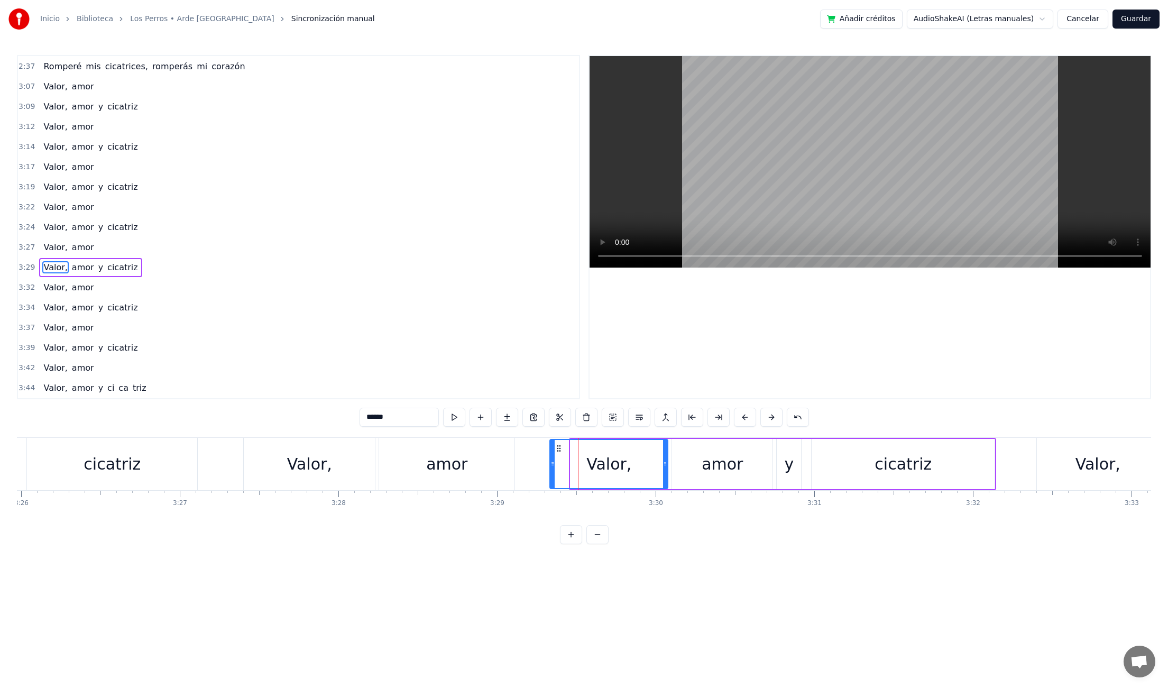
click at [554, 467] on icon at bounding box center [553, 464] width 4 height 8
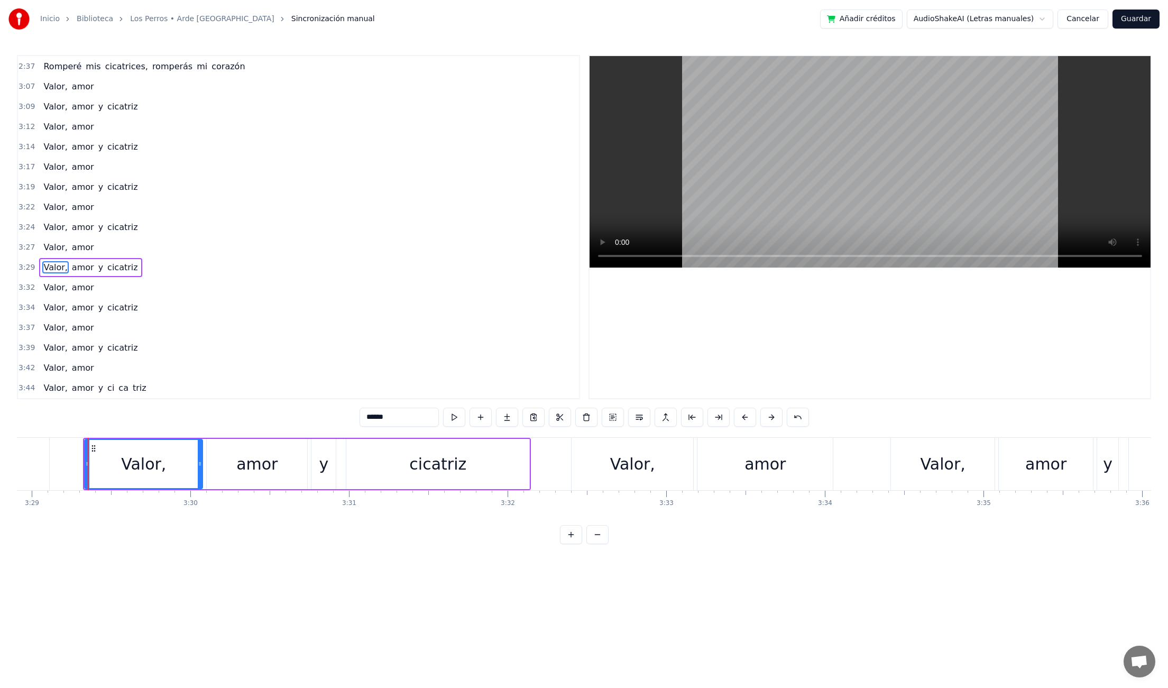
scroll to position [0, 33166]
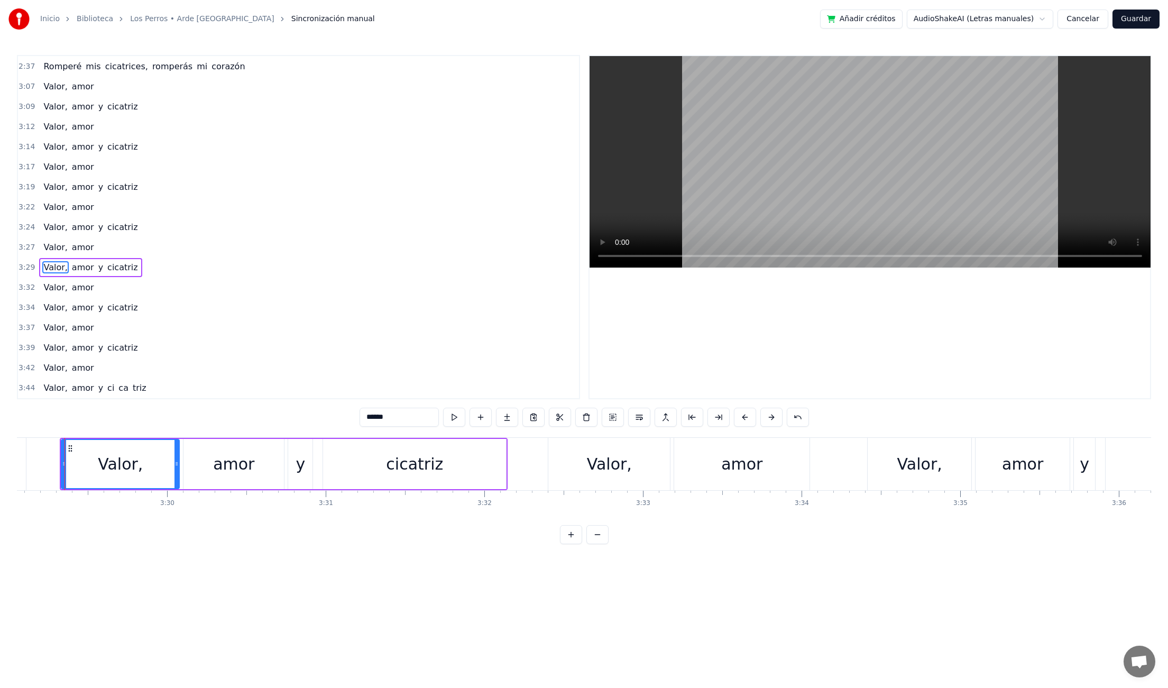
drag, startPoint x: 616, startPoint y: 465, endPoint x: 582, endPoint y: 464, distance: 34.4
click at [616, 465] on div "Valor," at bounding box center [609, 464] width 45 height 24
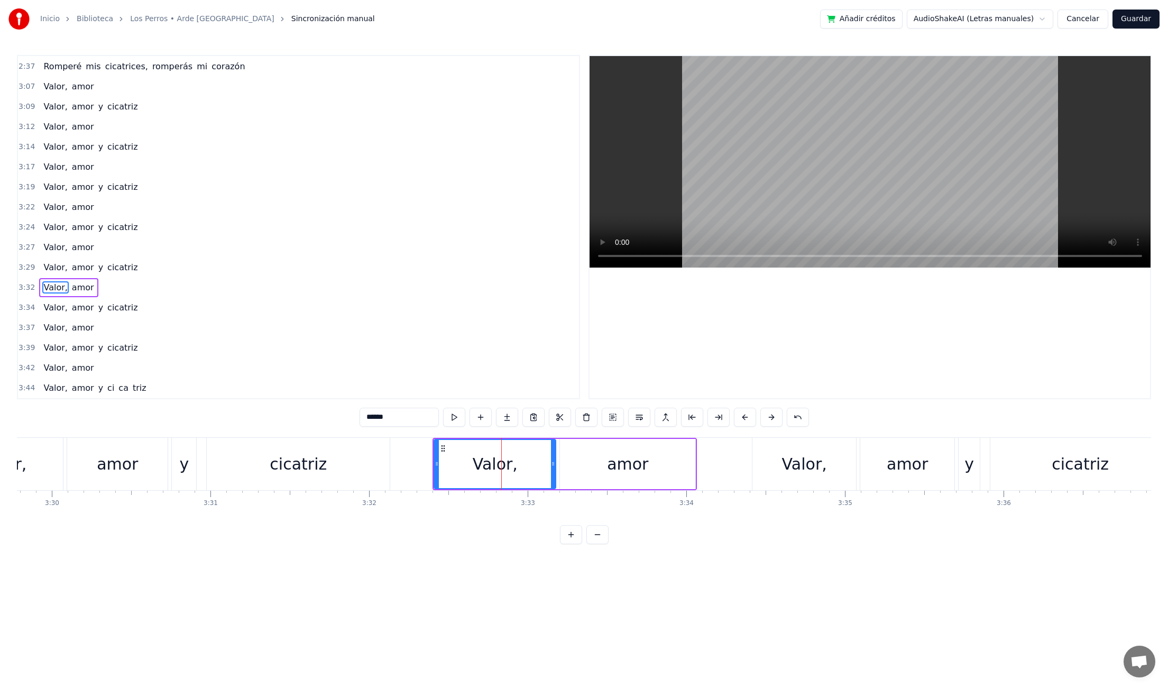
scroll to position [0, 33410]
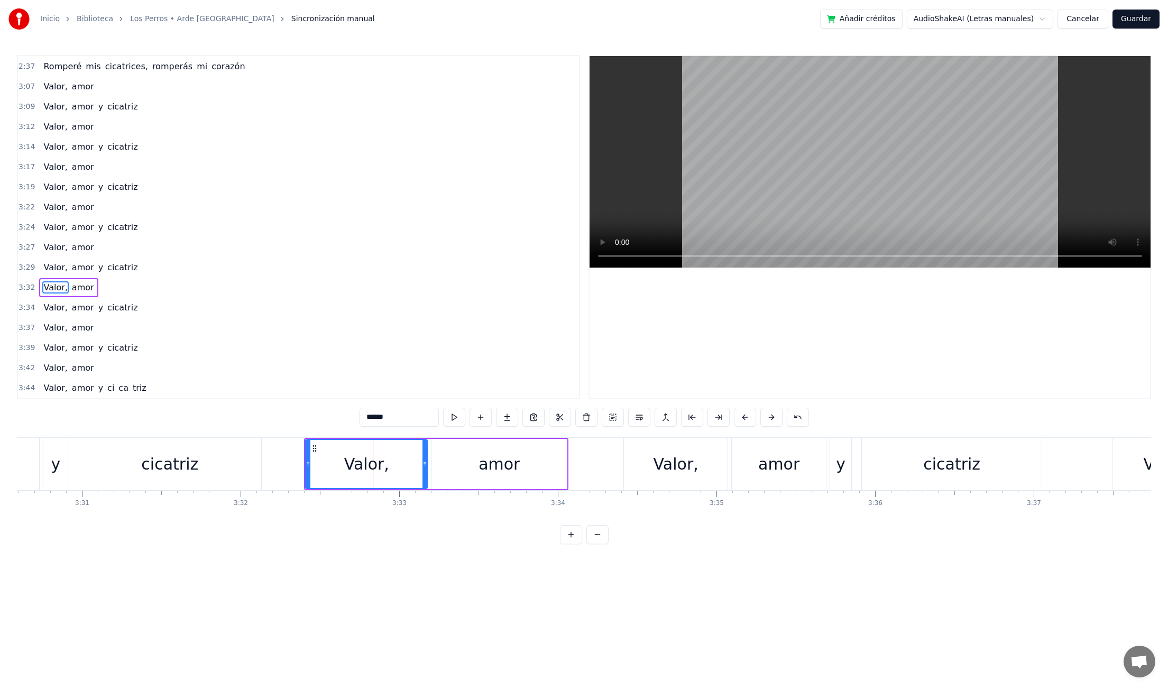
click at [699, 465] on div "Valor," at bounding box center [676, 464] width 104 height 52
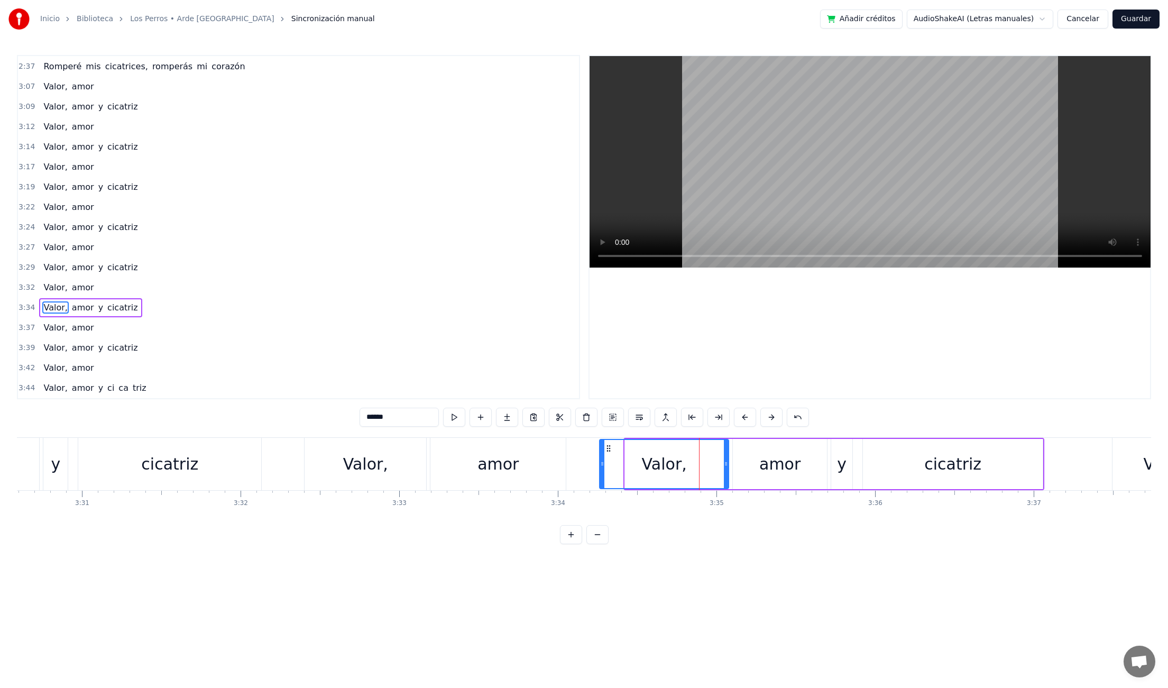
drag, startPoint x: 627, startPoint y: 463, endPoint x: 618, endPoint y: 466, distance: 9.9
click at [602, 466] on icon at bounding box center [602, 464] width 4 height 8
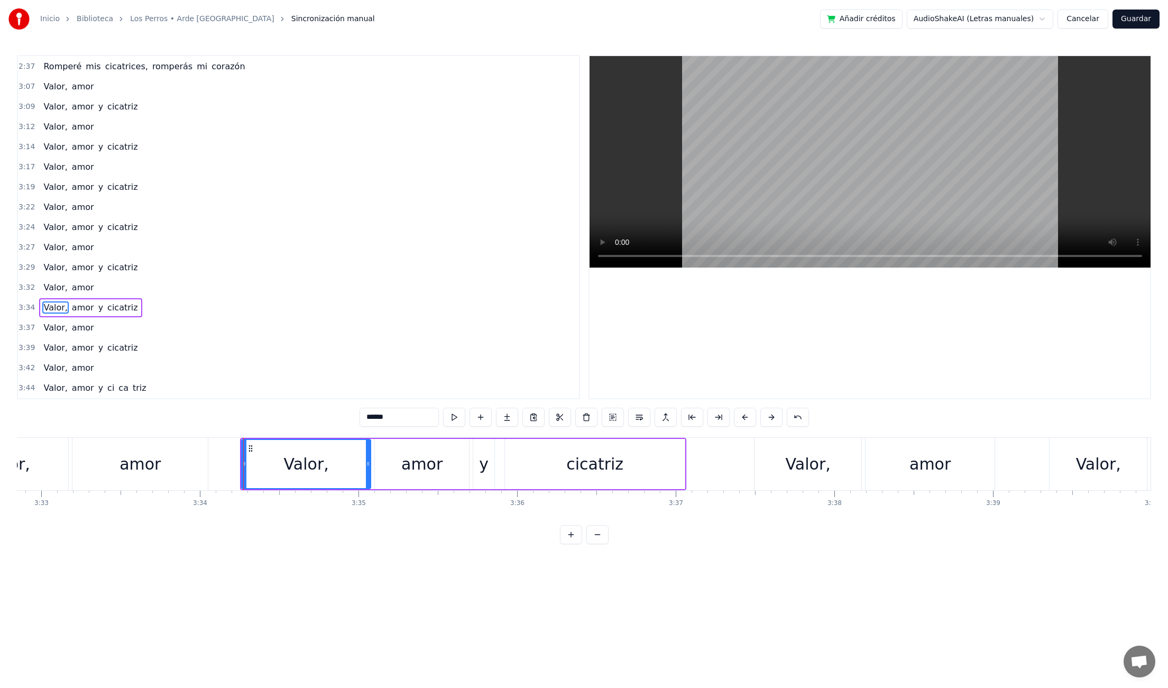
scroll to position [0, 33790]
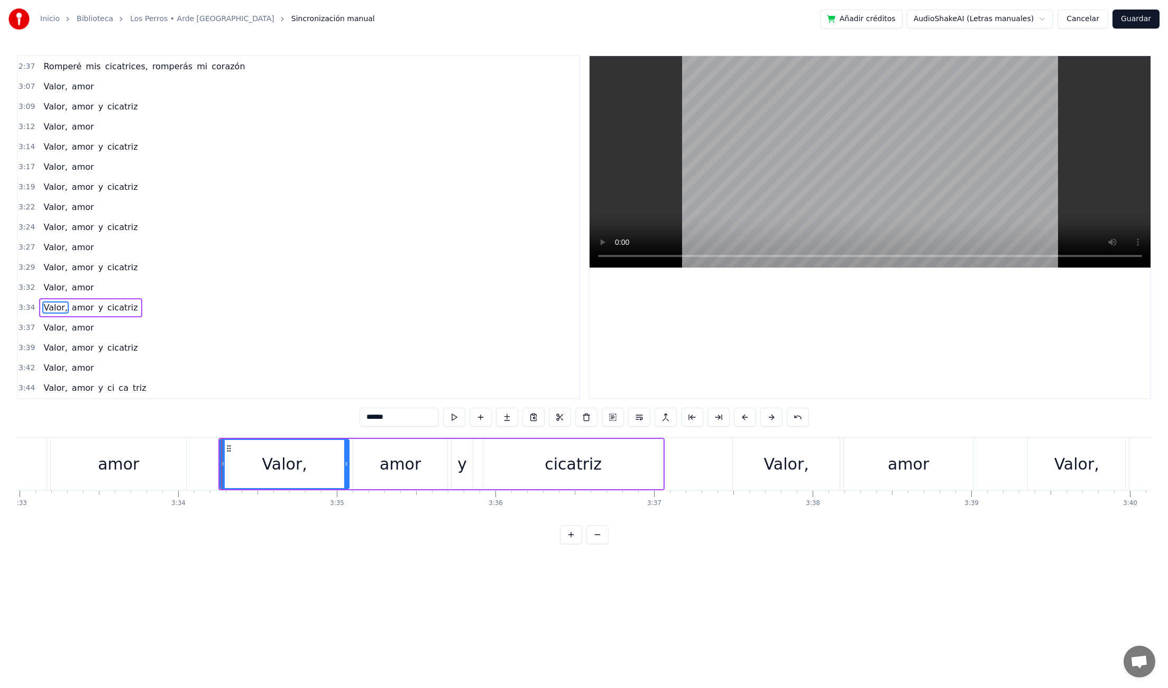
click at [773, 468] on div "Valor," at bounding box center [786, 464] width 45 height 24
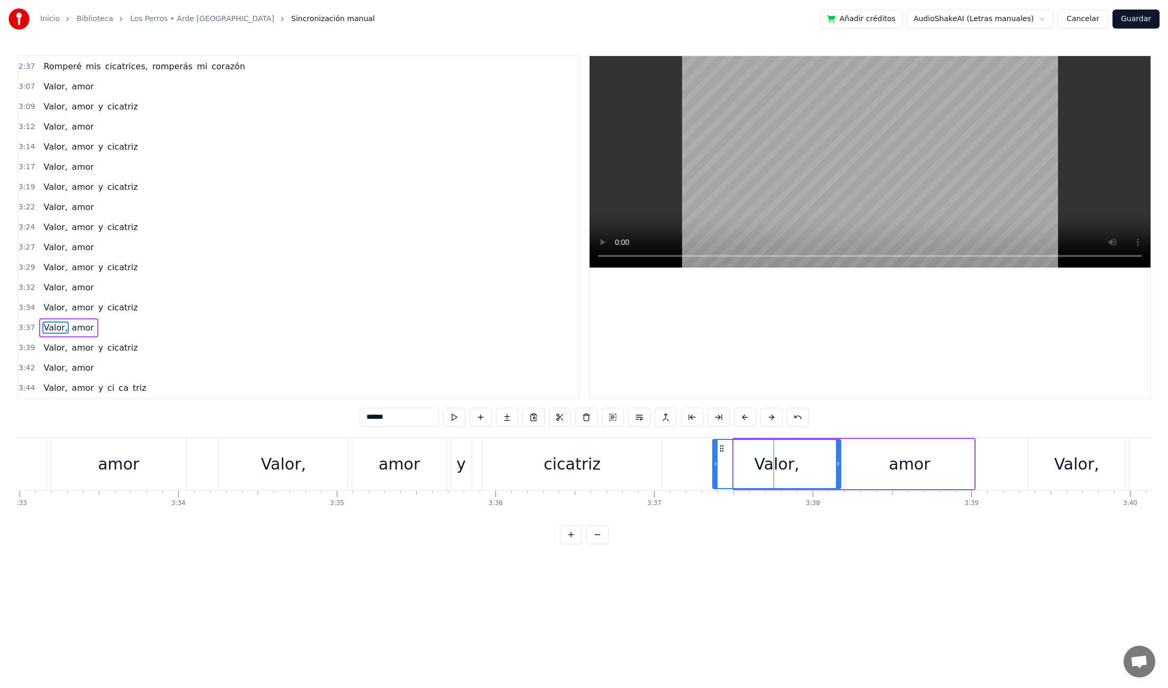
drag, startPoint x: 734, startPoint y: 465, endPoint x: 713, endPoint y: 463, distance: 21.2
click at [713, 463] on icon at bounding box center [715, 464] width 4 height 8
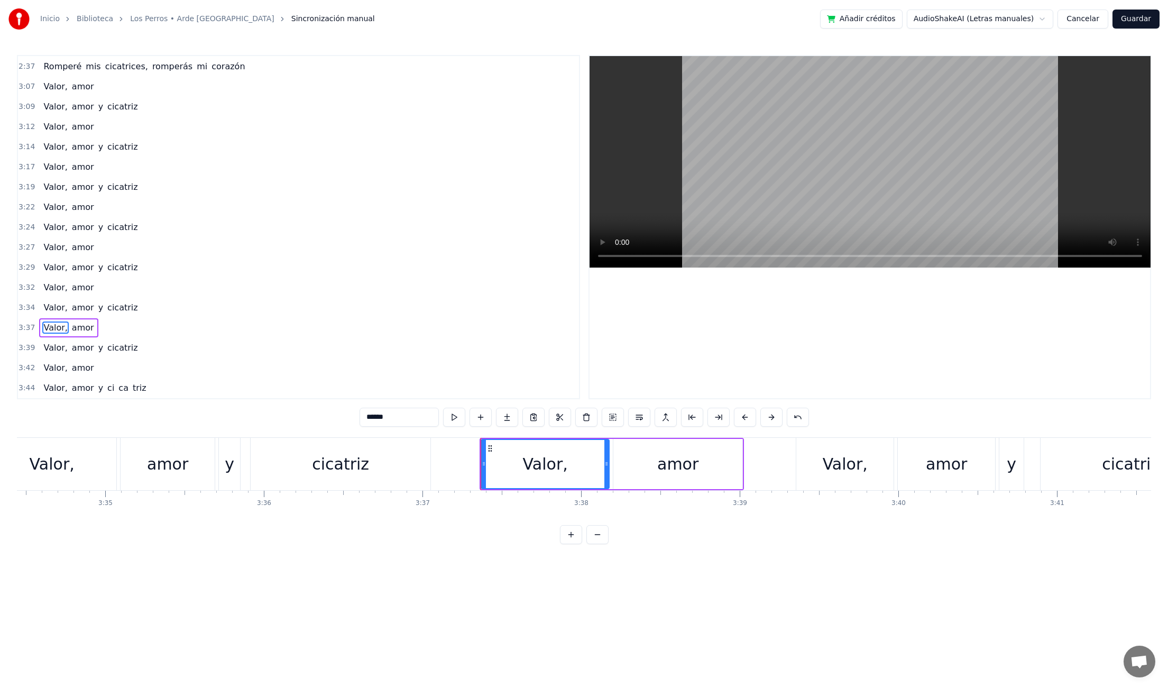
scroll to position [0, 34034]
click at [800, 472] on div "Valor," at bounding box center [832, 464] width 97 height 52
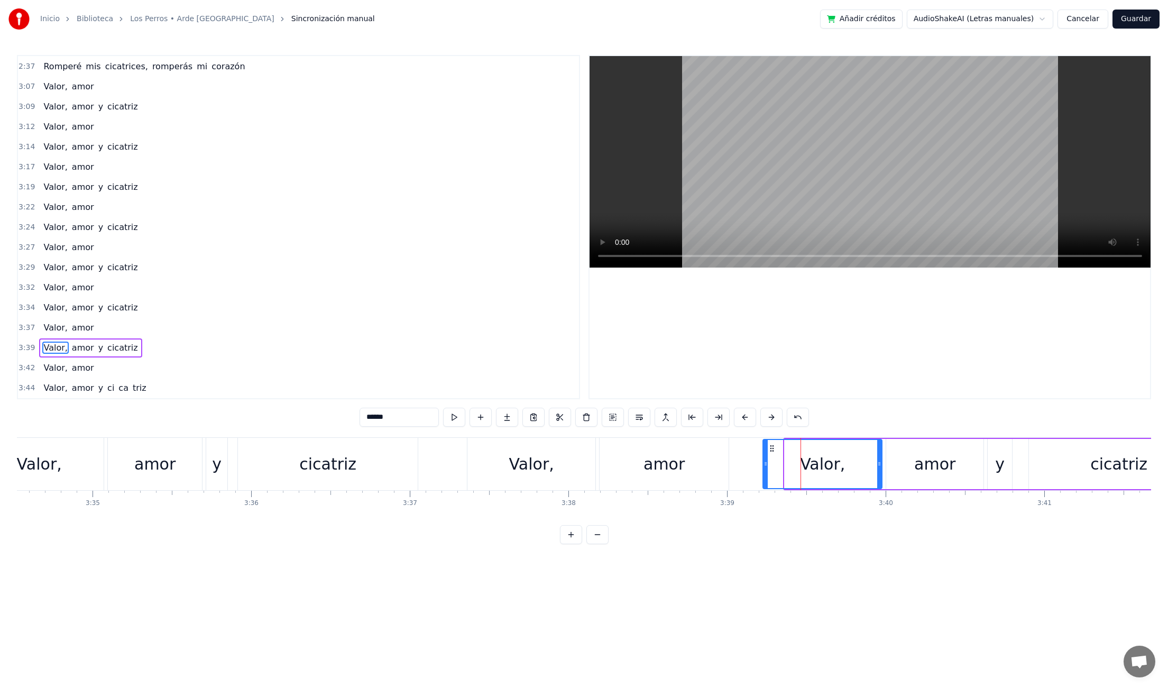
click at [764, 463] on icon at bounding box center [766, 464] width 4 height 8
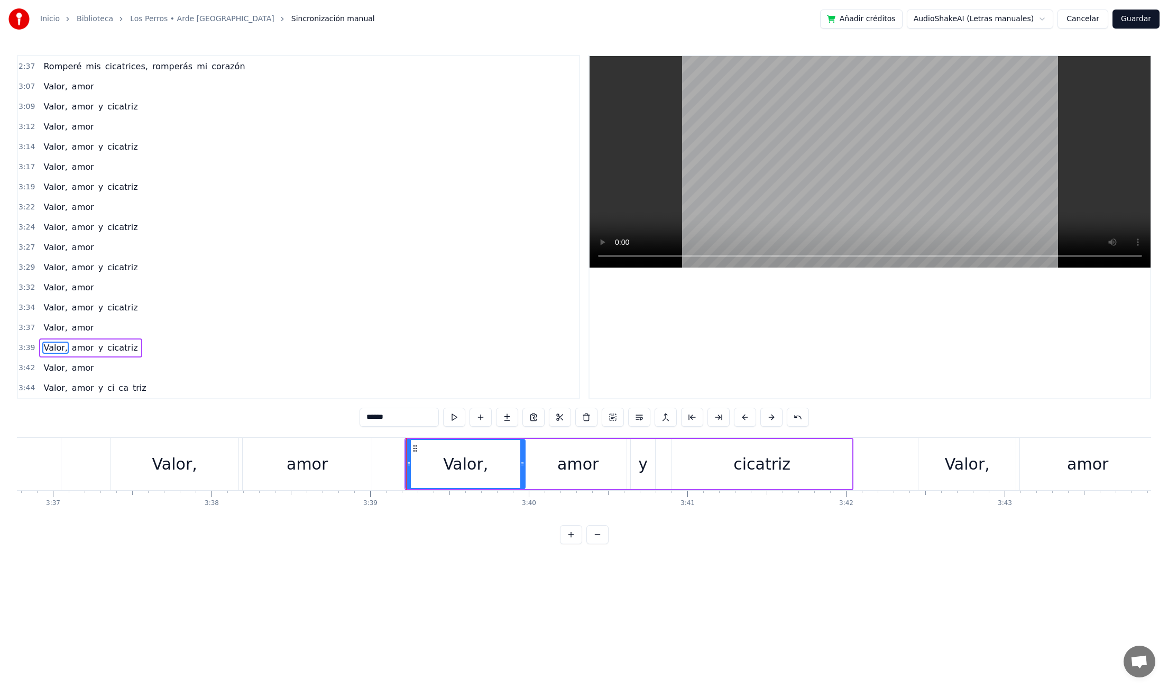
scroll to position [0, 34563]
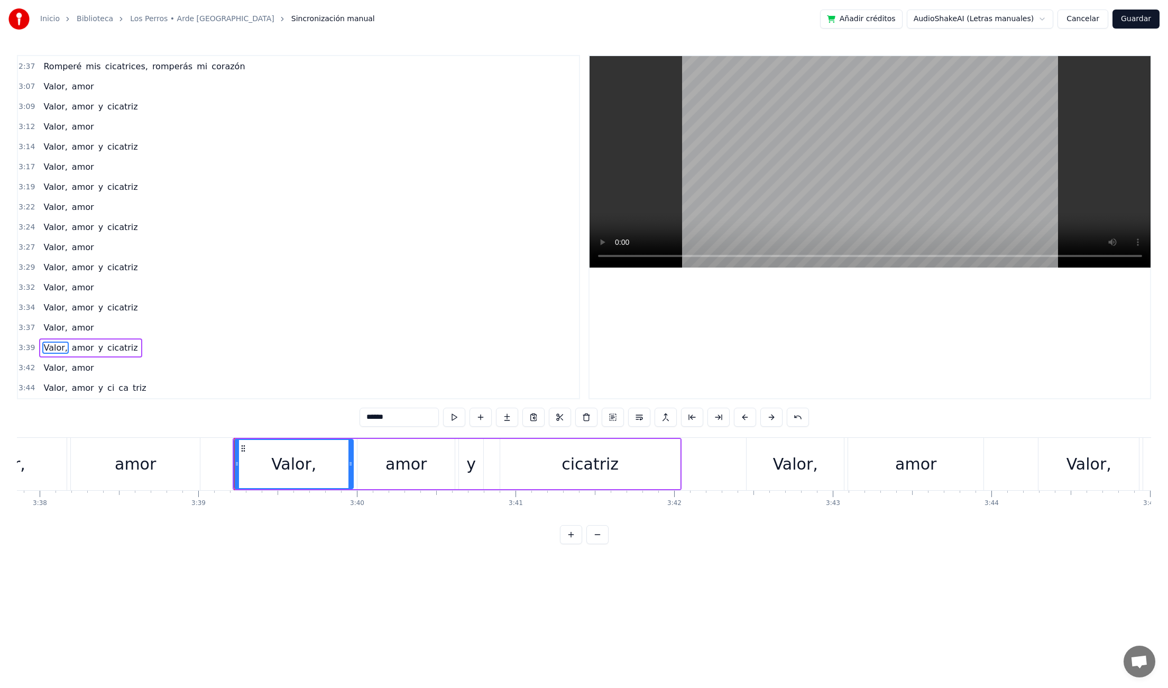
click at [757, 465] on div "Valor," at bounding box center [795, 464] width 97 height 52
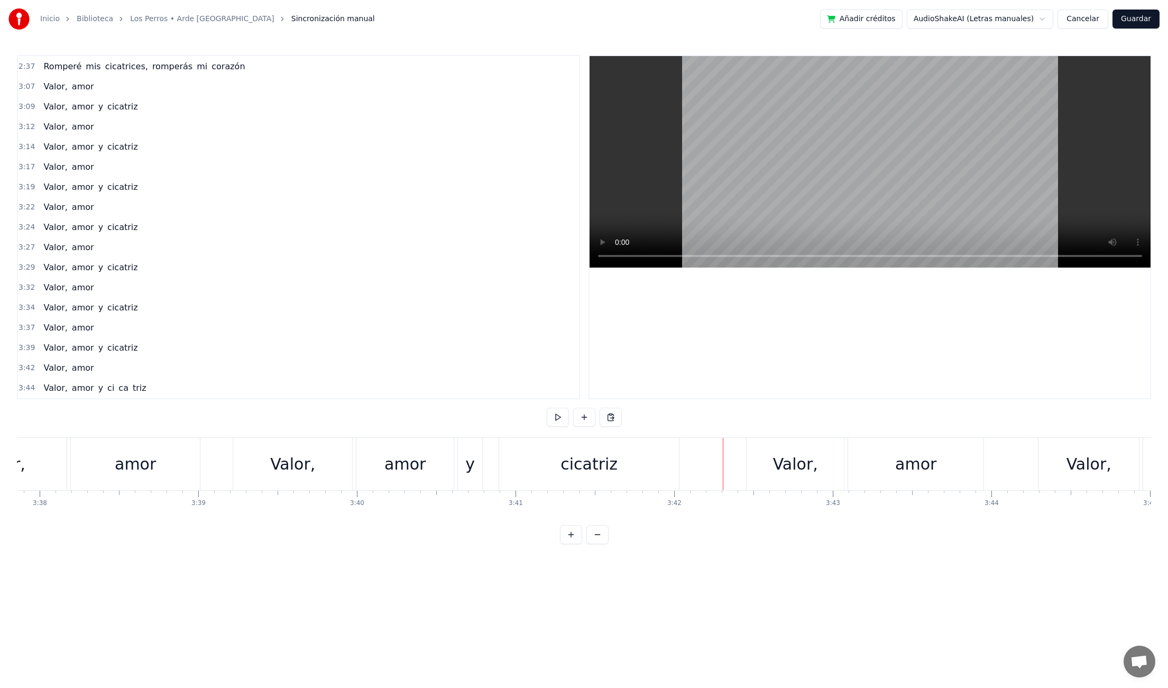
click at [748, 463] on div "Valor," at bounding box center [795, 464] width 97 height 52
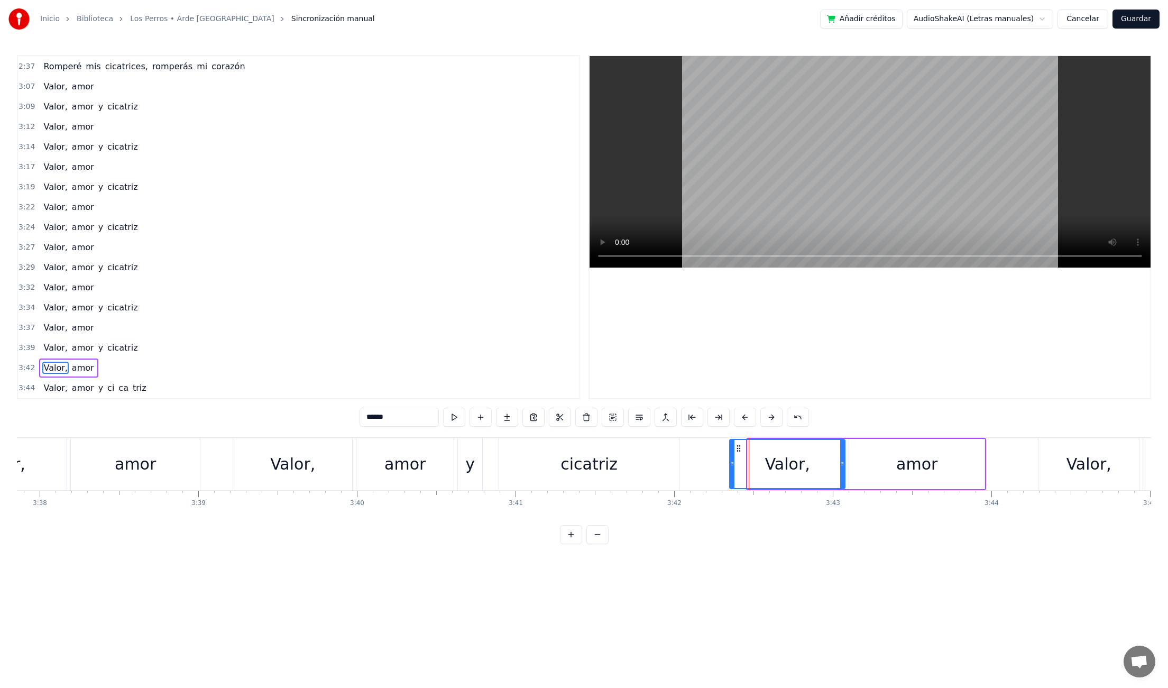
drag, startPoint x: 750, startPoint y: 462, endPoint x: 738, endPoint y: 464, distance: 12.9
click at [732, 463] on icon at bounding box center [732, 464] width 4 height 8
click at [1061, 469] on div "Valor," at bounding box center [1088, 464] width 100 height 52
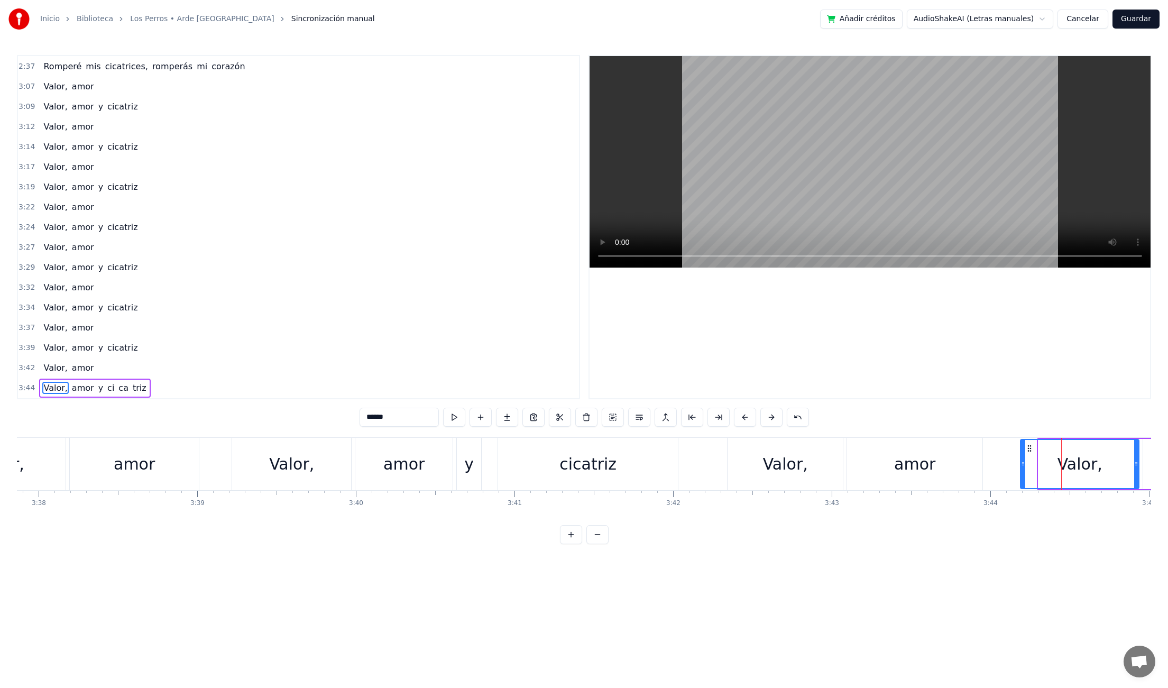
drag, startPoint x: 1042, startPoint y: 463, endPoint x: 1024, endPoint y: 465, distance: 18.1
click at [1024, 465] on icon at bounding box center [1023, 464] width 4 height 8
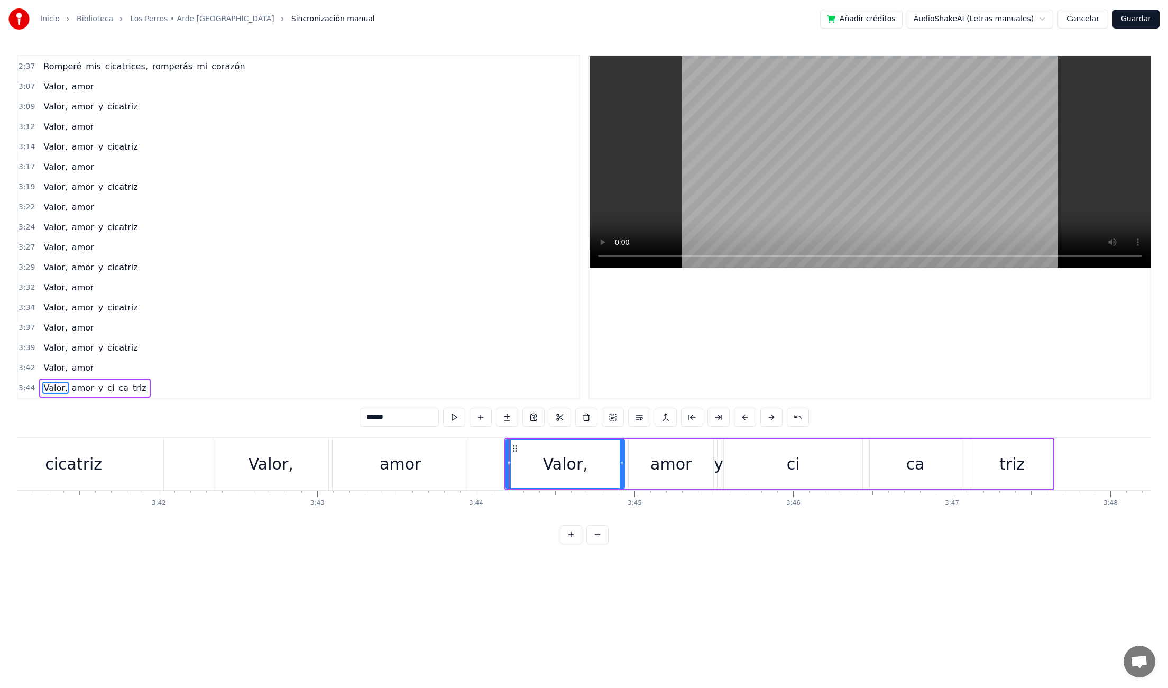
scroll to position [0, 35146]
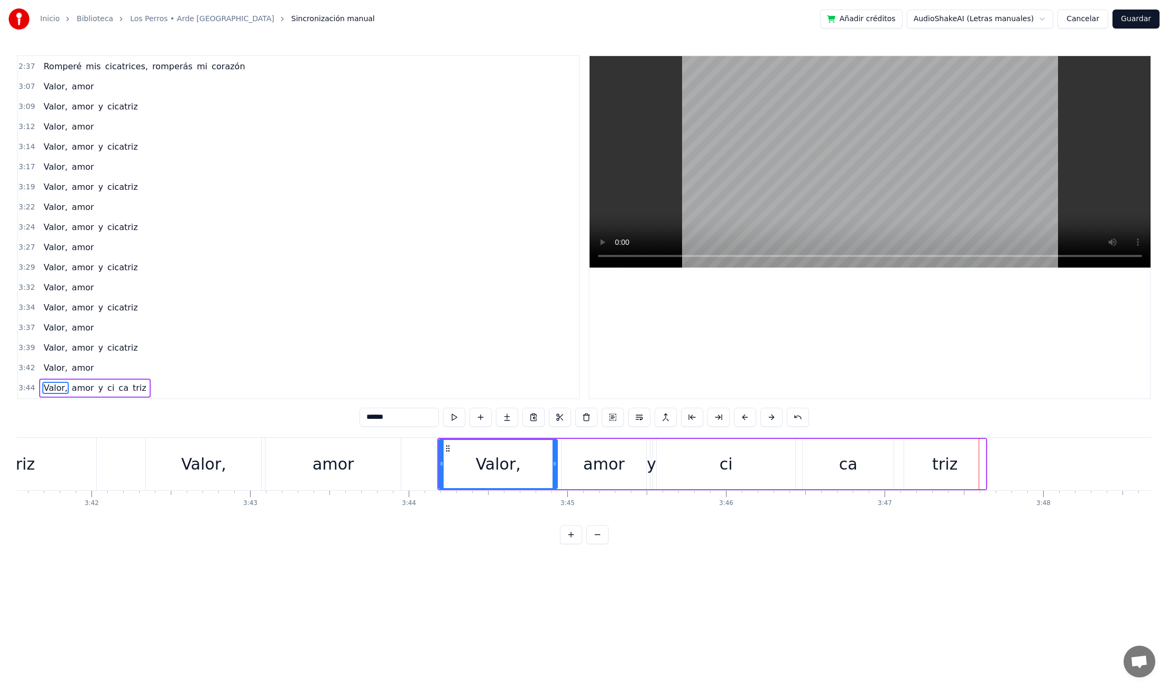
click at [714, 466] on div "ci" at bounding box center [726, 464] width 139 height 50
drag, startPoint x: 658, startPoint y: 468, endPoint x: 723, endPoint y: 467, distance: 65.0
click at [698, 467] on div at bounding box center [700, 464] width 4 height 48
click at [820, 470] on div "ca" at bounding box center [848, 464] width 91 height 50
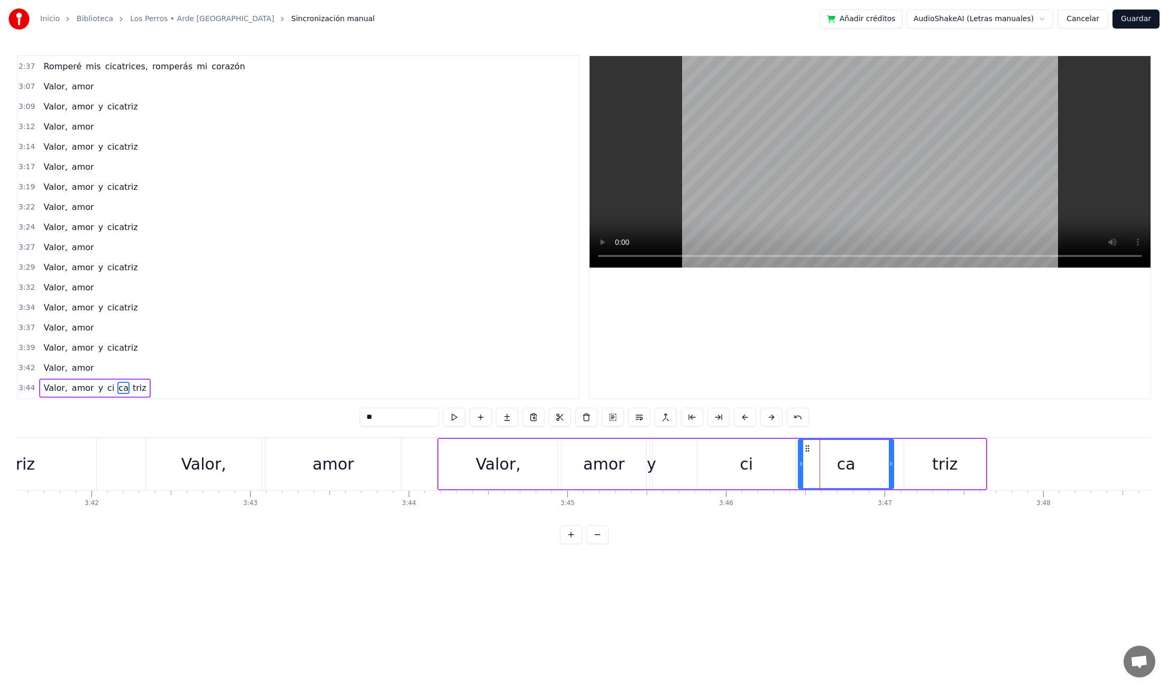
drag, startPoint x: 804, startPoint y: 466, endPoint x: 812, endPoint y: 469, distance: 7.7
click at [800, 467] on icon at bounding box center [801, 464] width 4 height 8
click at [931, 469] on div "triz" at bounding box center [944, 464] width 81 height 50
drag, startPoint x: 906, startPoint y: 464, endPoint x: 933, endPoint y: 466, distance: 27.6
click at [896, 464] on icon at bounding box center [897, 464] width 4 height 8
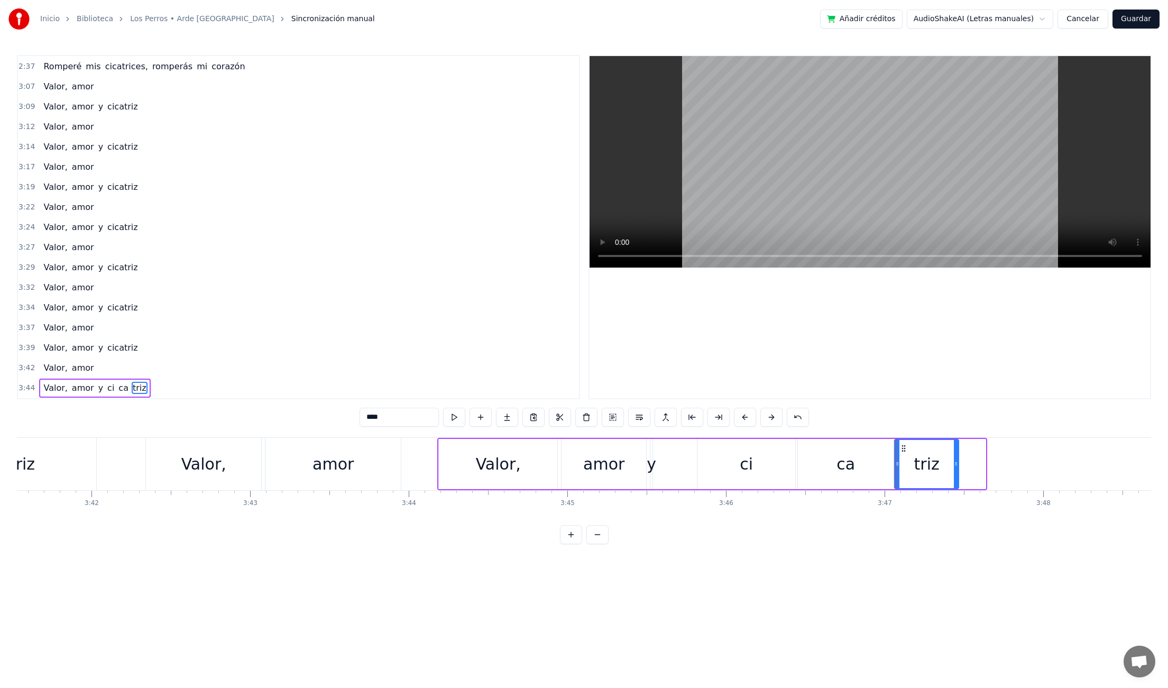
drag, startPoint x: 983, startPoint y: 464, endPoint x: 945, endPoint y: 474, distance: 38.7
click at [956, 467] on icon at bounding box center [956, 464] width 4 height 8
drag, startPoint x: 879, startPoint y: 471, endPoint x: 886, endPoint y: 470, distance: 7.4
click at [879, 471] on div "ca" at bounding box center [846, 464] width 96 height 50
click at [891, 465] on icon at bounding box center [888, 464] width 4 height 8
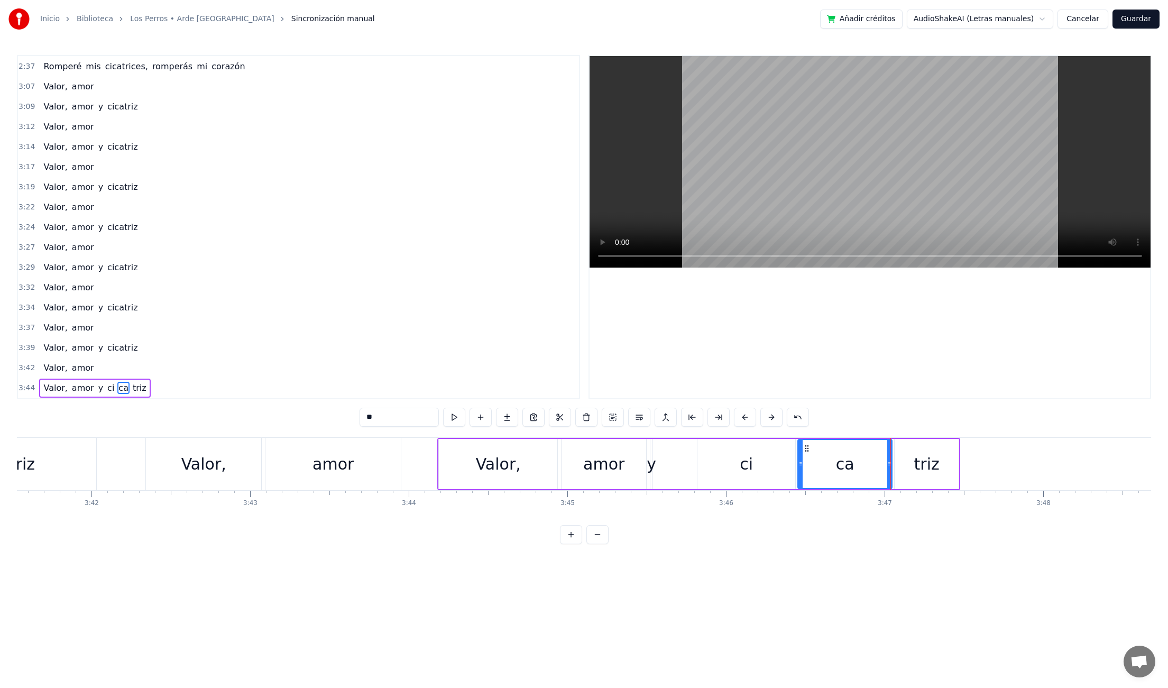
click at [788, 472] on div "ci" at bounding box center [747, 464] width 98 height 50
drag, startPoint x: 792, startPoint y: 464, endPoint x: 766, endPoint y: 471, distance: 27.5
click at [790, 464] on icon at bounding box center [790, 464] width 4 height 8
click at [641, 472] on div "amor" at bounding box center [604, 464] width 85 height 50
click at [653, 475] on div "y" at bounding box center [652, 464] width 10 height 24
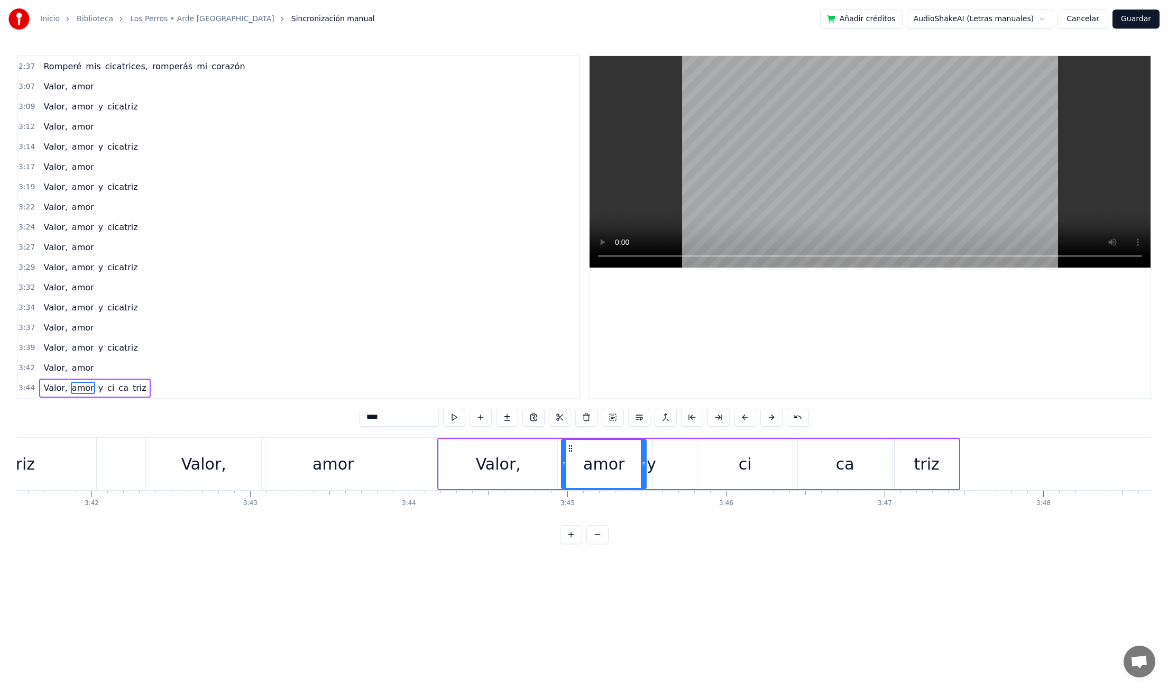
type input "*"
drag, startPoint x: 655, startPoint y: 464, endPoint x: 679, endPoint y: 464, distance: 23.8
click at [686, 464] on div "Valor, amor y ci ca triz" at bounding box center [698, 464] width 523 height 52
drag, startPoint x: 654, startPoint y: 465, endPoint x: 640, endPoint y: 466, distance: 13.8
click at [640, 466] on div "Valor, amor y ci ca triz" at bounding box center [698, 464] width 523 height 52
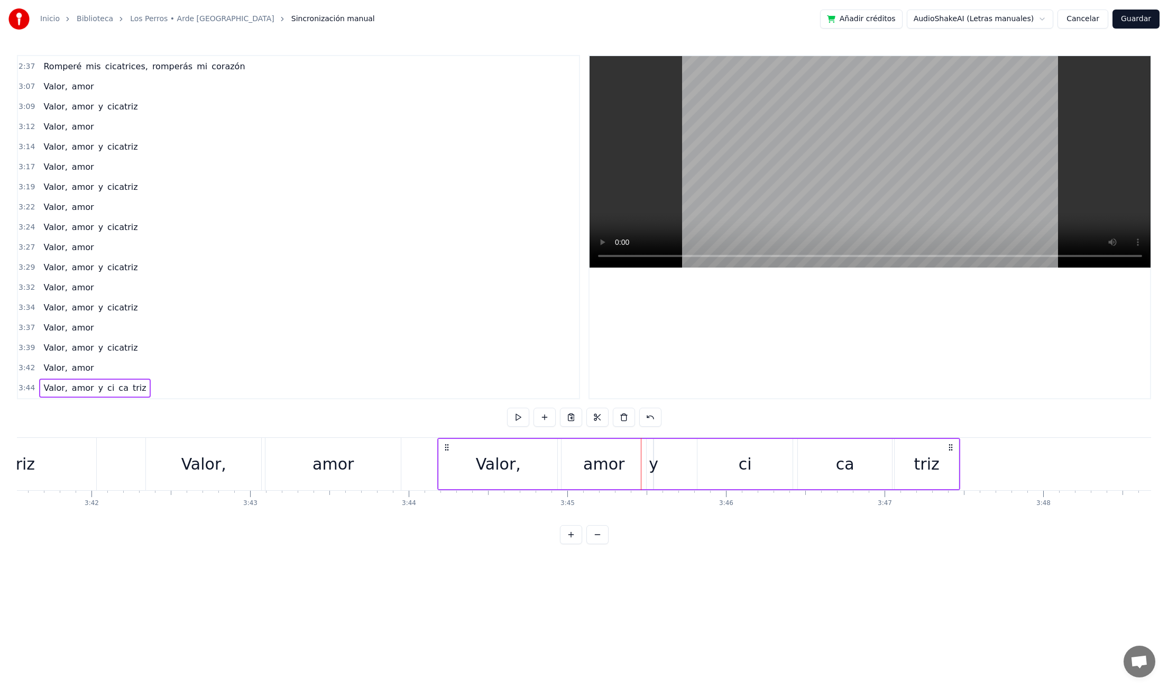
click at [654, 467] on div "y" at bounding box center [654, 464] width 10 height 24
drag, startPoint x: 659, startPoint y: 465, endPoint x: 637, endPoint y: 467, distance: 22.3
click at [637, 467] on icon at bounding box center [636, 464] width 4 height 8
drag, startPoint x: 651, startPoint y: 467, endPoint x: 671, endPoint y: 467, distance: 19.6
click at [677, 467] on icon at bounding box center [676, 464] width 4 height 8
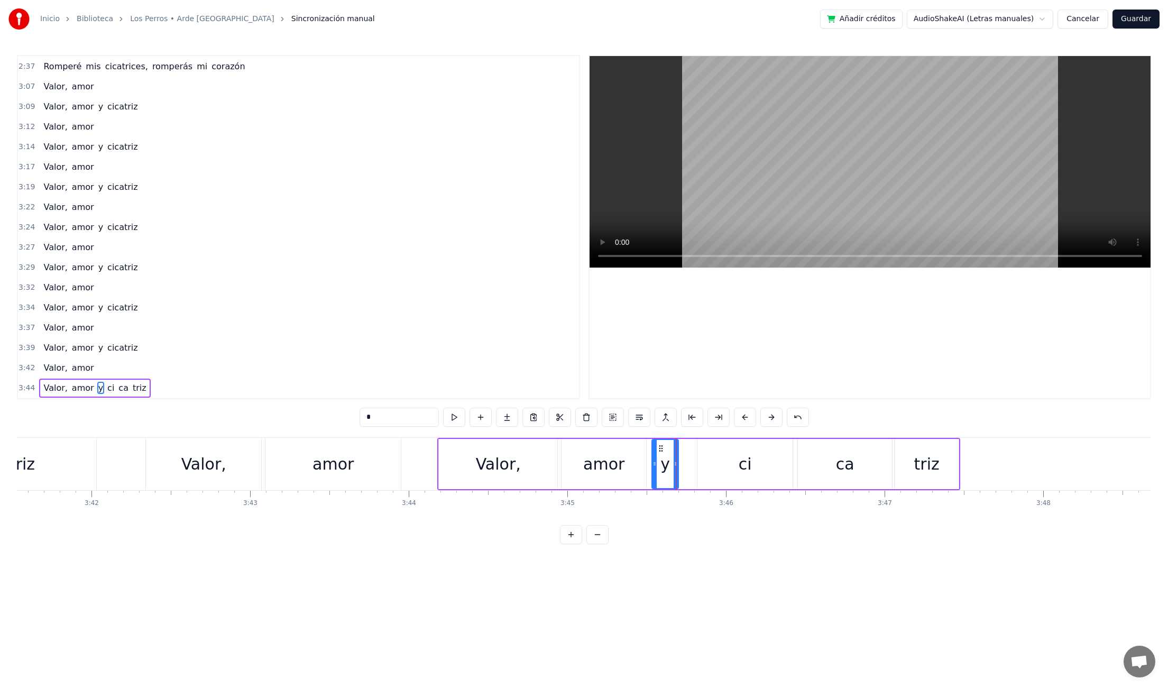
drag, startPoint x: 635, startPoint y: 464, endPoint x: 650, endPoint y: 464, distance: 14.8
click at [653, 463] on icon at bounding box center [655, 464] width 4 height 8
click at [639, 467] on div "amor" at bounding box center [604, 464] width 85 height 50
click at [646, 462] on circle at bounding box center [646, 462] width 1 height 1
click at [473, 456] on div "Valor," at bounding box center [498, 464] width 118 height 50
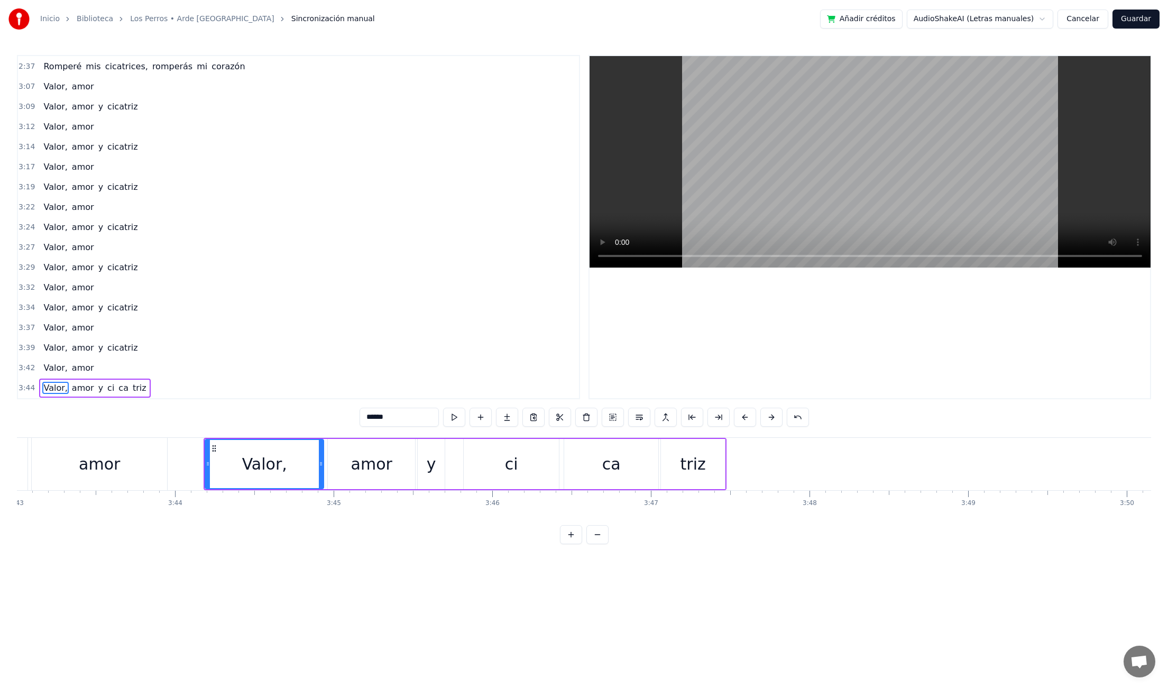
scroll to position [0, 35369]
click at [528, 478] on div "ci" at bounding box center [521, 464] width 95 height 50
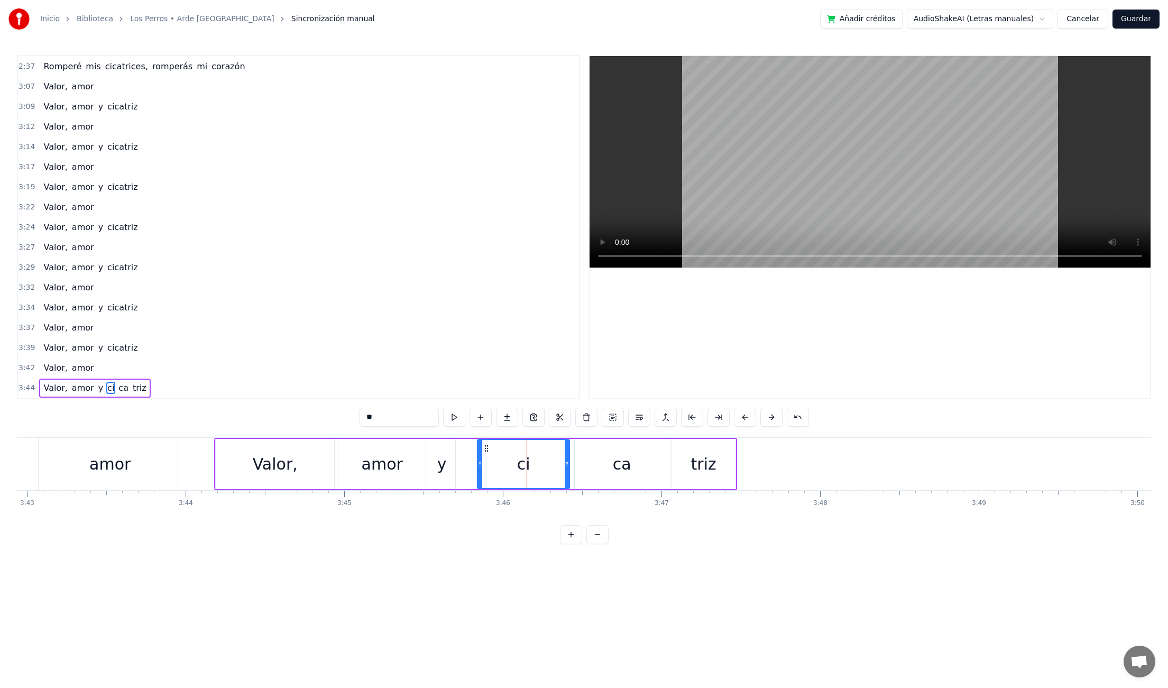
drag, startPoint x: 478, startPoint y: 464, endPoint x: 491, endPoint y: 464, distance: 13.2
click at [481, 464] on icon at bounding box center [480, 464] width 4 height 8
click at [584, 462] on div "ca" at bounding box center [622, 464] width 94 height 50
click at [577, 465] on div "ca" at bounding box center [623, 464] width 92 height 50
click at [684, 471] on div "triz" at bounding box center [704, 464] width 64 height 50
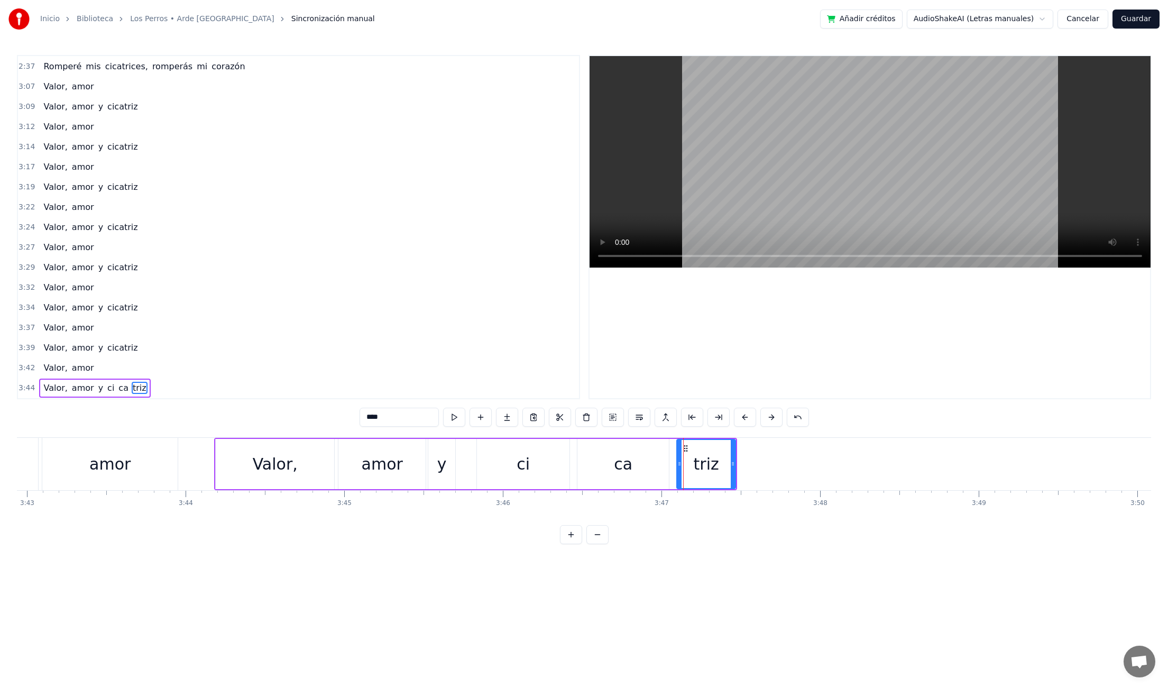
drag, startPoint x: 674, startPoint y: 464, endPoint x: 669, endPoint y: 465, distance: 5.3
click at [679, 464] on icon at bounding box center [679, 464] width 4 height 8
click at [255, 471] on div "Valor," at bounding box center [275, 464] width 118 height 50
click at [545, 467] on div "ci" at bounding box center [523, 464] width 93 height 50
drag, startPoint x: 568, startPoint y: 464, endPoint x: 552, endPoint y: 466, distance: 17.0
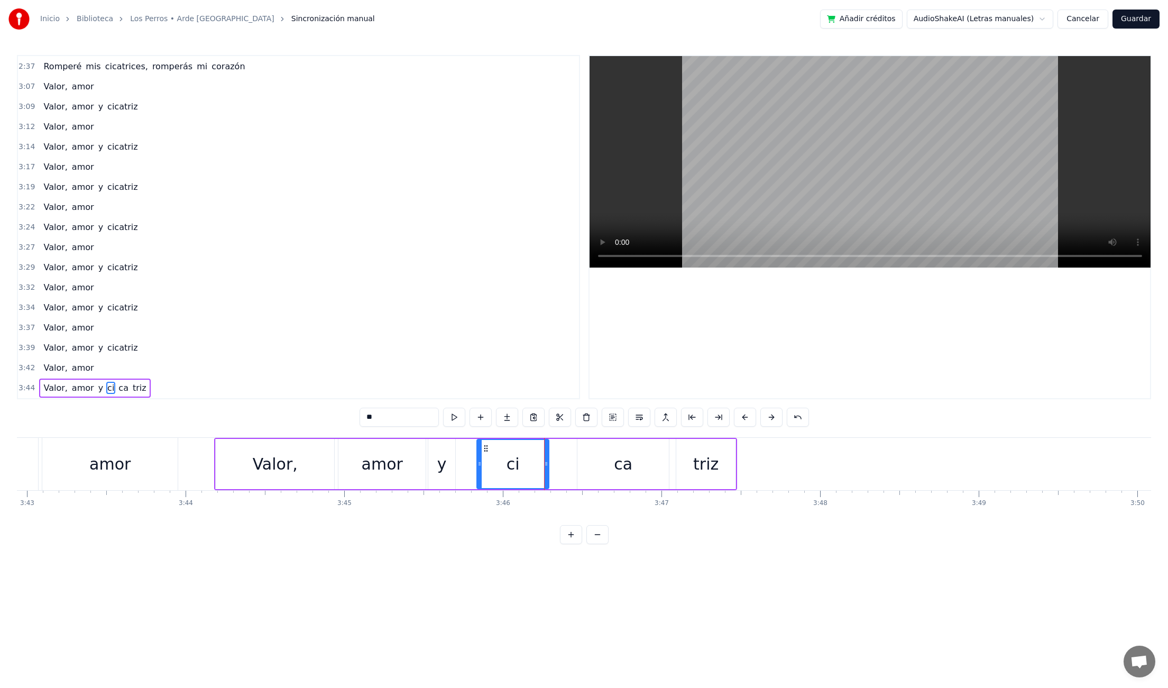
click at [548, 465] on icon at bounding box center [546, 464] width 4 height 8
click at [625, 465] on div "ca" at bounding box center [623, 464] width 19 height 24
drag, startPoint x: 661, startPoint y: 465, endPoint x: 646, endPoint y: 469, distance: 15.3
click at [644, 469] on div at bounding box center [644, 464] width 4 height 48
click at [698, 468] on div "triz" at bounding box center [705, 464] width 25 height 24
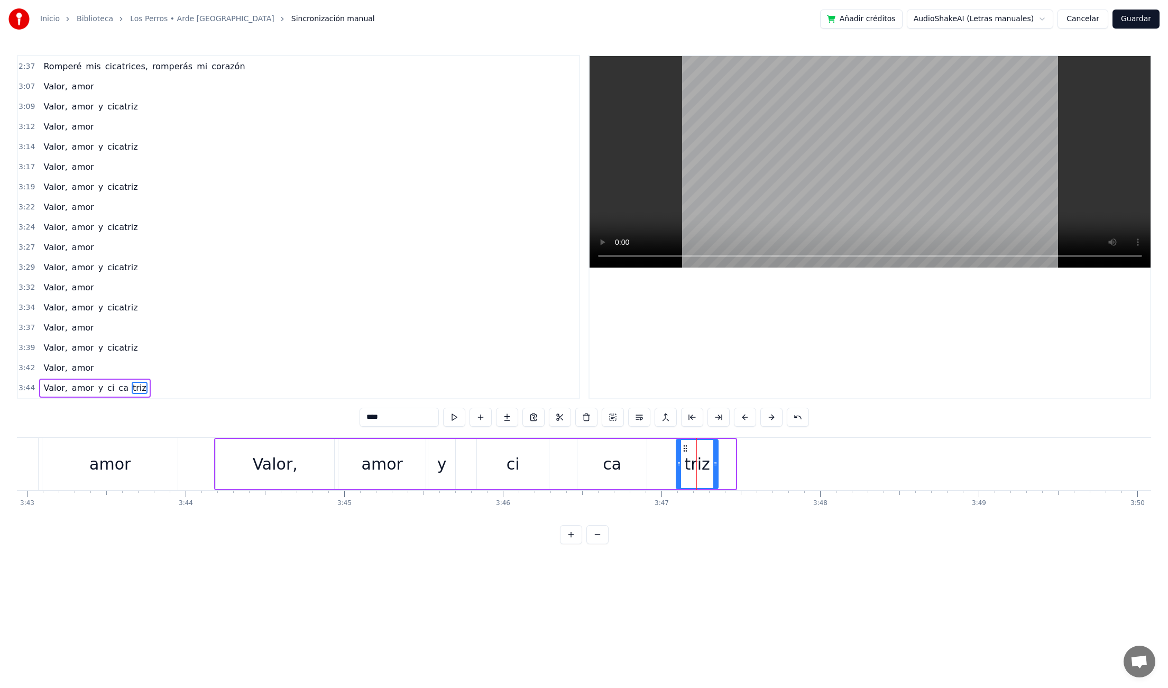
drag, startPoint x: 733, startPoint y: 462, endPoint x: 716, endPoint y: 464, distance: 17.1
click at [716, 464] on icon at bounding box center [715, 464] width 4 height 8
drag, startPoint x: 307, startPoint y: 464, endPoint x: 337, endPoint y: 446, distance: 34.6
click at [307, 464] on div "Valor," at bounding box center [275, 464] width 118 height 50
type input "******"
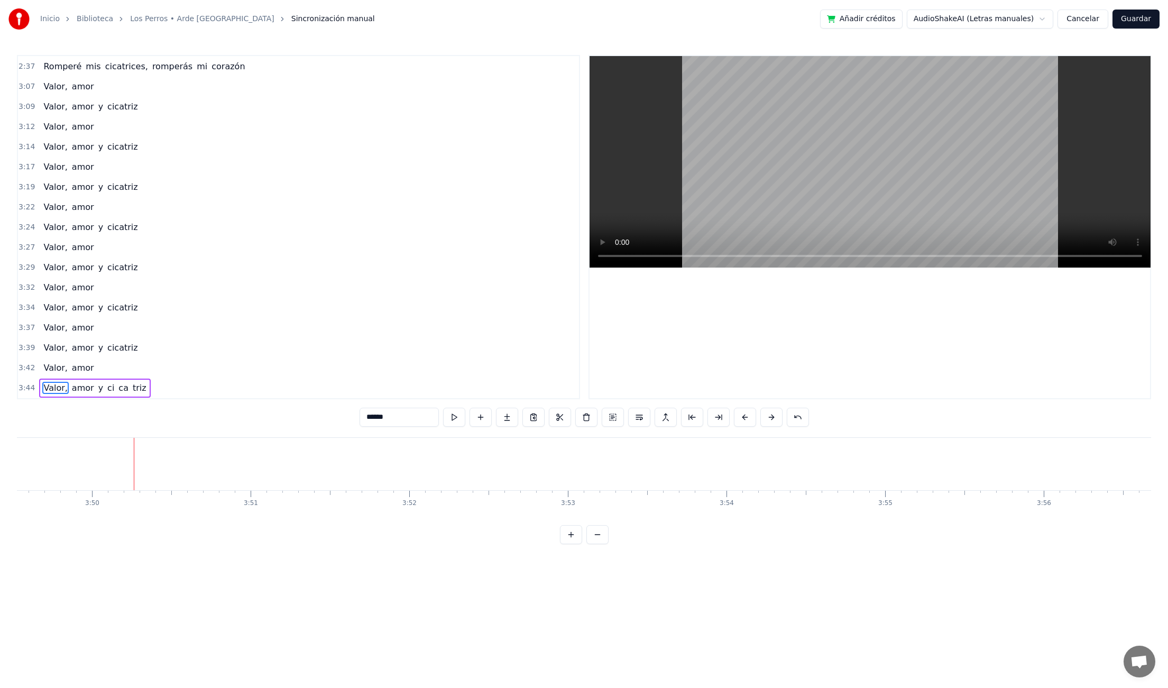
scroll to position [0, 36433]
click at [153, 21] on link "Los Perros • Arde [GEOGRAPHIC_DATA]" at bounding box center [202, 19] width 144 height 11
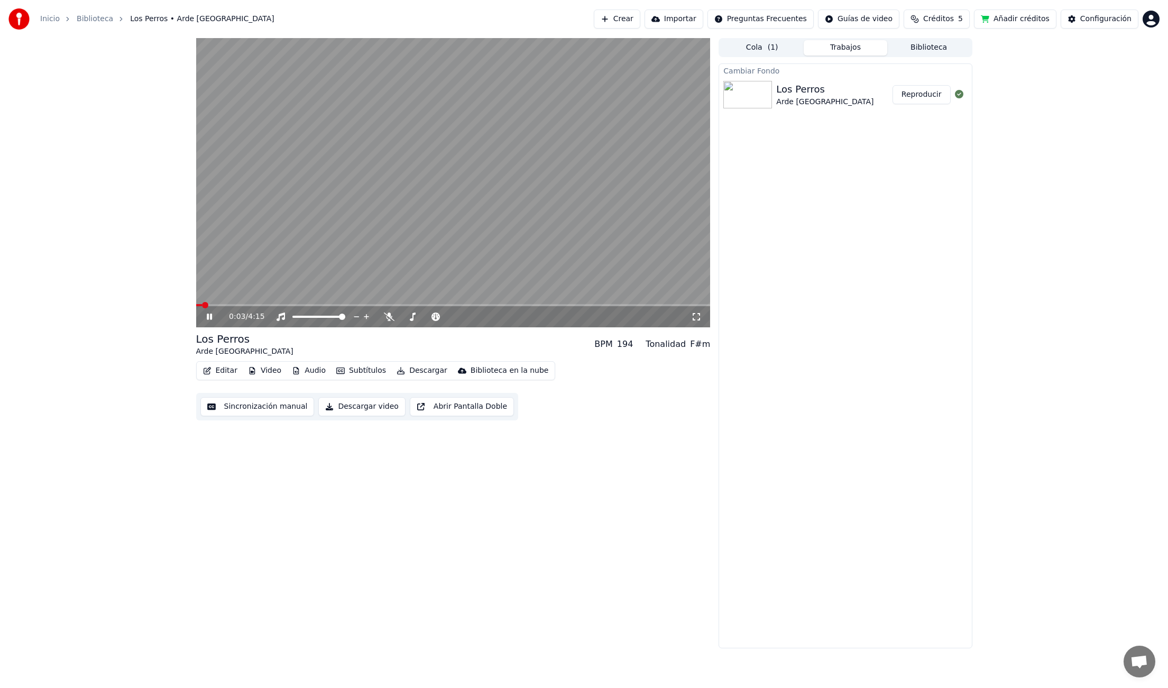
click at [207, 318] on icon at bounding box center [209, 317] width 5 height 6
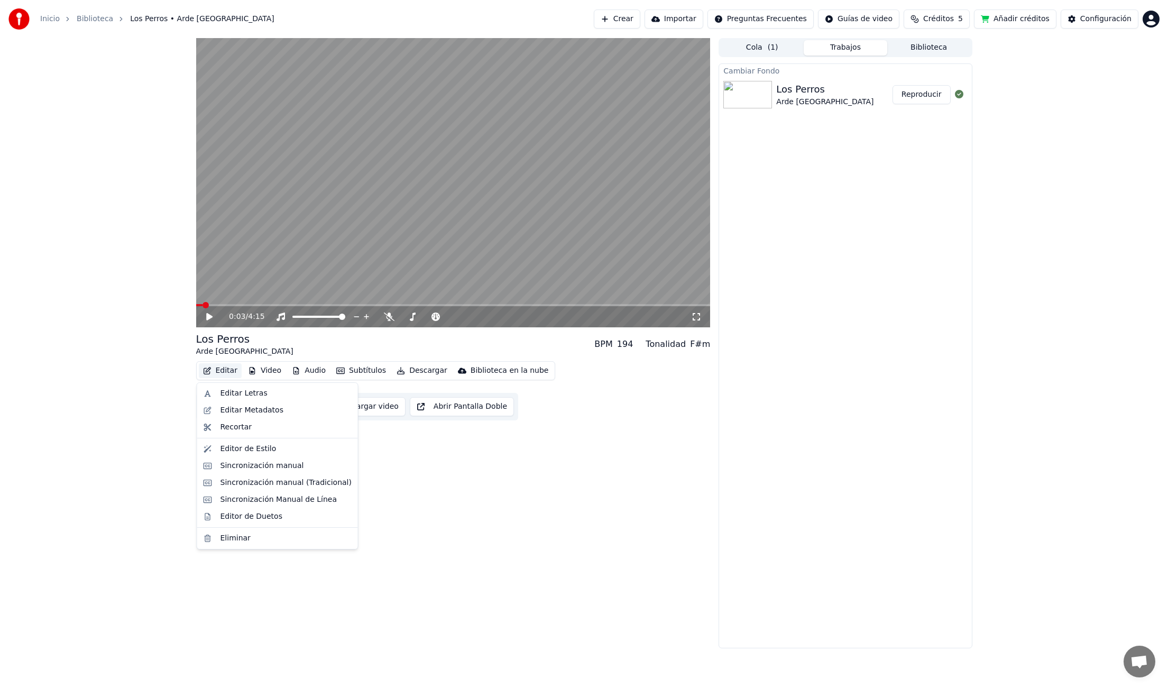
click at [227, 373] on button "Editar" at bounding box center [220, 370] width 43 height 15
click at [246, 454] on div "Editor de Estilo" at bounding box center [249, 449] width 56 height 11
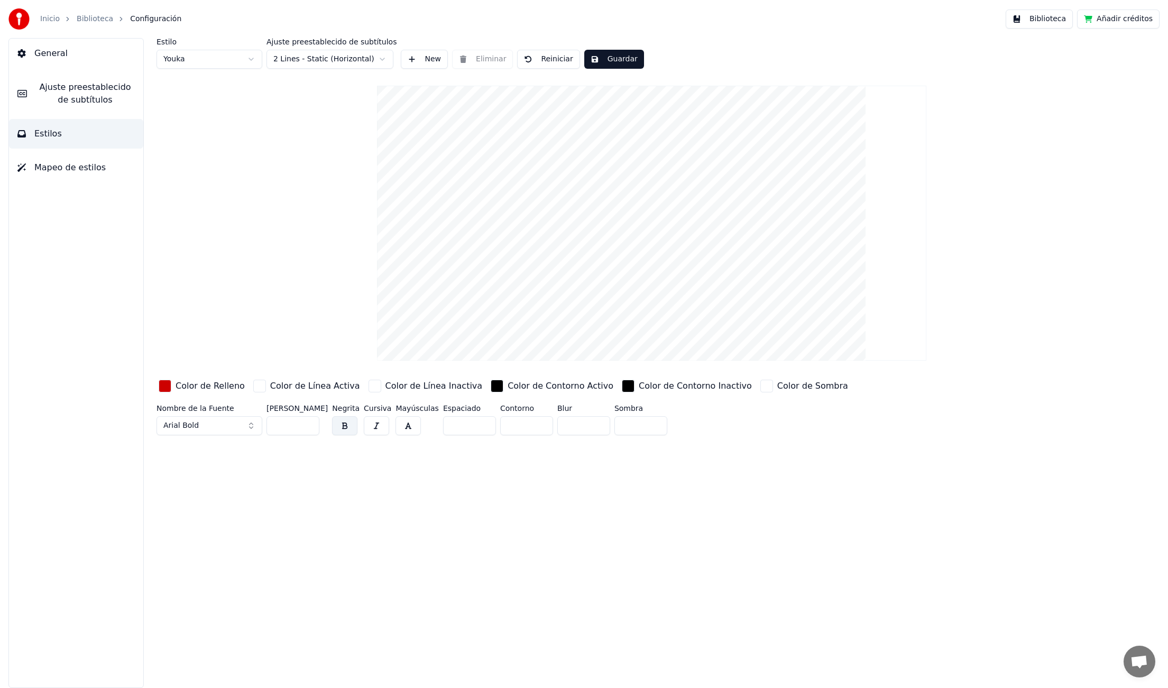
click at [95, 97] on span "Ajuste preestablecido de subtítulos" at bounding box center [84, 93] width 99 height 25
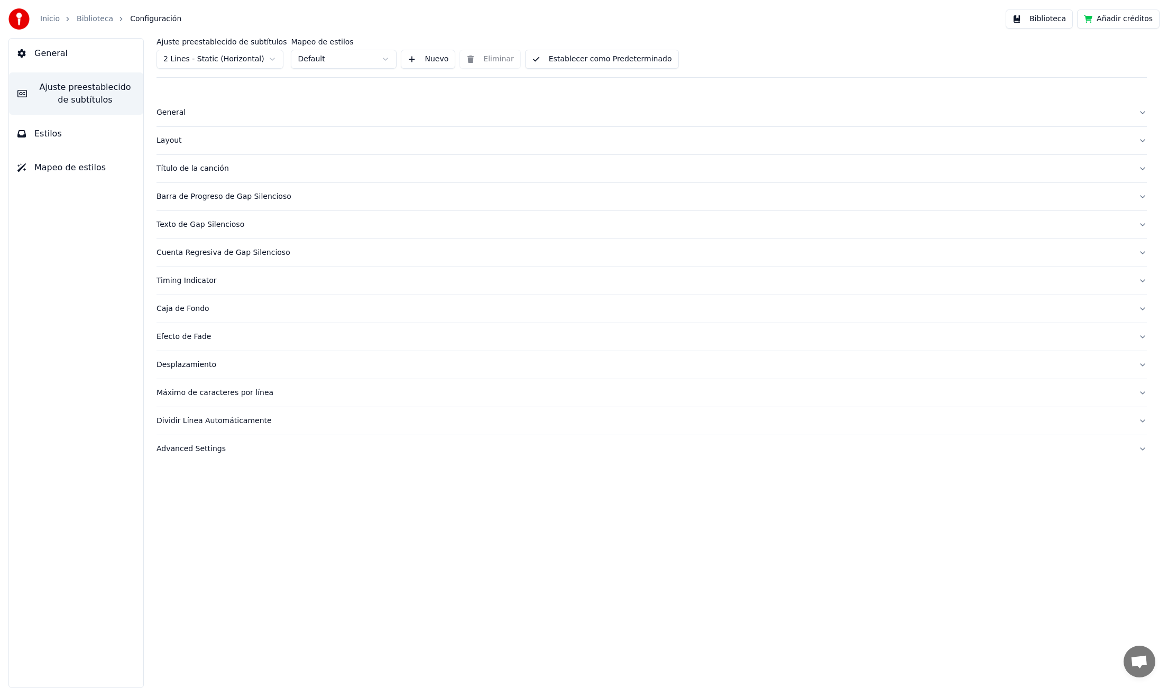
click at [195, 424] on div "Dividir Línea Automáticamente" at bounding box center [644, 421] width 974 height 11
click at [189, 398] on div "Máximo de caracteres por línea" at bounding box center [644, 393] width 974 height 11
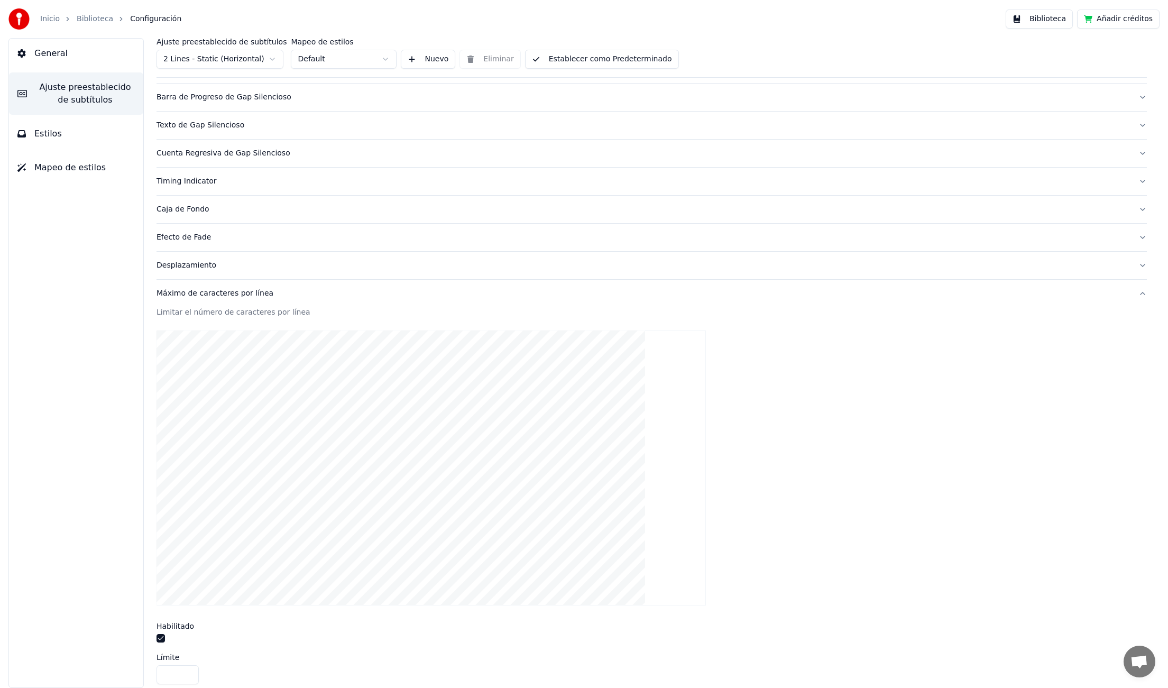
scroll to position [200, 0]
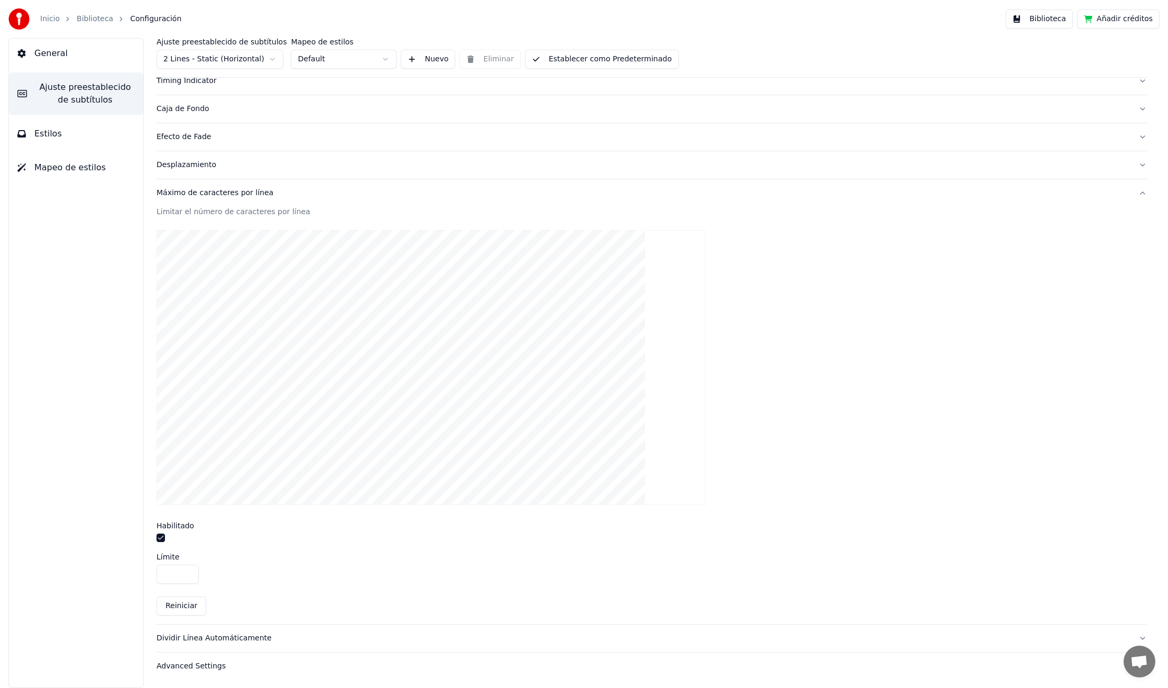
click at [188, 577] on input "**" at bounding box center [178, 574] width 42 height 19
click at [188, 576] on input "**" at bounding box center [178, 574] width 42 height 19
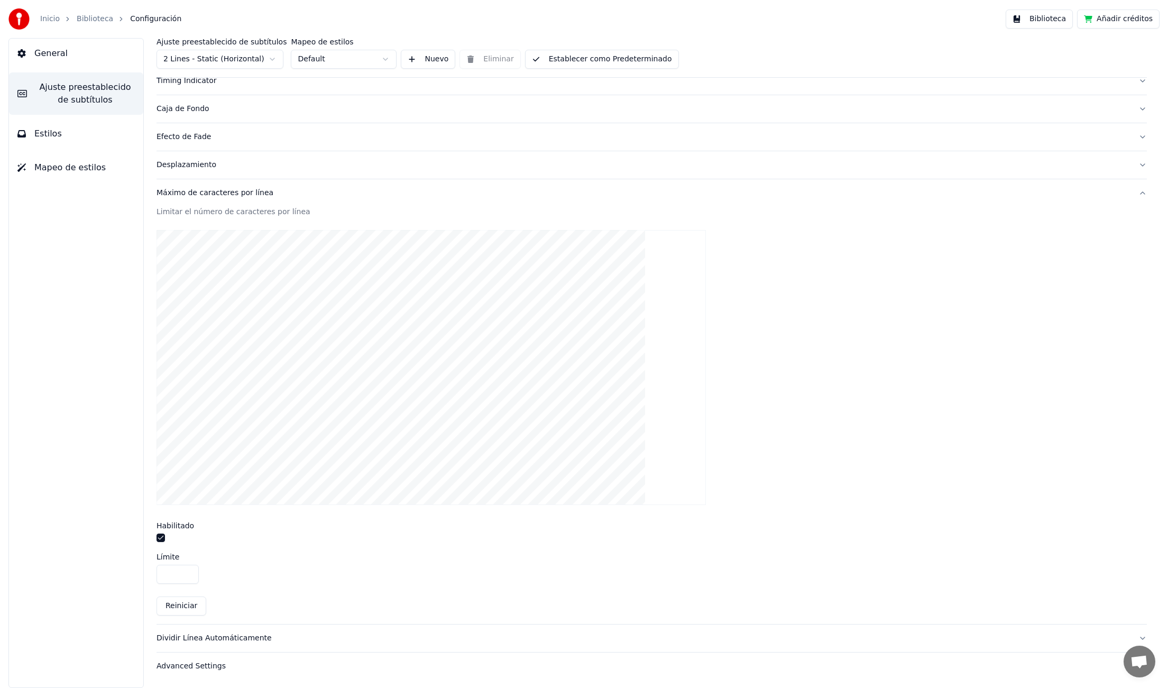
type input "**"
click at [189, 576] on input "**" at bounding box center [178, 574] width 42 height 19
click at [558, 63] on button "Establecer como Predeterminado" at bounding box center [602, 59] width 154 height 19
click at [552, 61] on button "Hecho" at bounding box center [552, 59] width 54 height 19
click at [98, 22] on link "Biblioteca" at bounding box center [95, 19] width 36 height 11
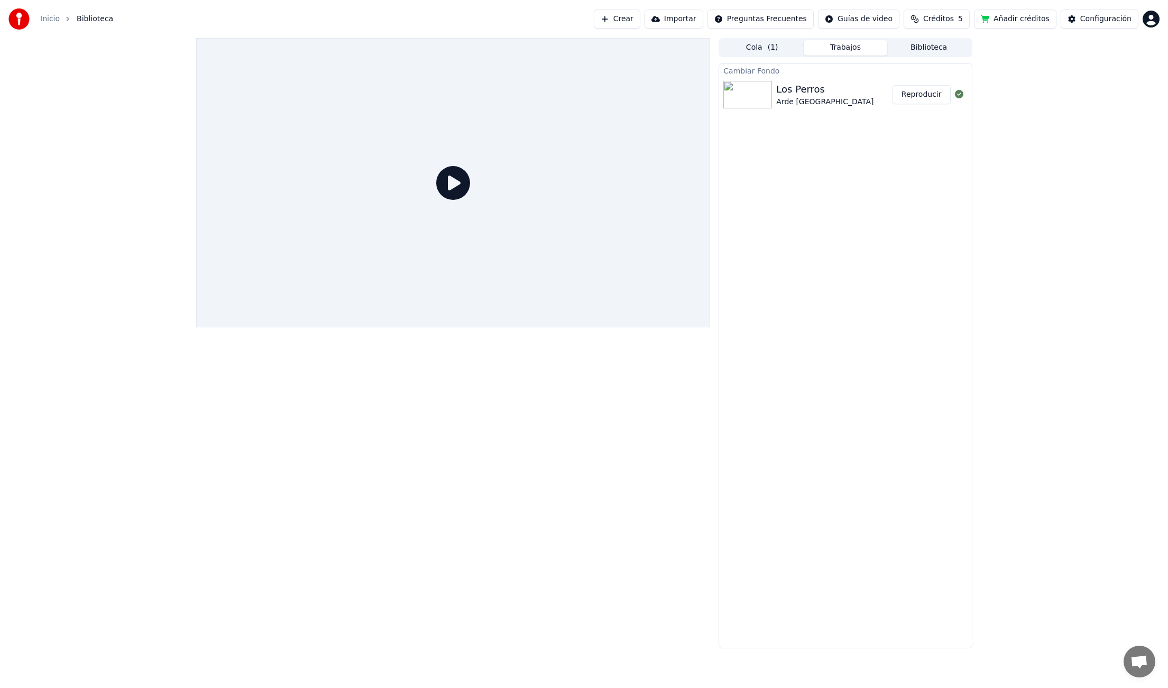
click at [456, 184] on icon at bounding box center [453, 183] width 34 height 34
click at [930, 93] on button "Reproducir" at bounding box center [922, 94] width 58 height 19
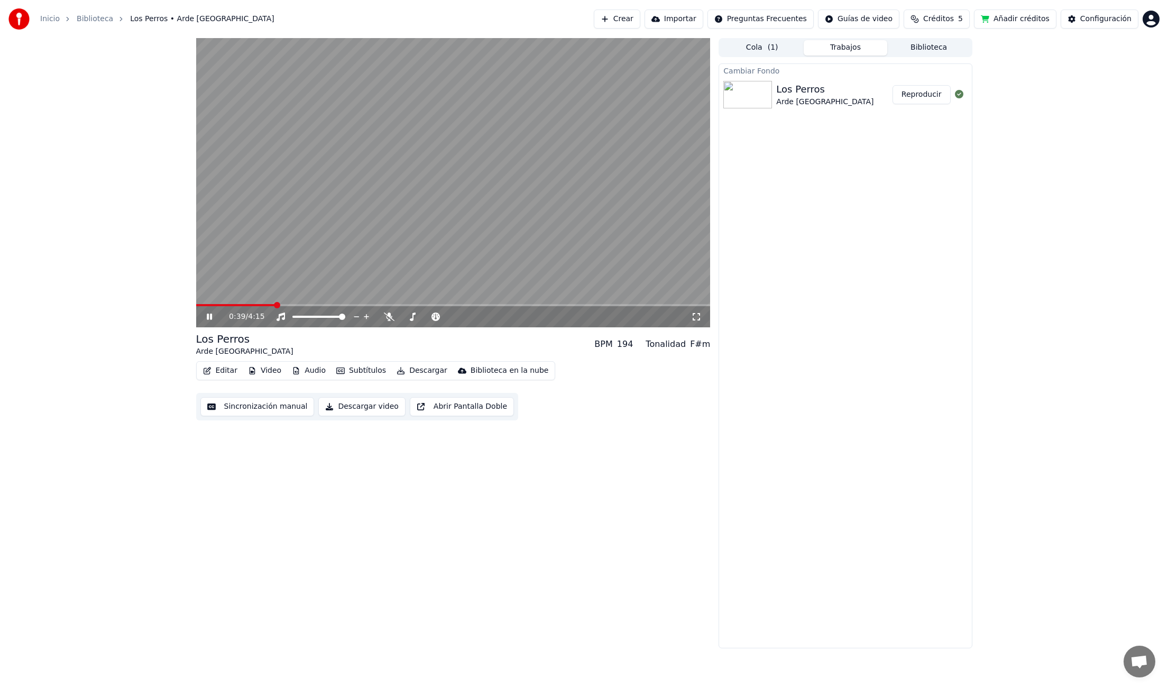
click at [275, 186] on video at bounding box center [453, 182] width 515 height 289
click at [222, 371] on button "Editar" at bounding box center [220, 370] width 43 height 15
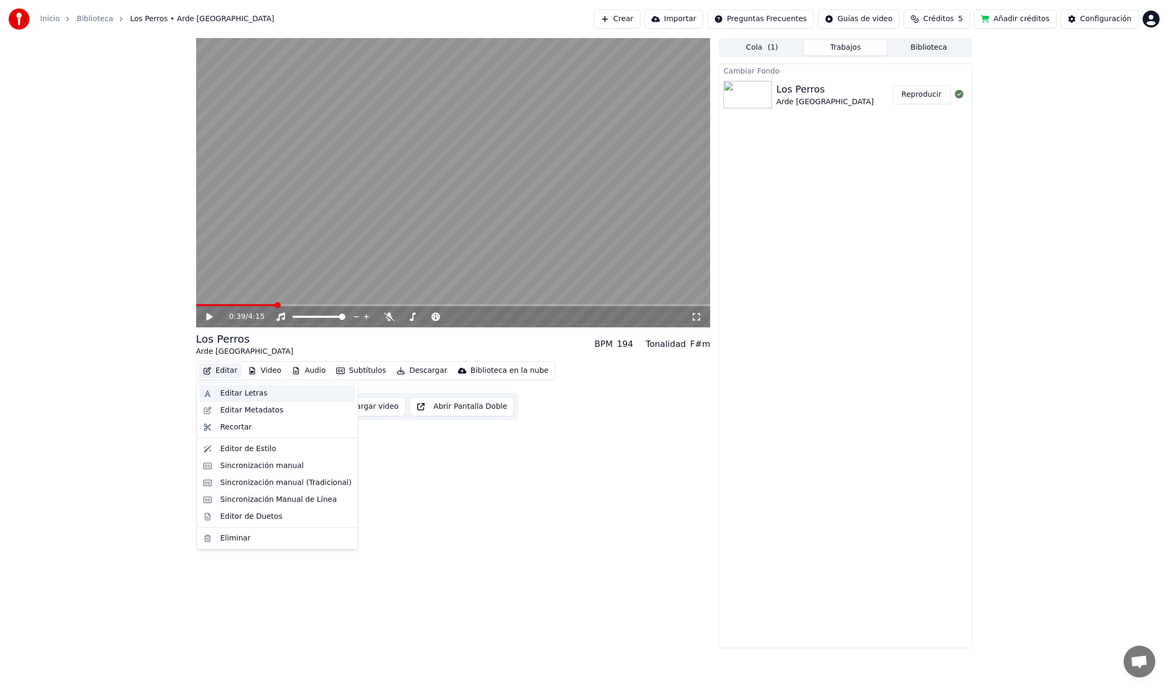
click at [248, 396] on div "Editar Letras" at bounding box center [244, 393] width 47 height 11
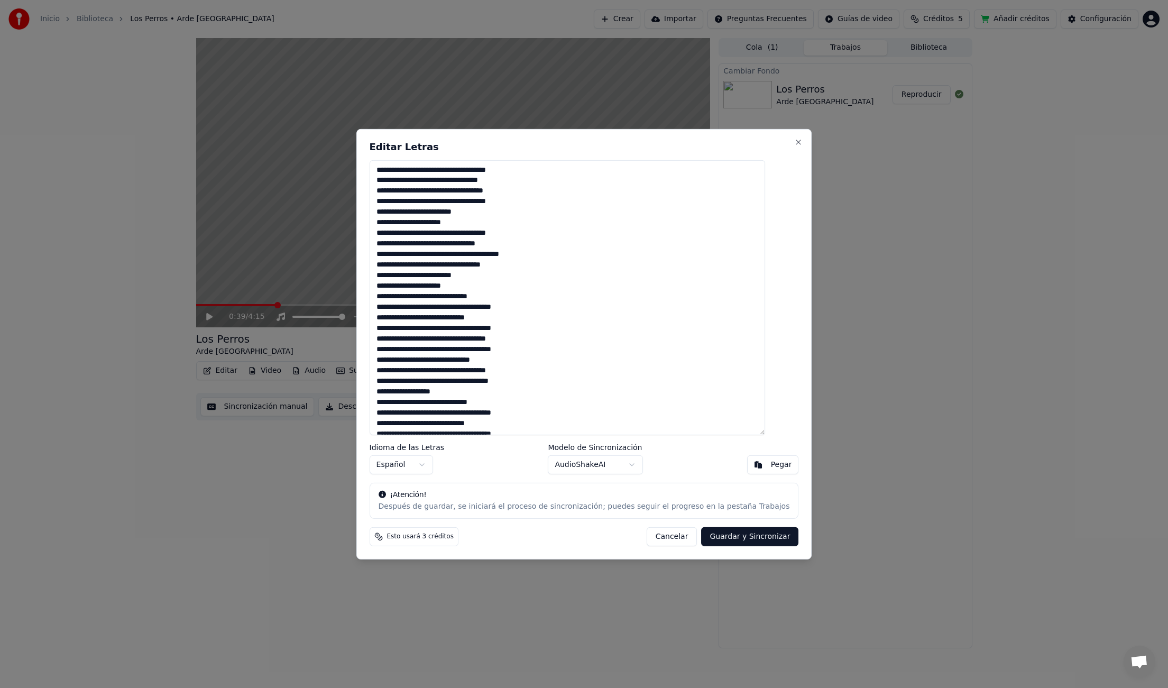
click at [447, 173] on textarea at bounding box center [568, 297] width 396 height 275
click at [459, 171] on textarea at bounding box center [568, 297] width 396 height 275
click at [453, 192] on textarea at bounding box center [568, 297] width 396 height 275
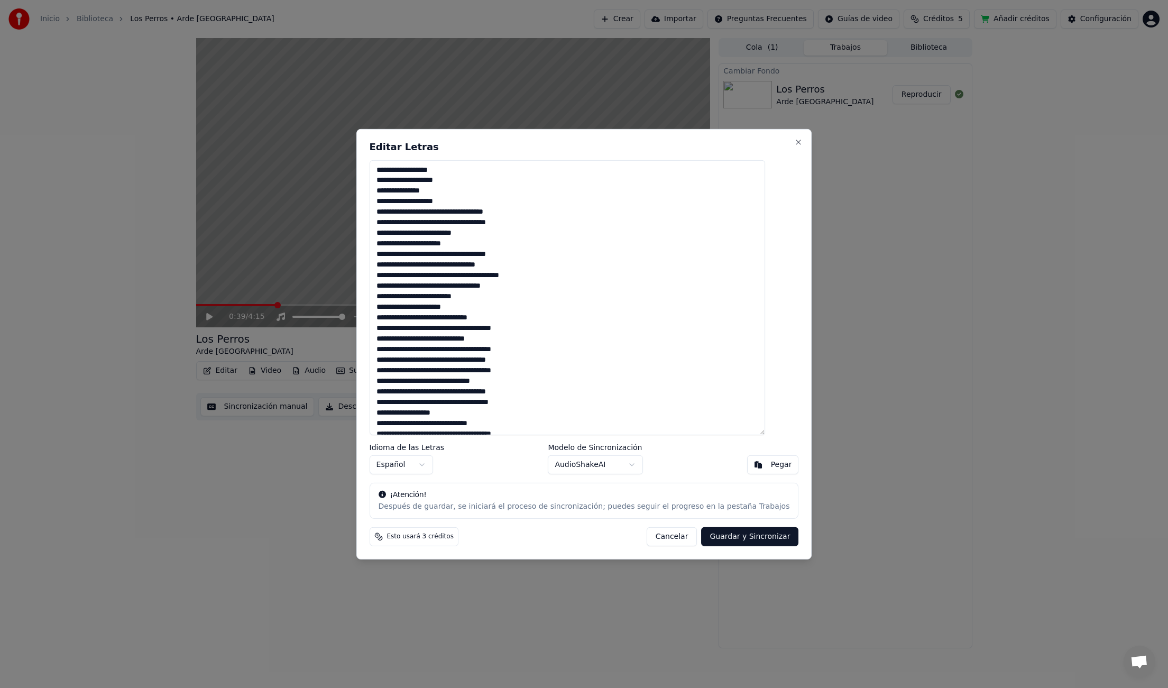
click at [461, 192] on textarea at bounding box center [568, 297] width 396 height 275
click at [458, 214] on textarea at bounding box center [568, 297] width 396 height 275
click at [470, 234] on textarea at bounding box center [568, 297] width 396 height 275
click at [461, 279] on textarea at bounding box center [568, 297] width 396 height 275
click at [467, 296] on textarea at bounding box center [568, 297] width 396 height 275
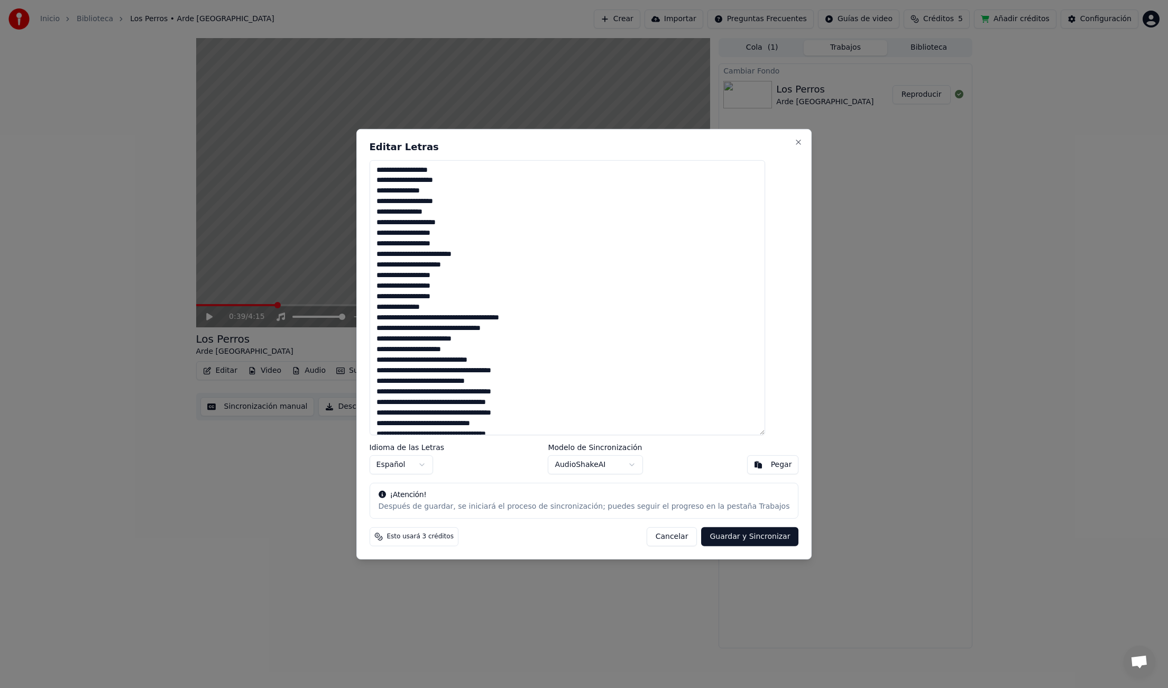
click at [480, 318] on textarea at bounding box center [568, 297] width 396 height 275
drag, startPoint x: 451, startPoint y: 340, endPoint x: 460, endPoint y: 345, distance: 10.0
click at [451, 340] on textarea at bounding box center [568, 297] width 396 height 275
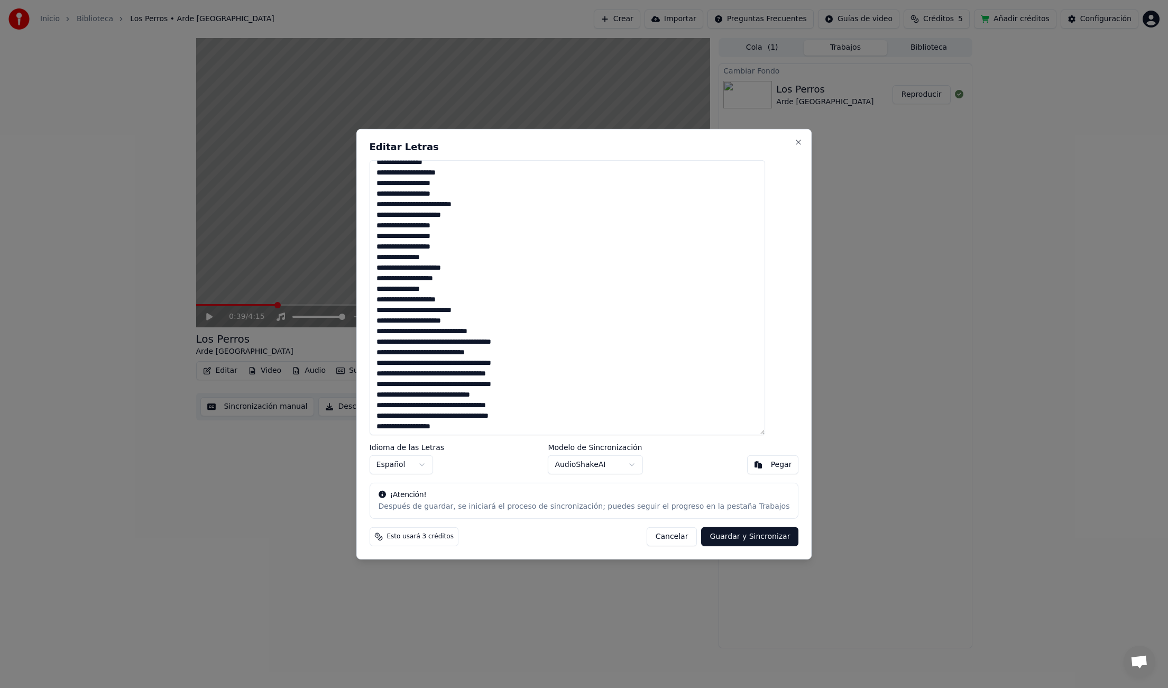
scroll to position [52, 0]
click at [476, 342] on textarea at bounding box center [568, 297] width 396 height 275
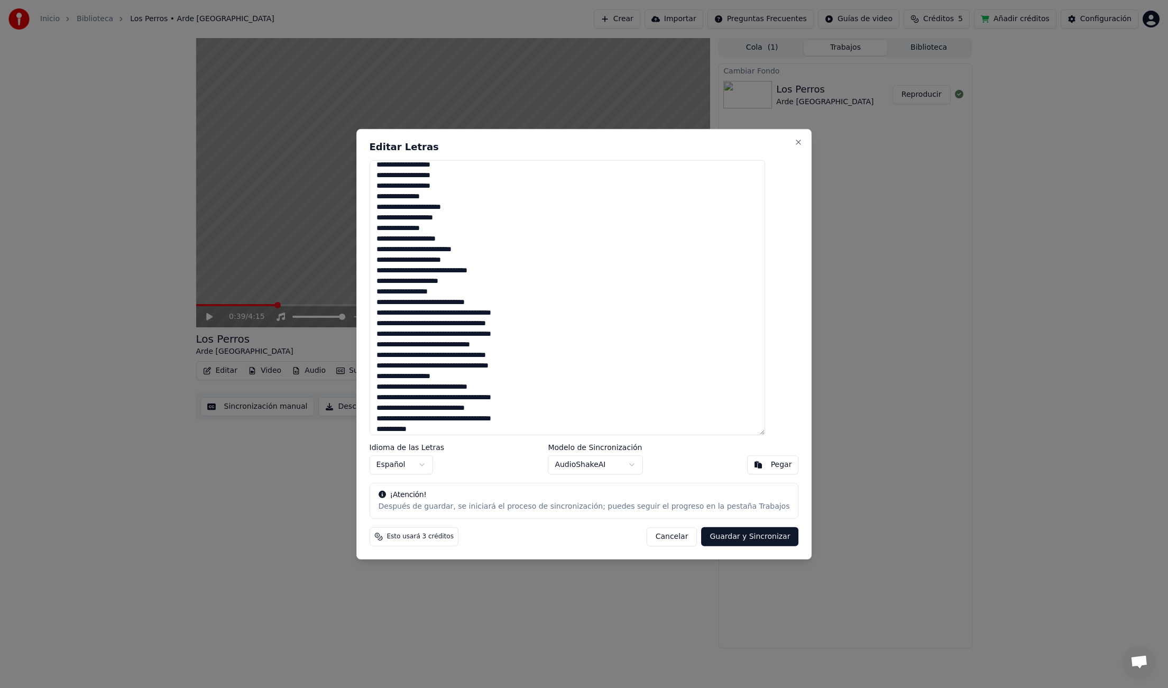
scroll to position [112, 0]
click at [403, 301] on textarea at bounding box center [568, 297] width 396 height 275
click at [477, 314] on textarea at bounding box center [568, 297] width 396 height 275
click at [460, 334] on textarea at bounding box center [568, 297] width 396 height 275
click at [462, 355] on textarea at bounding box center [568, 297] width 396 height 275
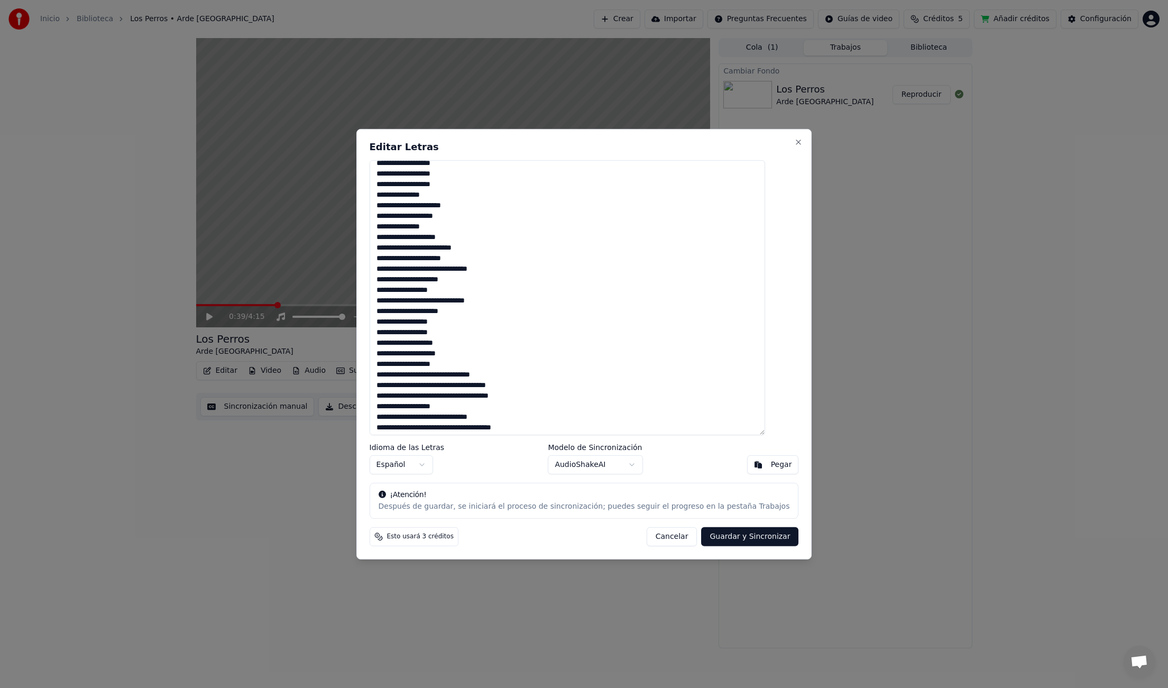
drag, startPoint x: 458, startPoint y: 376, endPoint x: 468, endPoint y: 388, distance: 15.8
click at [458, 376] on textarea at bounding box center [568, 297] width 396 height 275
click at [470, 396] on textarea at bounding box center [568, 297] width 396 height 275
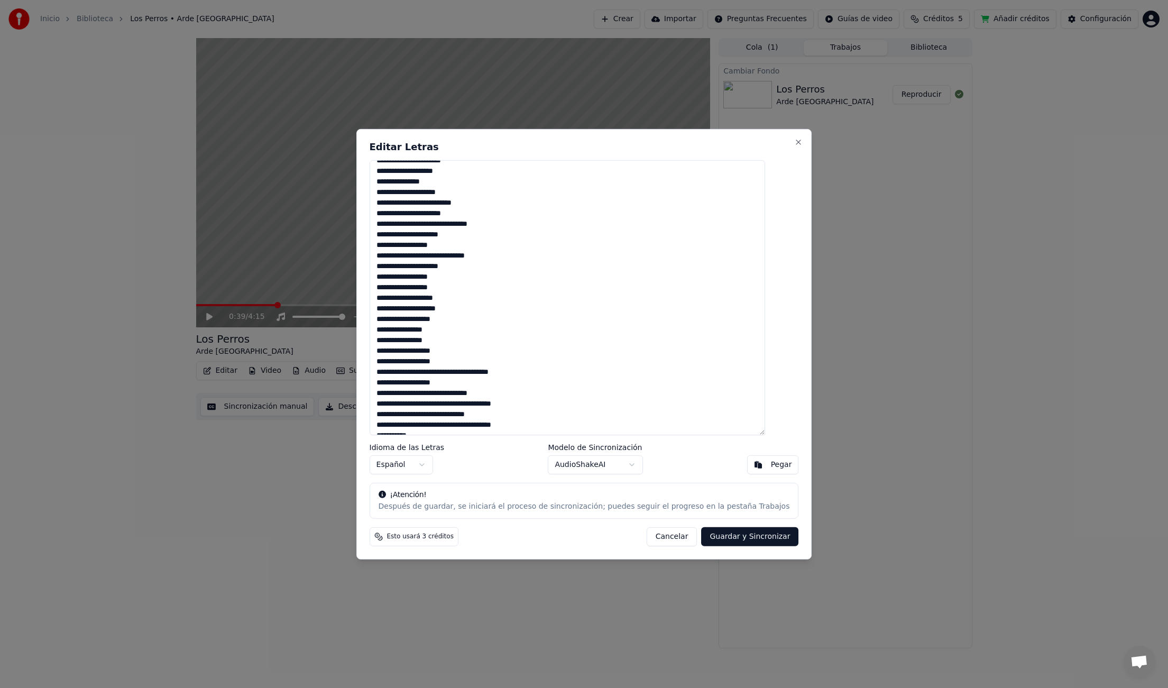
scroll to position [159, 0]
click at [467, 373] on textarea at bounding box center [568, 297] width 396 height 275
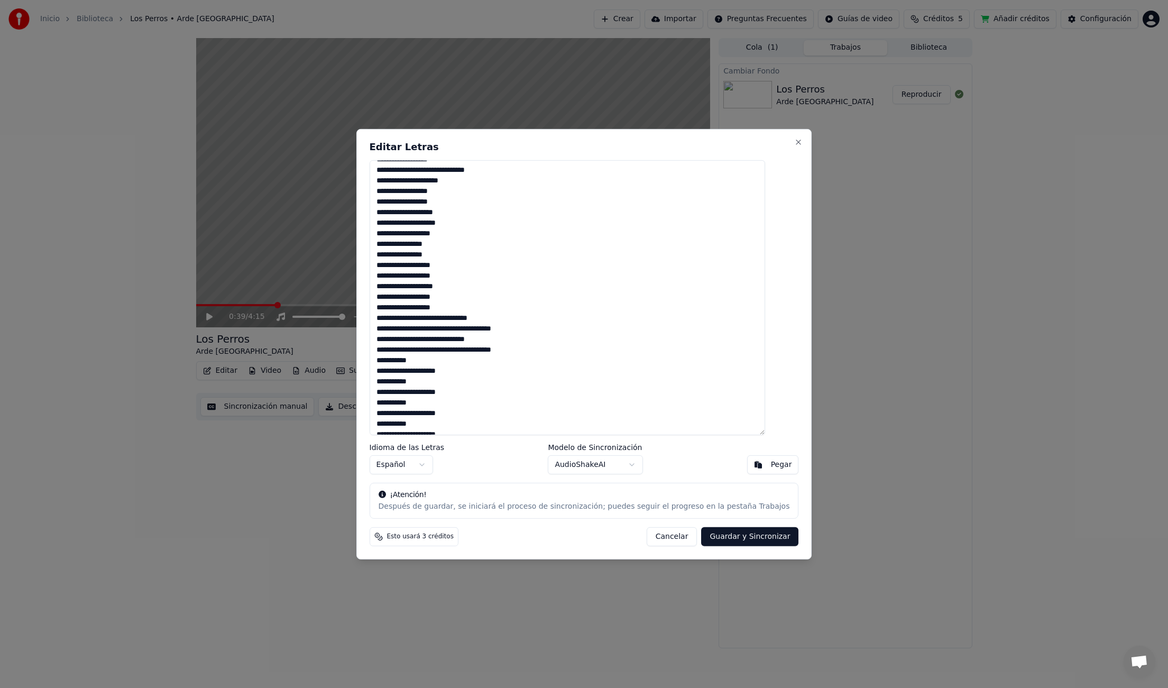
scroll to position [243, 0]
click at [478, 329] on textarea at bounding box center [568, 297] width 396 height 275
click at [477, 325] on textarea at bounding box center [568, 297] width 396 height 275
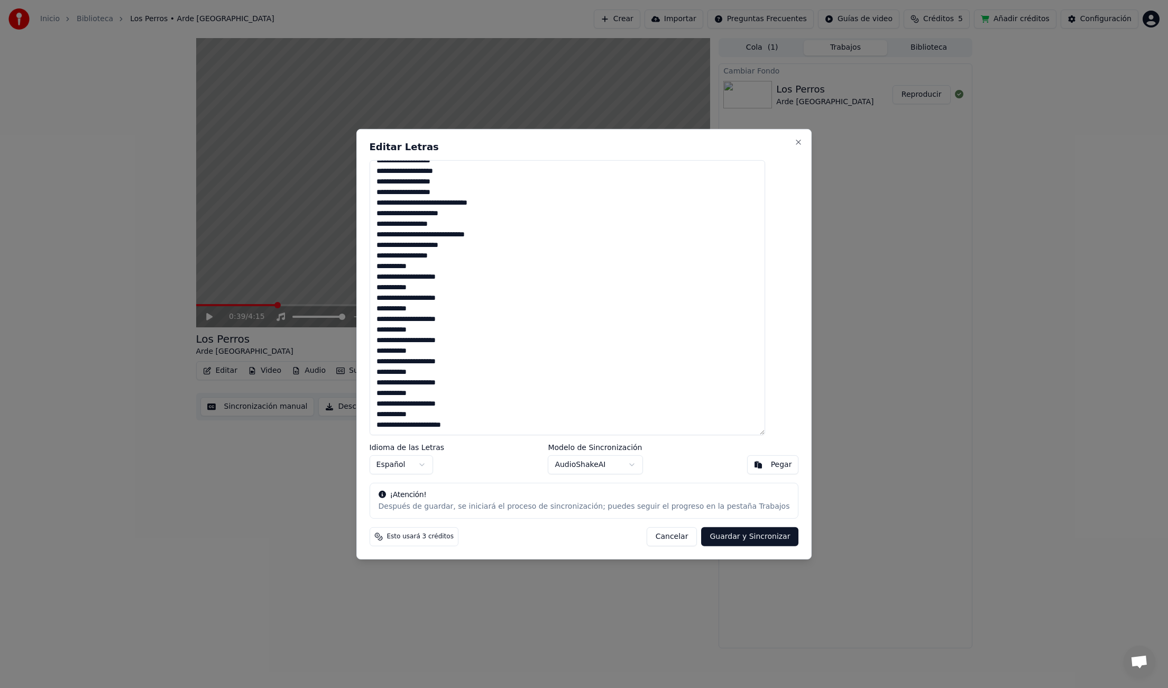
drag, startPoint x: 548, startPoint y: 380, endPoint x: 524, endPoint y: 367, distance: 27.9
click at [548, 380] on textarea at bounding box center [568, 297] width 396 height 275
click at [416, 290] on textarea at bounding box center [568, 297] width 396 height 275
click at [390, 276] on textarea at bounding box center [568, 297] width 396 height 275
drag, startPoint x: 397, startPoint y: 288, endPoint x: 391, endPoint y: 288, distance: 5.8
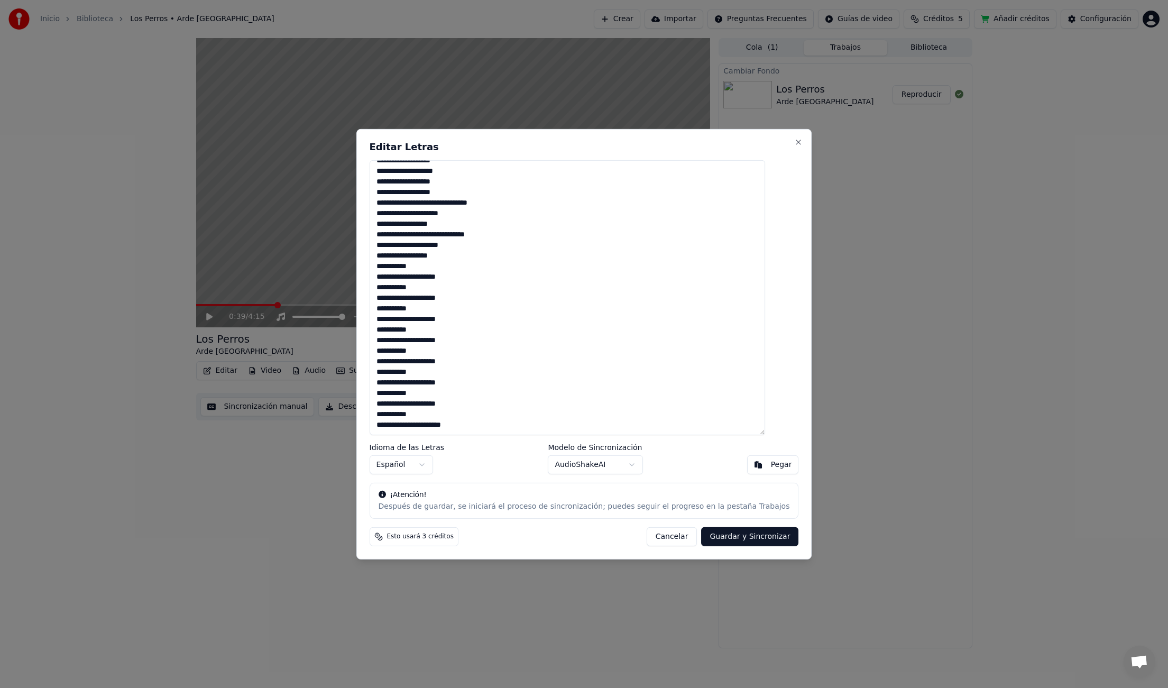
click at [391, 288] on textarea at bounding box center [568, 297] width 396 height 275
click at [391, 302] on textarea at bounding box center [568, 297] width 396 height 275
drag, startPoint x: 397, startPoint y: 310, endPoint x: 388, endPoint y: 311, distance: 9.5
click at [388, 311] on textarea at bounding box center [568, 297] width 396 height 275
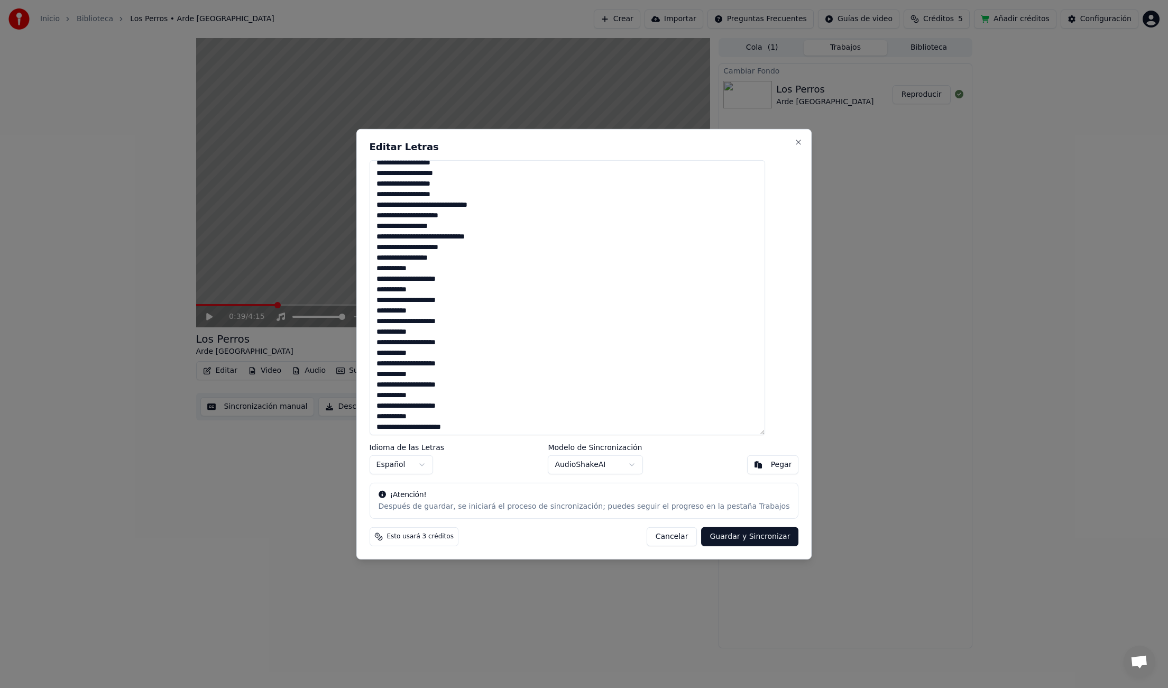
drag, startPoint x: 397, startPoint y: 324, endPoint x: 422, endPoint y: 344, distance: 32.7
click at [389, 324] on textarea at bounding box center [568, 297] width 396 height 275
drag, startPoint x: 398, startPoint y: 343, endPoint x: 389, endPoint y: 344, distance: 8.5
click at [389, 344] on textarea at bounding box center [568, 297] width 396 height 275
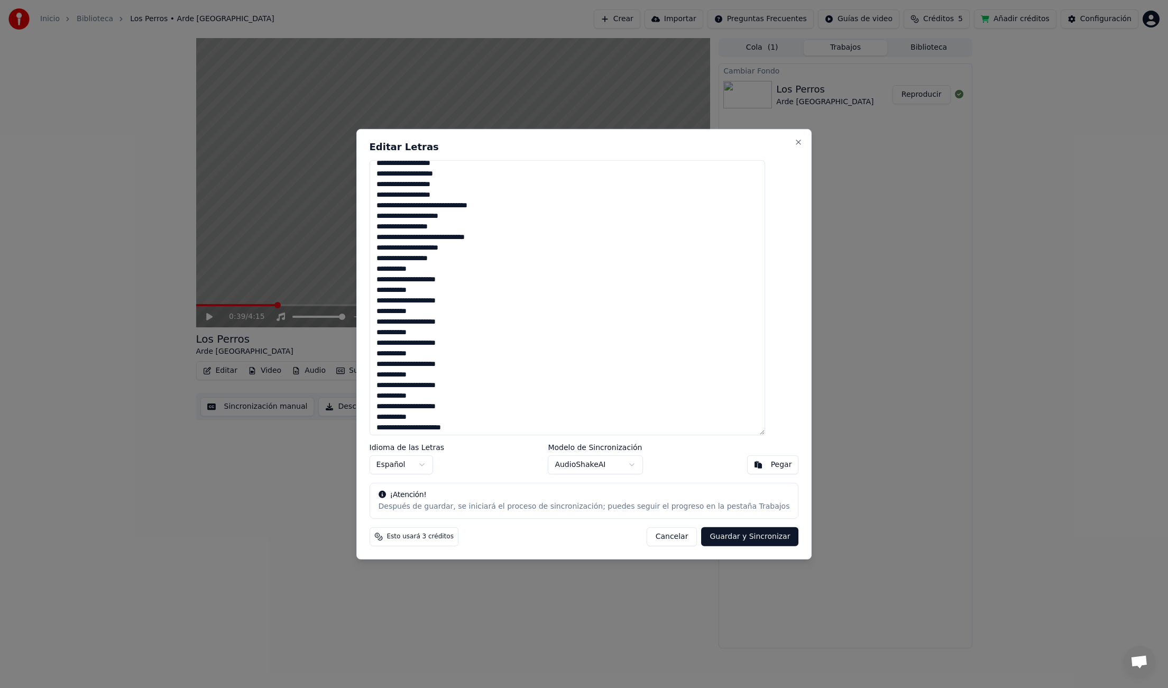
scroll to position [353, 0]
drag, startPoint x: 396, startPoint y: 357, endPoint x: 386, endPoint y: 357, distance: 10.6
click at [386, 357] on div "Editar Letras Idioma de las Letras Español Modelo de Sincronización AudioShakeA…" at bounding box center [584, 344] width 456 height 430
click at [388, 368] on textarea at bounding box center [568, 297] width 396 height 275
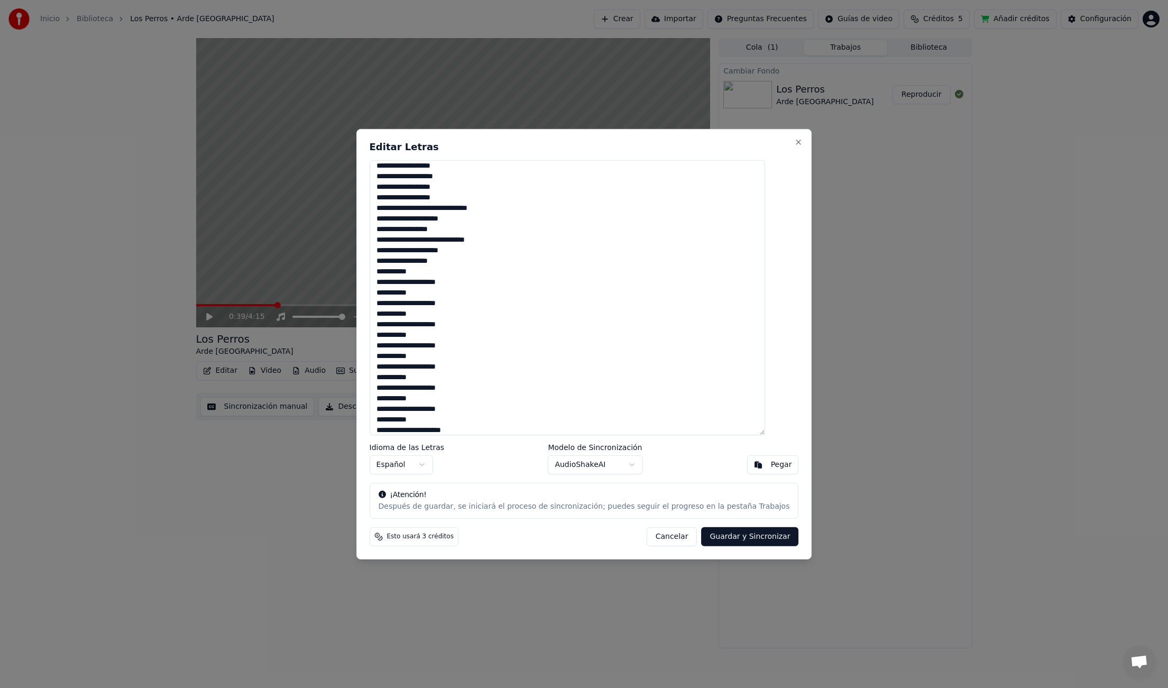
drag, startPoint x: 397, startPoint y: 378, endPoint x: 386, endPoint y: 381, distance: 11.7
click at [382, 379] on div "Editar Letras Idioma de las Letras Español Modelo de Sincronización AudioShakeA…" at bounding box center [584, 344] width 456 height 430
drag, startPoint x: 390, startPoint y: 391, endPoint x: 395, endPoint y: 405, distance: 14.7
click at [387, 391] on textarea at bounding box center [568, 297] width 396 height 275
drag, startPoint x: 391, startPoint y: 401, endPoint x: 391, endPoint y: 411, distance: 10.0
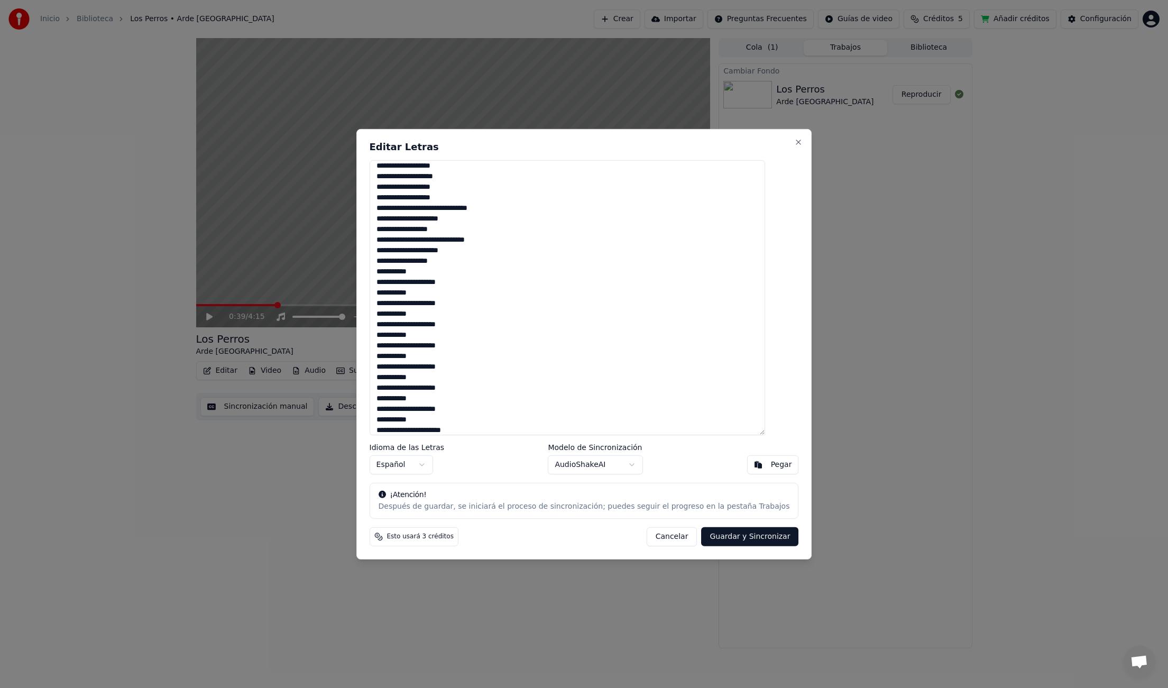
click at [384, 402] on div "Editar Letras Idioma de las Letras Español Modelo de Sincronización AudioShakeA…" at bounding box center [584, 344] width 456 height 430
drag, startPoint x: 399, startPoint y: 409, endPoint x: 391, endPoint y: 417, distance: 11.6
click at [386, 410] on textarea at bounding box center [568, 297] width 396 height 275
drag, startPoint x: 398, startPoint y: 419, endPoint x: 396, endPoint y: 428, distance: 9.8
click at [388, 420] on textarea at bounding box center [568, 297] width 396 height 275
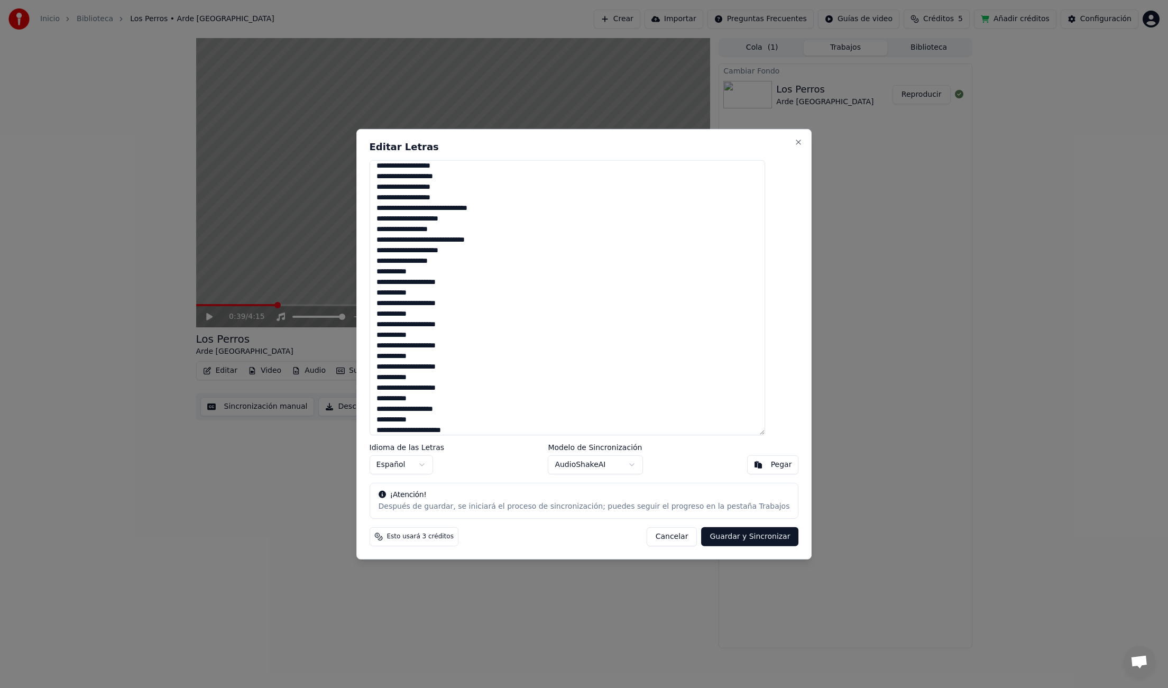
scroll to position [358, 0]
drag, startPoint x: 397, startPoint y: 430, endPoint x: 381, endPoint y: 430, distance: 16.4
click at [380, 431] on div "Editar Letras Idioma de las Letras Español Modelo de Sincronización AudioShakeA…" at bounding box center [584, 344] width 456 height 430
click at [396, 425] on textarea at bounding box center [568, 297] width 396 height 275
drag, startPoint x: 397, startPoint y: 426, endPoint x: 384, endPoint y: 426, distance: 12.7
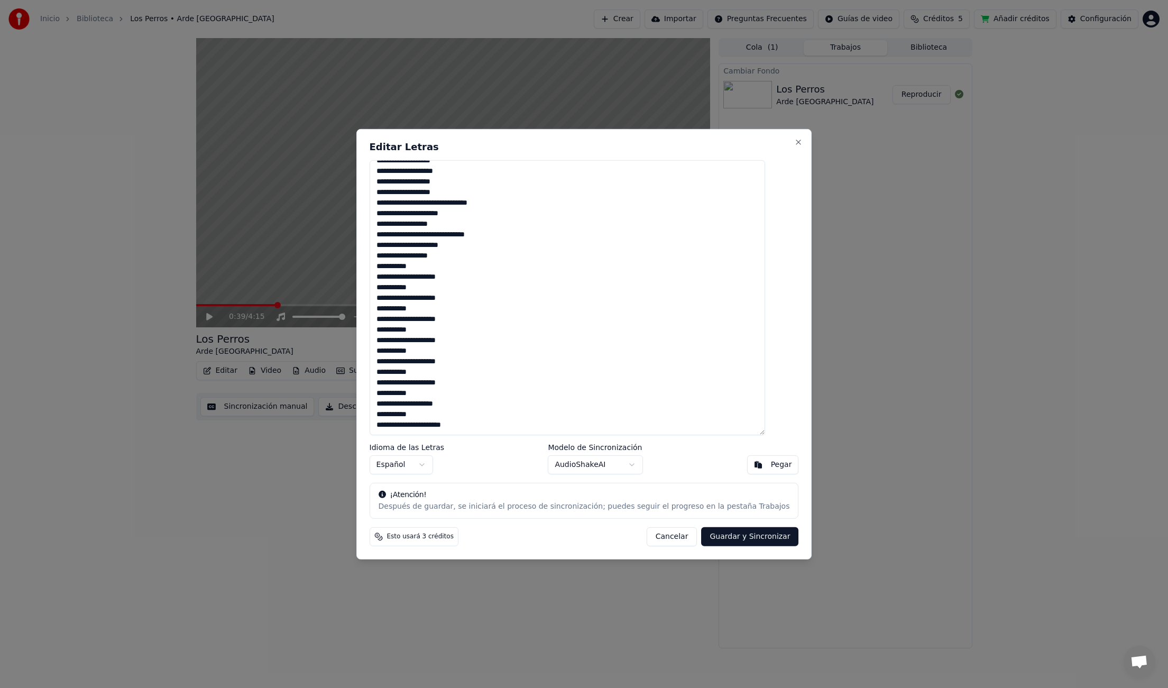
click at [384, 426] on div "Editar Letras Idioma de las Letras Español Modelo de Sincronización AudioShakeA…" at bounding box center [584, 344] width 456 height 430
click at [397, 405] on textarea at bounding box center [568, 297] width 396 height 275
click at [400, 278] on textarea at bounding box center [568, 297] width 396 height 275
click at [417, 297] on textarea at bounding box center [568, 297] width 396 height 275
click at [420, 320] on textarea at bounding box center [568, 297] width 396 height 275
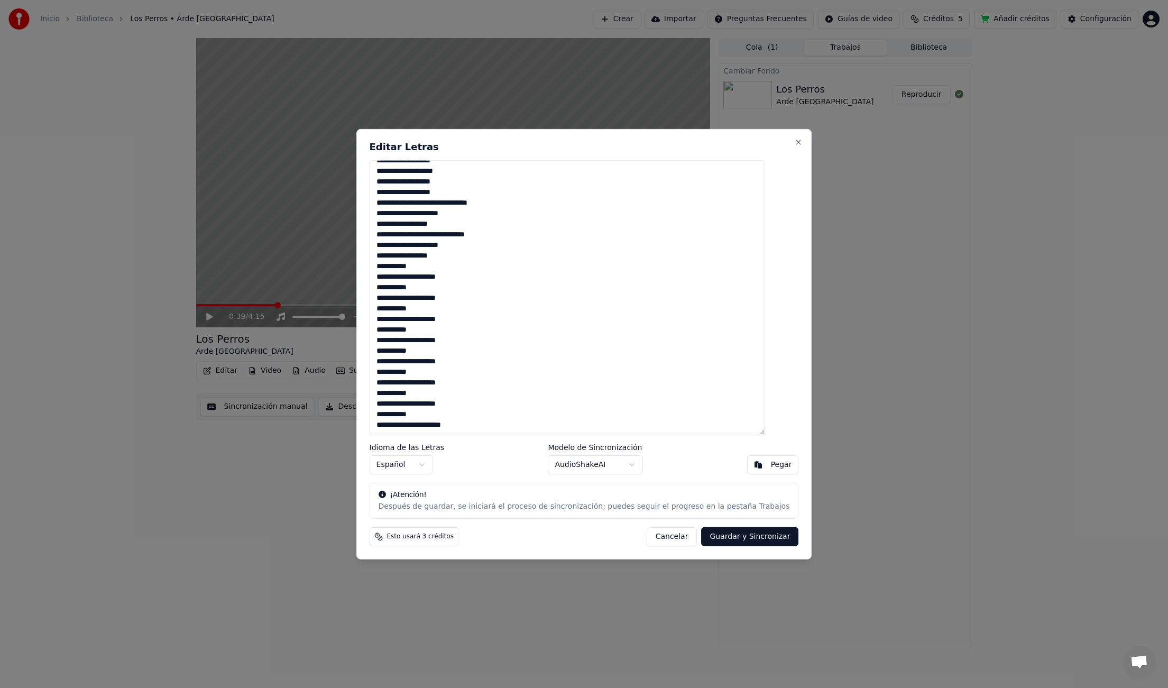
drag, startPoint x: 397, startPoint y: 329, endPoint x: 390, endPoint y: 330, distance: 7.4
click at [390, 330] on textarea at bounding box center [568, 297] width 396 height 275
drag, startPoint x: 396, startPoint y: 352, endPoint x: 389, endPoint y: 352, distance: 7.4
click at [389, 352] on textarea at bounding box center [568, 297] width 396 height 275
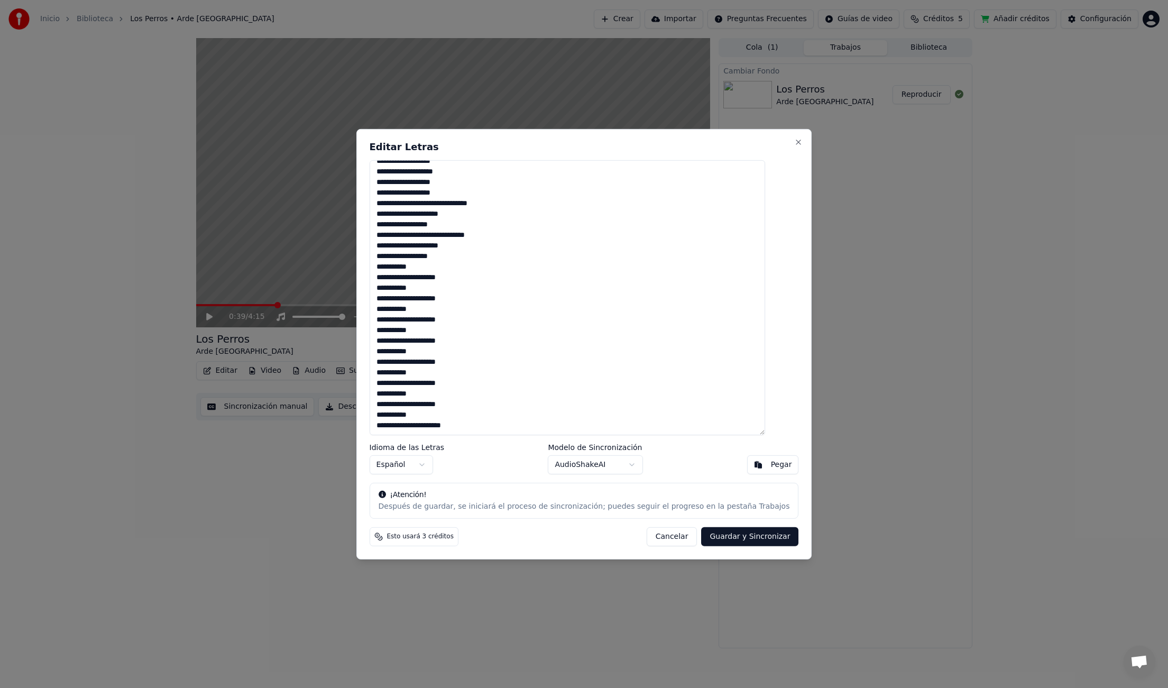
click at [408, 374] on textarea at bounding box center [568, 297] width 396 height 275
click at [407, 405] on textarea at bounding box center [568, 297] width 396 height 275
drag, startPoint x: 410, startPoint y: 423, endPoint x: 545, endPoint y: 473, distance: 143.9
click at [416, 423] on textarea at bounding box center [568, 297] width 396 height 275
type textarea "**********"
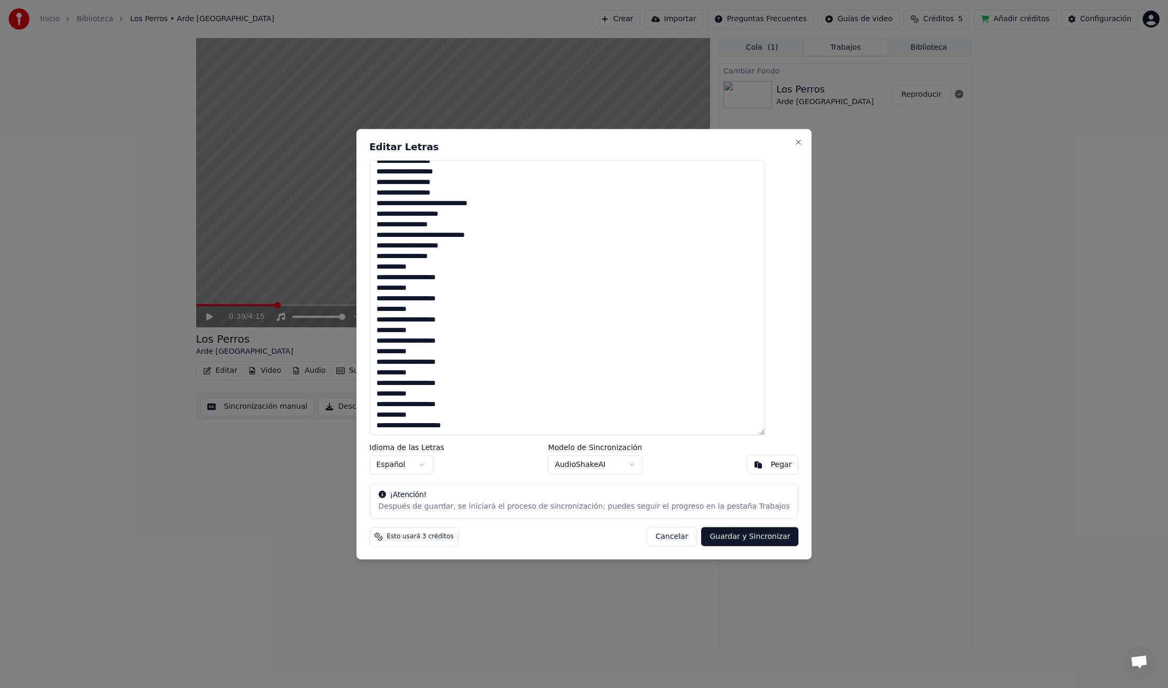
click at [730, 536] on button "Guardar y Sincronizar" at bounding box center [749, 536] width 97 height 19
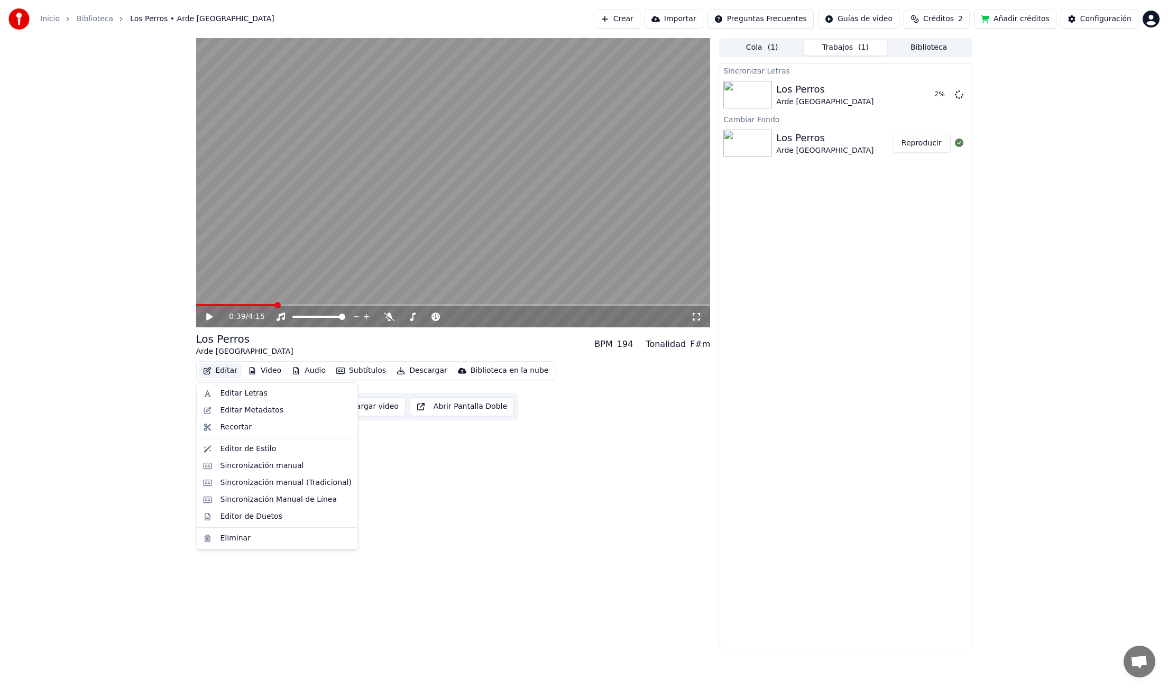
click at [224, 371] on button "Editar" at bounding box center [220, 370] width 43 height 15
click at [230, 452] on div "Editor de Estilo" at bounding box center [249, 449] width 56 height 11
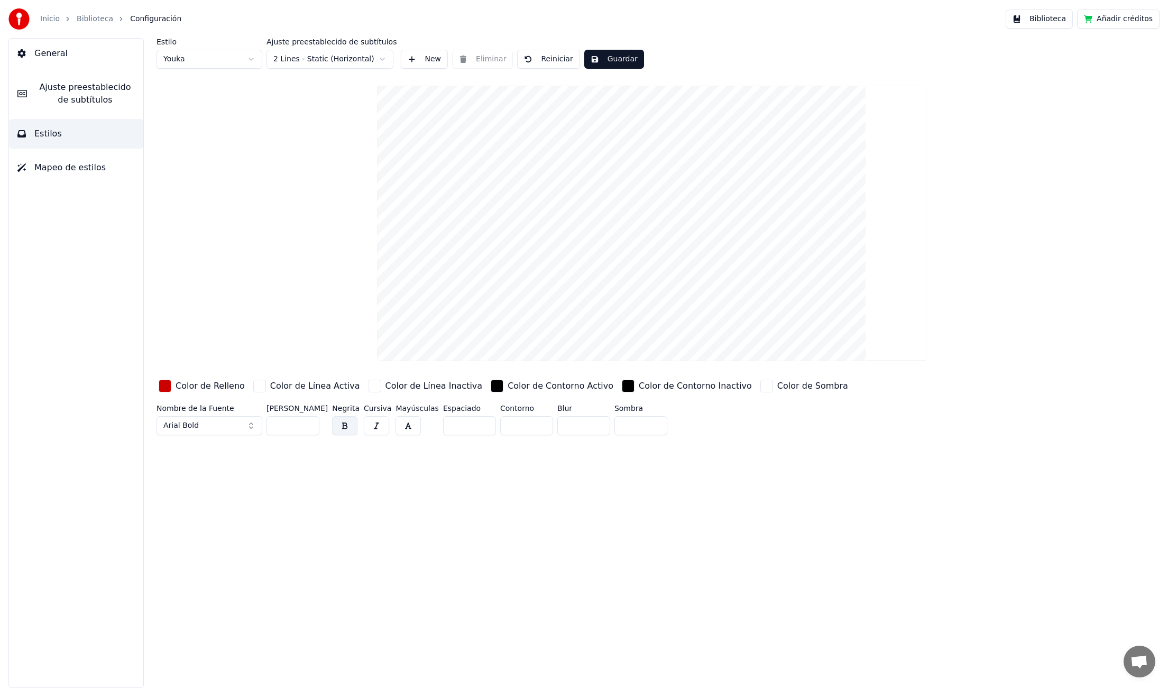
click at [77, 96] on span "Ajuste preestablecido de subtítulos" at bounding box center [84, 93] width 99 height 25
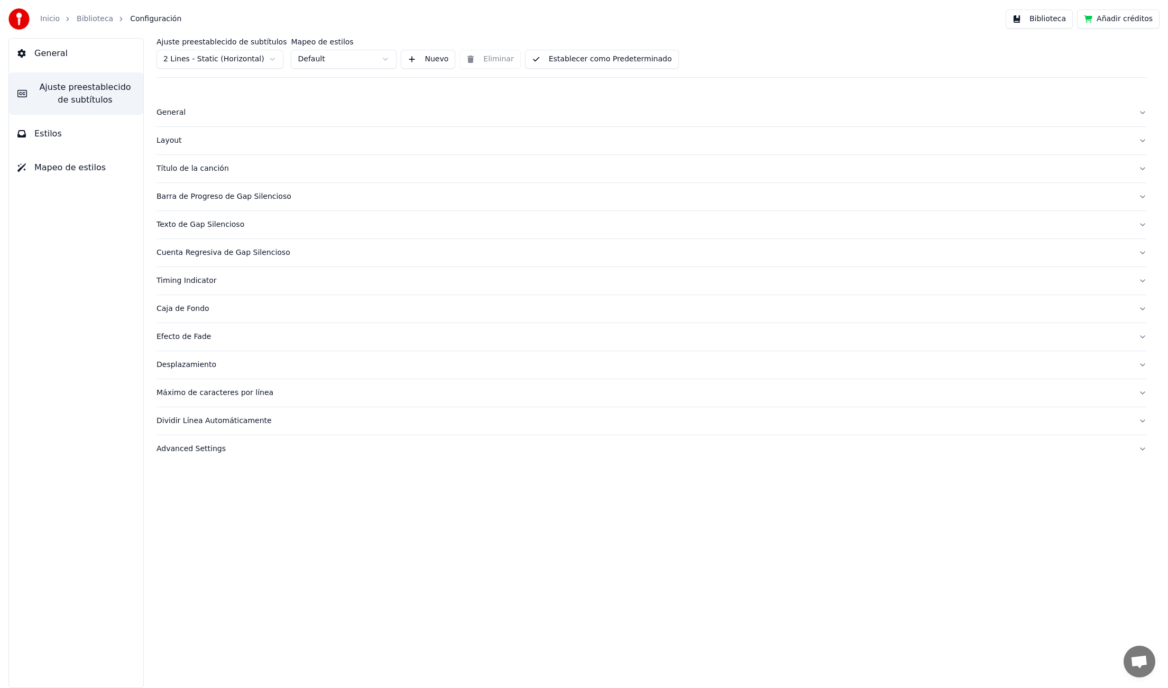
click at [196, 418] on div "Dividir Línea Automáticamente" at bounding box center [644, 421] width 974 height 11
click at [200, 395] on div "Máximo de caracteres por línea" at bounding box center [644, 393] width 974 height 11
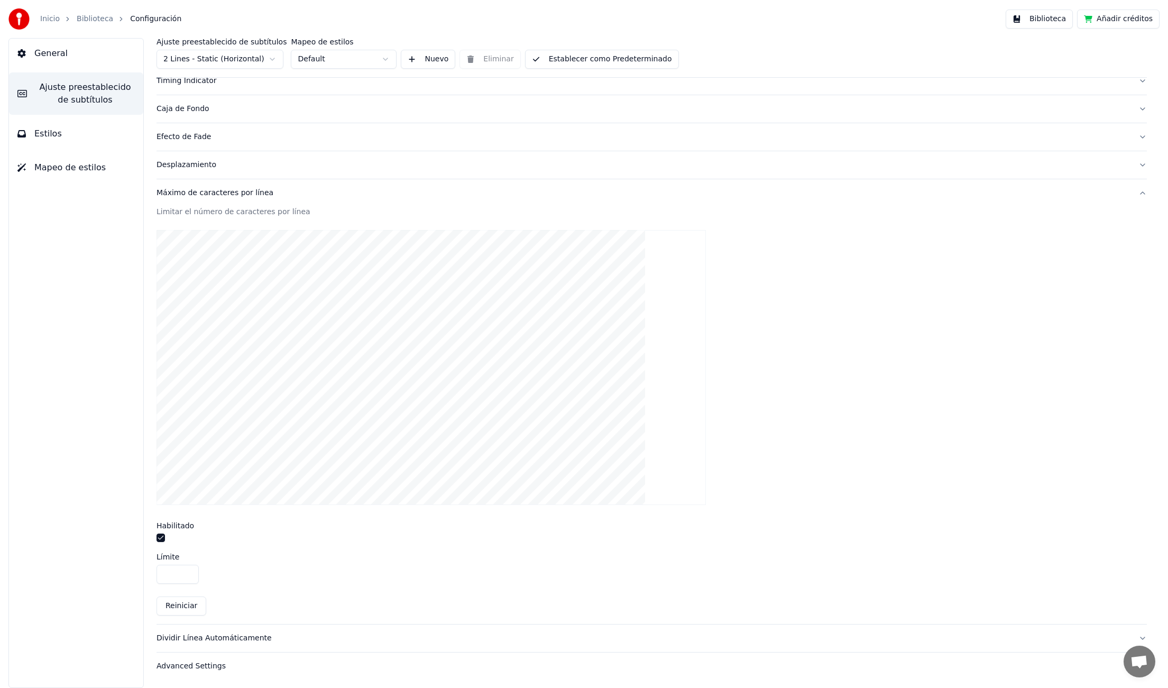
click at [189, 570] on input "**" at bounding box center [178, 574] width 42 height 19
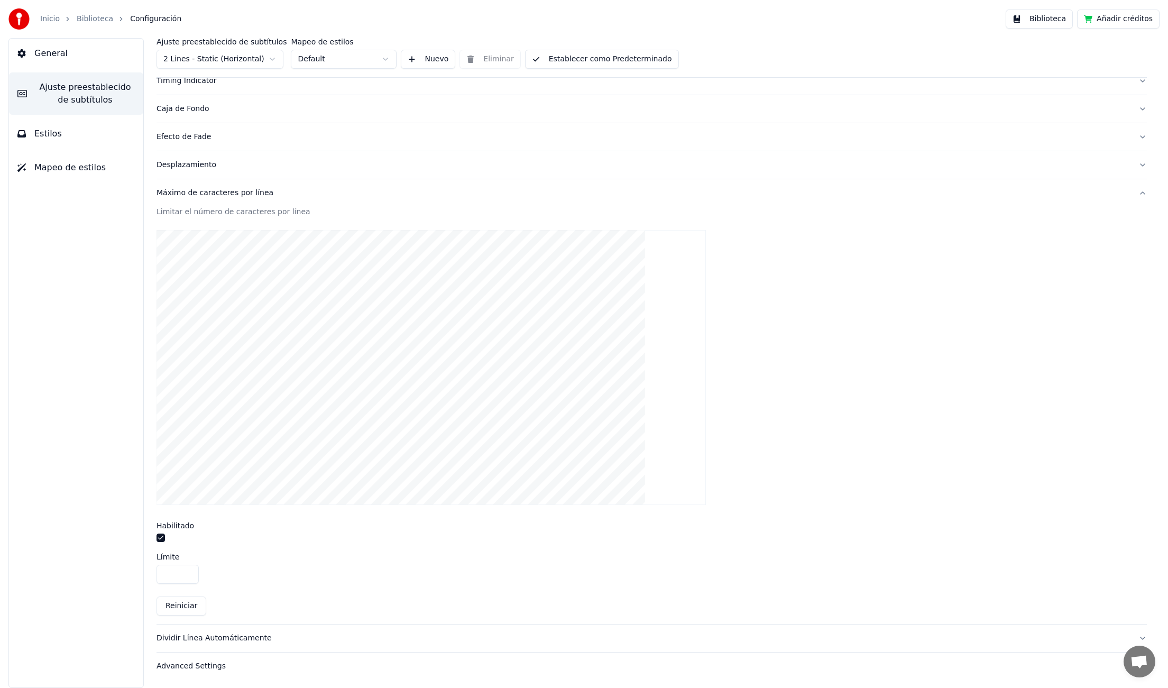
click at [189, 570] on input "**" at bounding box center [178, 574] width 42 height 19
type input "**"
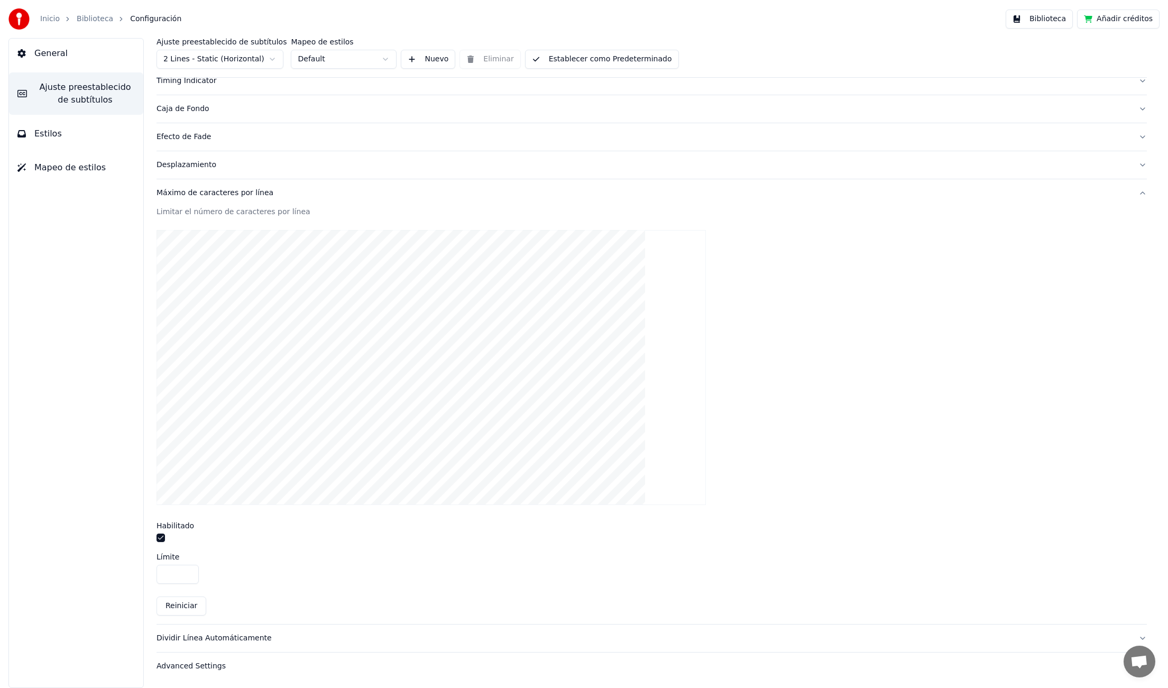
click at [190, 570] on input "**" at bounding box center [178, 574] width 42 height 19
click at [615, 61] on button "Establecer como Predeterminado" at bounding box center [602, 59] width 154 height 19
click at [548, 59] on button "Hecho" at bounding box center [552, 59] width 54 height 19
click at [69, 53] on button "General" at bounding box center [76, 54] width 134 height 30
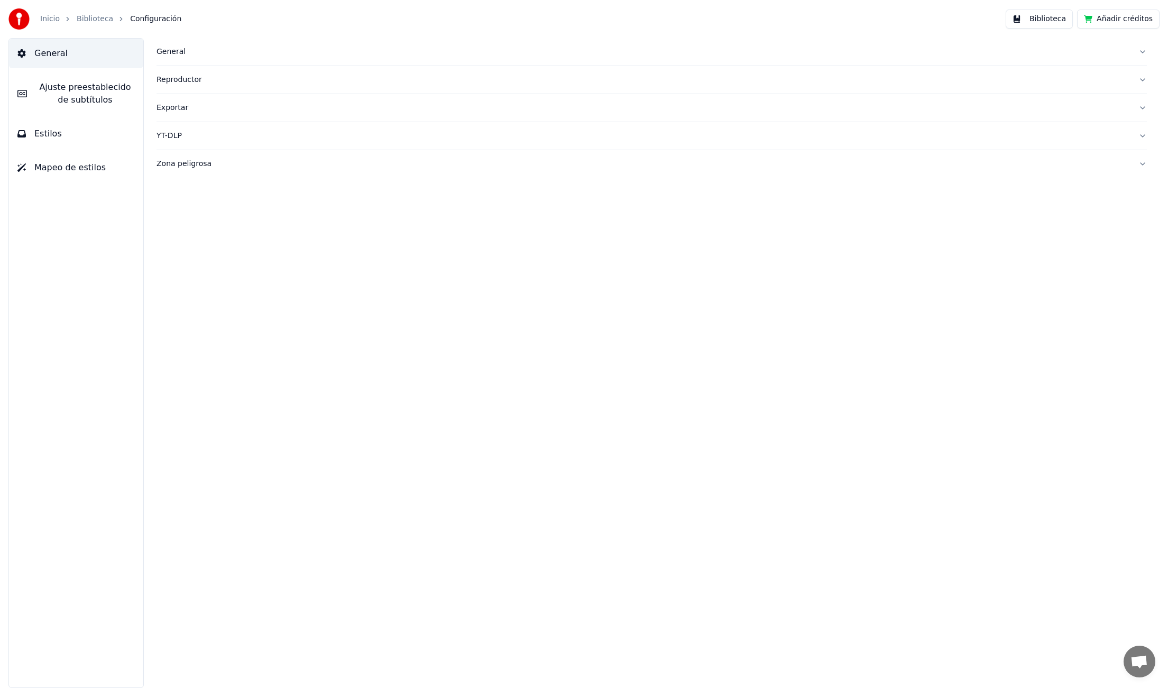
click at [109, 17] on div "Biblioteca" at bounding box center [101, 19] width 48 height 11
click at [99, 17] on link "Biblioteca" at bounding box center [95, 19] width 36 height 11
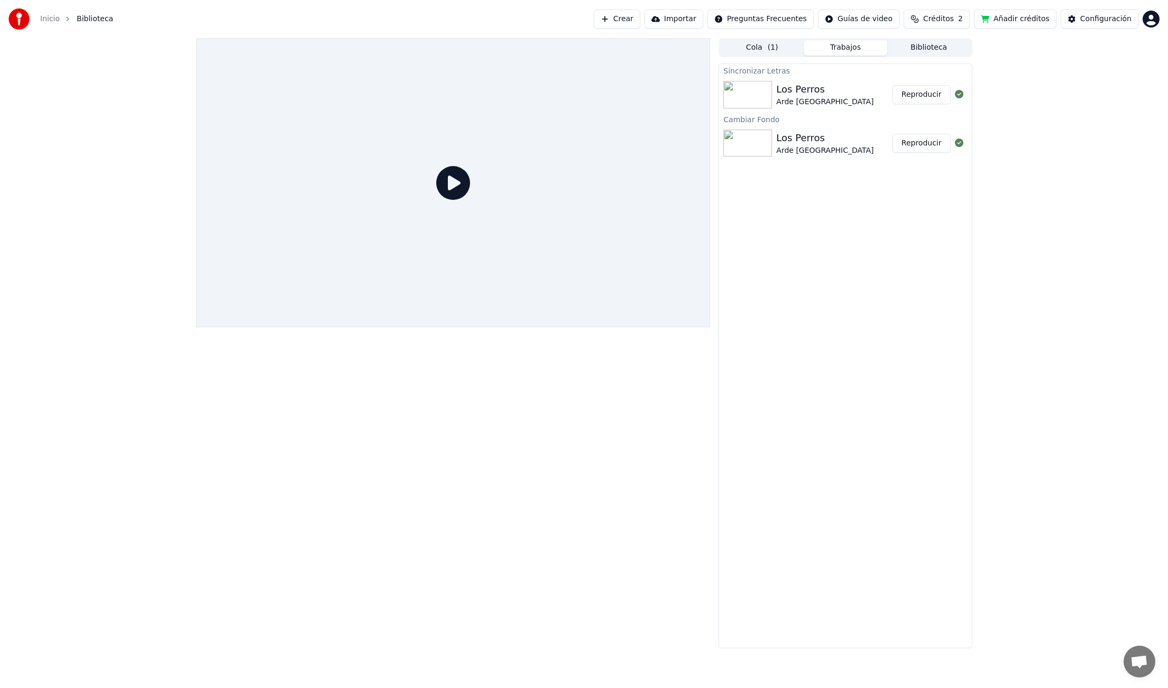
click at [785, 92] on div "Los Perros" at bounding box center [824, 89] width 97 height 15
click at [913, 96] on button "Reproducir" at bounding box center [922, 94] width 58 height 19
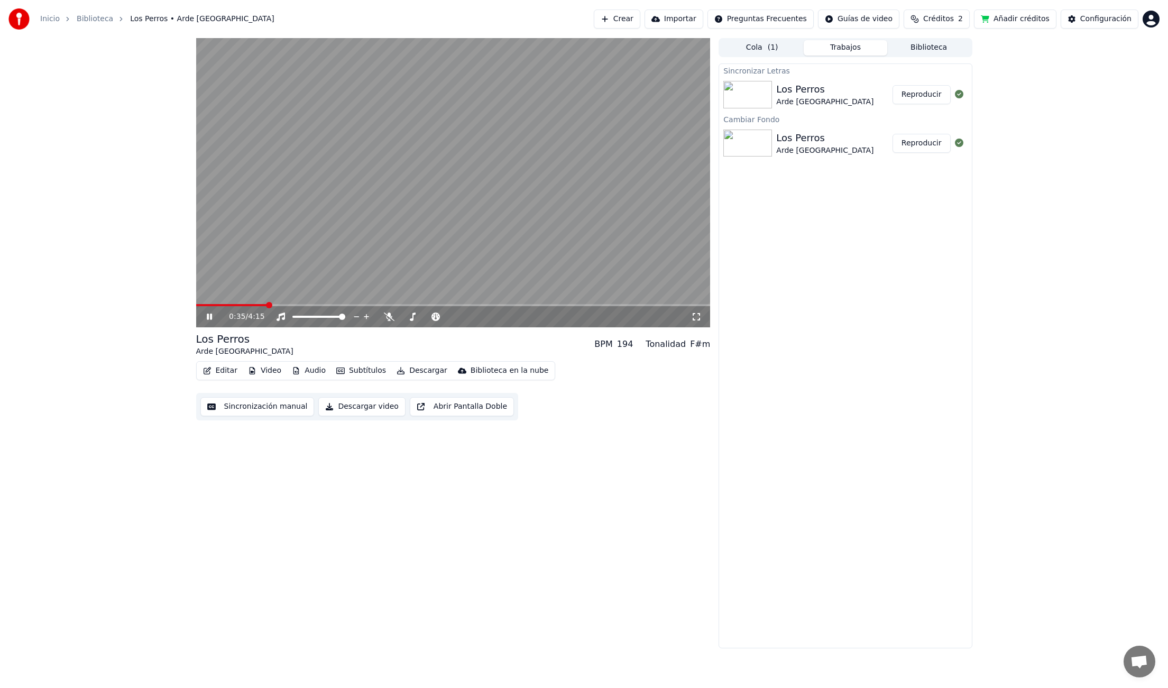
drag, startPoint x: 247, startPoint y: 301, endPoint x: 241, endPoint y: 307, distance: 8.3
click at [186, 302] on div "0:35 / 4:15 Los Perros Arde Bogotá BPM 194 Tonalidad F#m Editar Video Audio Sub…" at bounding box center [584, 343] width 1168 height 610
click at [196, 308] on span at bounding box center [199, 305] width 6 height 6
click at [355, 407] on button "Descargar video" at bounding box center [361, 406] width 87 height 19
click at [936, 93] on button "Mostrar" at bounding box center [927, 94] width 47 height 19
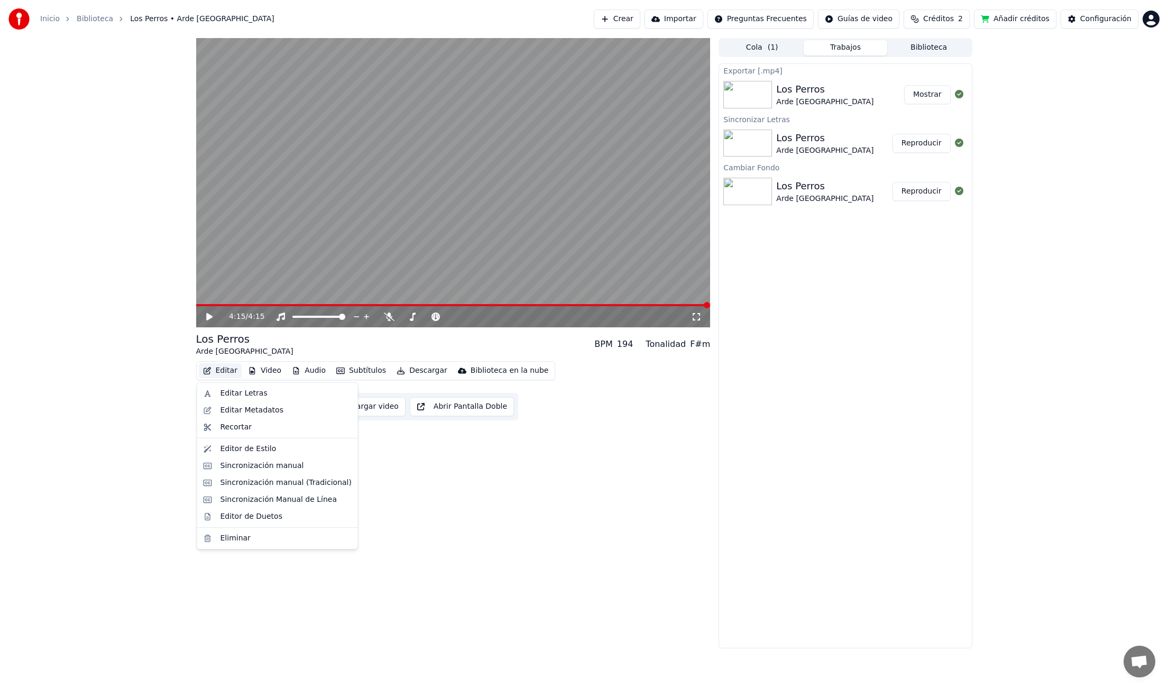
click at [232, 374] on button "Editar" at bounding box center [220, 370] width 43 height 15
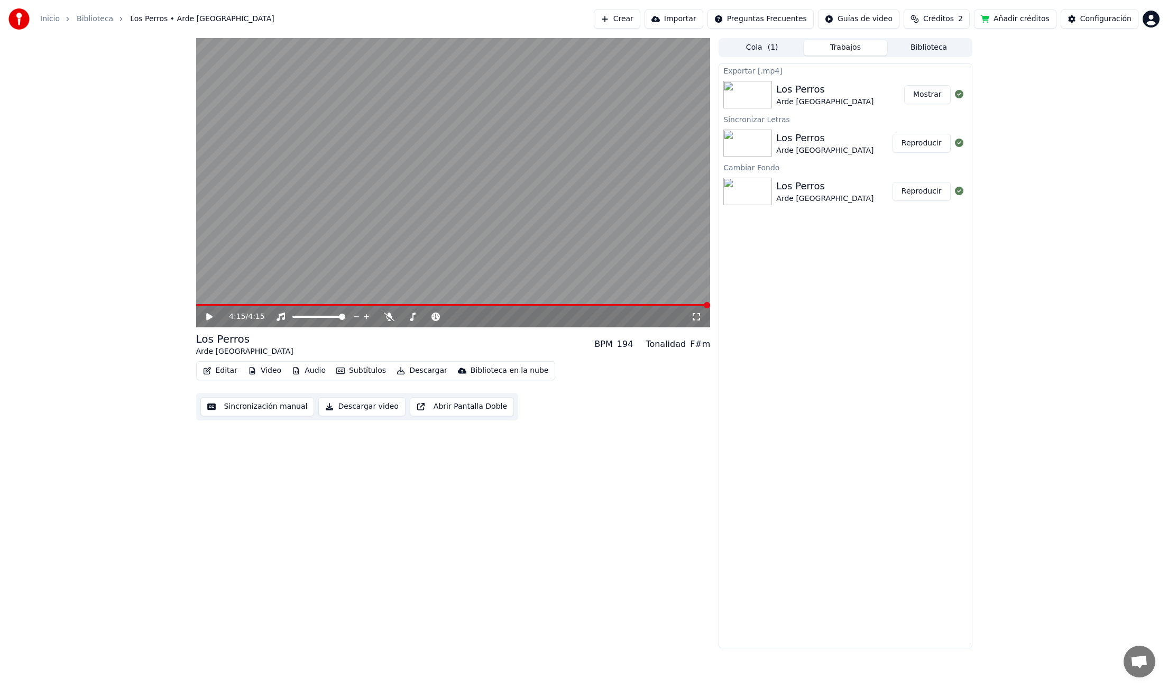
drag, startPoint x: 557, startPoint y: 499, endPoint x: 508, endPoint y: 436, distance: 80.3
click at [558, 499] on div "4:15 / 4:15 Los Perros Arde Bogotá BPM 194 Tonalidad F#m Editar Video Audio Sub…" at bounding box center [453, 343] width 515 height 610
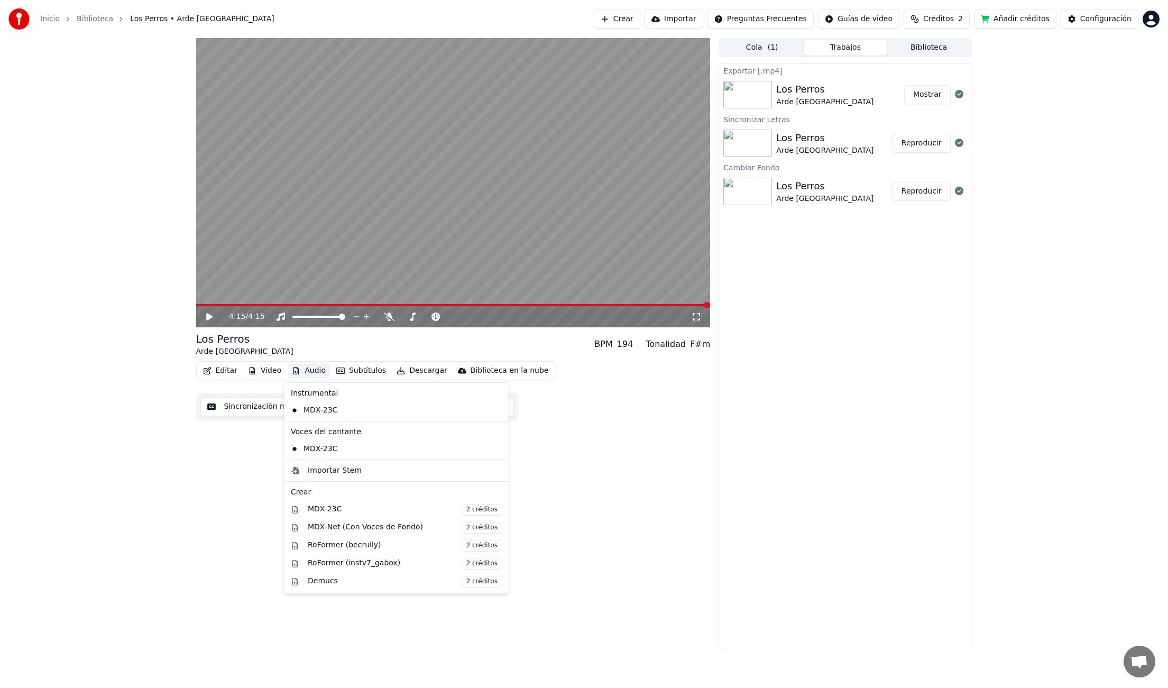
click at [310, 369] on button "Audio" at bounding box center [309, 370] width 42 height 15
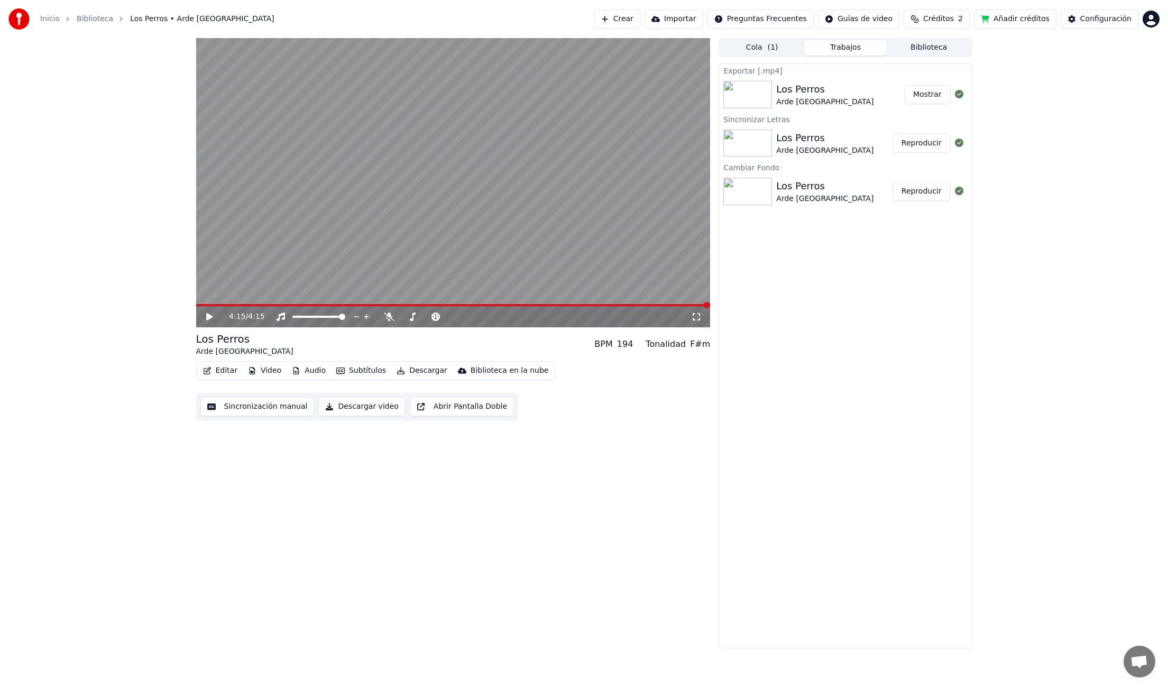
click at [938, 16] on span "Créditos" at bounding box center [938, 19] width 31 height 11
click at [941, 98] on button "Actualizar" at bounding box center [942, 97] width 63 height 19
click at [930, 102] on button "Actualizar" at bounding box center [942, 97] width 63 height 19
click at [929, 71] on td "2" at bounding box center [927, 70] width 41 height 19
click at [978, 68] on td "30" at bounding box center [983, 70] width 70 height 19
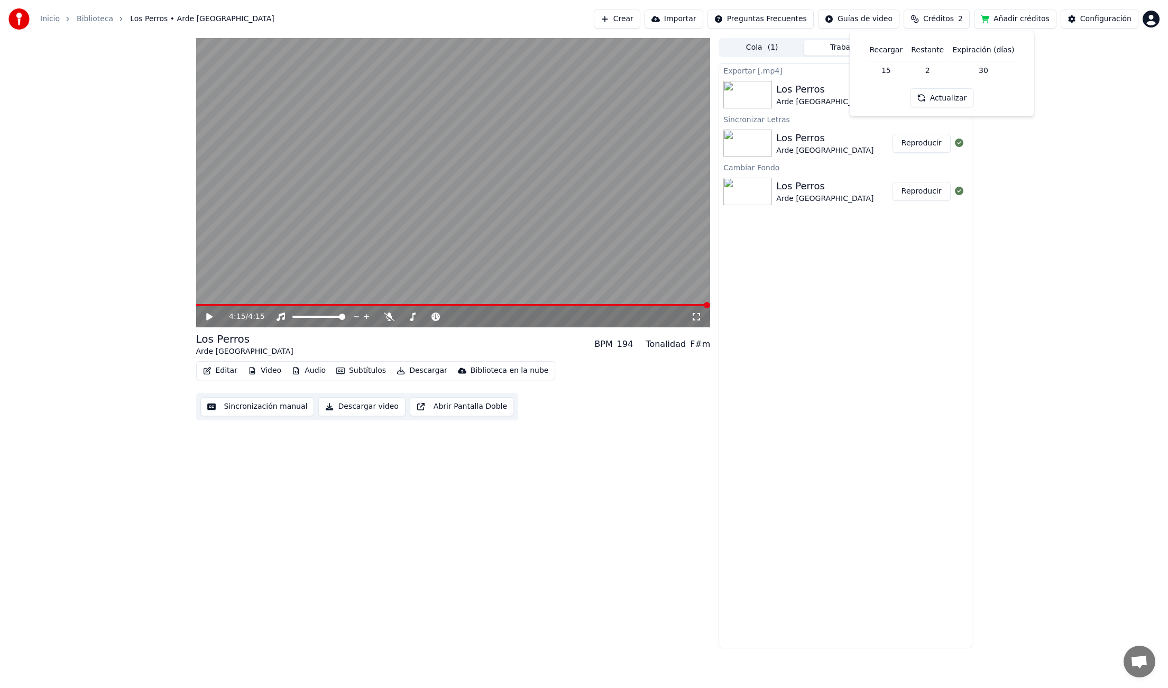
drag, startPoint x: 985, startPoint y: 67, endPoint x: 1011, endPoint y: 68, distance: 25.9
click at [1011, 68] on td "30" at bounding box center [983, 70] width 70 height 19
click at [936, 87] on div "Recargar Restante Expiración (días) 15 2 30 Actualizar" at bounding box center [942, 74] width 167 height 68
click at [934, 100] on button "Actualizar" at bounding box center [942, 97] width 63 height 19
click at [934, 100] on div "Actualizar" at bounding box center [940, 97] width 76 height 19
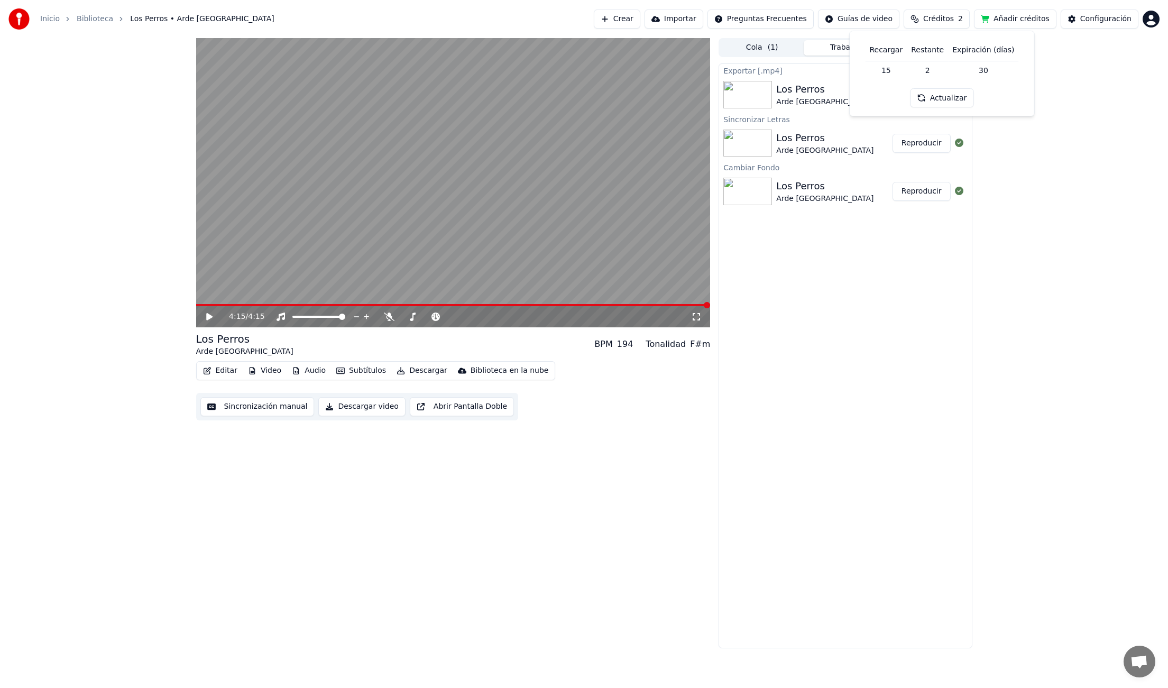
click at [1042, 162] on div "4:15 / 4:15 Los Perros Arde Bogotá BPM 194 Tonalidad F#m Editar Video Audio Sub…" at bounding box center [584, 343] width 1168 height 610
